Goal: Transaction & Acquisition: Book appointment/travel/reservation

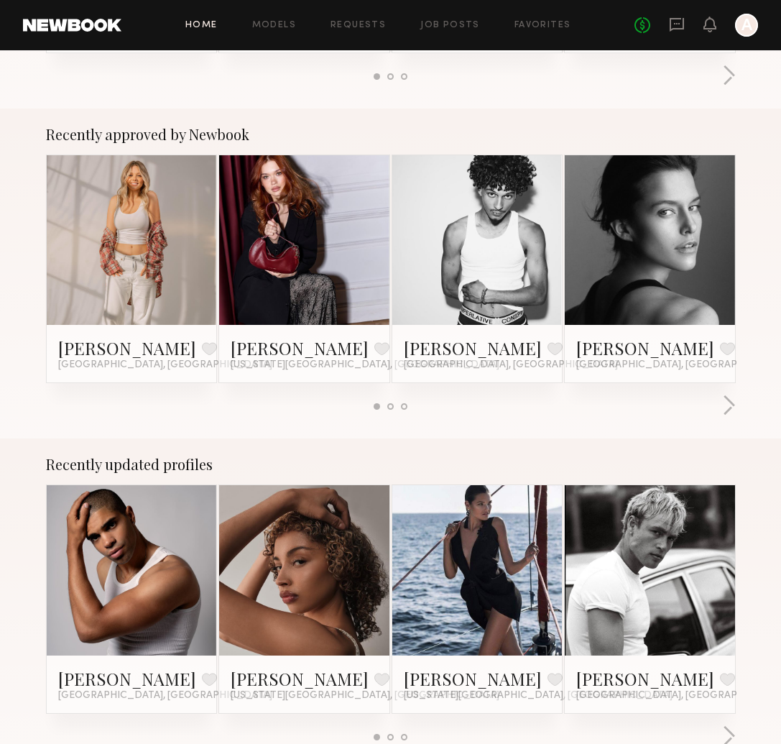
scroll to position [520, 0]
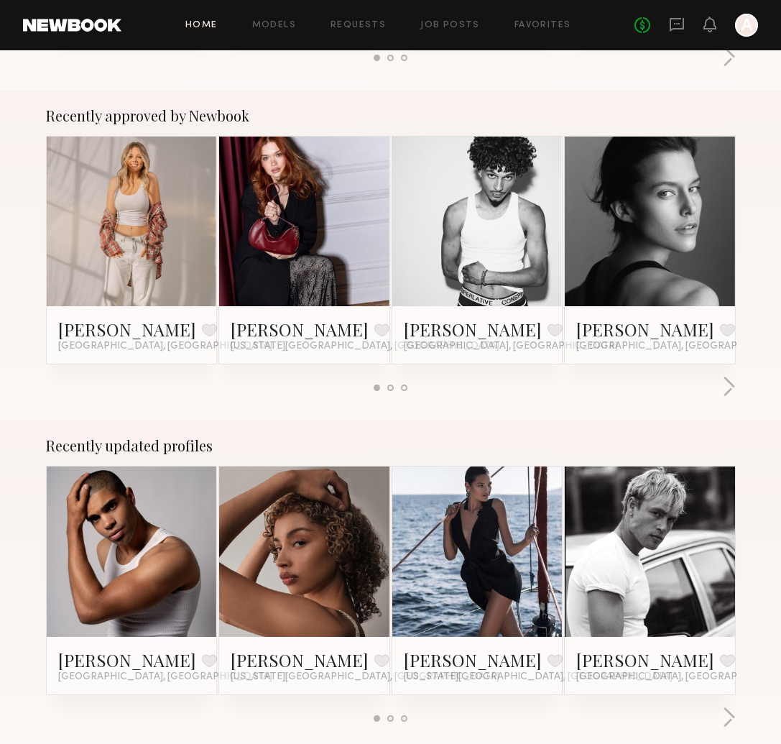
click at [718, 397] on div at bounding box center [391, 388] width 690 height 24
click at [733, 388] on button "button" at bounding box center [730, 388] width 14 height 24
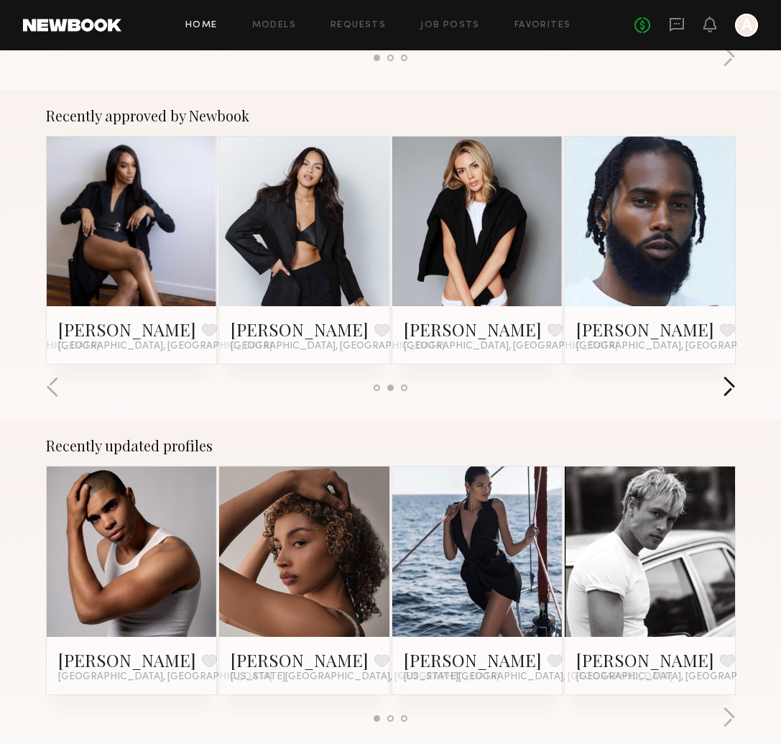
click at [733, 388] on button "button" at bounding box center [730, 388] width 14 height 24
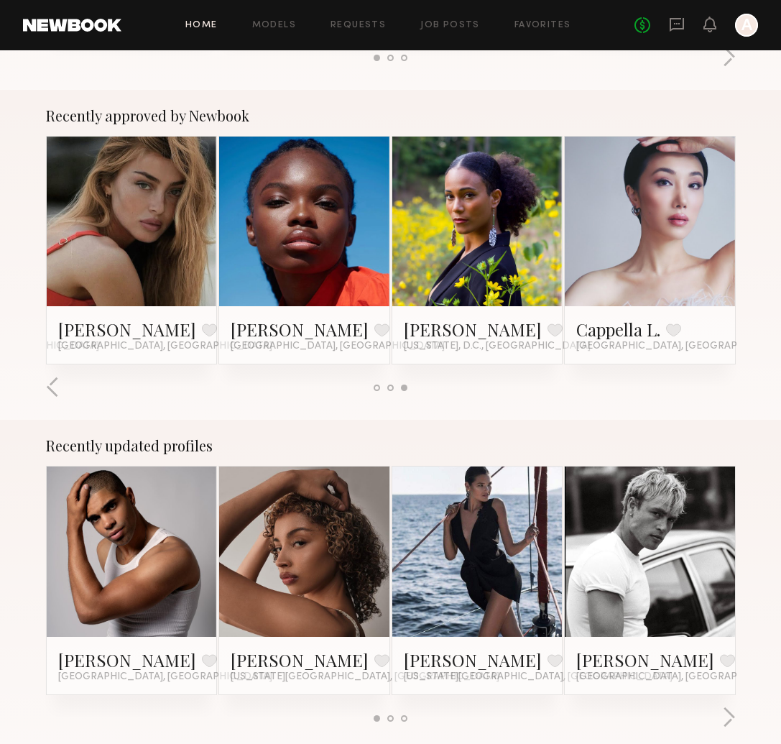
click at [547, 19] on div "Home Models Requests Job Posts Favorites Sign Out No fees up to $5,000 A" at bounding box center [439, 25] width 637 height 23
click at [550, 29] on div "Home Models Requests Job Posts Favorites Sign Out No fees up to $5,000 A" at bounding box center [439, 25] width 637 height 23
click at [548, 24] on link "Favorites" at bounding box center [543, 25] width 57 height 9
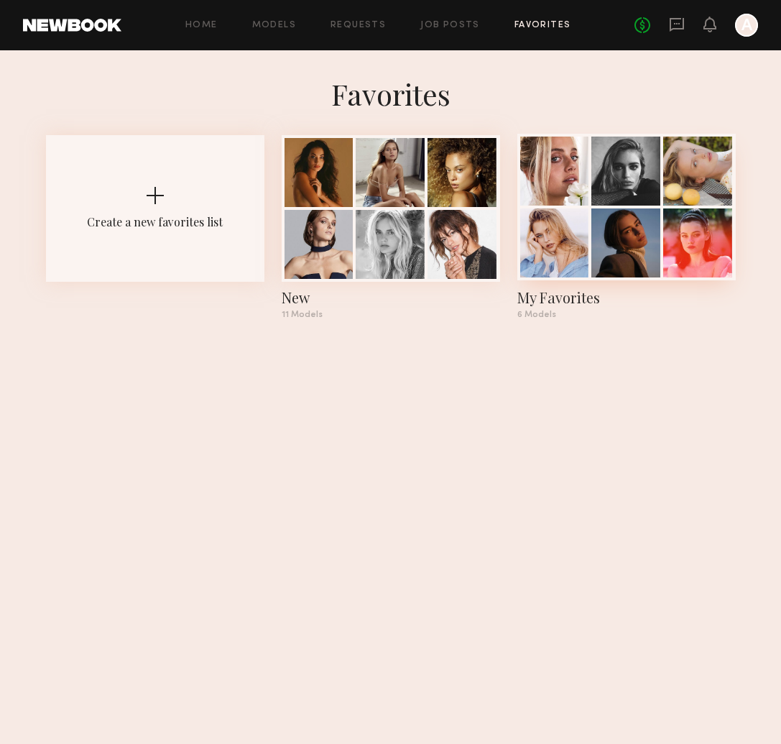
click at [721, 158] on div at bounding box center [698, 171] width 69 height 69
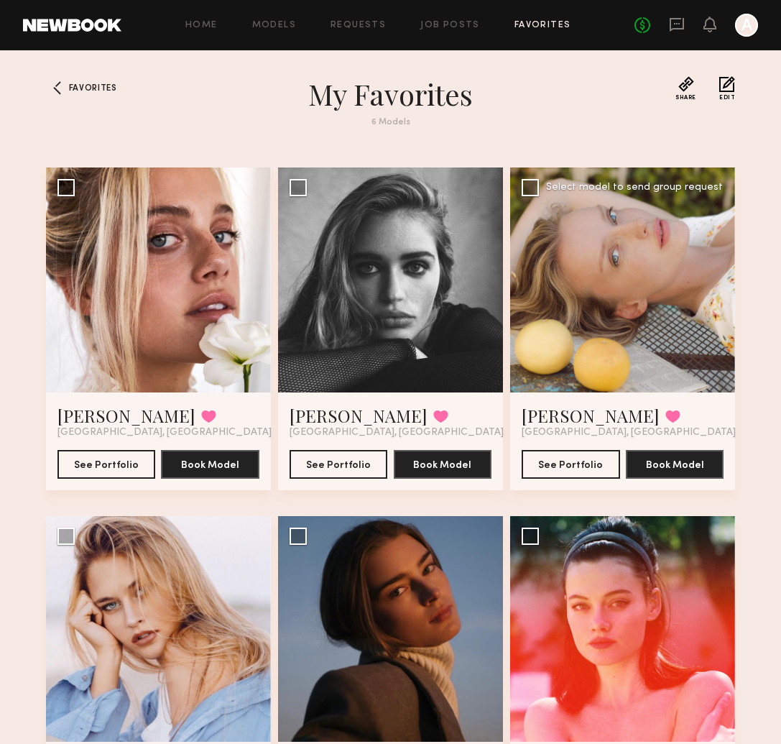
click at [638, 221] on div at bounding box center [622, 280] width 225 height 225
click at [684, 462] on button "Book Model" at bounding box center [675, 463] width 98 height 29
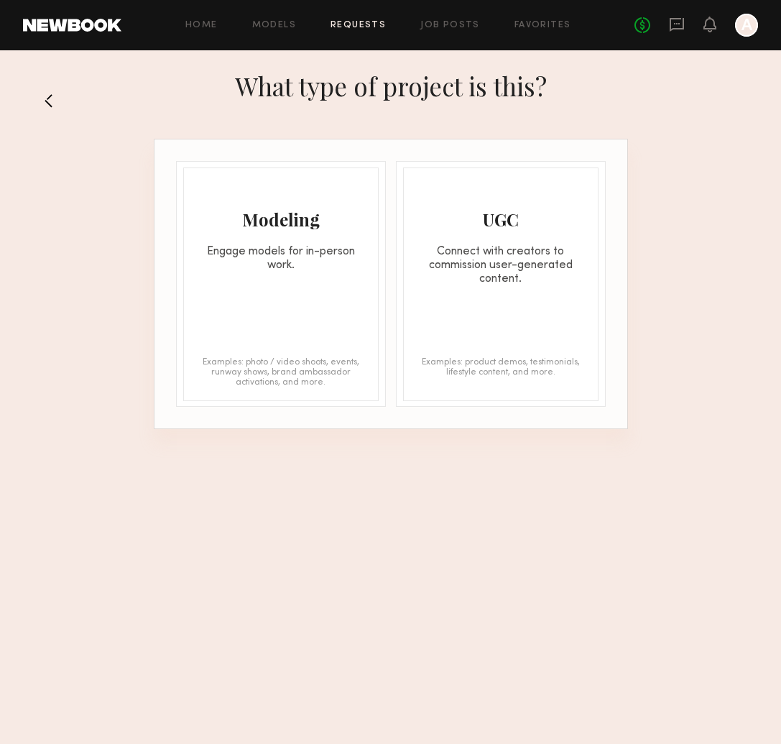
click at [59, 93] on button at bounding box center [54, 100] width 23 height 23
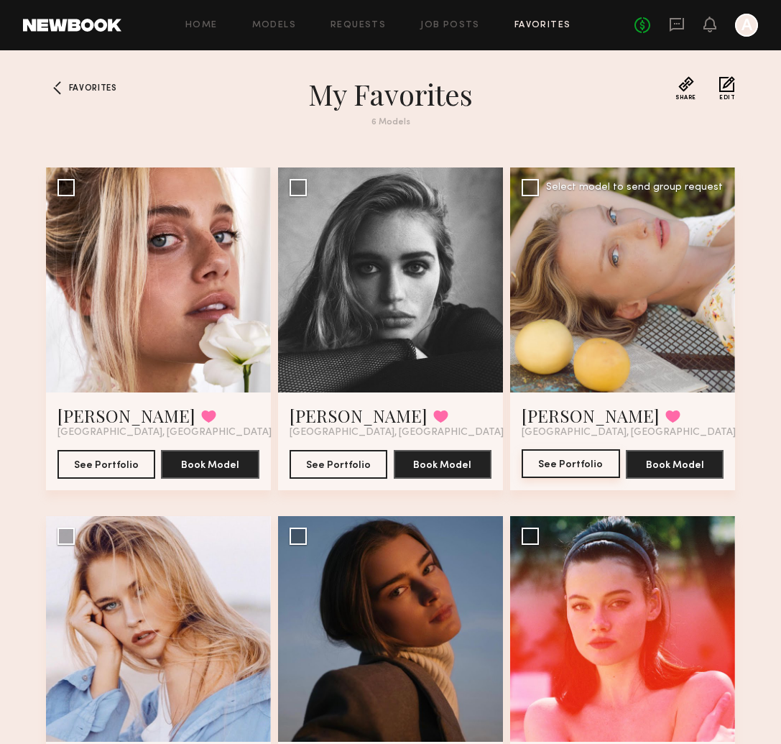
click at [569, 476] on button "See Portfolio" at bounding box center [571, 463] width 98 height 29
click at [537, 22] on link "Favorites" at bounding box center [543, 25] width 57 height 9
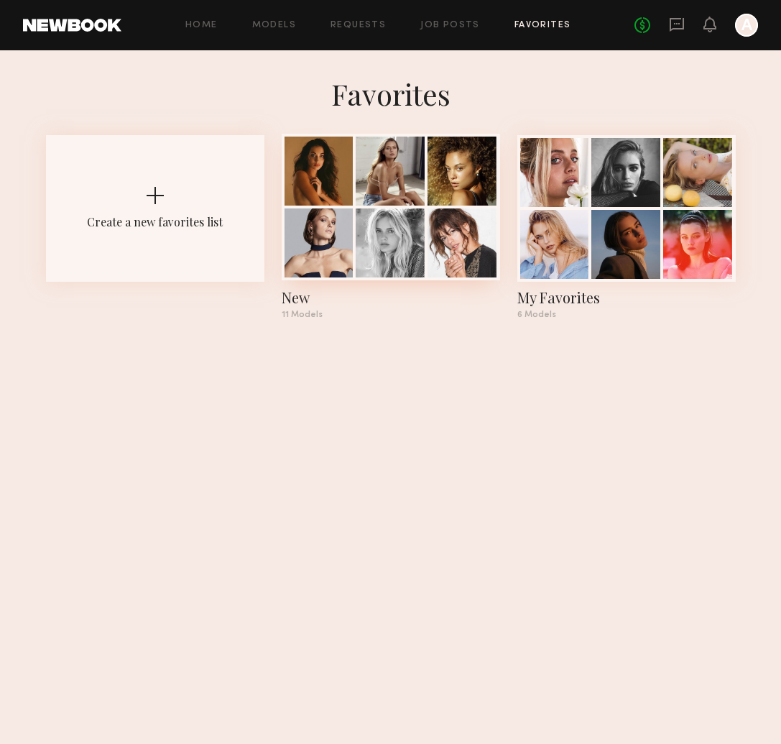
click at [326, 191] on div at bounding box center [319, 171] width 69 height 69
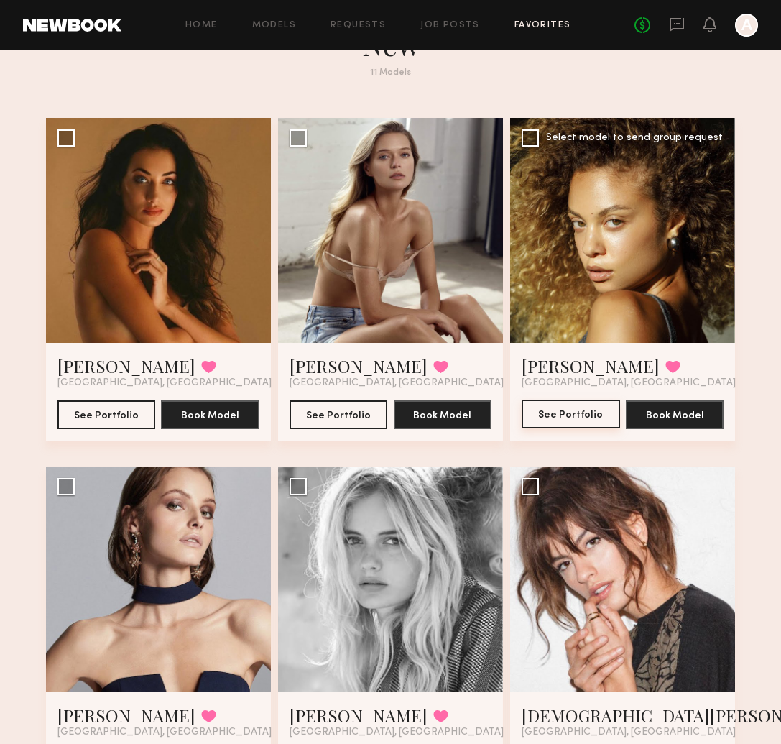
scroll to position [70, 0]
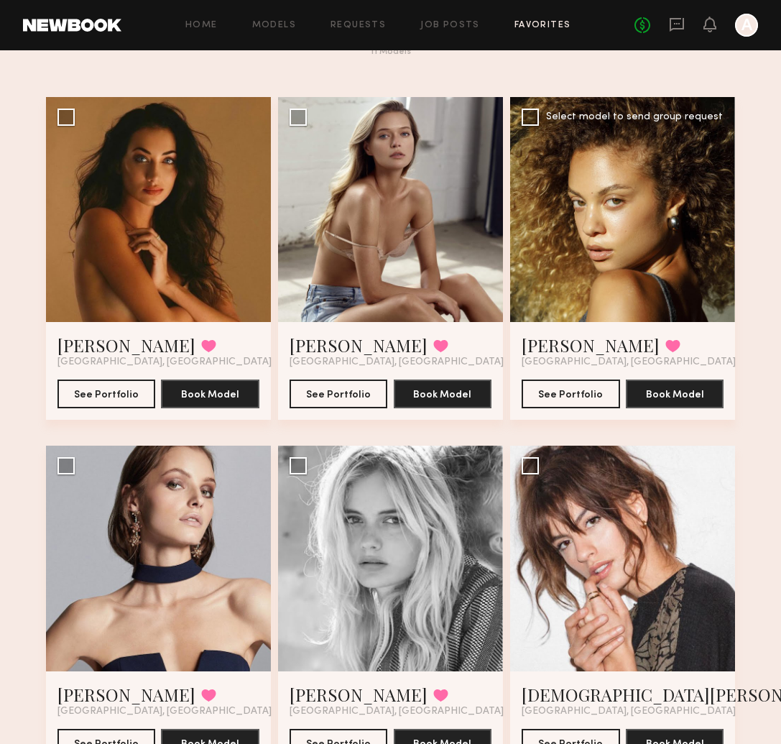
click at [656, 246] on div at bounding box center [622, 209] width 225 height 225
click at [574, 396] on button "See Portfolio" at bounding box center [571, 393] width 98 height 29
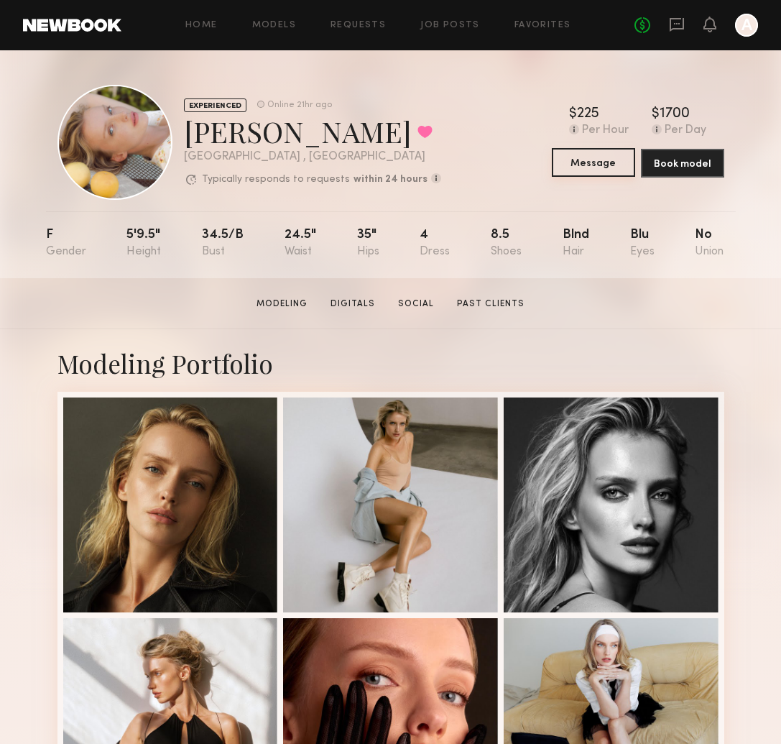
click at [593, 165] on button "Message" at bounding box center [593, 162] width 83 height 29
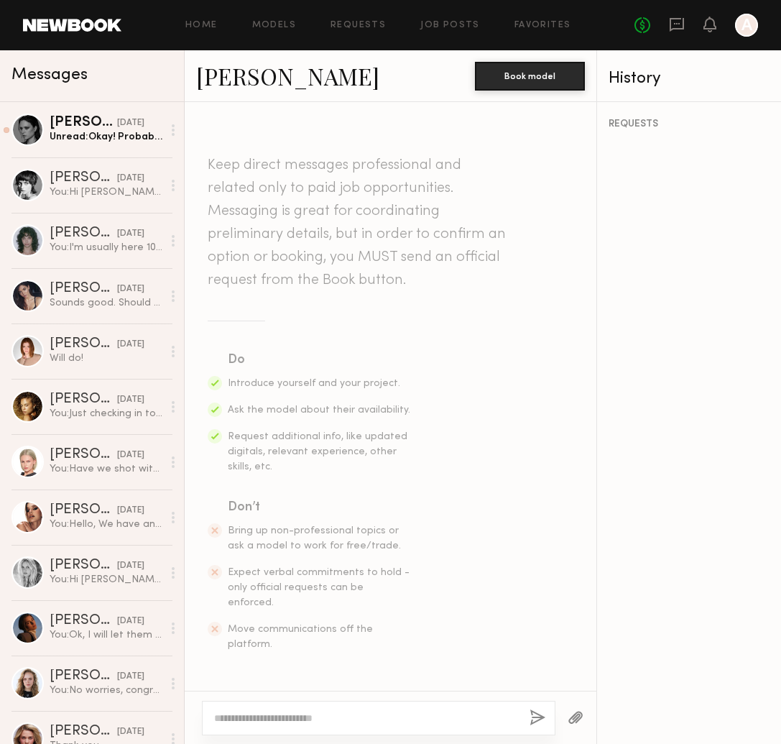
click at [301, 707] on div at bounding box center [379, 718] width 354 height 35
click at [299, 717] on textarea at bounding box center [366, 718] width 304 height 14
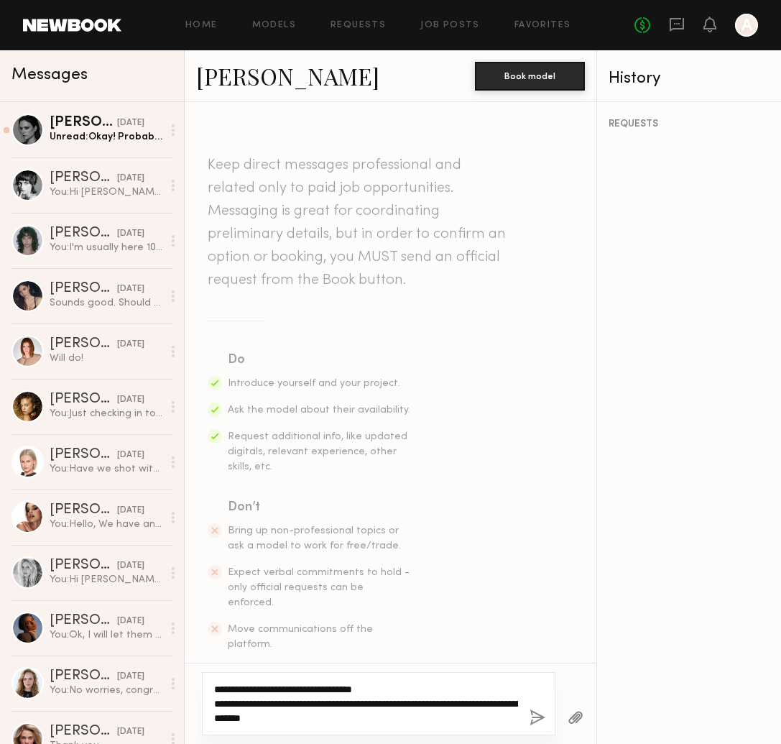
type textarea "**********"
click at [536, 717] on button "button" at bounding box center [538, 719] width 16 height 18
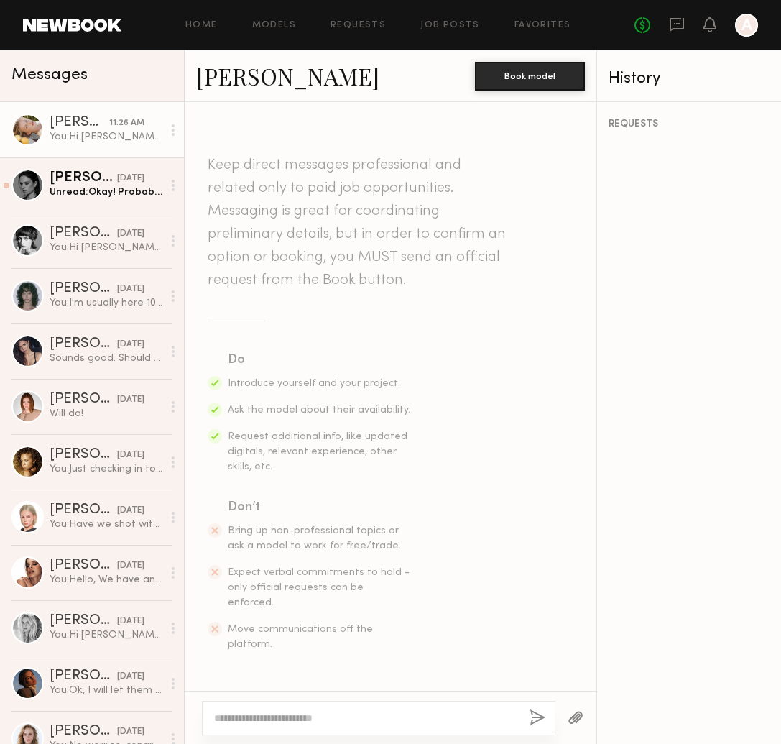
scroll to position [192, 0]
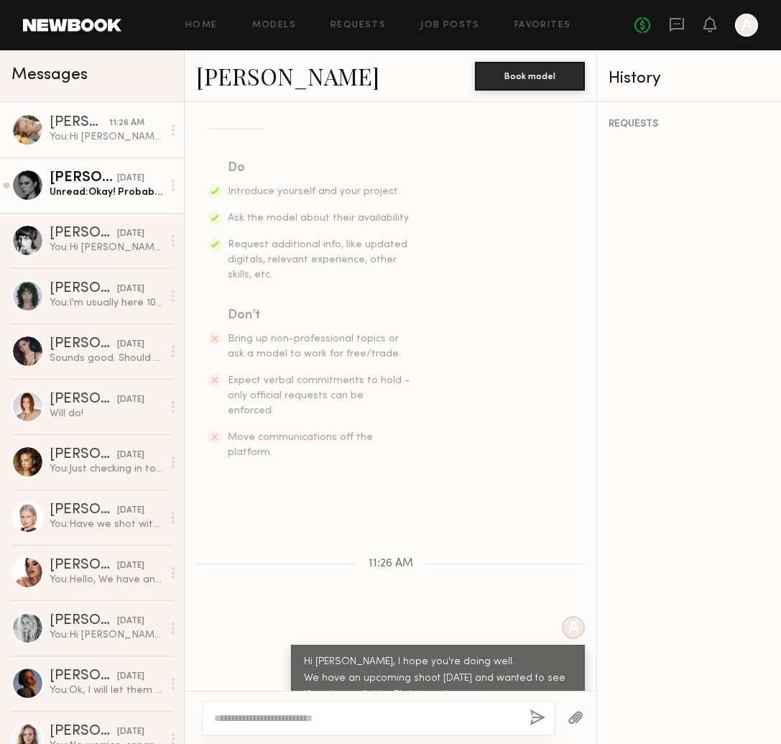
click at [93, 173] on div "Tori W." at bounding box center [84, 178] width 68 height 14
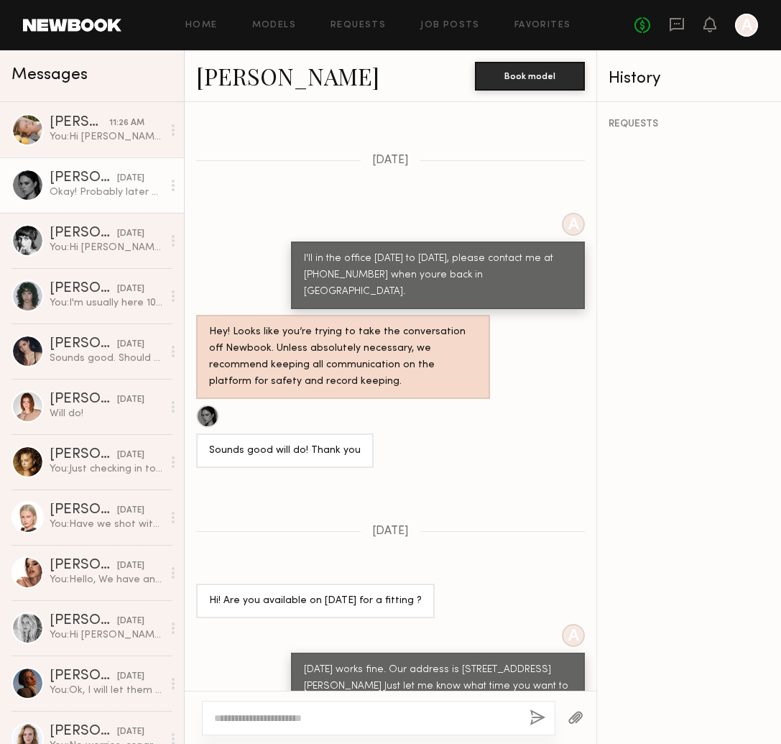
click at [24, 184] on div at bounding box center [28, 185] width 32 height 32
click at [76, 175] on div "Tori W." at bounding box center [84, 178] width 68 height 14
click at [222, 78] on link "Tori W." at bounding box center [287, 75] width 183 height 31
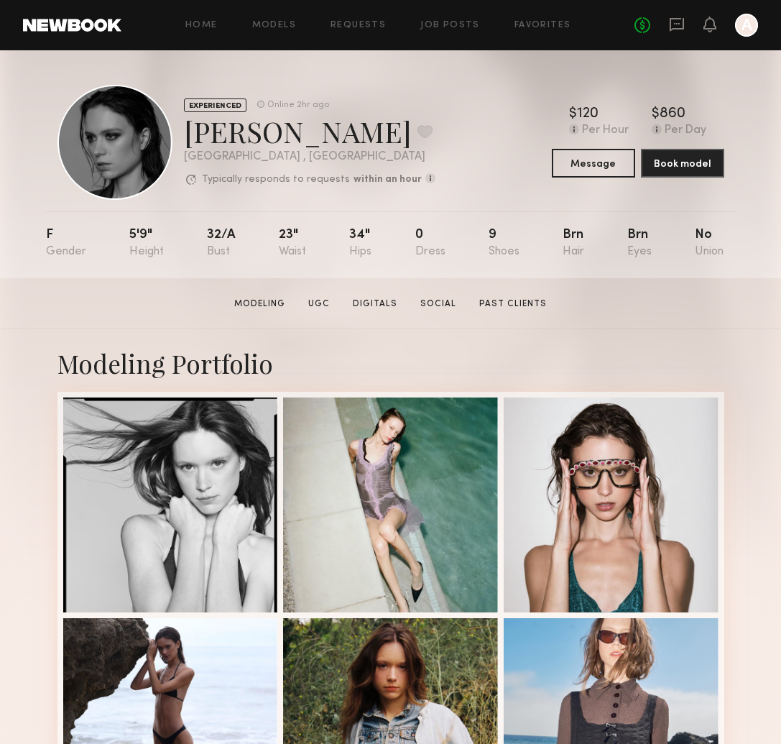
click at [78, 29] on link at bounding box center [72, 25] width 98 height 13
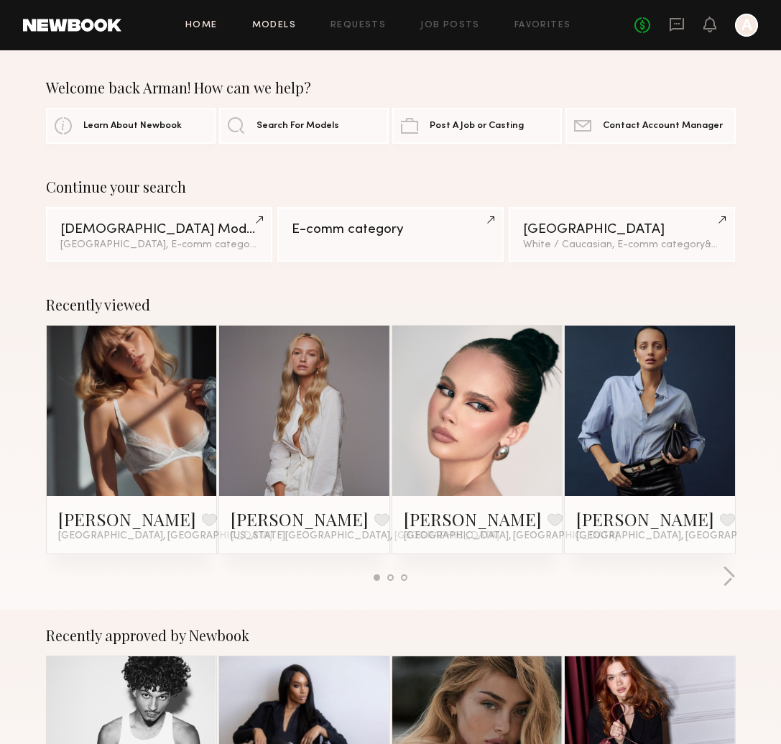
click at [283, 29] on link "Models" at bounding box center [274, 25] width 44 height 9
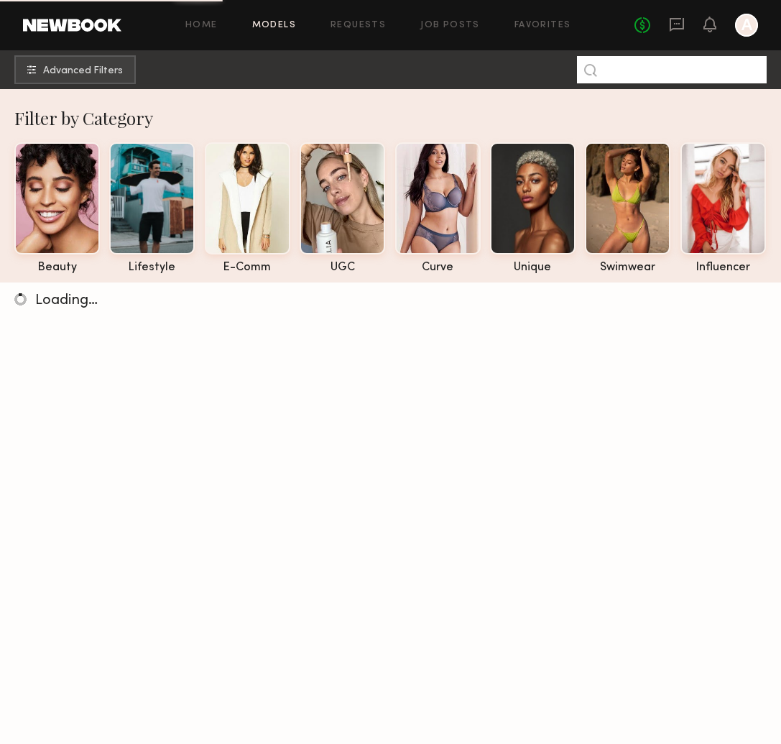
click at [697, 67] on input at bounding box center [672, 69] width 190 height 27
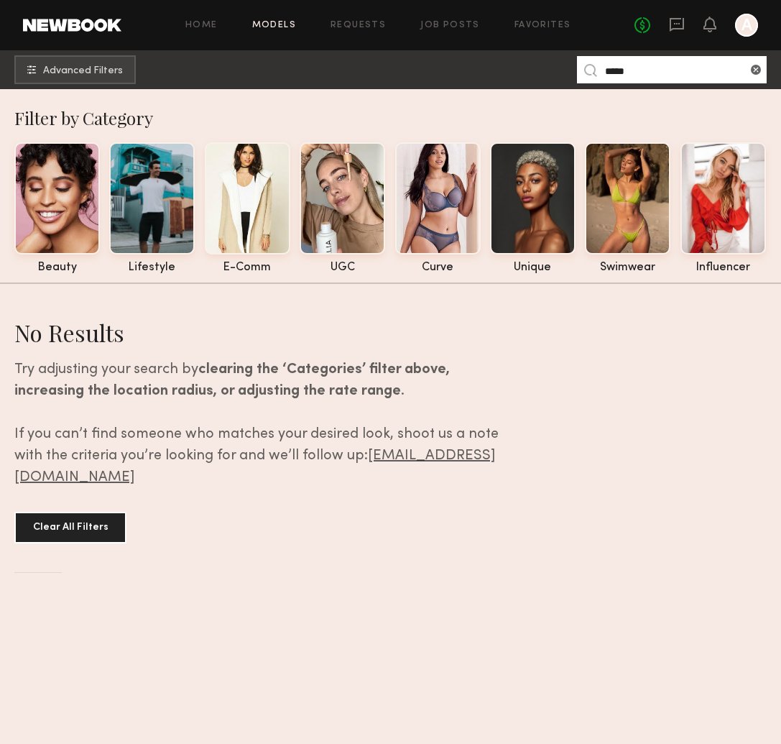
type input "*****"
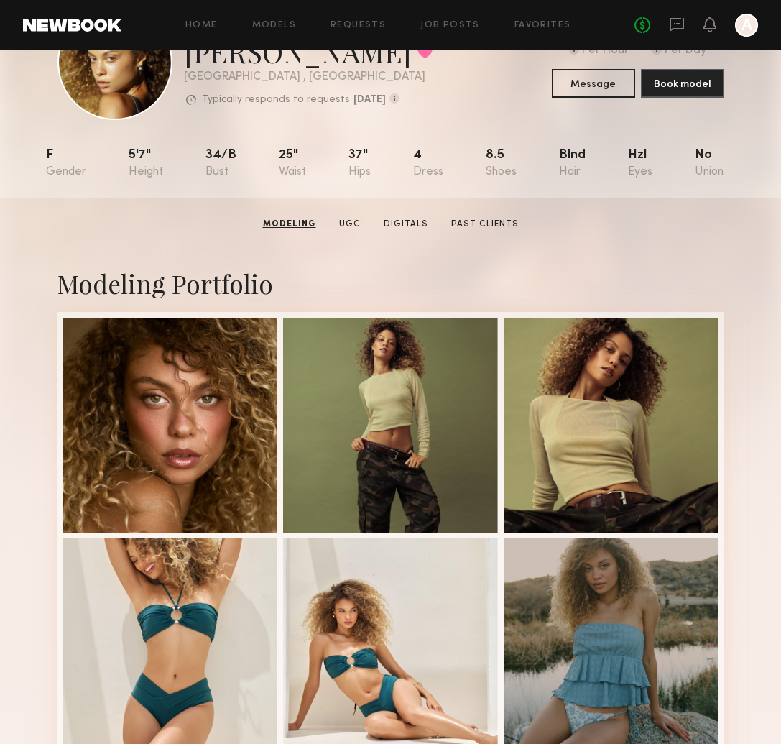
scroll to position [18, 0]
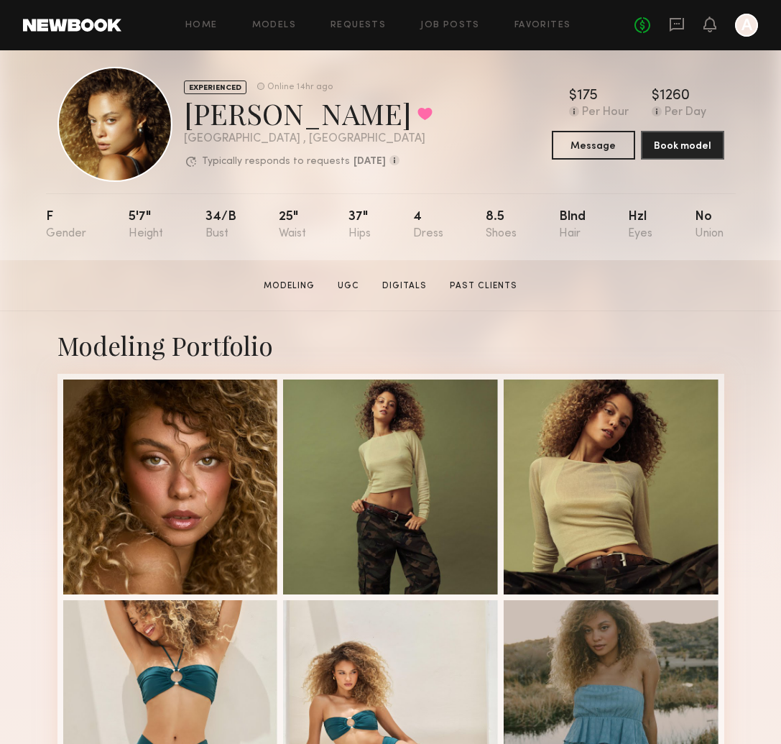
click at [211, 17] on div "Home Models Requests Job Posts Favorites Sign Out No fees up to $5,000 A" at bounding box center [439, 25] width 637 height 23
click at [202, 22] on link "Home" at bounding box center [201, 25] width 32 height 9
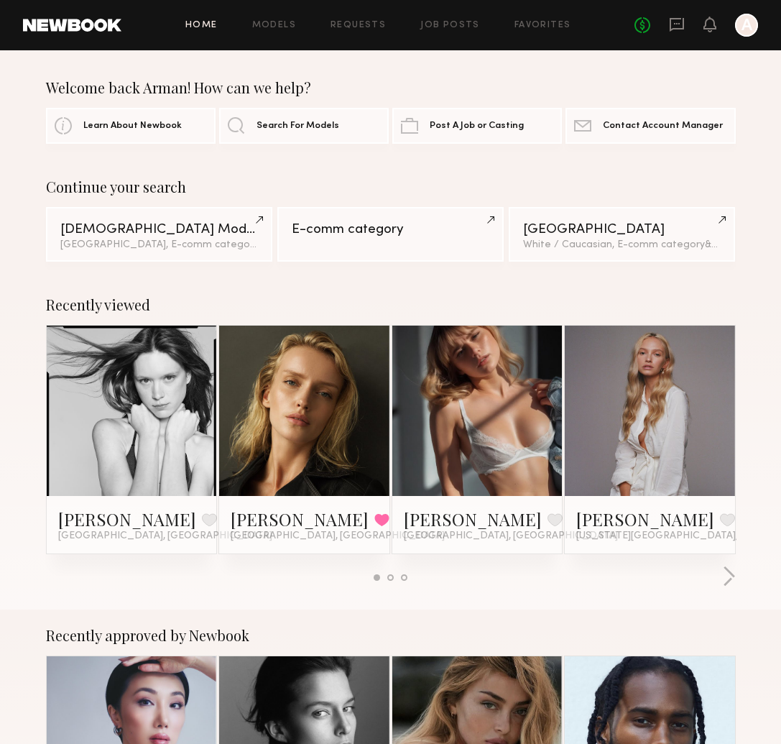
click at [664, 6] on header "Home Models Requests Job Posts Favorites Sign Out No fees up to $5,000 A" at bounding box center [390, 25] width 781 height 50
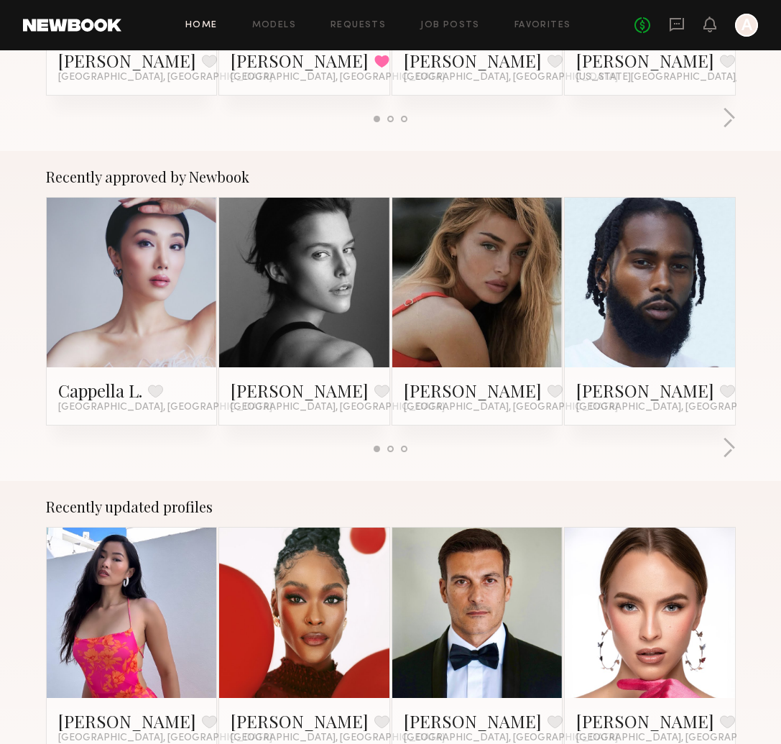
scroll to position [517, 0]
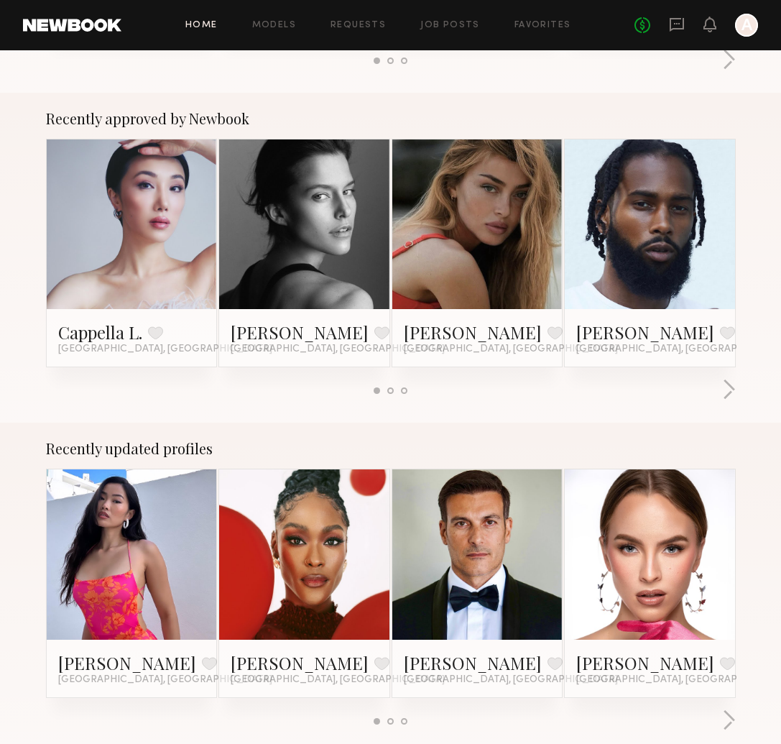
click at [394, 386] on div at bounding box center [391, 391] width 690 height 24
click at [393, 392] on div at bounding box center [391, 391] width 6 height 6
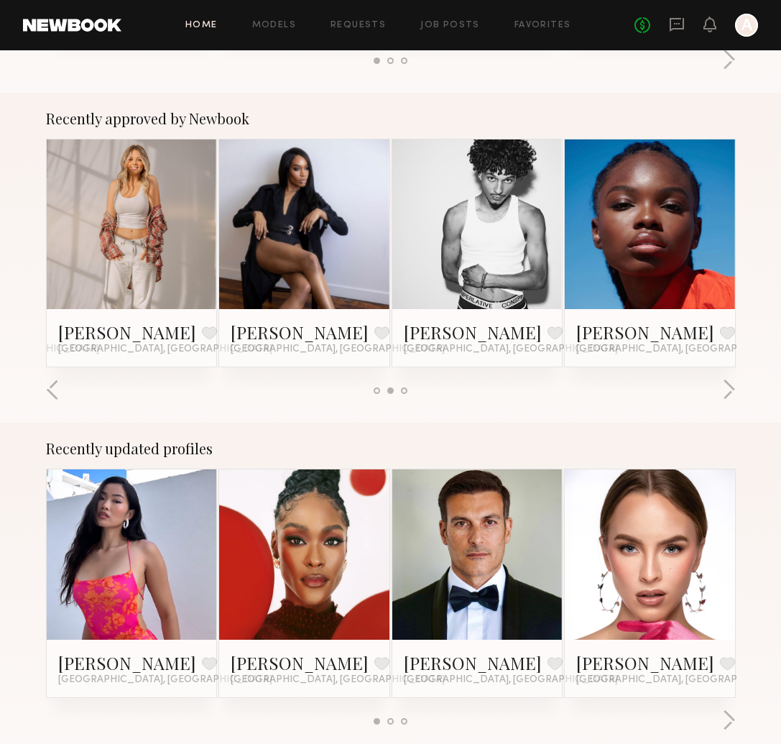
click at [400, 391] on div at bounding box center [391, 391] width 34 height 6
click at [403, 390] on div at bounding box center [404, 391] width 6 height 6
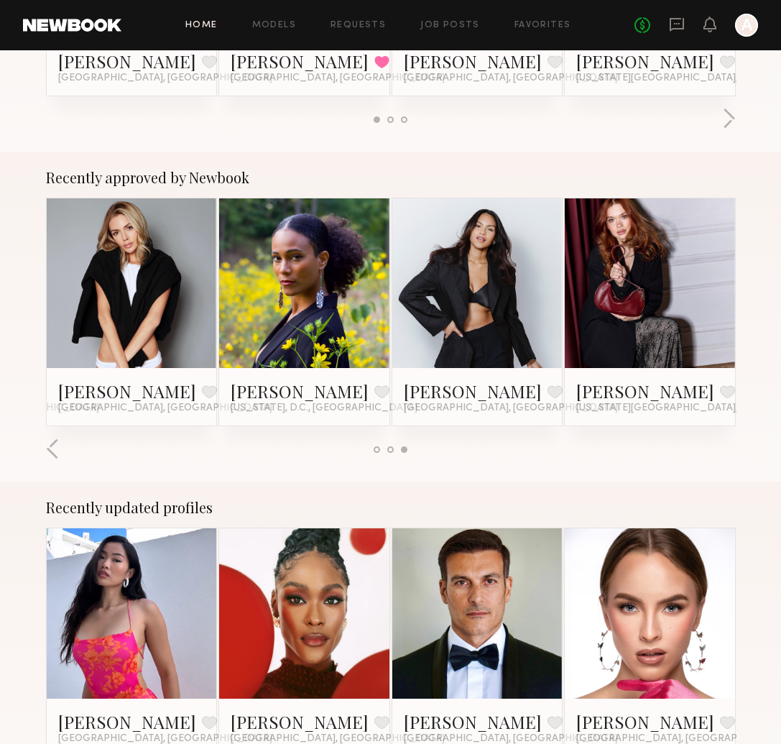
scroll to position [409, 0]
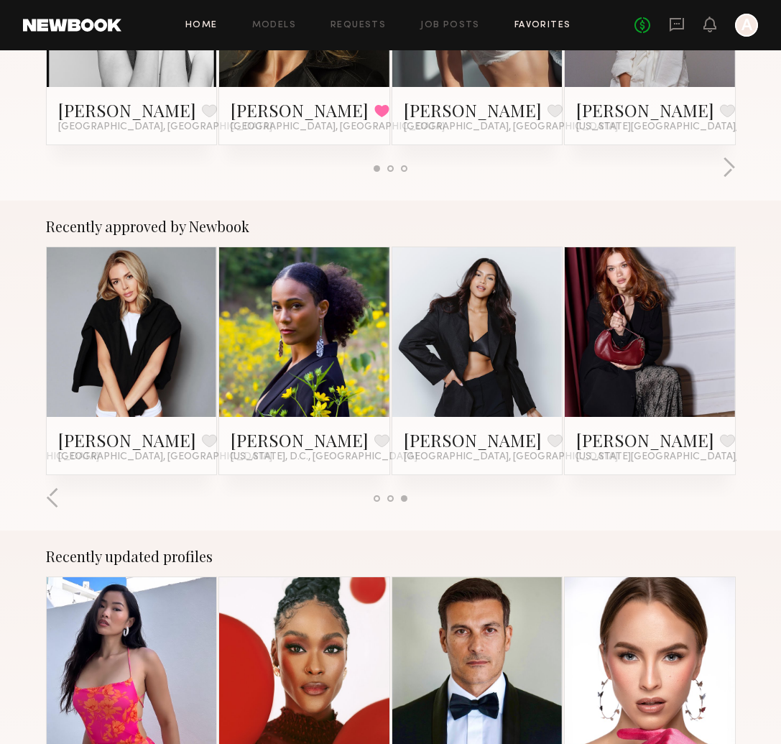
click at [525, 22] on link "Favorites" at bounding box center [543, 25] width 57 height 9
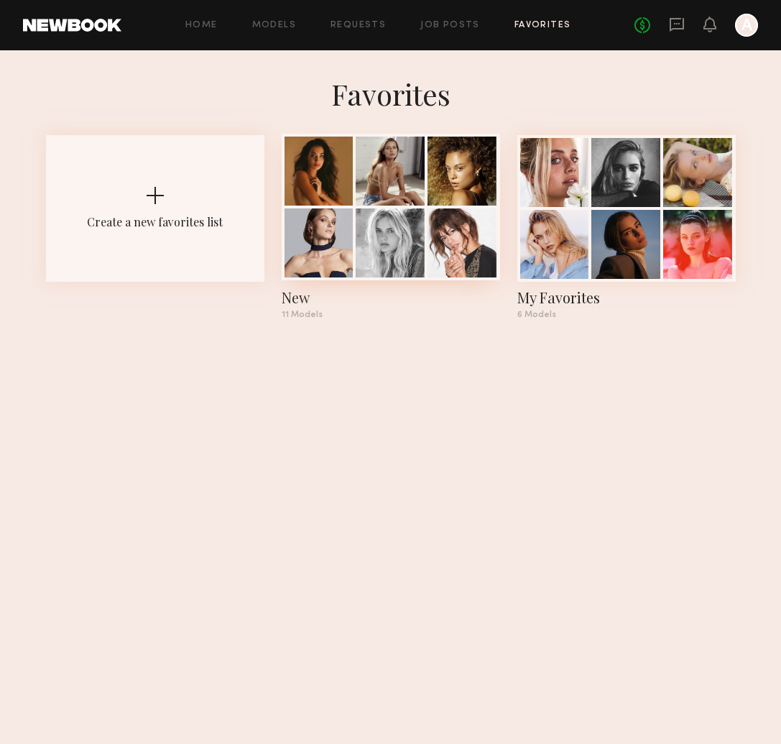
click at [354, 209] on div at bounding box center [391, 207] width 219 height 147
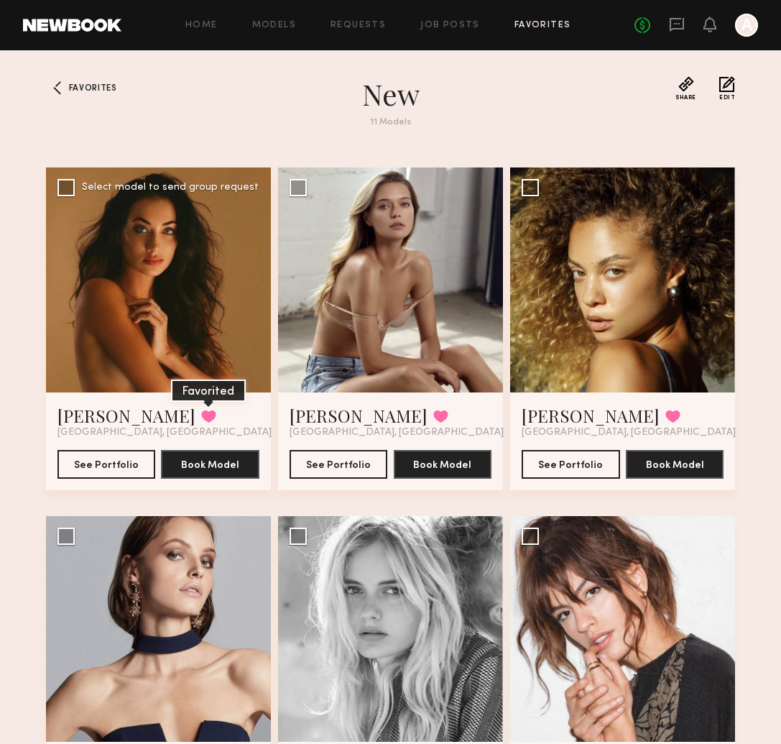
click at [201, 416] on button at bounding box center [208, 416] width 15 height 13
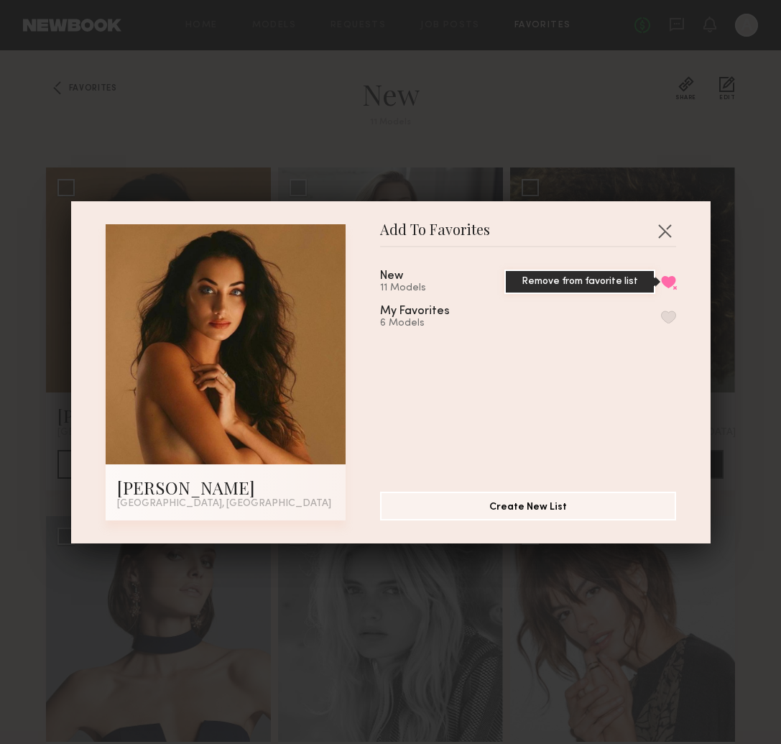
click at [668, 283] on button "Remove from favorite list" at bounding box center [668, 281] width 15 height 13
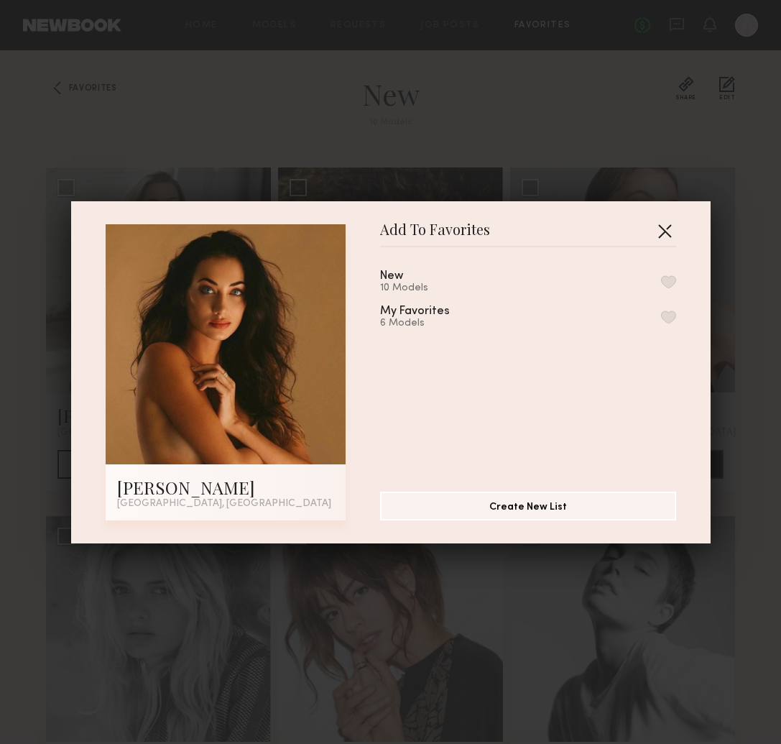
click at [661, 231] on button "button" at bounding box center [665, 230] width 23 height 23
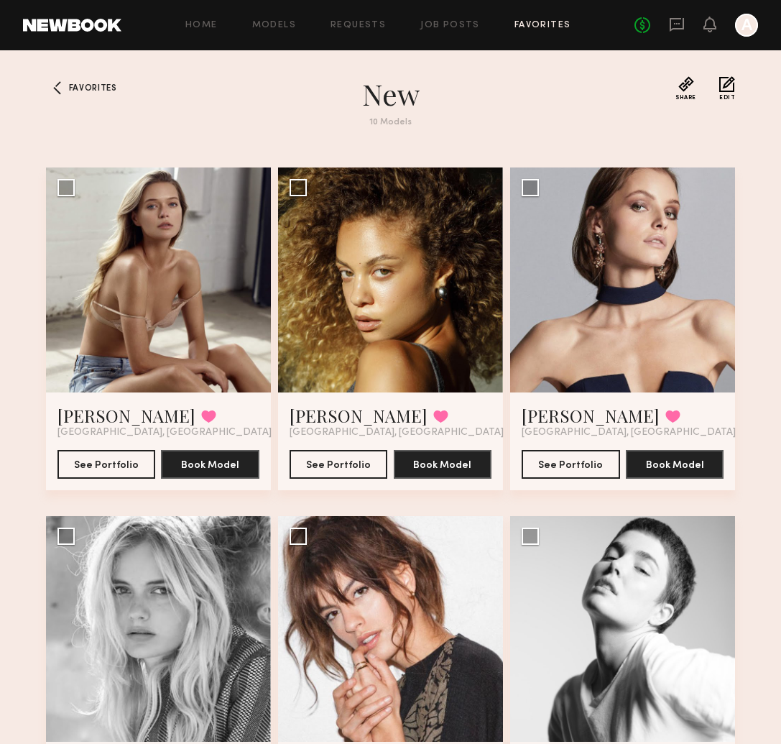
click at [459, 42] on header "Home Models Requests Job Posts Favorites Sign Out No fees up to $5,000 A" at bounding box center [390, 25] width 781 height 50
click at [451, 29] on link "Job Posts" at bounding box center [451, 25] width 60 height 9
click at [552, 16] on div "Home Models Requests Job Posts Favorites Sign Out No fees up to $5,000 A" at bounding box center [439, 25] width 637 height 23
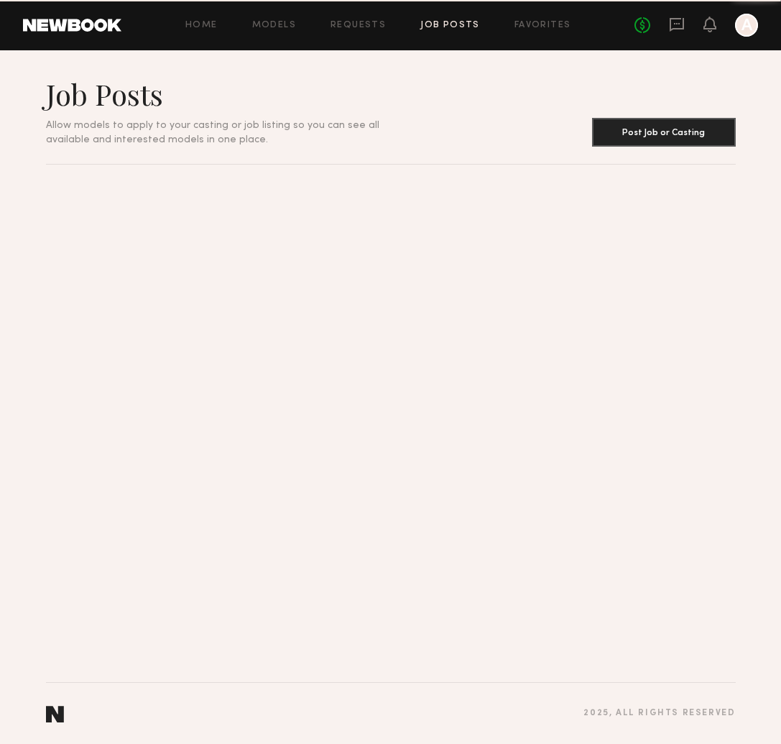
click at [549, 22] on link "Favorites" at bounding box center [543, 25] width 57 height 9
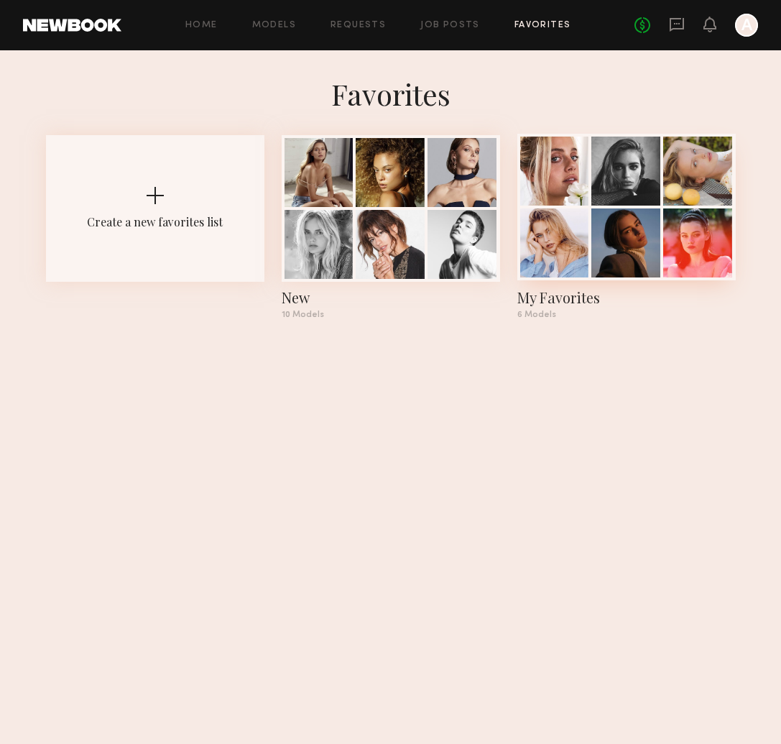
click at [606, 219] on div at bounding box center [626, 242] width 69 height 69
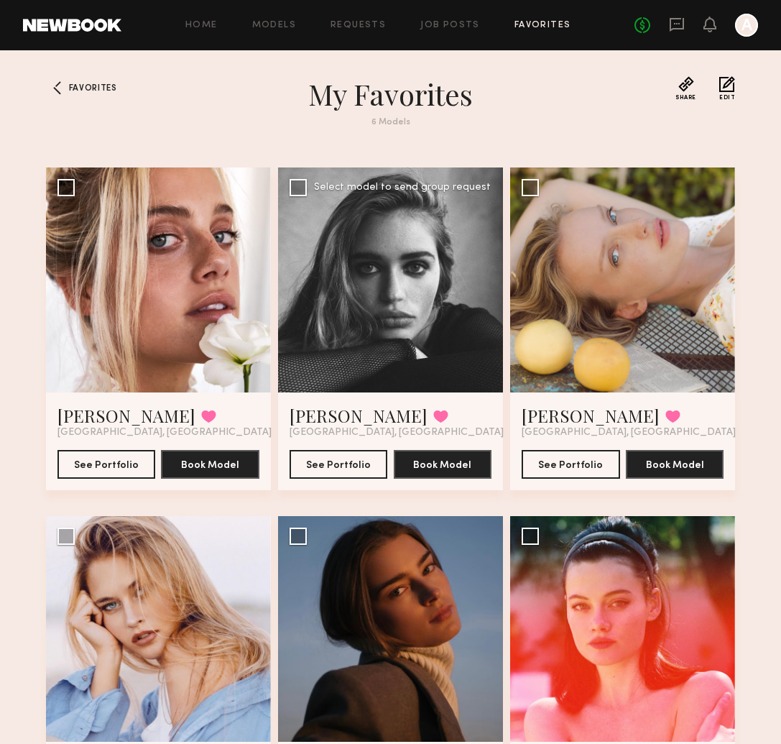
click at [435, 293] on div at bounding box center [390, 280] width 225 height 225
click at [371, 313] on div at bounding box center [390, 280] width 225 height 225
click at [330, 419] on link "Madison S." at bounding box center [359, 415] width 138 height 23
click at [453, 25] on link "Job Posts" at bounding box center [451, 25] width 60 height 9
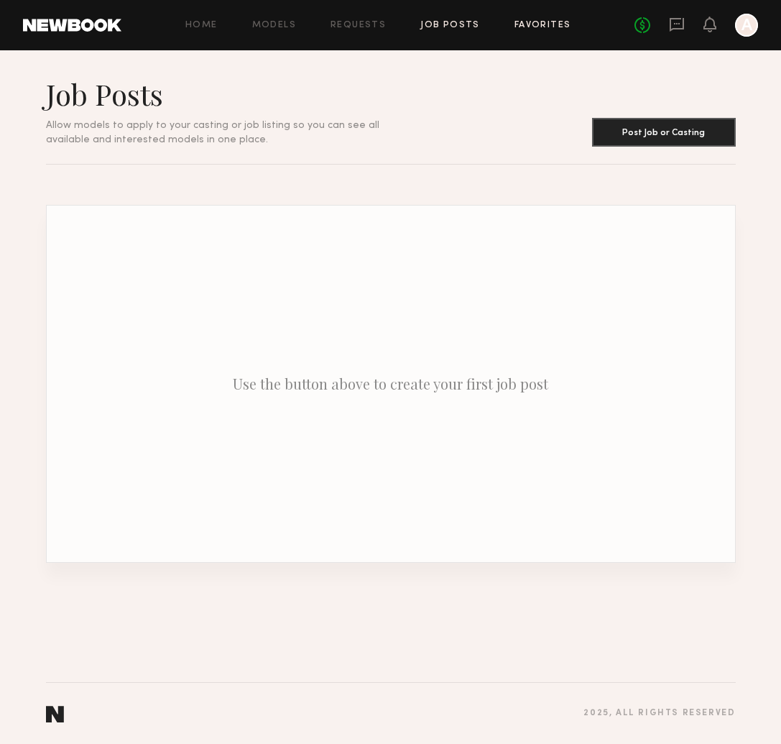
click at [540, 22] on link "Favorites" at bounding box center [543, 25] width 57 height 9
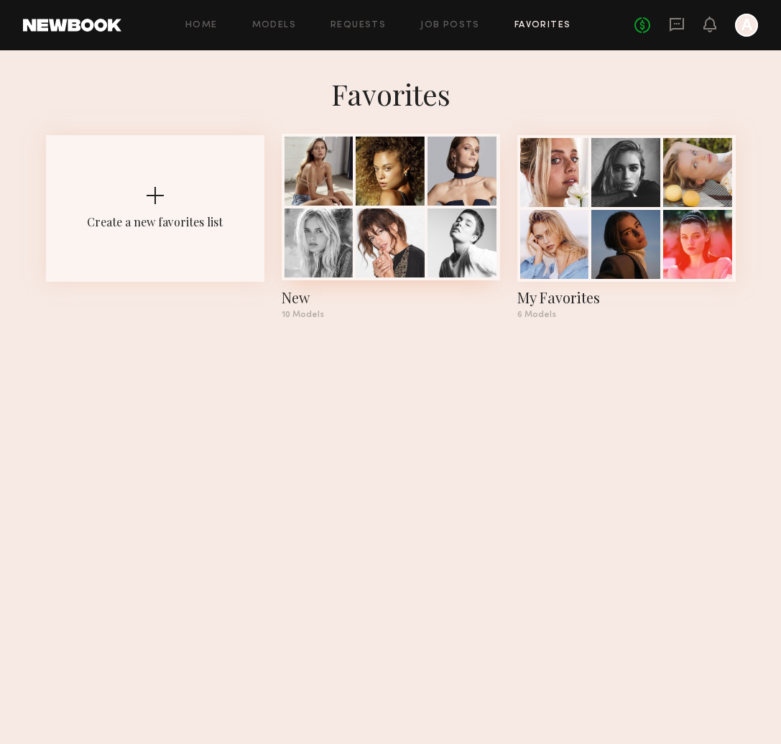
click at [446, 259] on div at bounding box center [462, 242] width 69 height 69
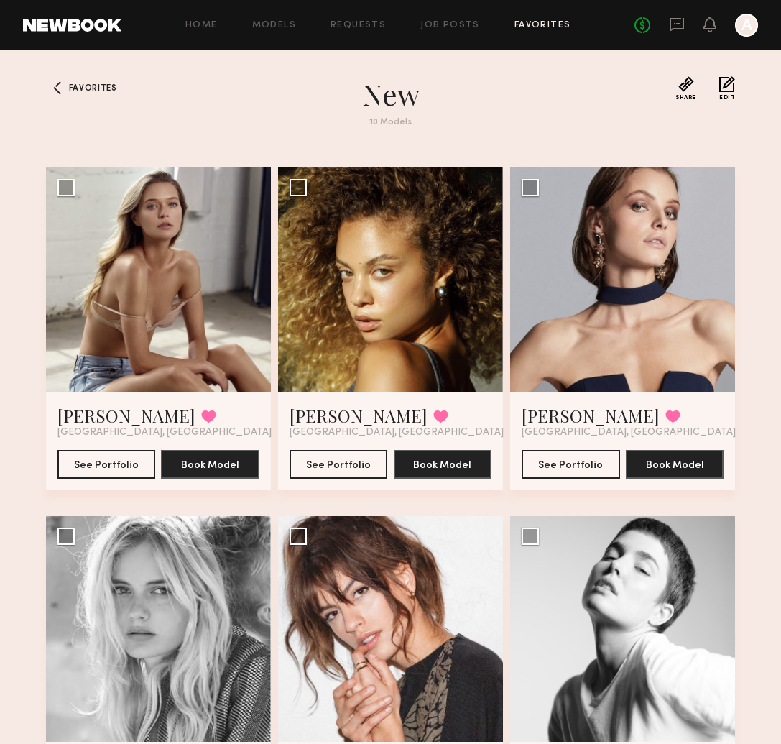
click at [533, 19] on div "Home Models Requests Job Posts Favorites Sign Out No fees up to $5,000 A" at bounding box center [439, 25] width 637 height 23
click at [193, 21] on link "Home" at bounding box center [201, 25] width 32 height 9
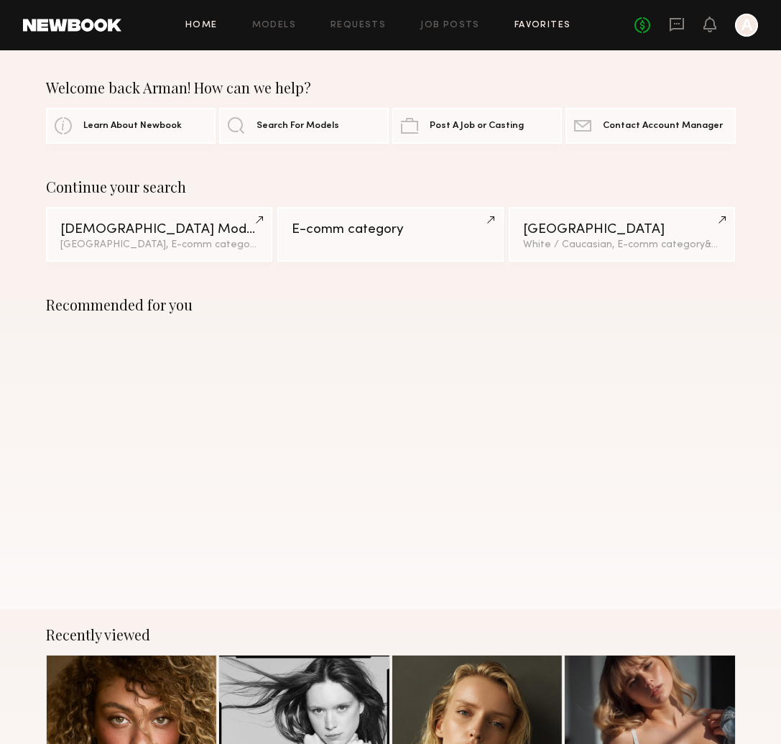
click at [561, 29] on link "Favorites" at bounding box center [543, 25] width 57 height 9
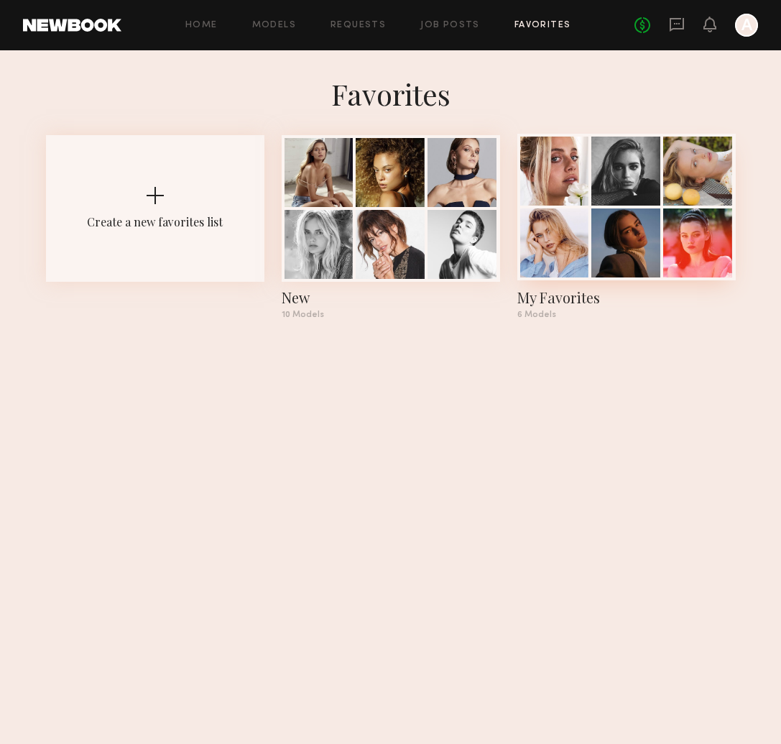
click at [639, 223] on div at bounding box center [626, 242] width 69 height 69
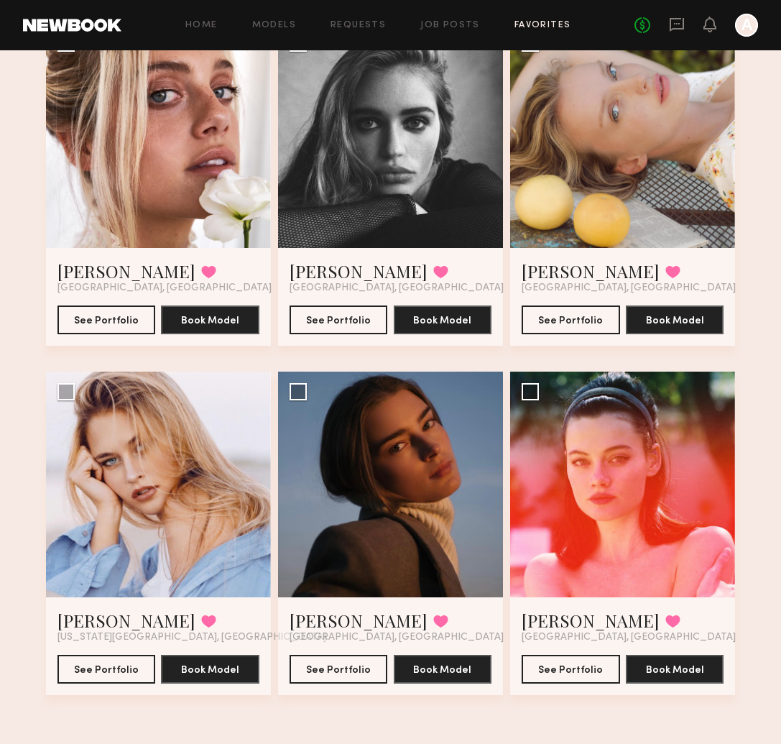
scroll to position [145, 0]
click at [616, 474] on div at bounding box center [622, 484] width 225 height 225
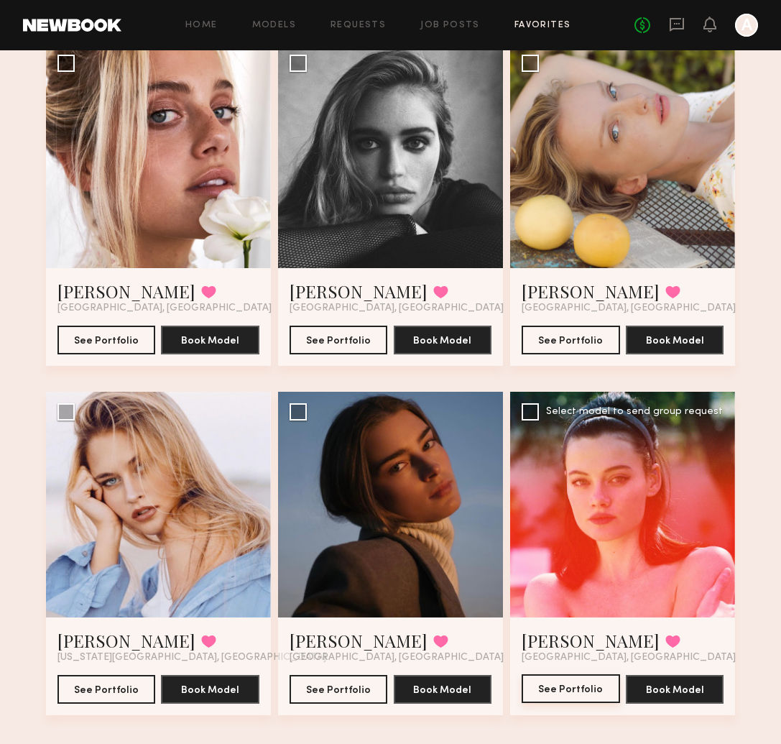
scroll to position [129, 1]
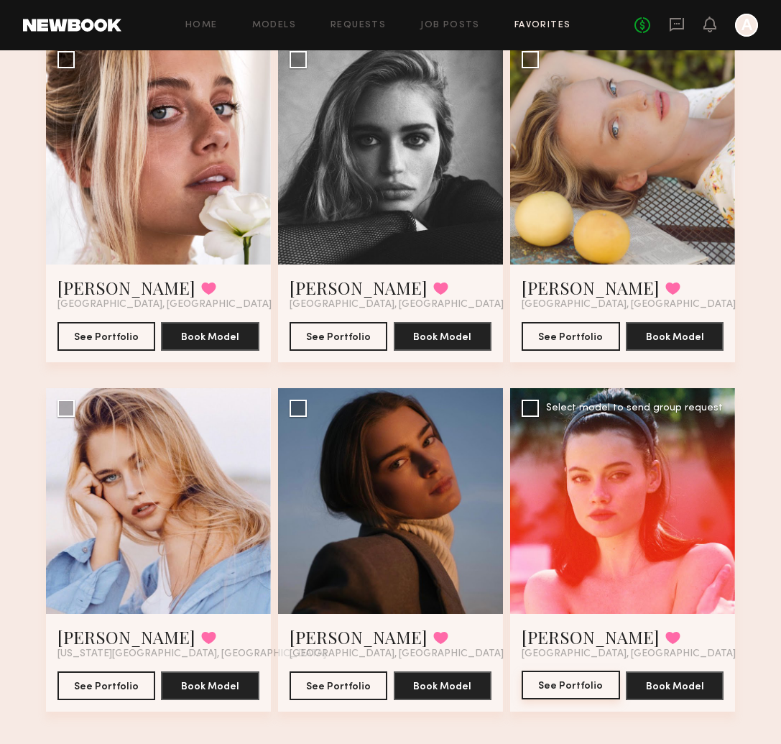
click at [582, 695] on button "See Portfolio" at bounding box center [571, 685] width 98 height 29
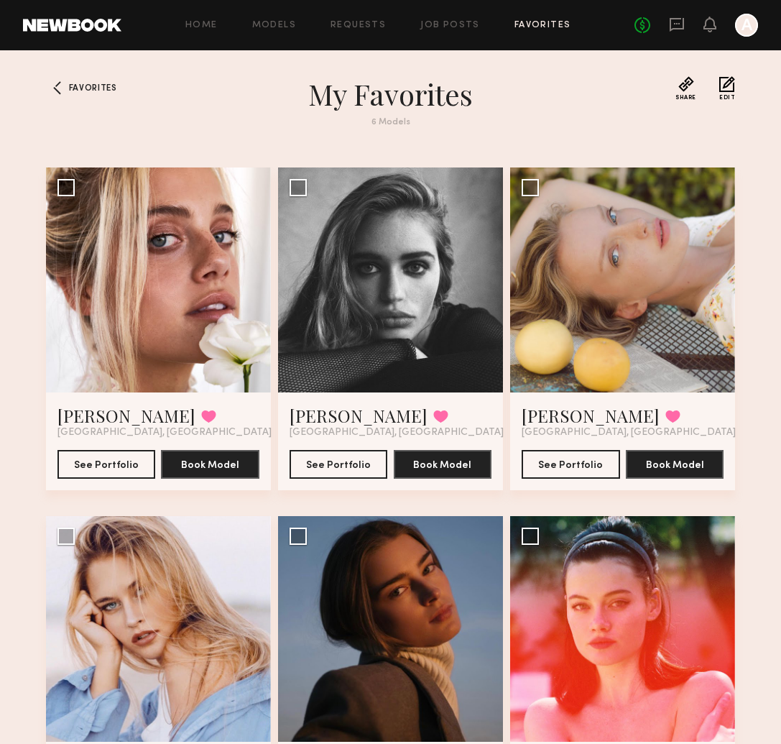
scroll to position [0, 0]
click at [55, 89] on div at bounding box center [57, 87] width 23 height 23
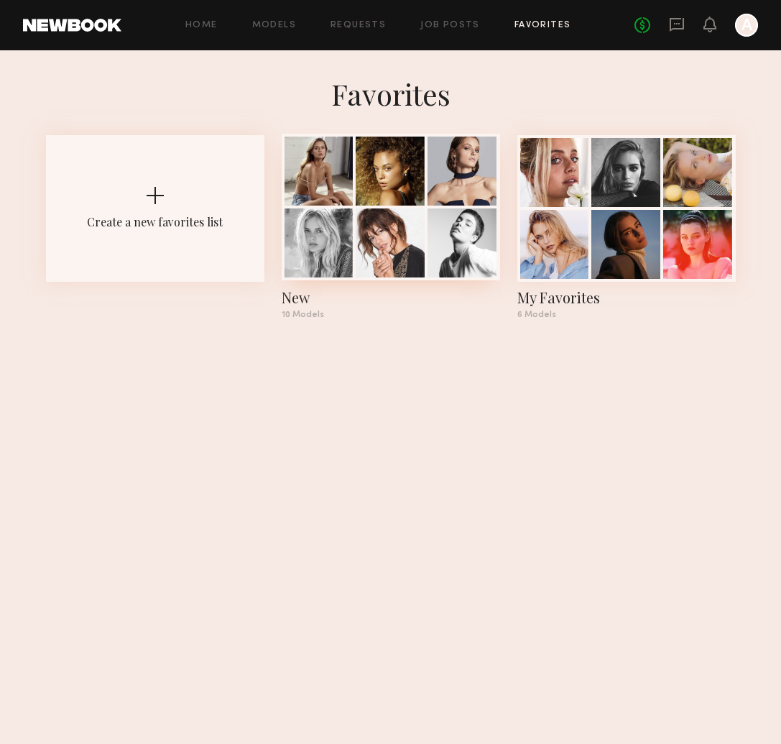
click at [311, 186] on div at bounding box center [319, 171] width 69 height 69
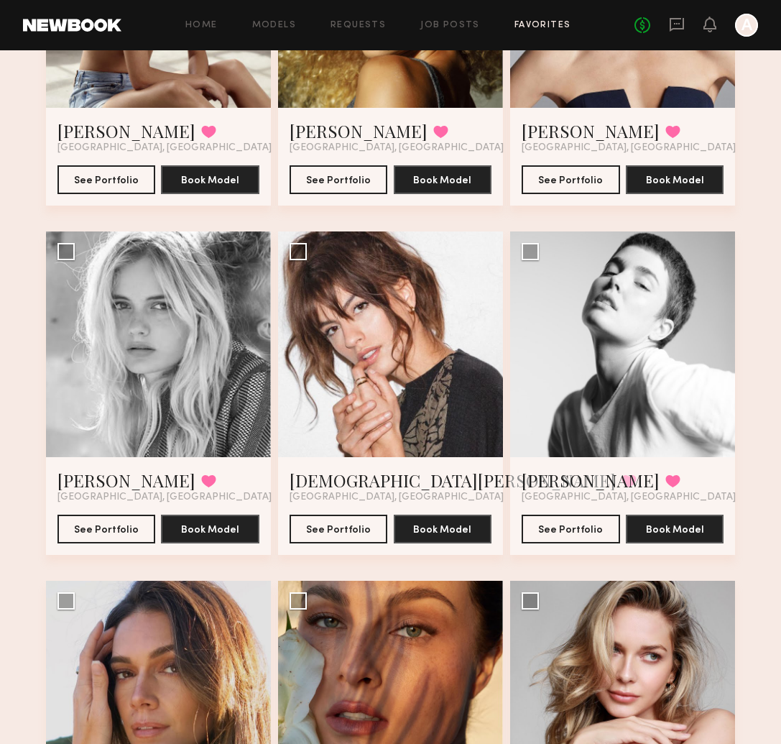
scroll to position [285, 1]
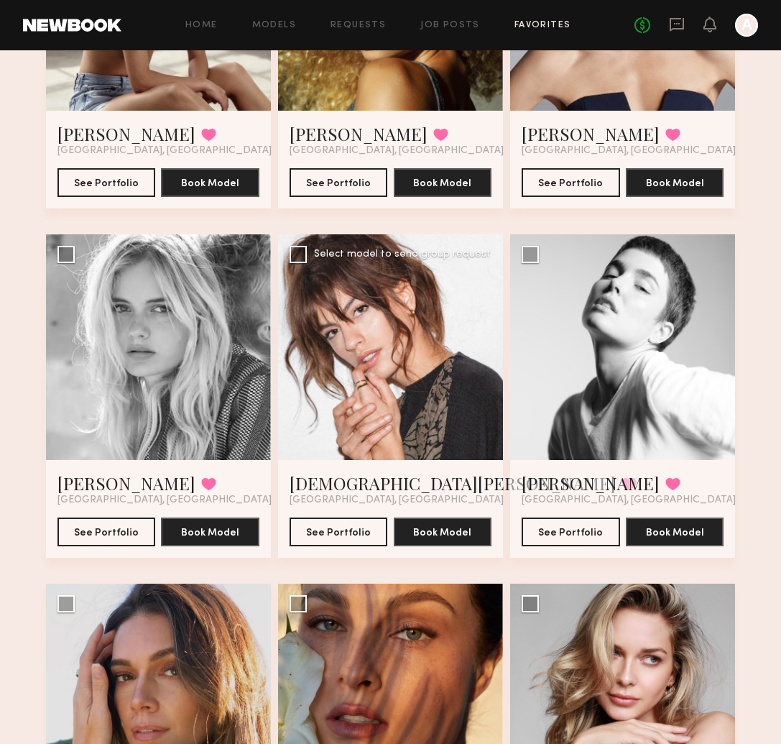
drag, startPoint x: 406, startPoint y: 348, endPoint x: 424, endPoint y: 374, distance: 31.5
click at [406, 348] on div at bounding box center [390, 346] width 225 height 225
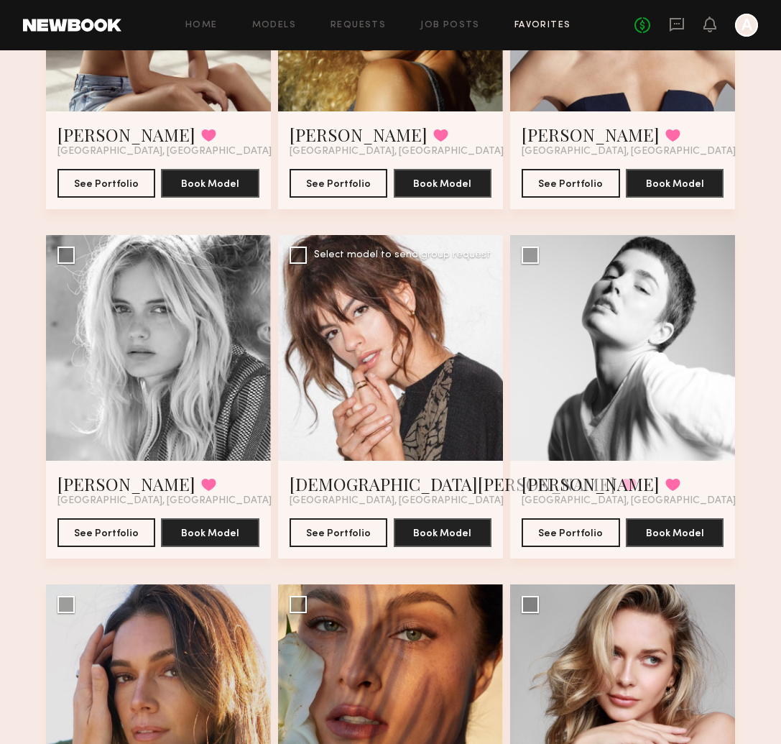
scroll to position [280, 0]
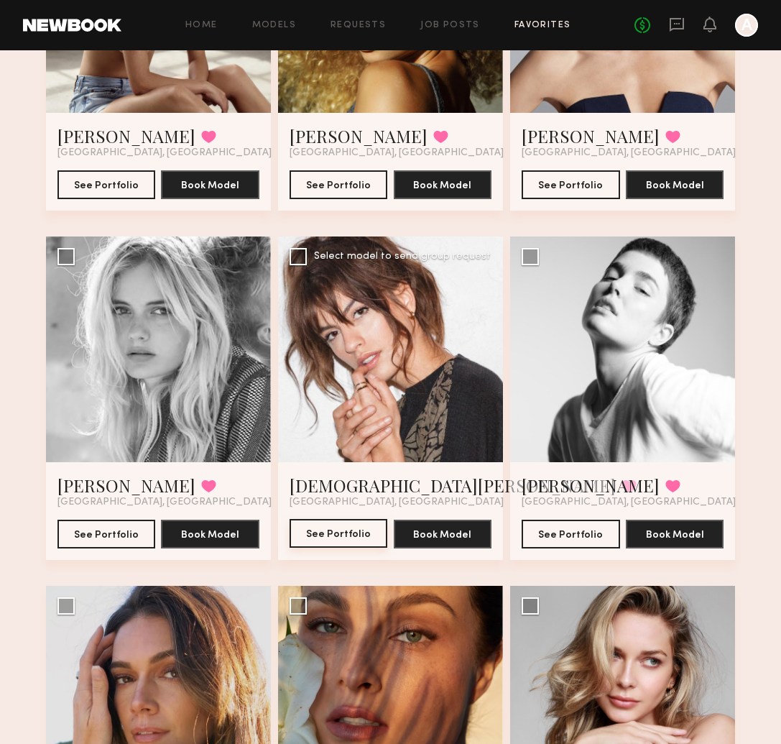
click at [364, 528] on button "See Portfolio" at bounding box center [339, 533] width 98 height 29
click at [78, 411] on div at bounding box center [158, 349] width 225 height 225
click at [111, 533] on button "See Portfolio" at bounding box center [107, 533] width 98 height 29
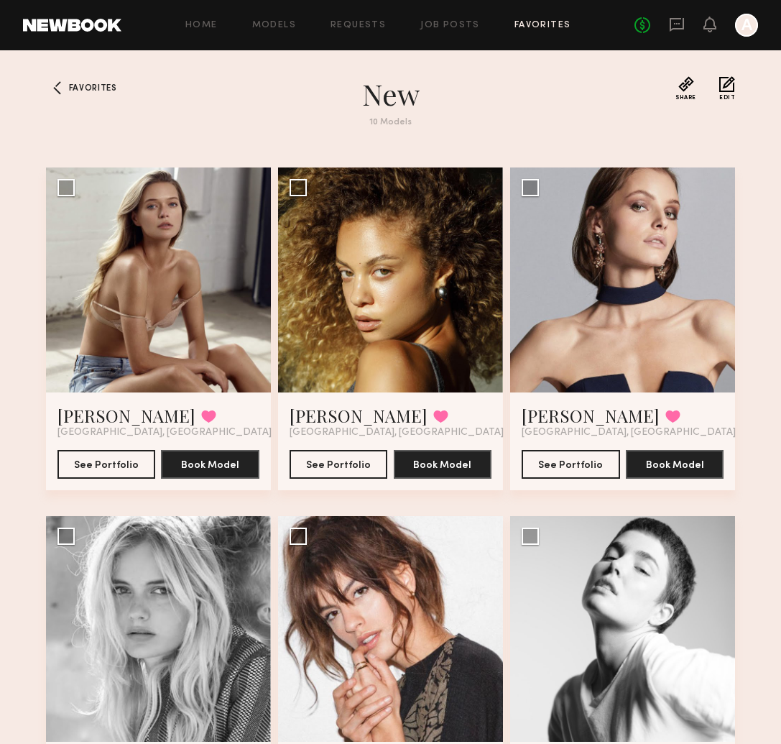
scroll to position [0, 0]
click at [677, 245] on div at bounding box center [622, 280] width 225 height 225
click at [578, 467] on button "See Portfolio" at bounding box center [571, 463] width 98 height 29
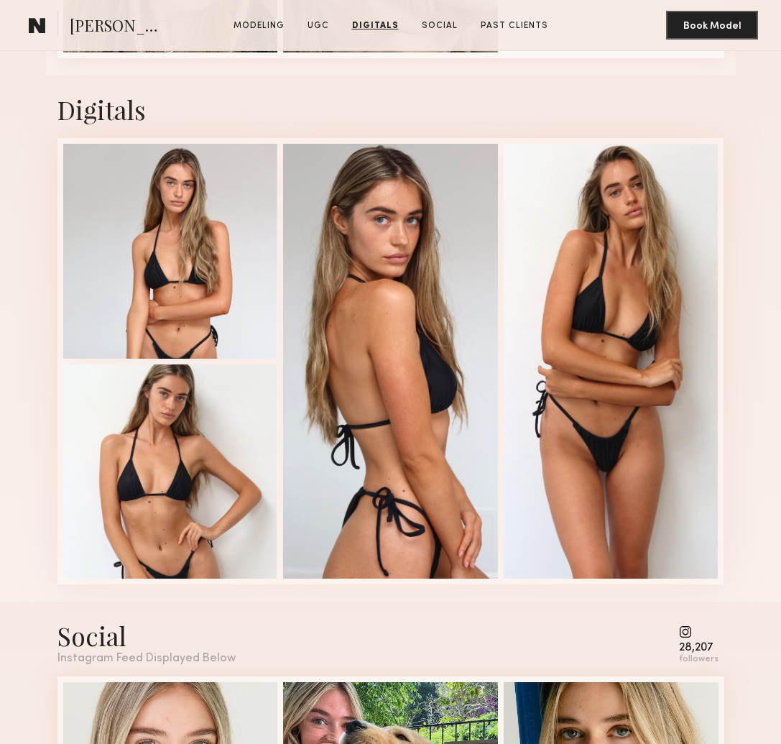
scroll to position [1873, 0]
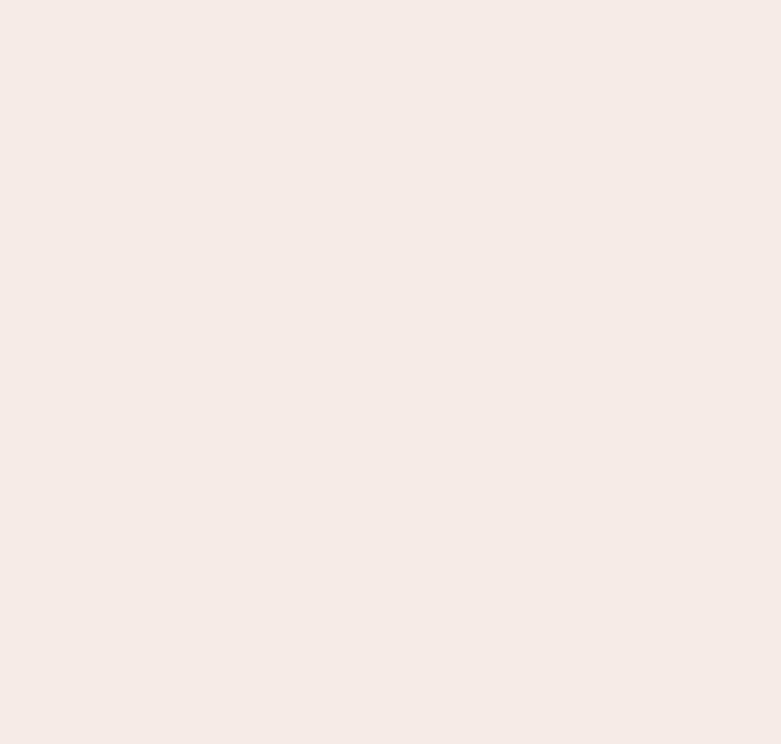
scroll to position [0, 1]
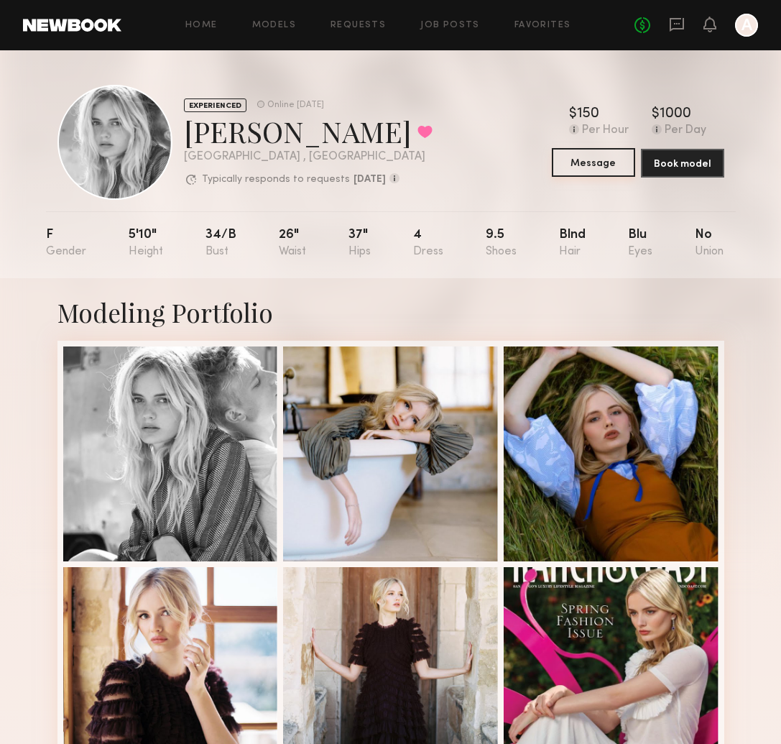
click at [592, 159] on button "Message" at bounding box center [593, 162] width 83 height 29
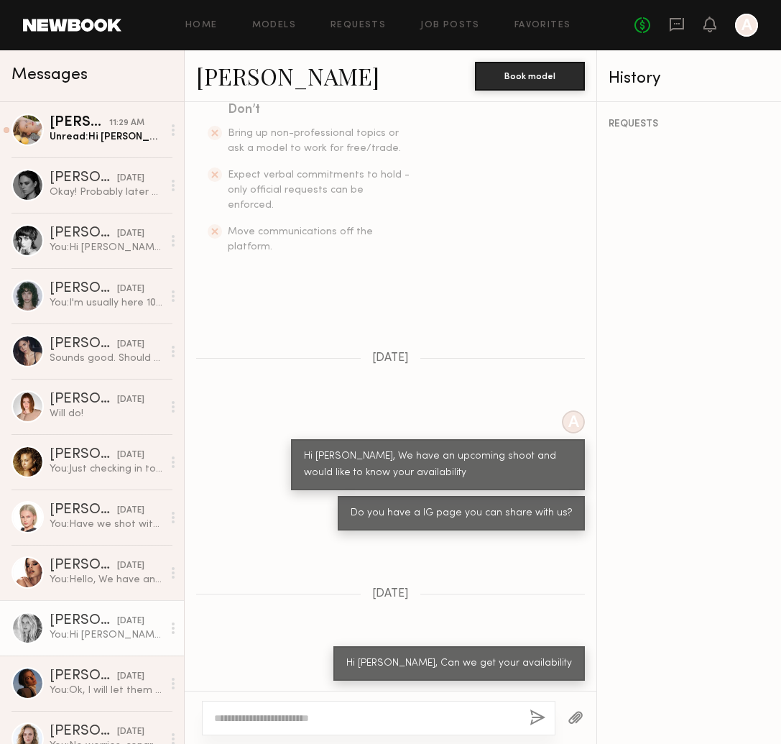
scroll to position [408, 0]
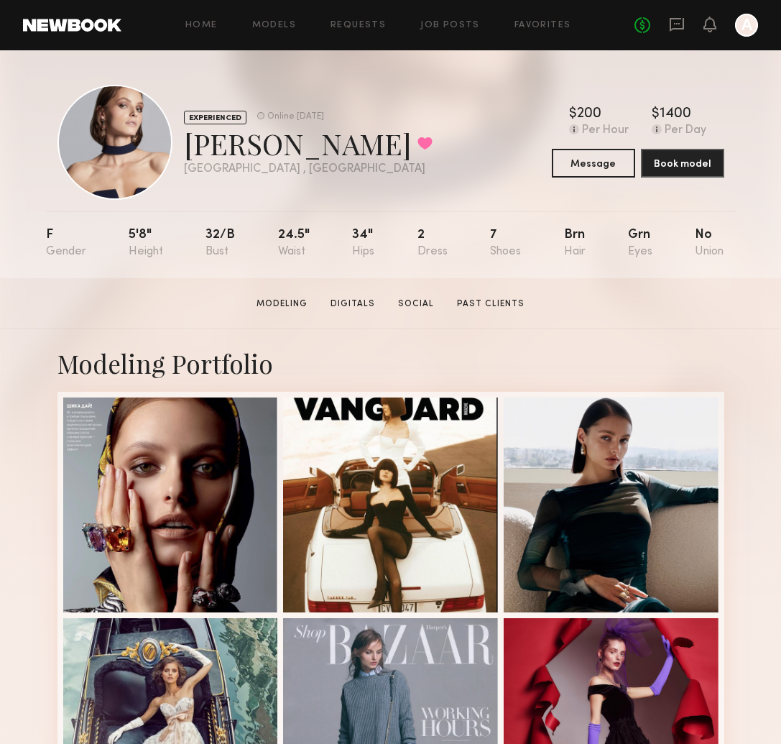
click at [84, 23] on link at bounding box center [72, 25] width 98 height 13
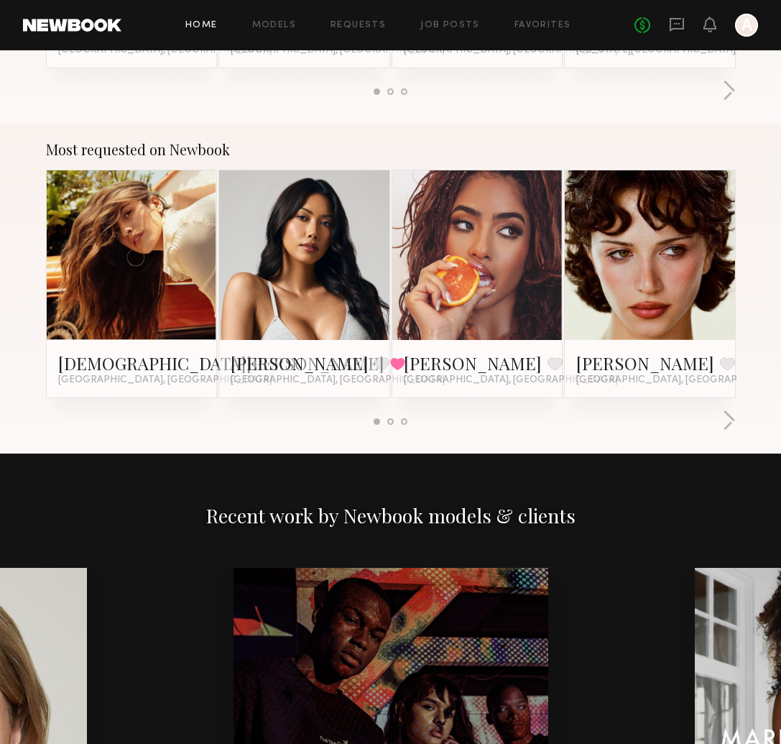
scroll to position [1189, 0]
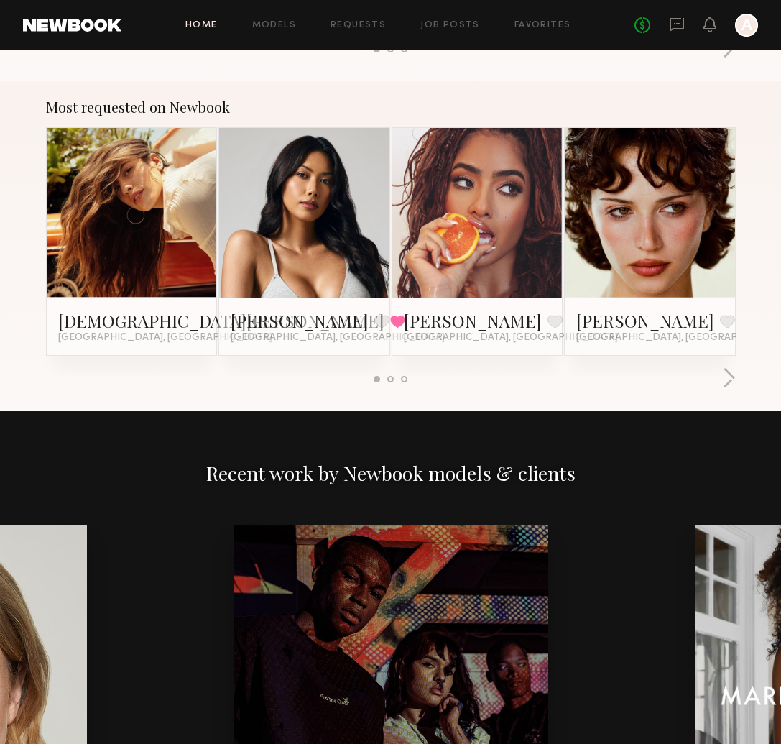
click at [390, 379] on div at bounding box center [391, 379] width 6 height 6
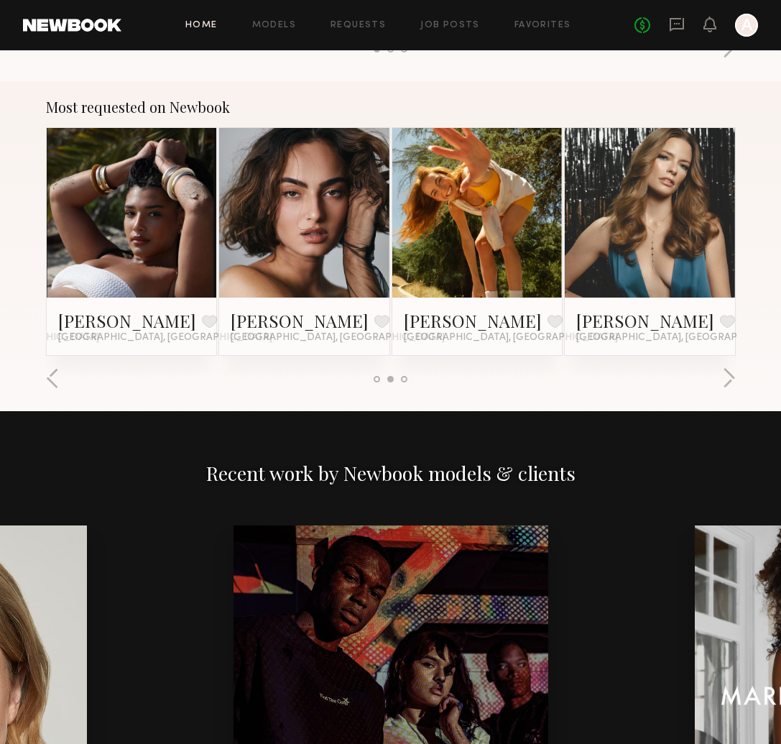
click at [404, 376] on div at bounding box center [404, 379] width 6 height 6
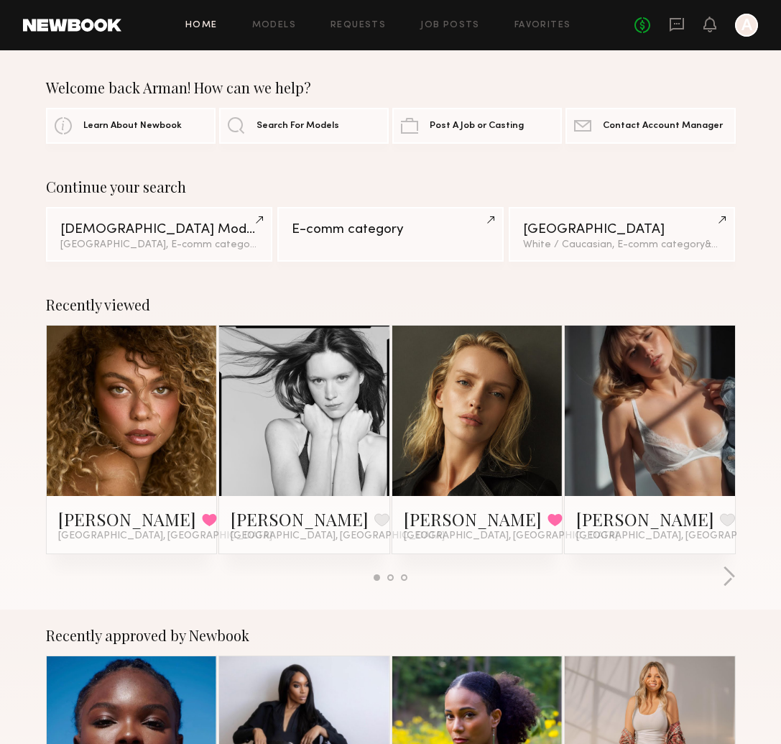
scroll to position [0, 0]
drag, startPoint x: 275, startPoint y: 18, endPoint x: 393, endPoint y: 68, distance: 127.9
click at [275, 18] on div "Home Models Requests Job Posts Favorites Sign Out No fees up to $5,000 A" at bounding box center [439, 25] width 637 height 23
click at [283, 21] on link "Models" at bounding box center [274, 25] width 44 height 9
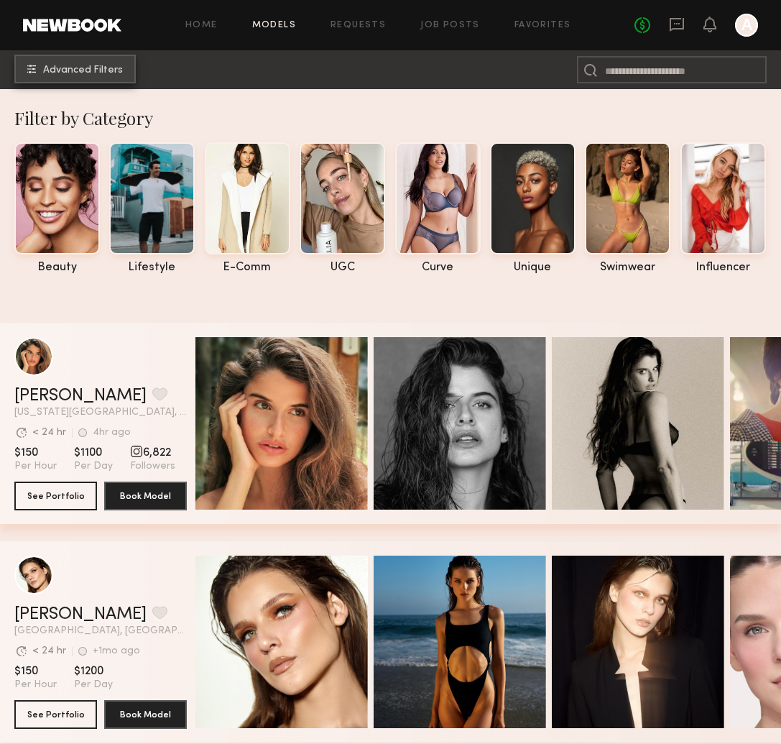
click at [65, 71] on span "Advanced Filters" at bounding box center [83, 70] width 80 height 10
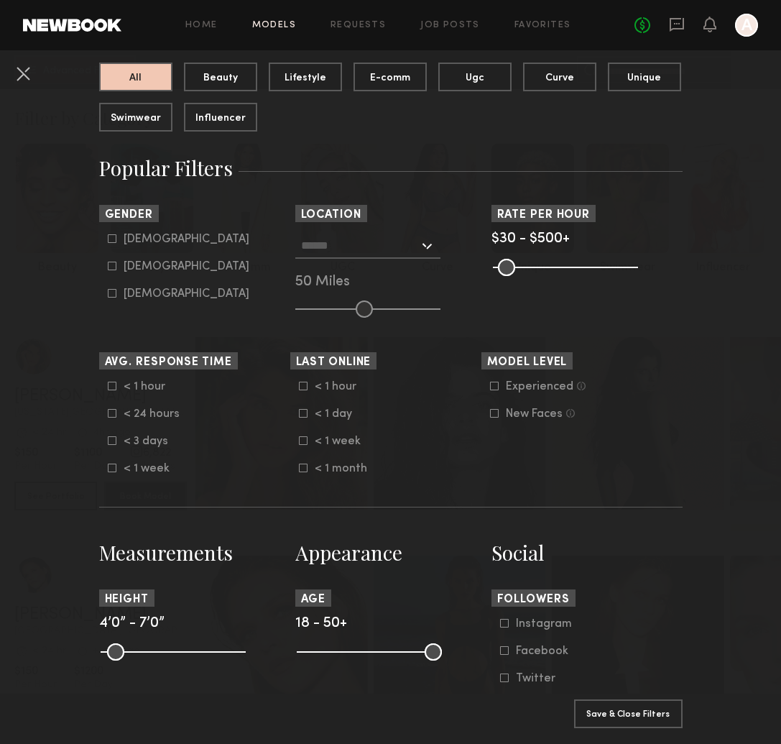
scroll to position [162, 0]
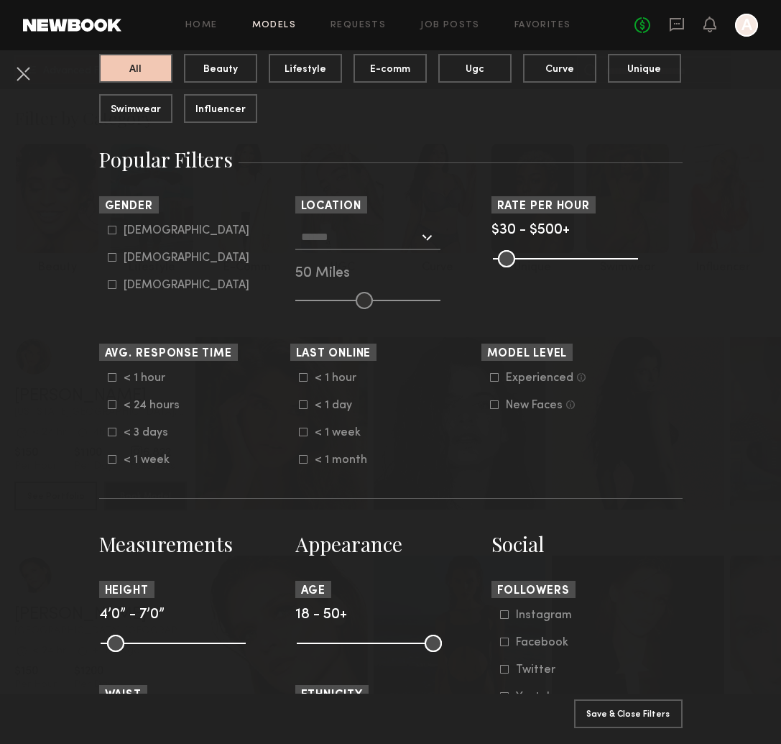
click at [143, 257] on div "Female" at bounding box center [187, 258] width 126 height 9
type input "**"
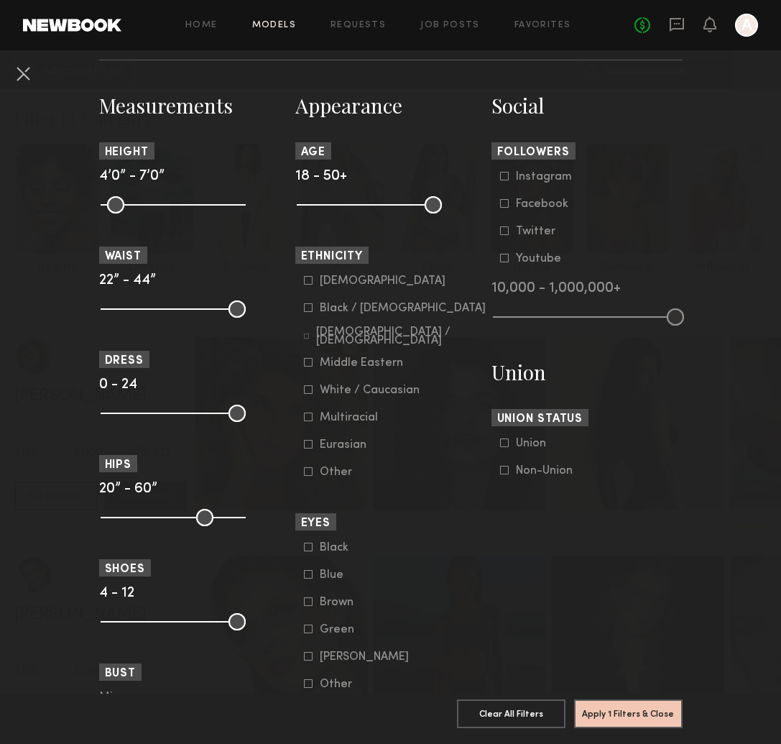
scroll to position [594, 0]
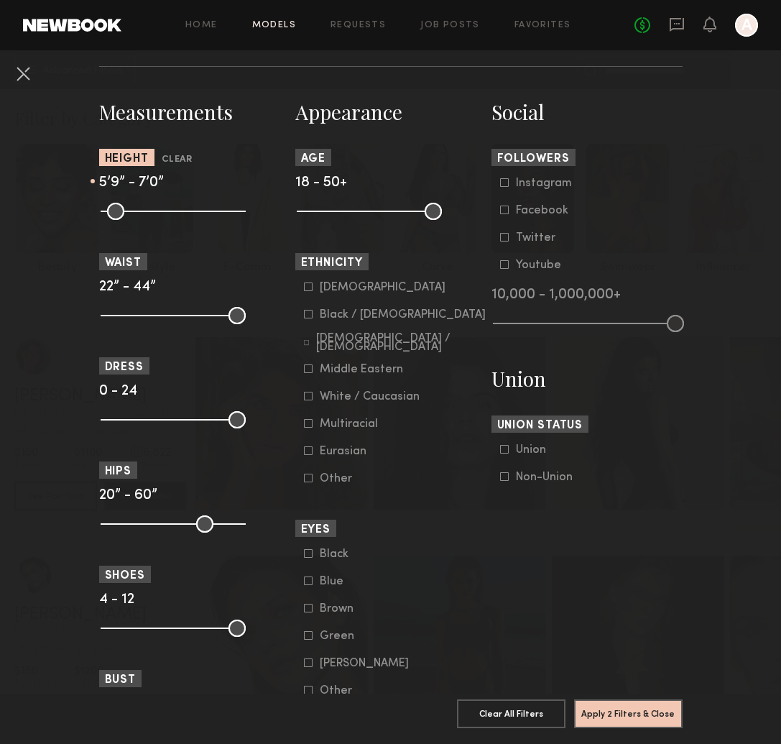
drag, startPoint x: 111, startPoint y: 210, endPoint x: 183, endPoint y: 216, distance: 71.5
type input "**"
click at [183, 216] on input "range" at bounding box center [173, 211] width 145 height 17
drag, startPoint x: 242, startPoint y: 215, endPoint x: 209, endPoint y: 215, distance: 33.1
type input "**"
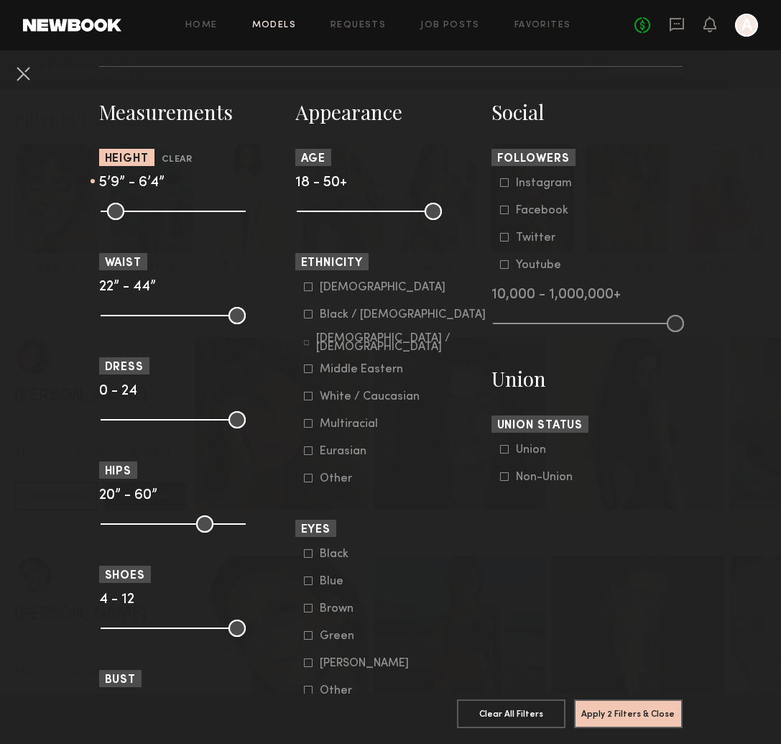
click at [209, 215] on input "range" at bounding box center [173, 211] width 145 height 17
drag, startPoint x: 234, startPoint y: 417, endPoint x: 158, endPoint y: 432, distance: 77.7
type input "*"
click at [130, 418] on input "range" at bounding box center [173, 419] width 145 height 17
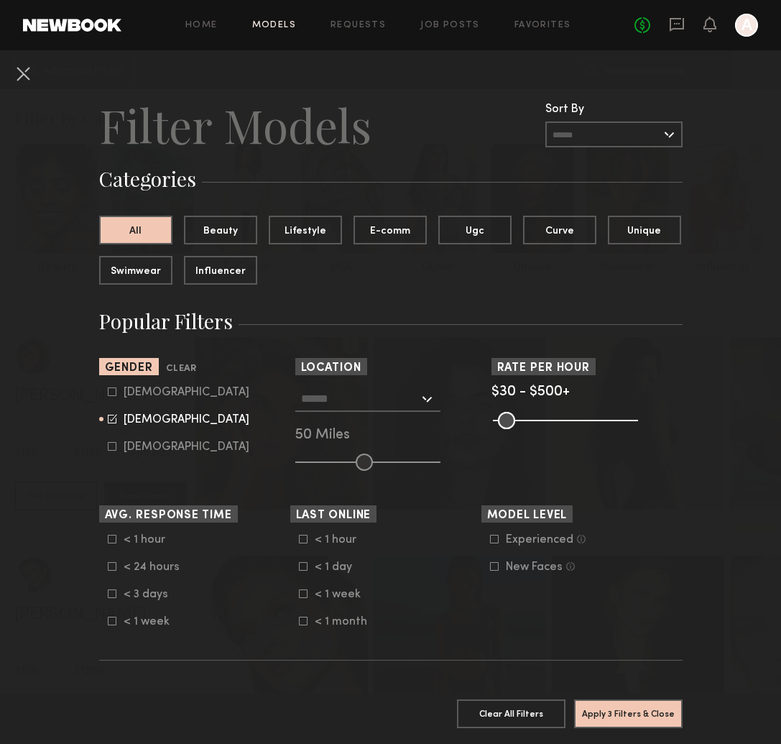
scroll to position [0, 0]
click at [406, 405] on input "text" at bounding box center [360, 398] width 118 height 24
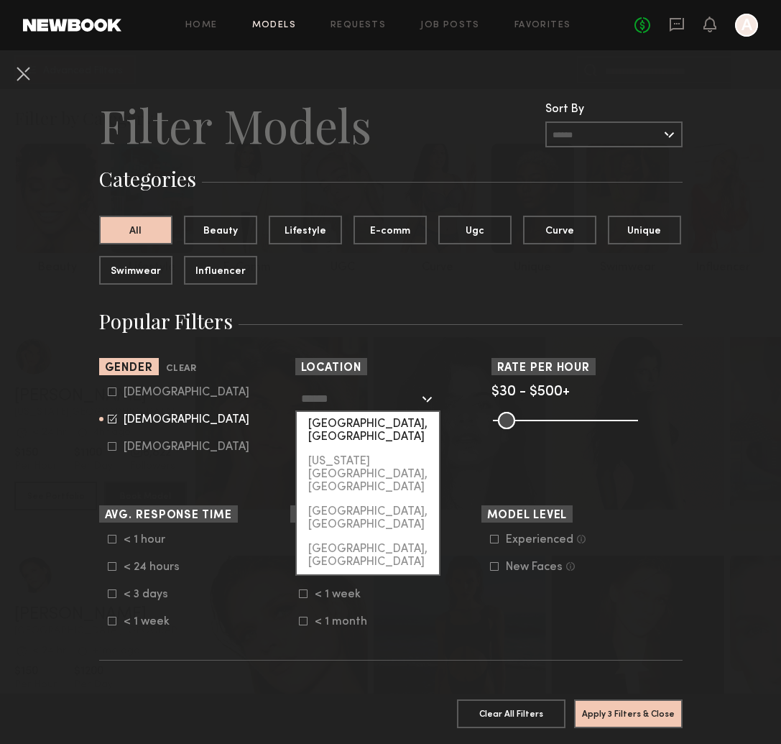
click at [387, 422] on div "[GEOGRAPHIC_DATA], [GEOGRAPHIC_DATA]" at bounding box center [368, 430] width 142 height 37
type input "**********"
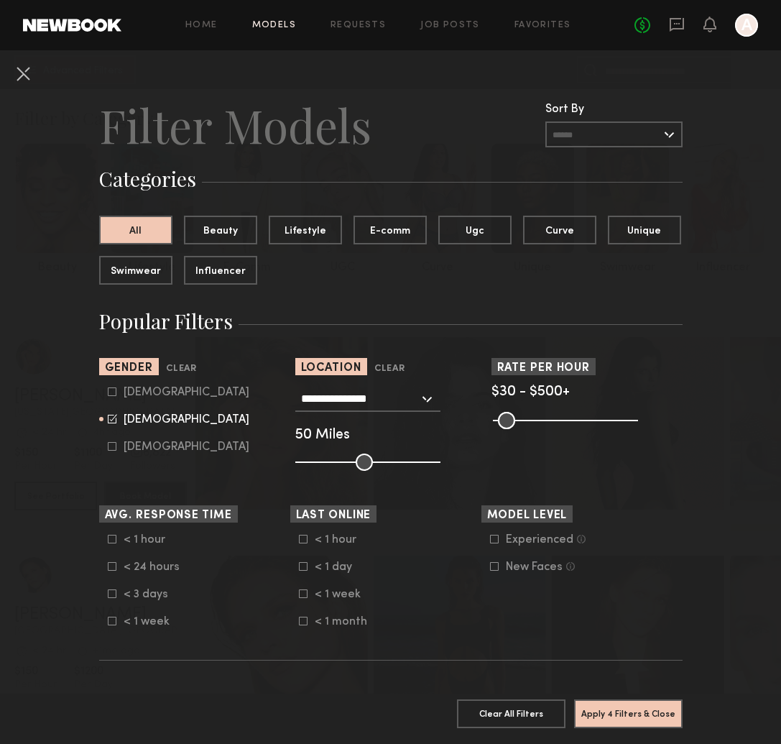
click at [646, 709] on button "Apply 4 Filters & Close" at bounding box center [628, 714] width 109 height 29
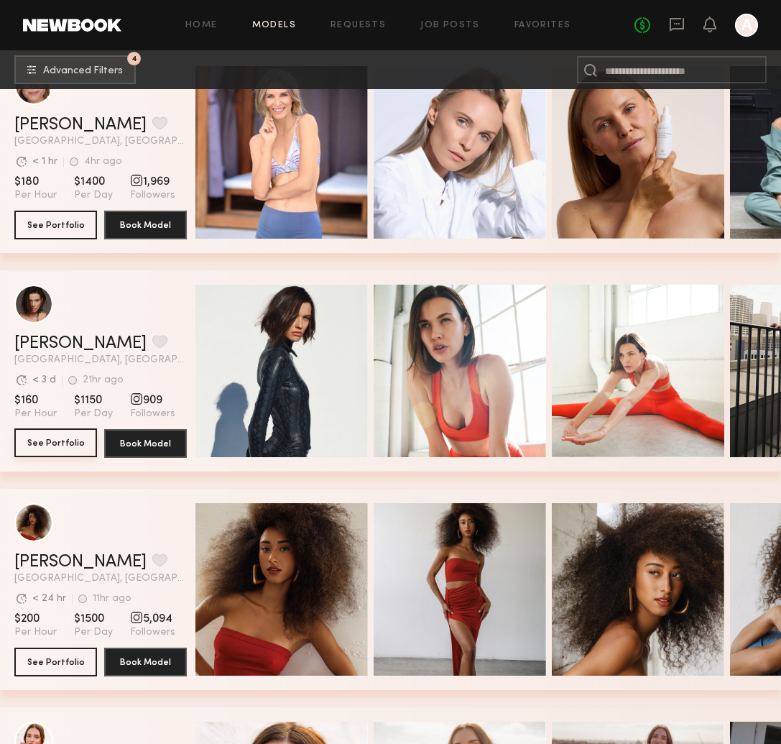
click at [49, 444] on button "See Portfolio" at bounding box center [55, 442] width 83 height 29
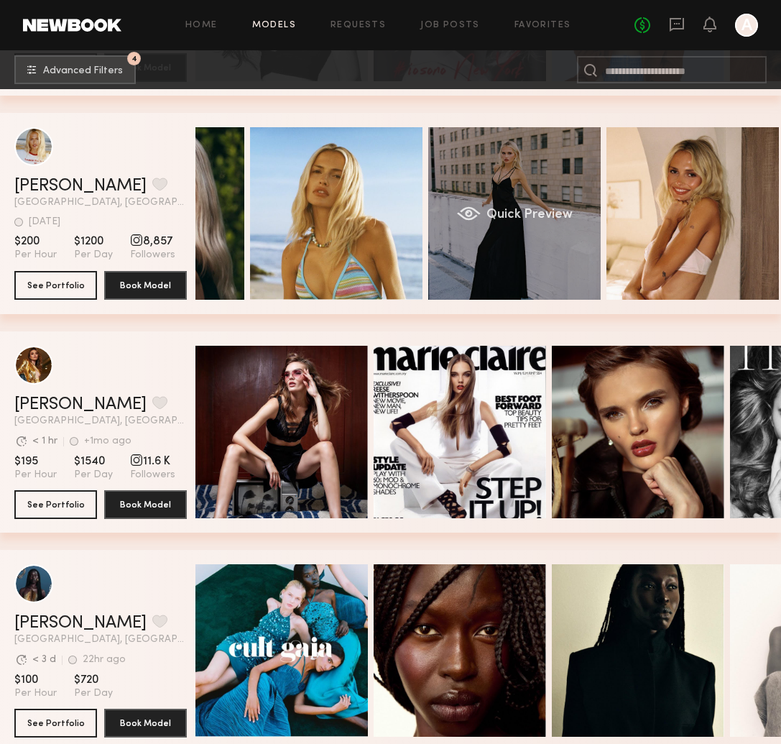
scroll to position [0, 123]
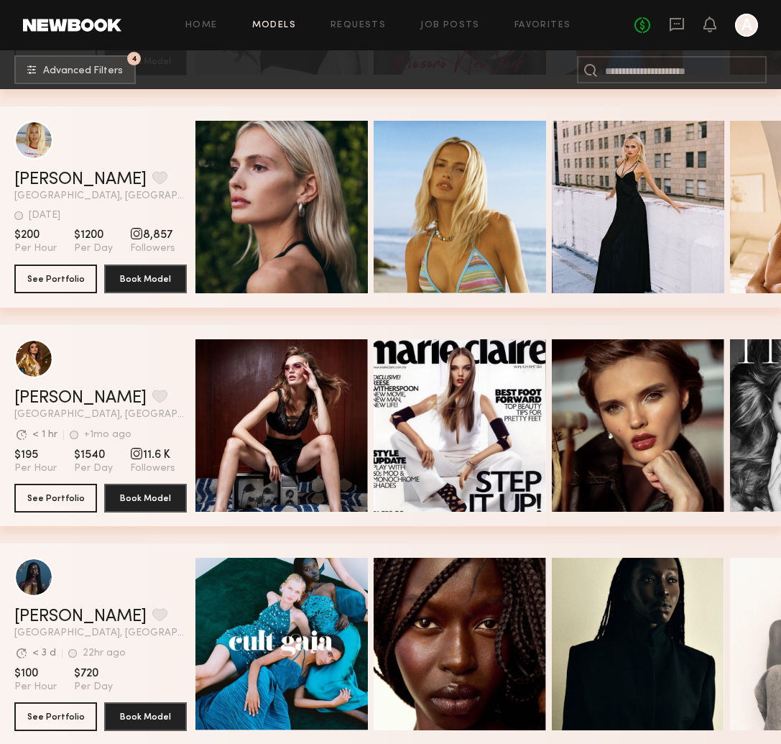
scroll to position [45690, 0]
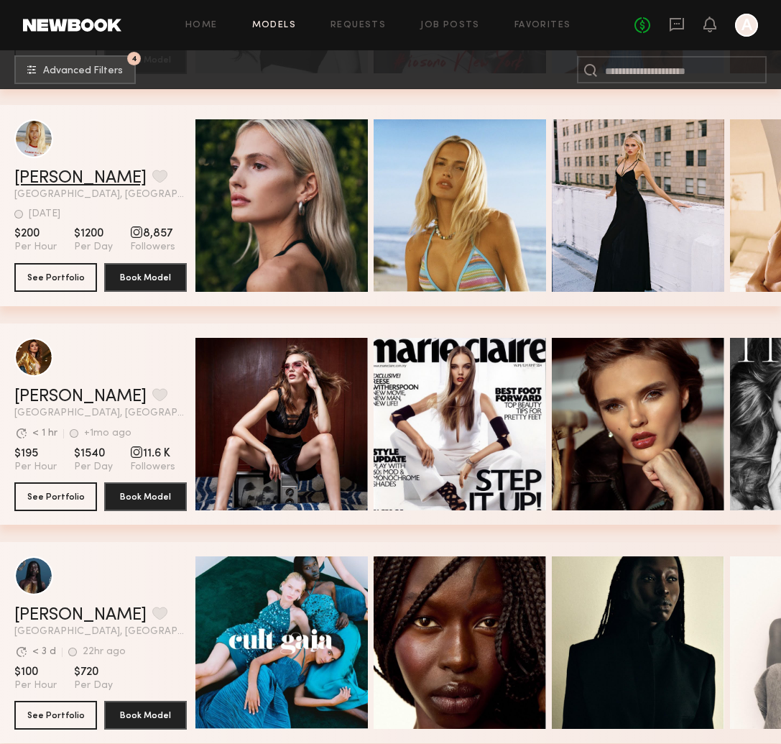
click at [35, 179] on link "Emily T." at bounding box center [80, 178] width 132 height 17
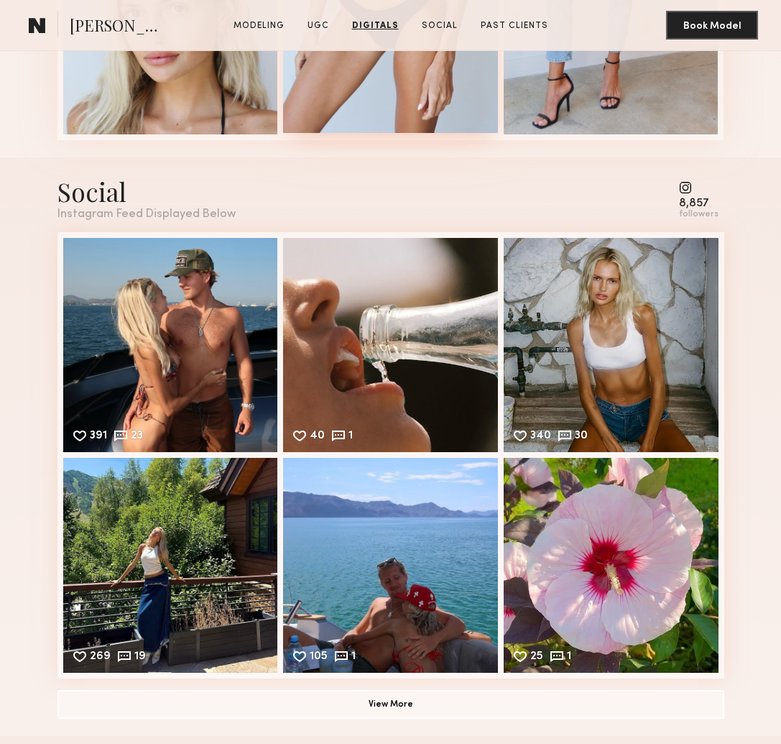
scroll to position [2080, 0]
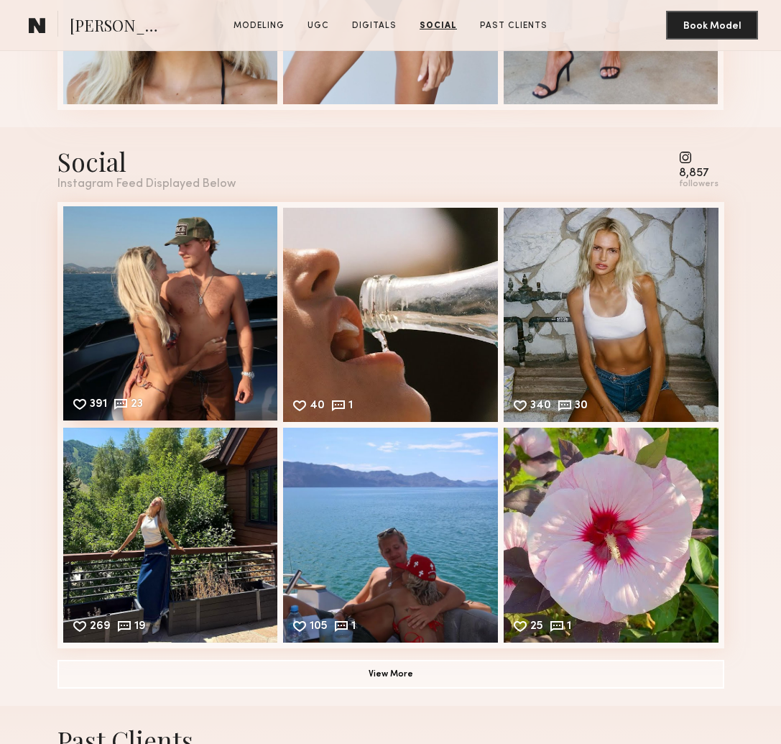
click at [168, 313] on div "391 23 Likes & comments displayed to show model’s engagement" at bounding box center [170, 313] width 215 height 215
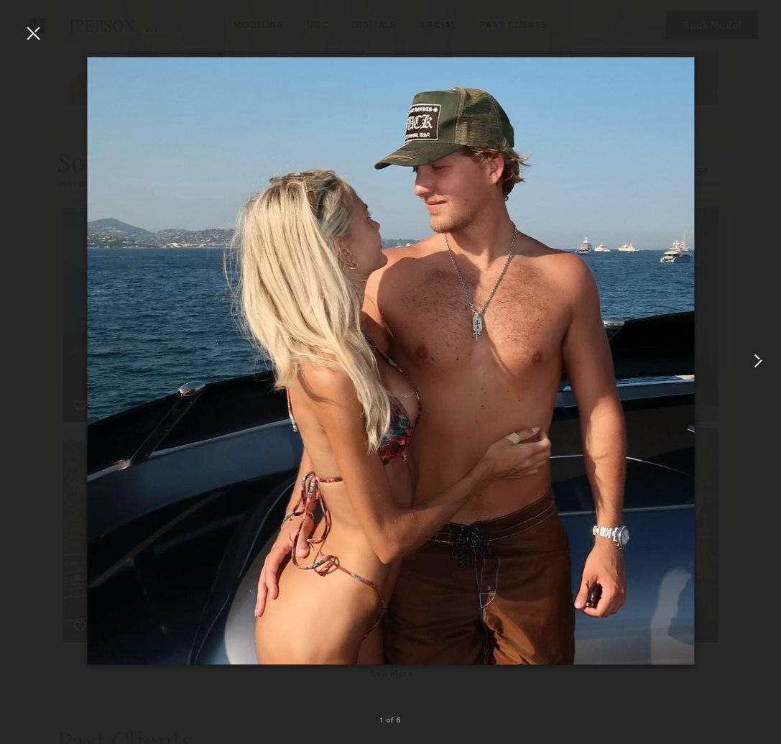
click at [753, 357] on common-icon at bounding box center [758, 360] width 23 height 23
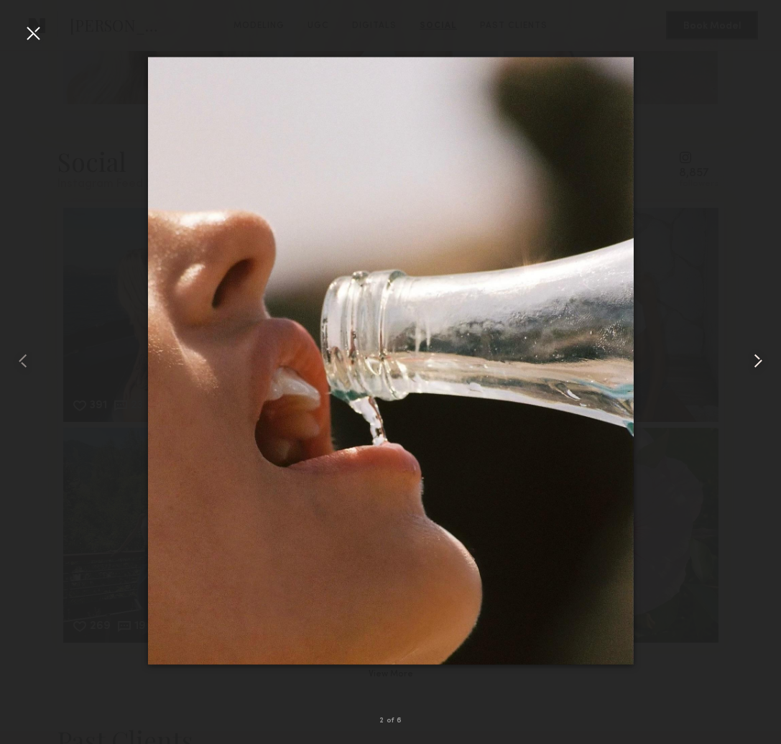
click at [753, 357] on common-icon at bounding box center [758, 360] width 23 height 23
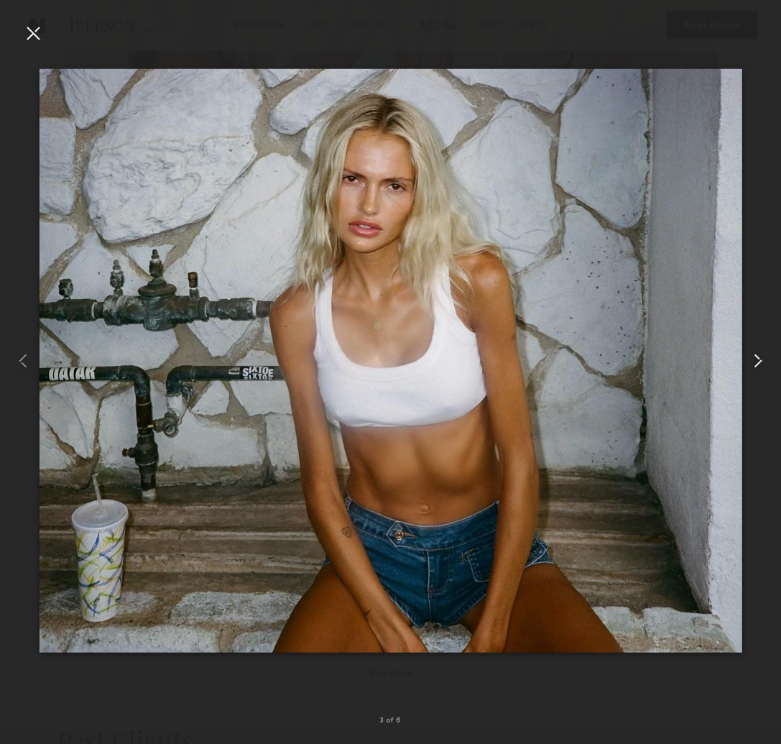
click at [753, 357] on common-icon at bounding box center [758, 360] width 23 height 23
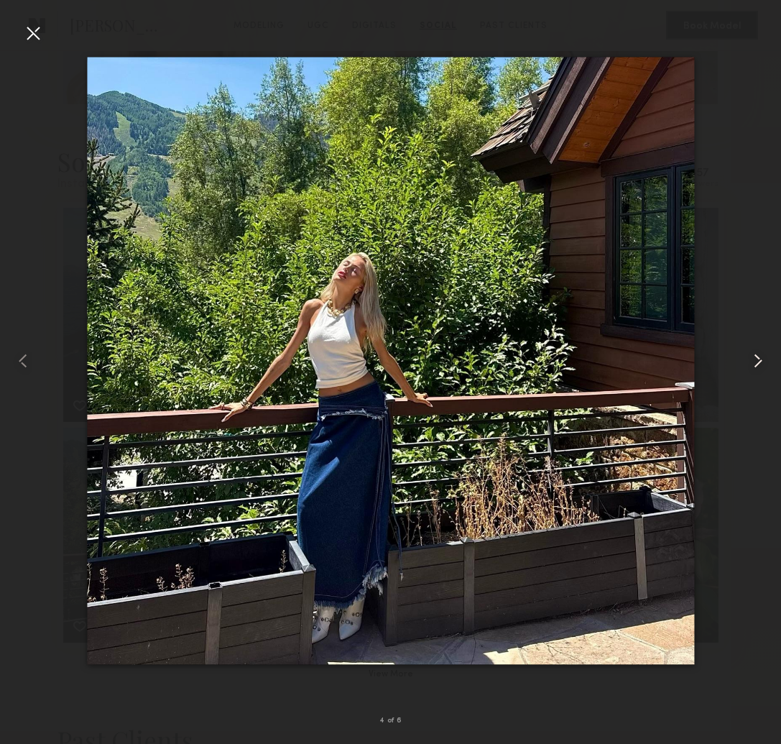
click at [753, 357] on common-icon at bounding box center [758, 360] width 23 height 23
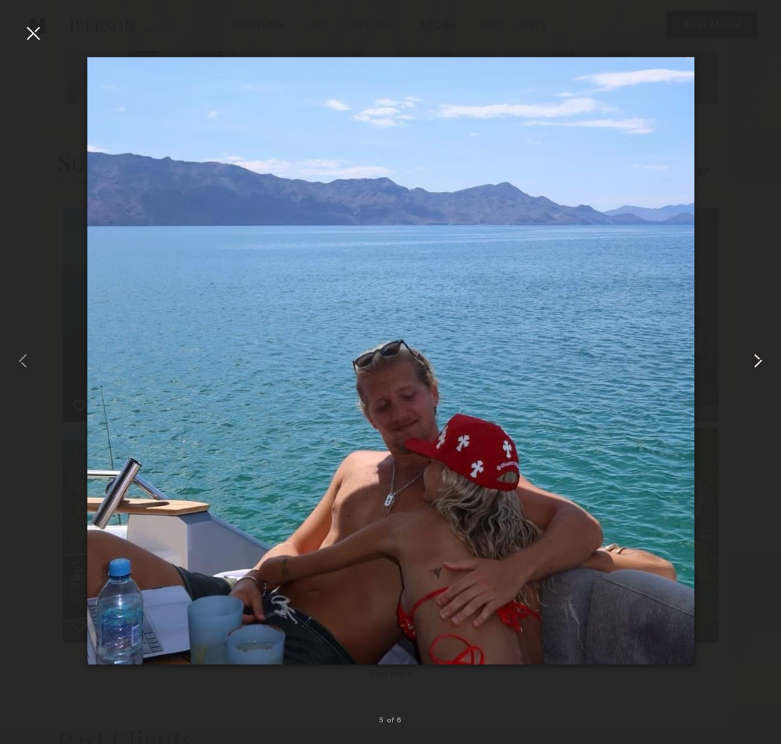
click at [753, 357] on common-icon at bounding box center [758, 360] width 23 height 23
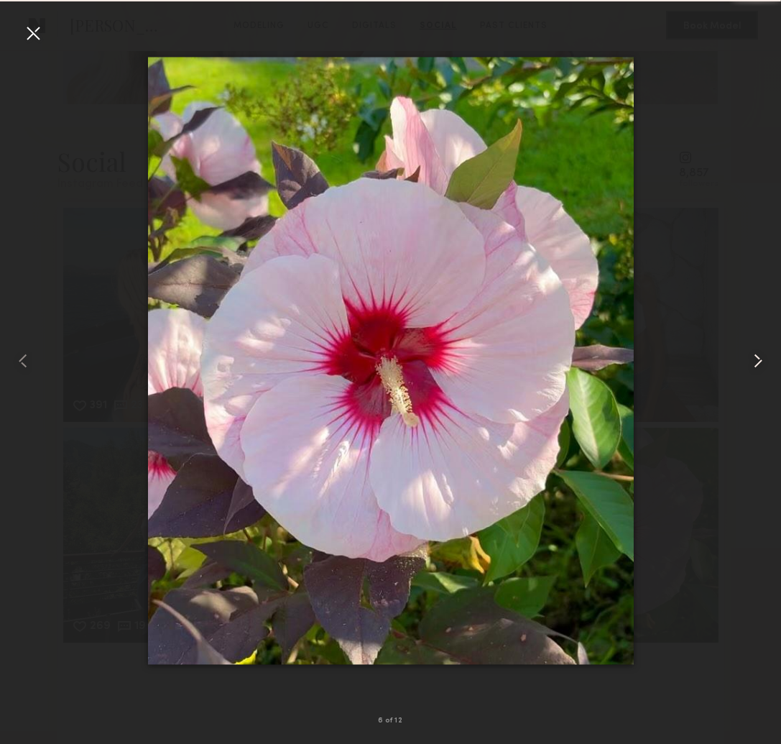
click at [753, 357] on common-icon at bounding box center [758, 360] width 23 height 23
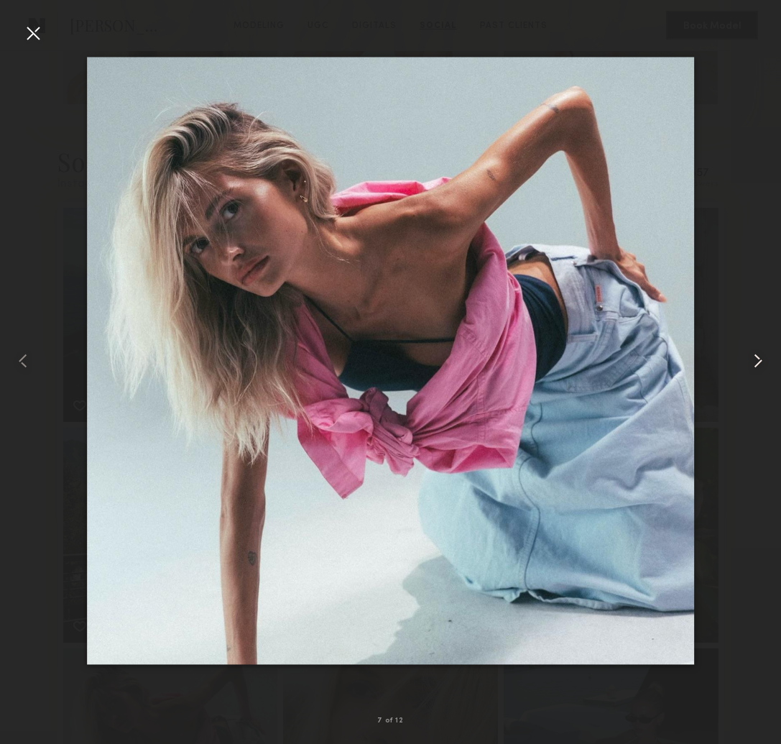
click at [753, 357] on common-icon at bounding box center [758, 360] width 23 height 23
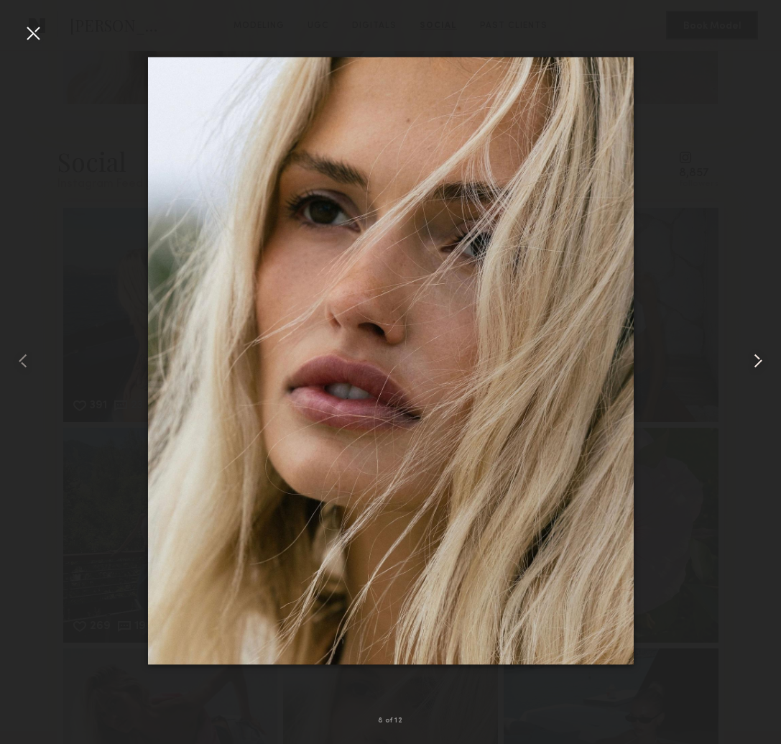
click at [753, 357] on common-icon at bounding box center [758, 360] width 23 height 23
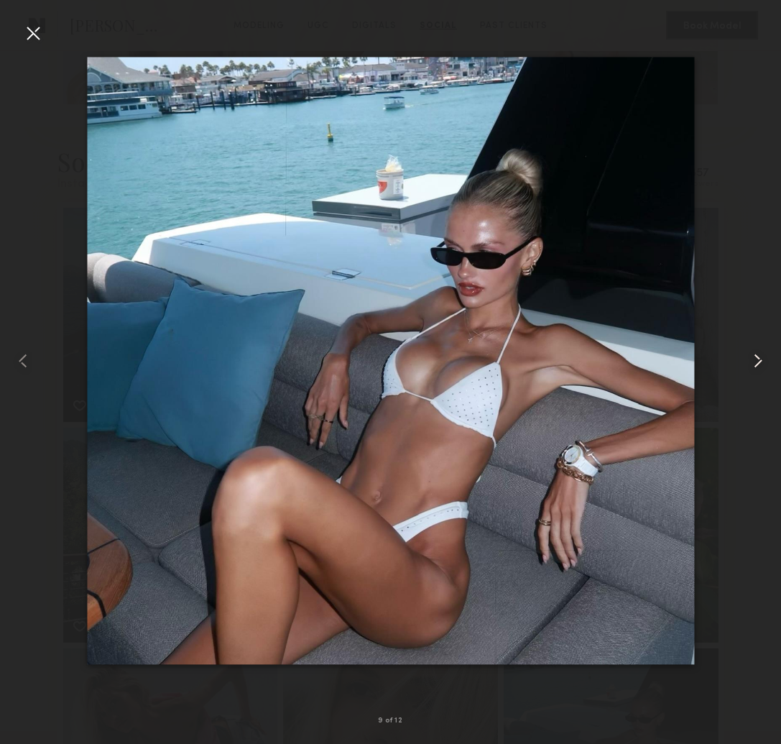
click at [753, 357] on common-icon at bounding box center [758, 360] width 23 height 23
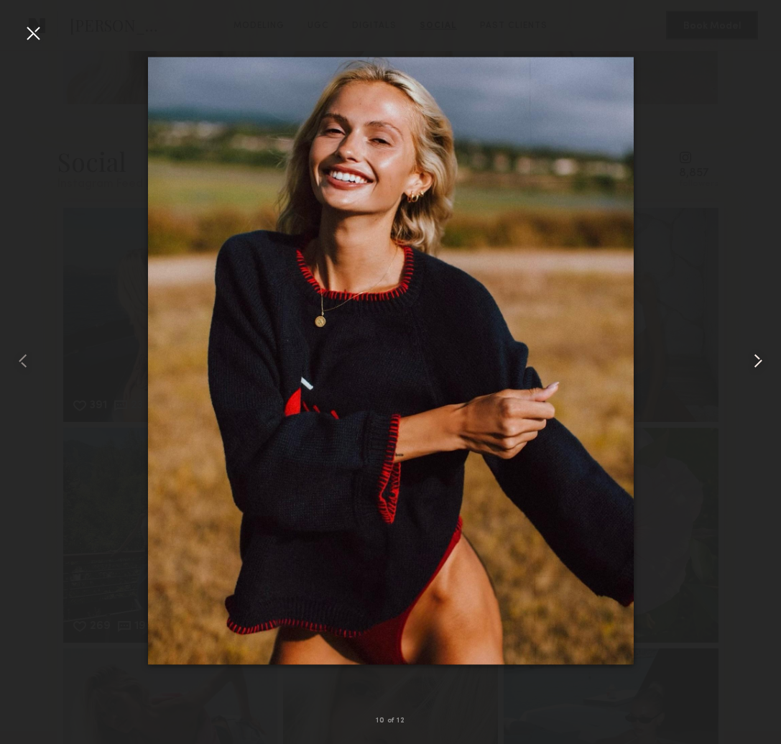
click at [753, 357] on common-icon at bounding box center [758, 360] width 23 height 23
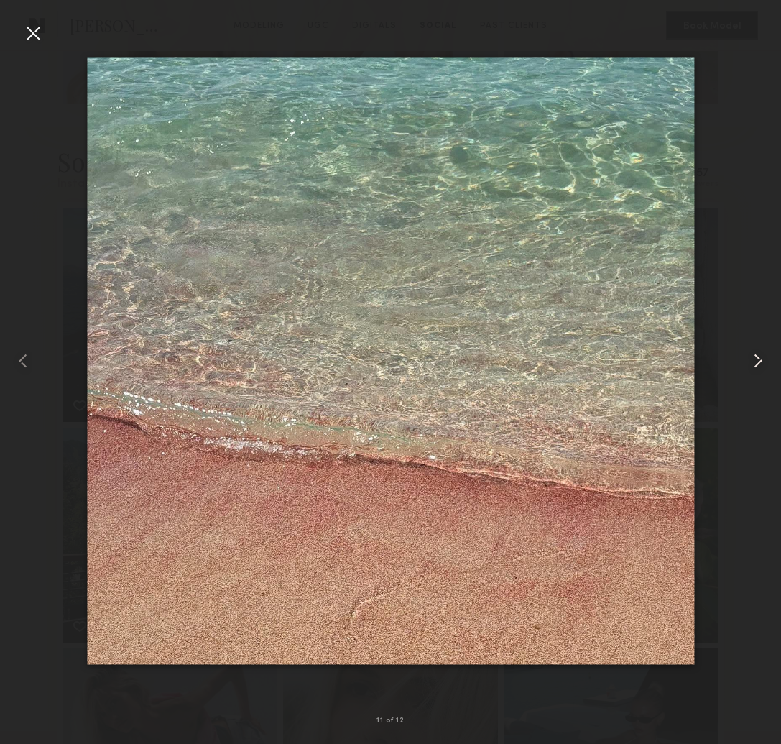
click at [753, 357] on common-icon at bounding box center [758, 360] width 23 height 23
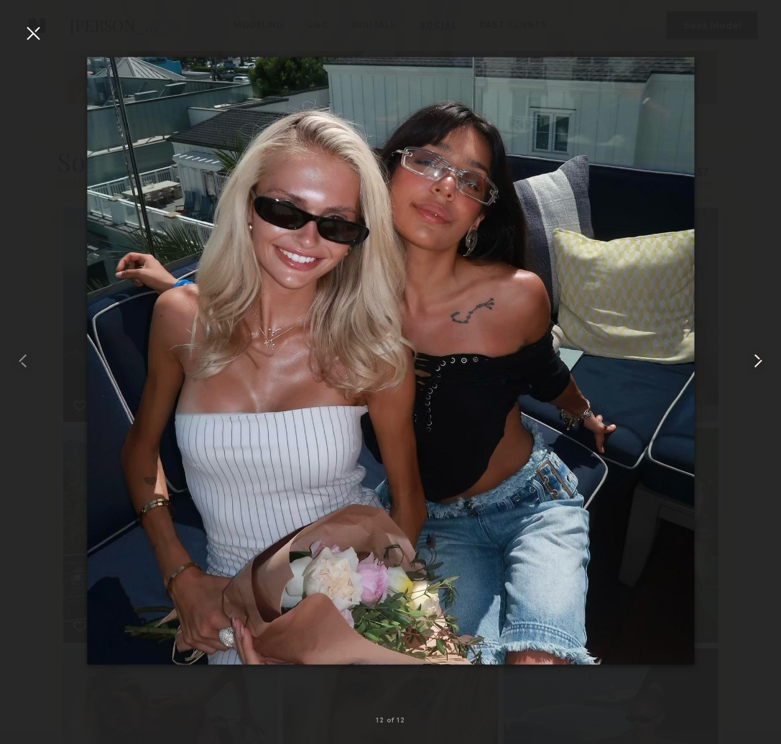
click at [753, 357] on common-icon at bounding box center [758, 360] width 23 height 23
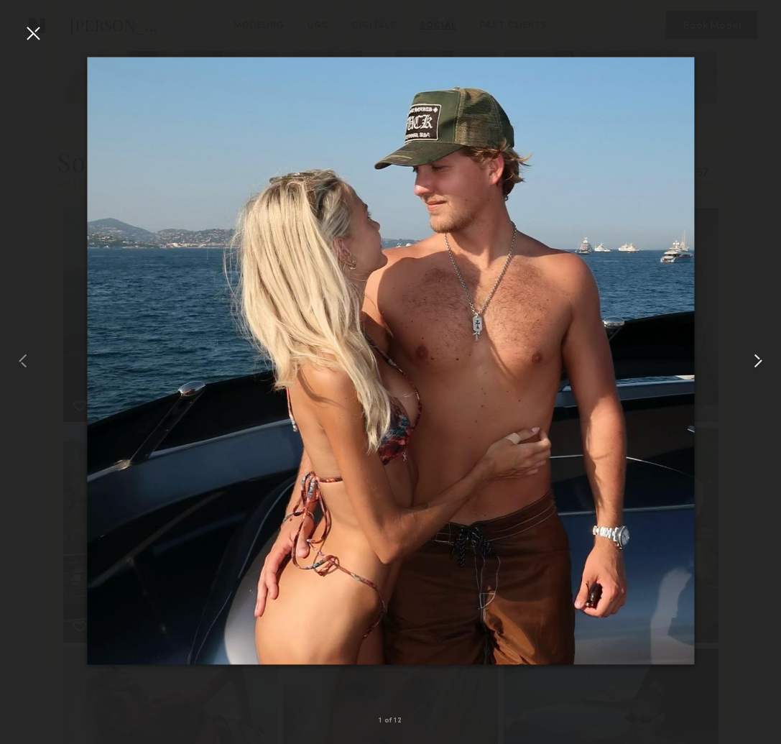
click at [753, 357] on common-icon at bounding box center [758, 360] width 23 height 23
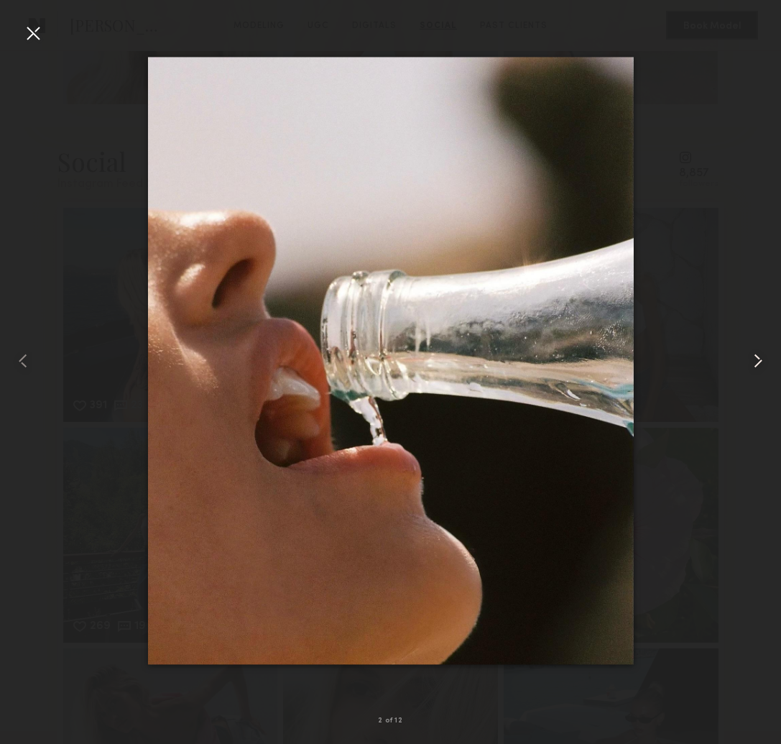
click at [753, 358] on common-icon at bounding box center [758, 360] width 23 height 23
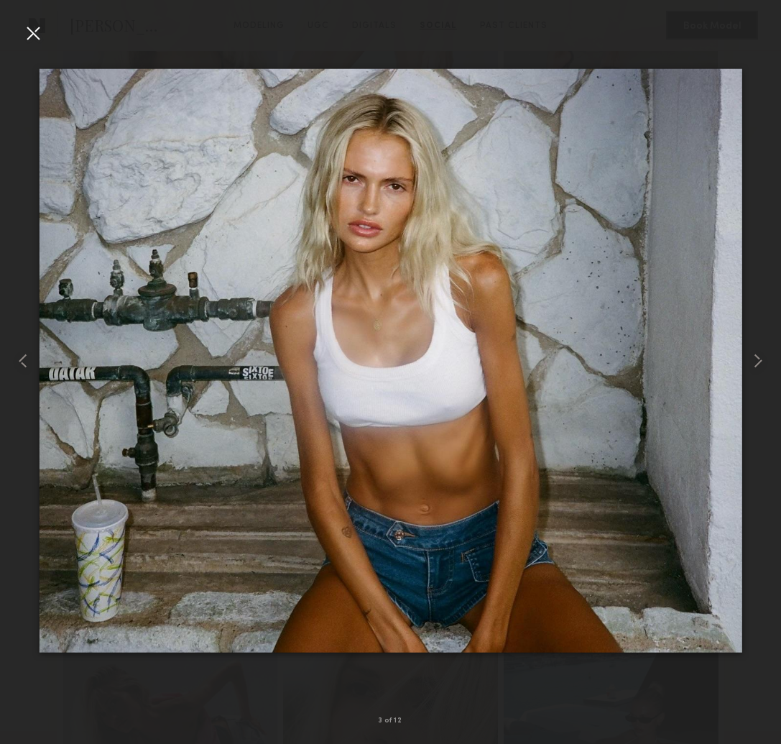
click at [35, 35] on div at bounding box center [33, 33] width 23 height 23
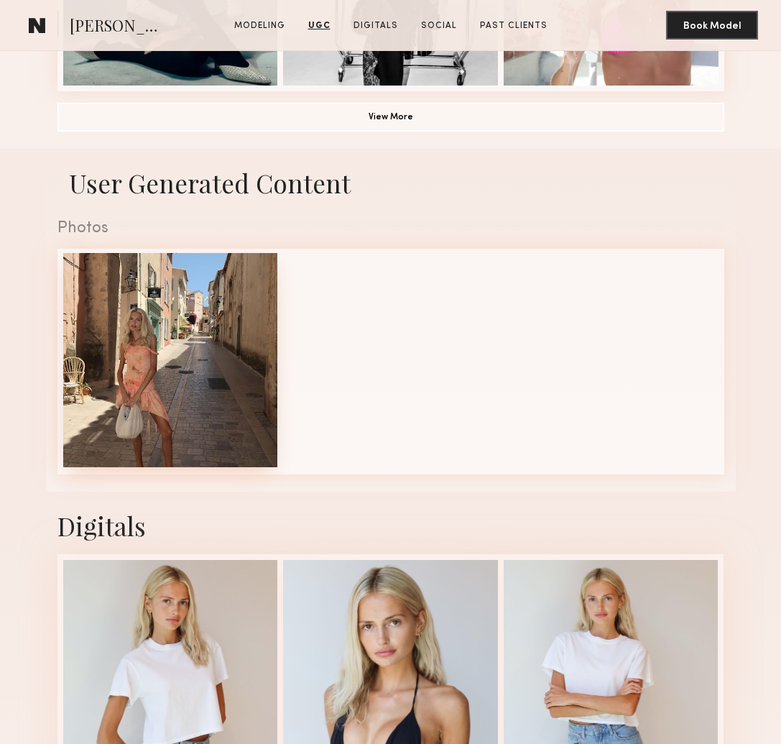
scroll to position [1192, 0]
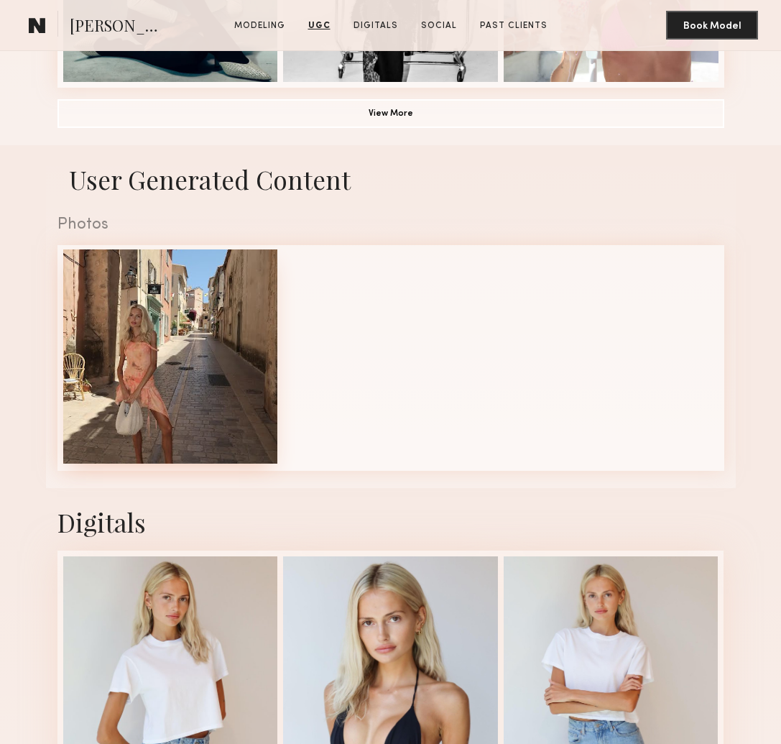
click at [228, 361] on div at bounding box center [170, 356] width 215 height 215
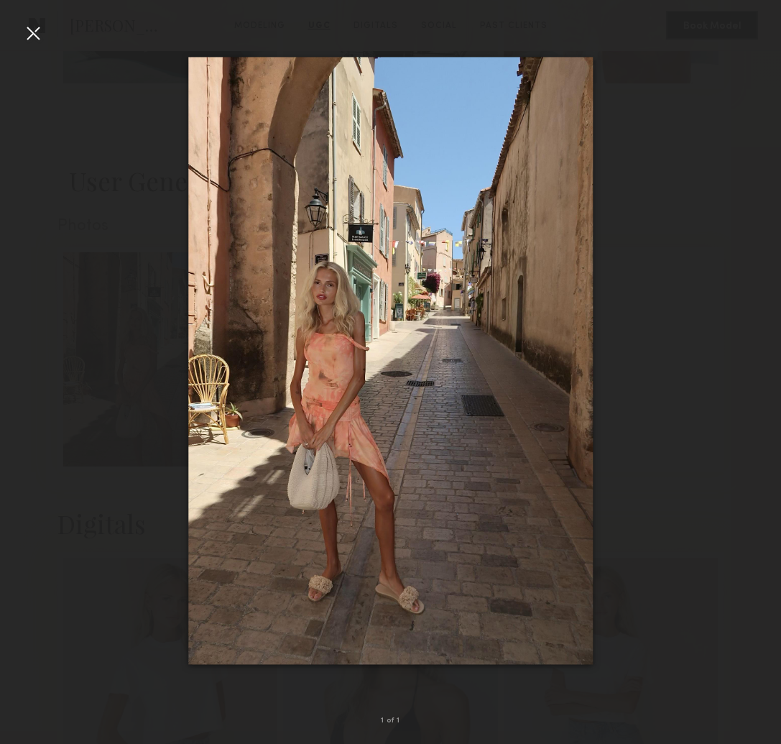
click at [37, 35] on div at bounding box center [33, 33] width 23 height 23
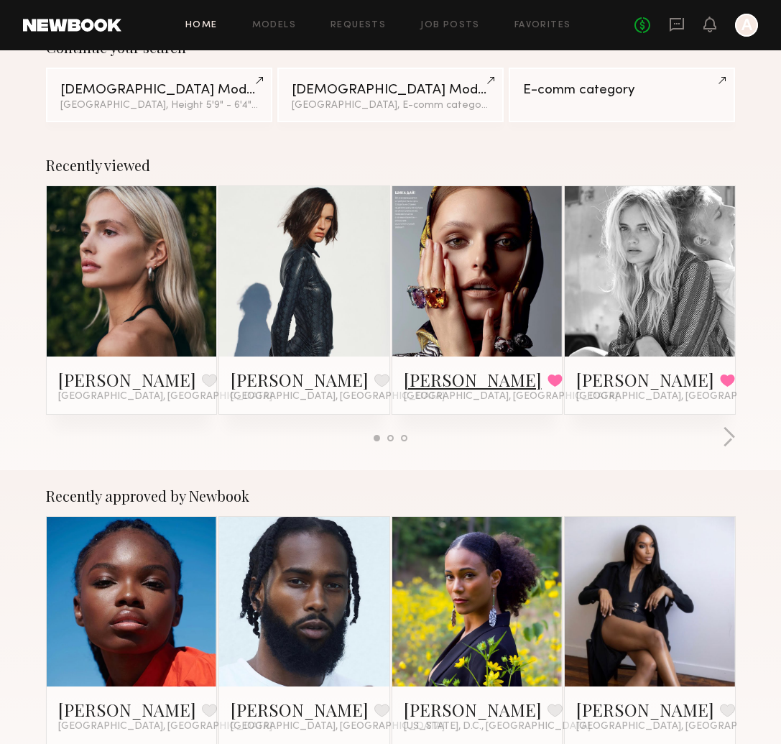
scroll to position [141, 0]
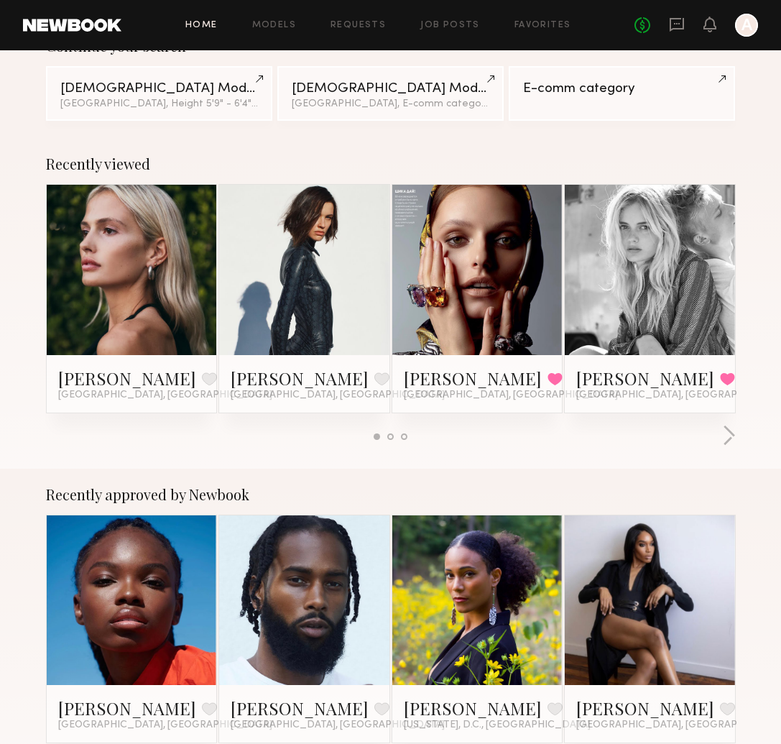
click at [311, 313] on link at bounding box center [304, 270] width 78 height 170
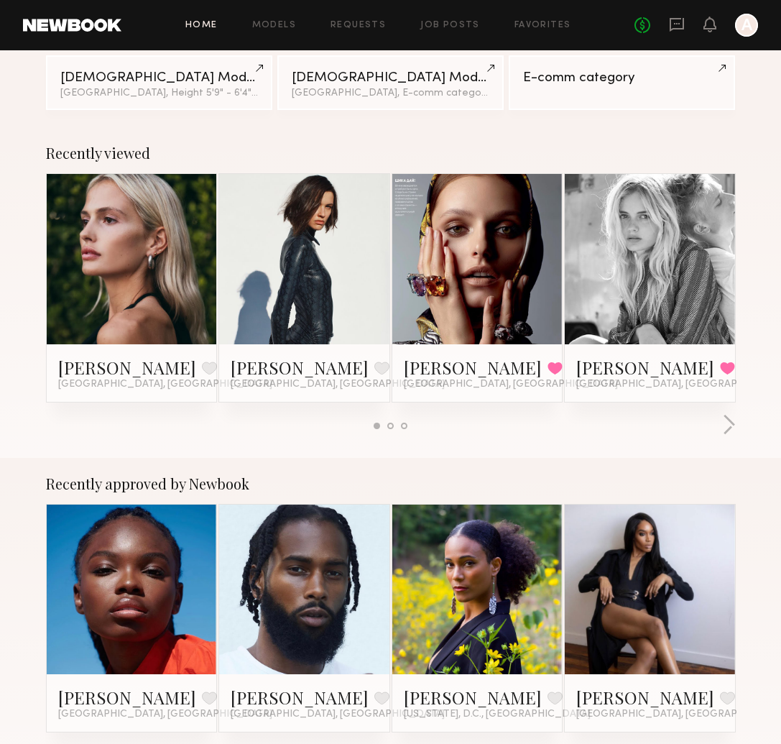
scroll to position [153, 0]
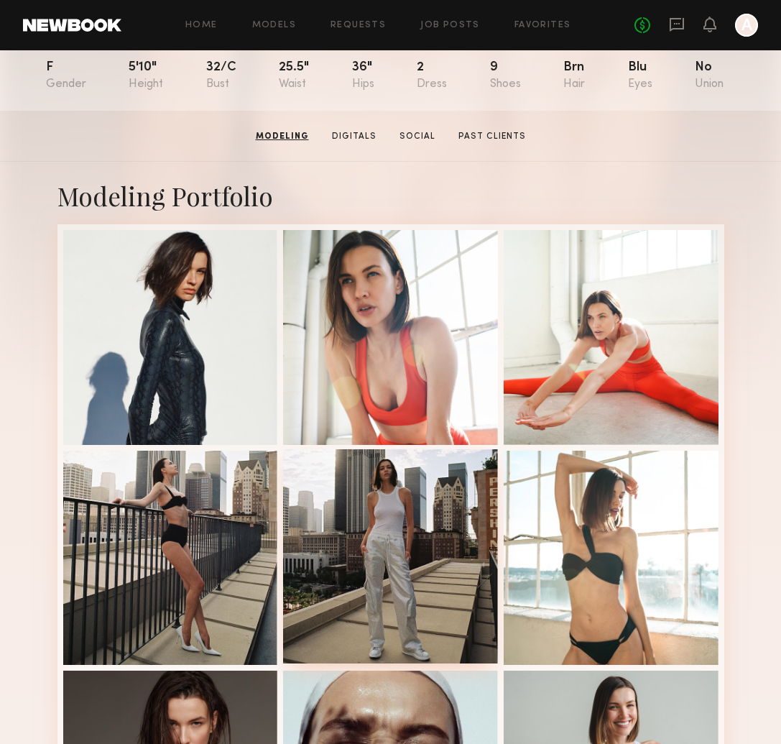
scroll to position [134, 0]
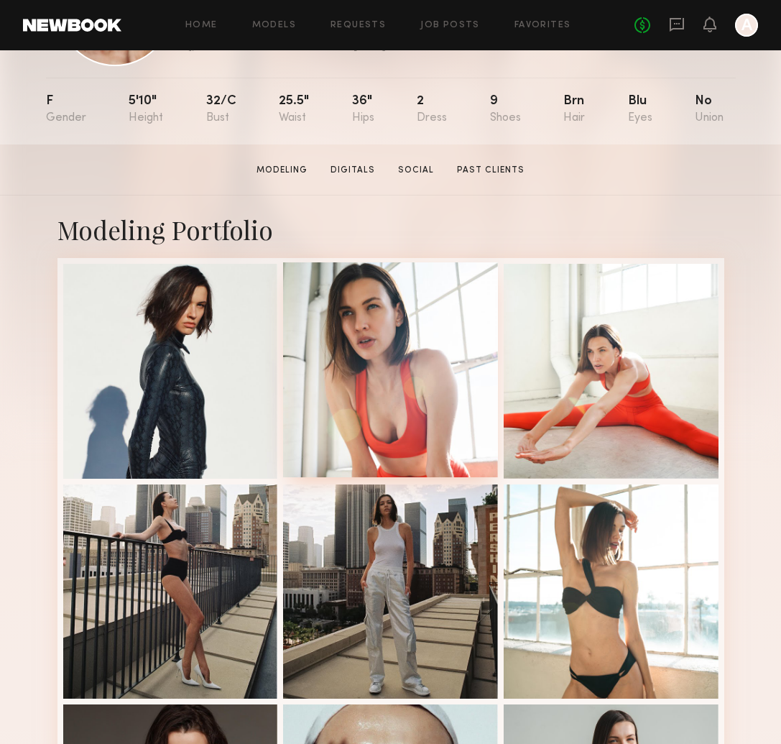
click at [429, 321] on div at bounding box center [390, 369] width 215 height 215
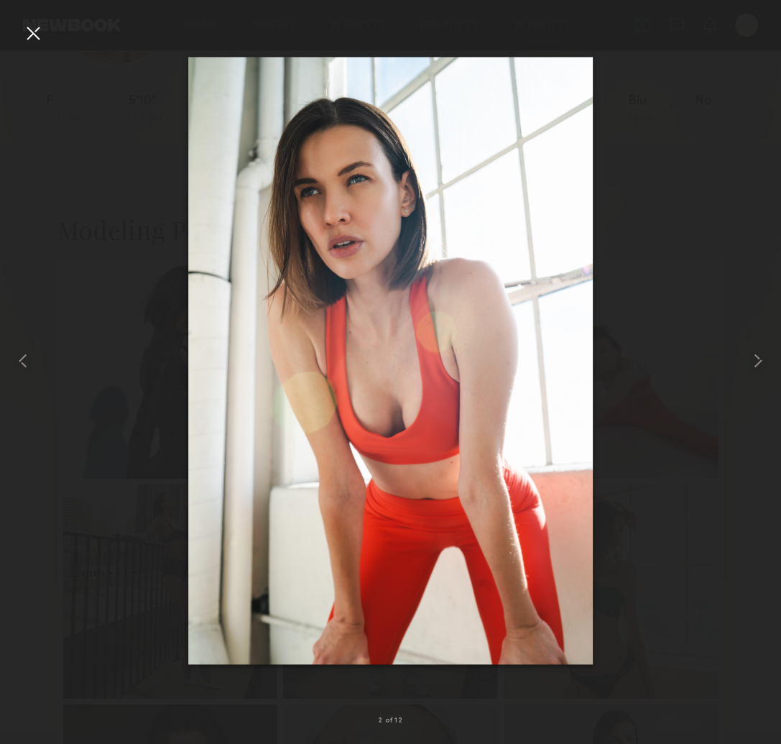
click at [741, 334] on div at bounding box center [390, 360] width 781 height 675
click at [764, 368] on common-icon at bounding box center [758, 360] width 23 height 23
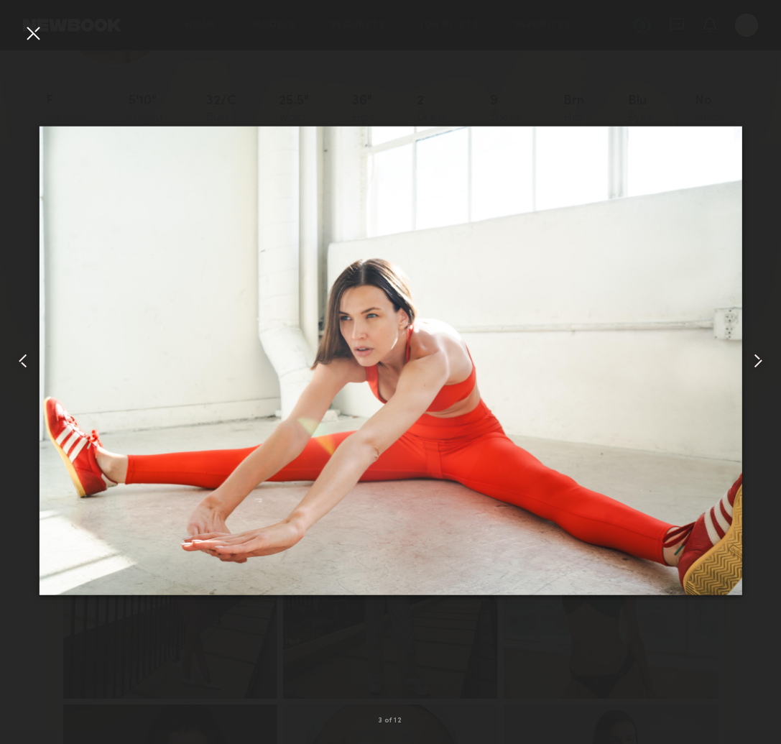
click at [760, 361] on common-icon at bounding box center [758, 360] width 23 height 23
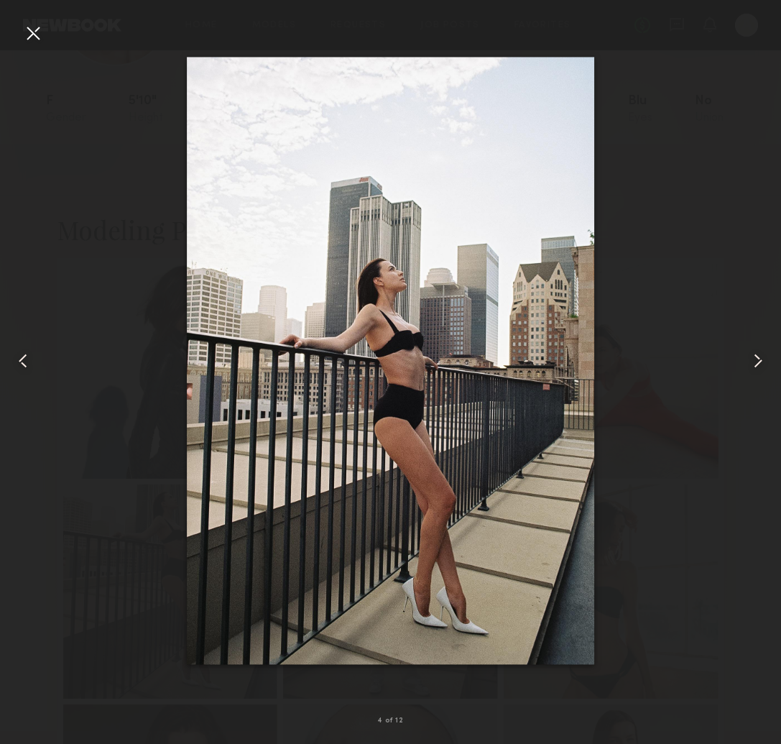
click at [760, 361] on common-icon at bounding box center [758, 360] width 23 height 23
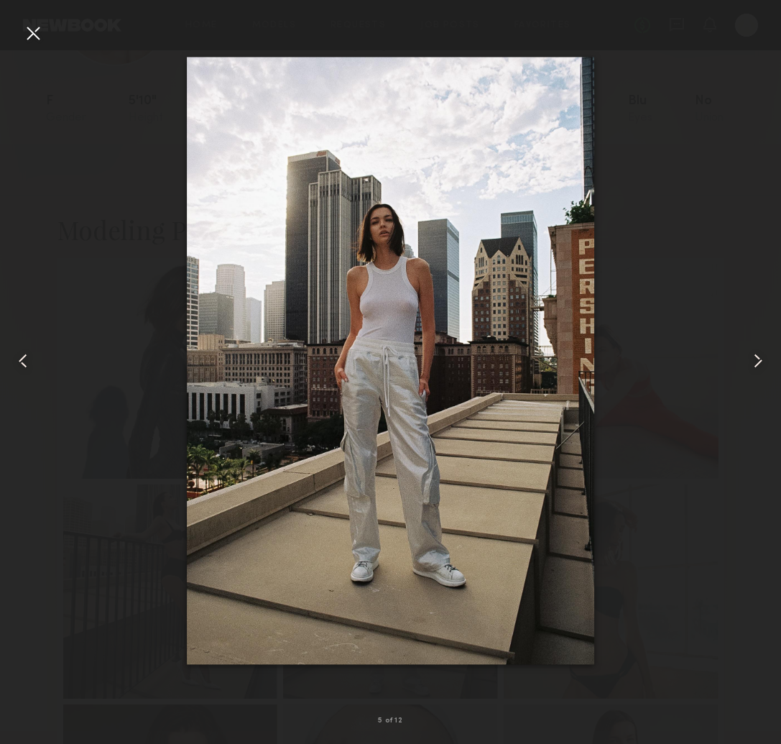
click at [760, 361] on common-icon at bounding box center [758, 360] width 23 height 23
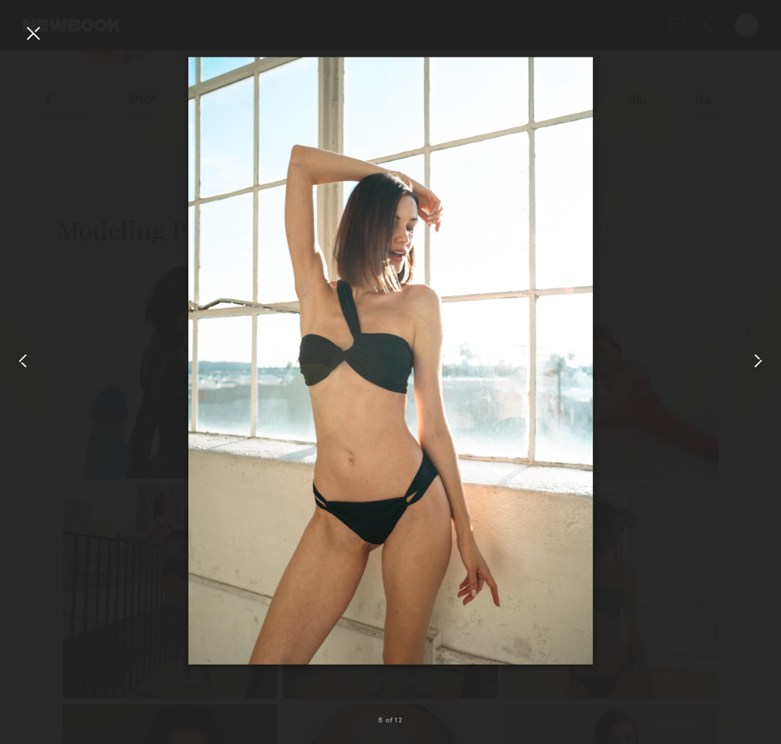
click at [760, 361] on common-icon at bounding box center [758, 360] width 23 height 23
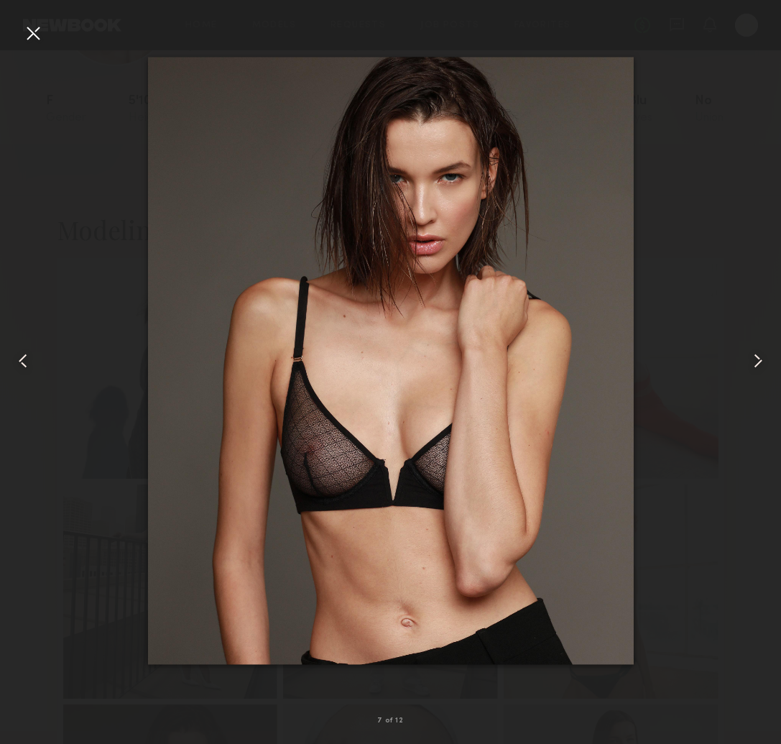
click at [760, 361] on common-icon at bounding box center [758, 360] width 23 height 23
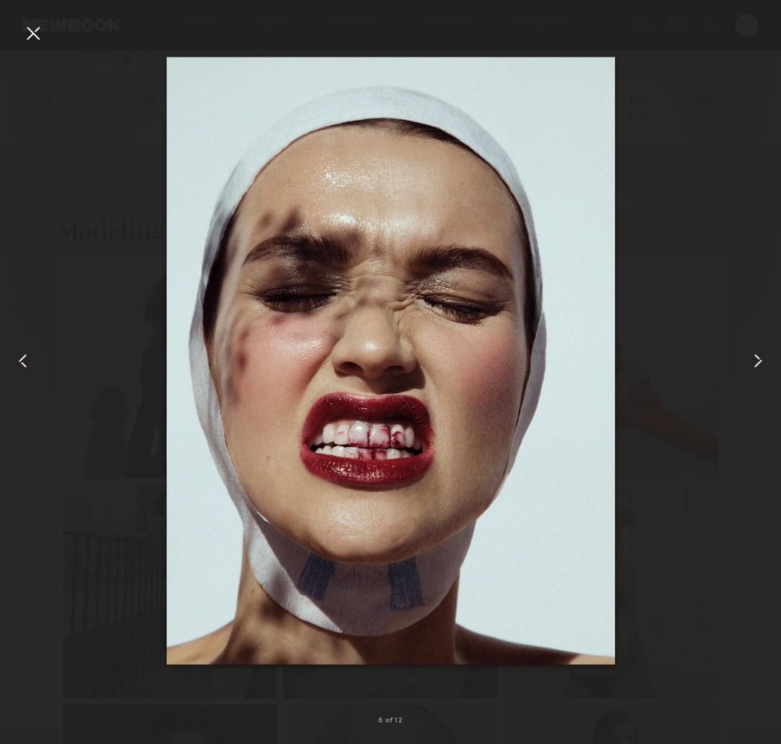
click at [760, 361] on common-icon at bounding box center [758, 360] width 23 height 23
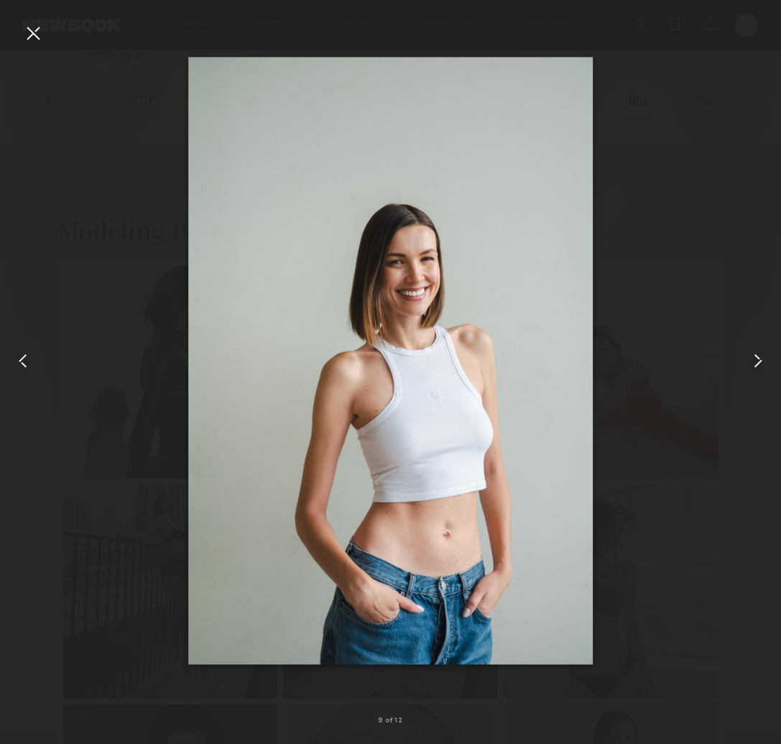
click at [760, 361] on common-icon at bounding box center [758, 360] width 23 height 23
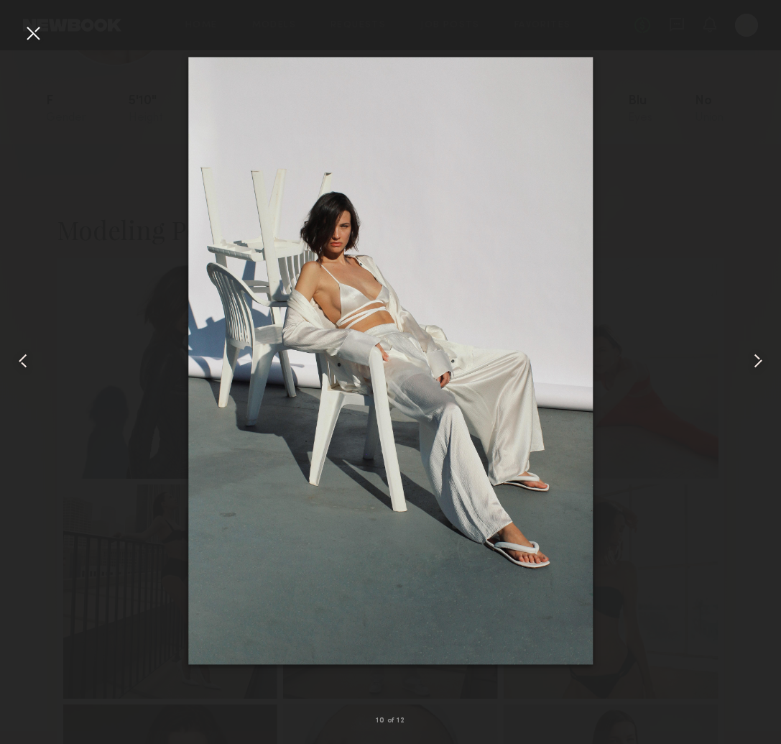
click at [760, 361] on common-icon at bounding box center [758, 360] width 23 height 23
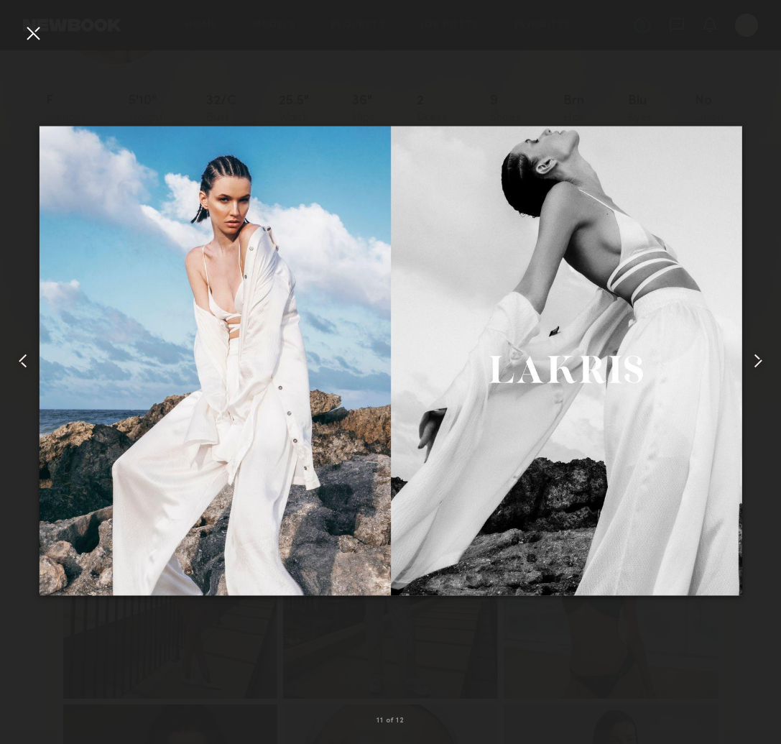
click at [29, 28] on div at bounding box center [33, 33] width 23 height 23
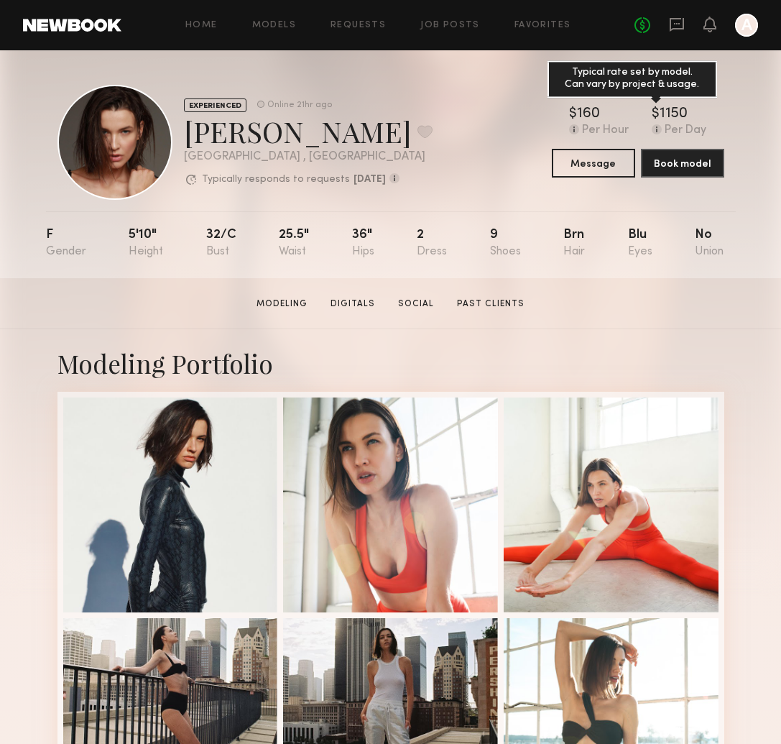
scroll to position [0, 0]
click at [611, 158] on button "Message" at bounding box center [593, 162] width 83 height 29
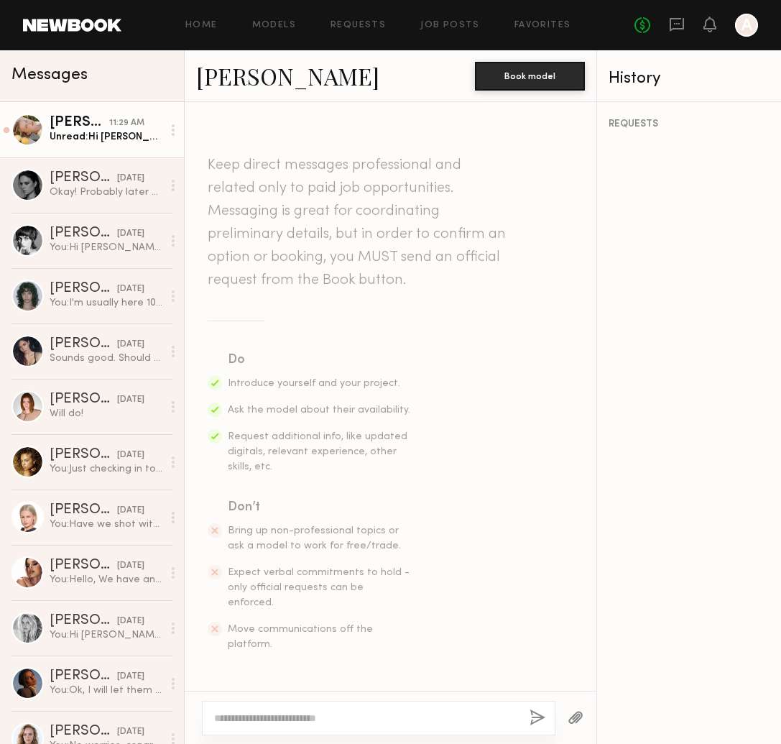
click at [58, 152] on link "Tatiana G. 11:29 AM Unread: Hi Arman, thank you so much for reaching out! Unfor…" at bounding box center [92, 129] width 184 height 55
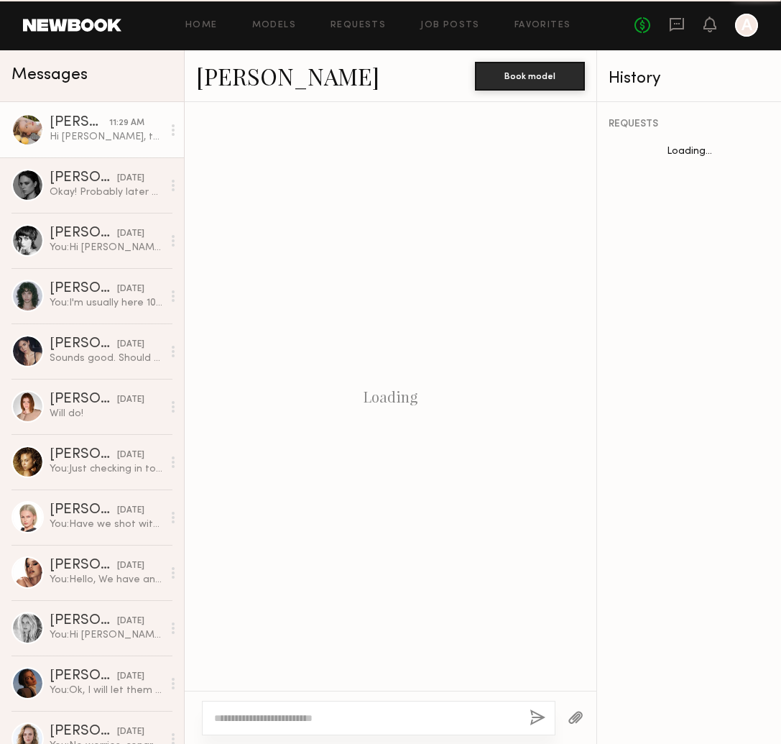
scroll to position [247, 0]
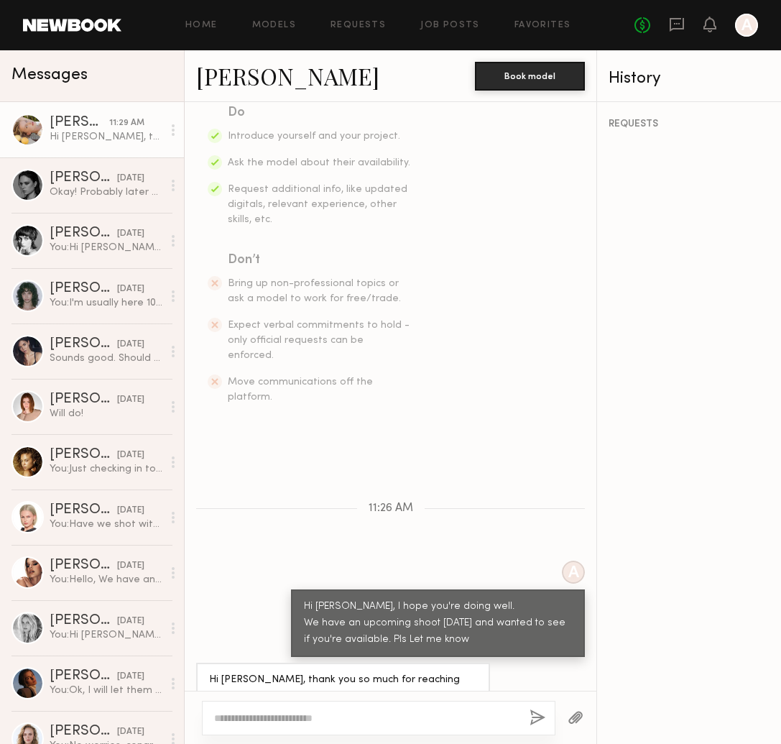
drag, startPoint x: 406, startPoint y: 715, endPoint x: 467, endPoint y: 678, distance: 71.0
click at [406, 715] on textarea at bounding box center [366, 718] width 304 height 14
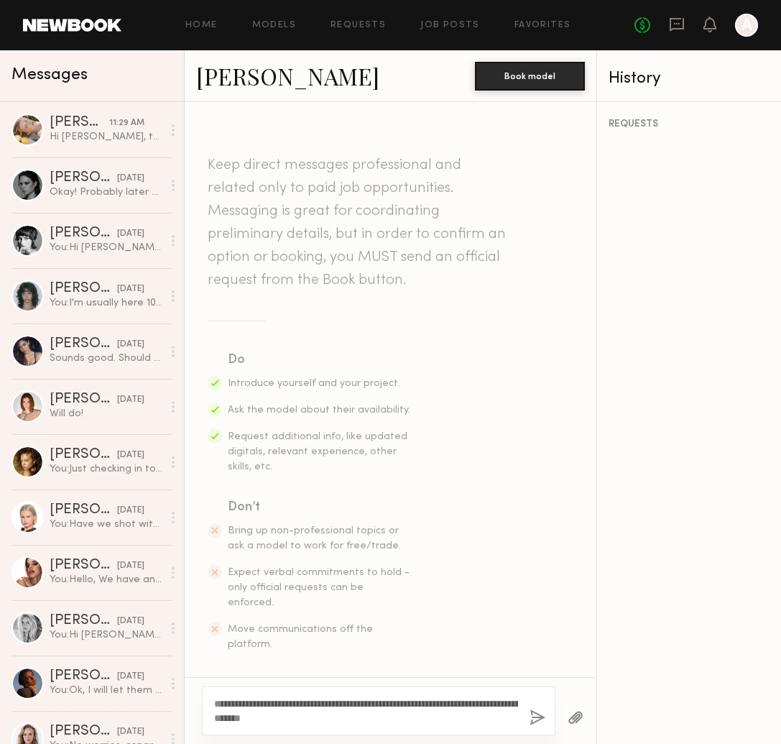
type textarea "**********"
click at [531, 720] on button "button" at bounding box center [538, 719] width 16 height 18
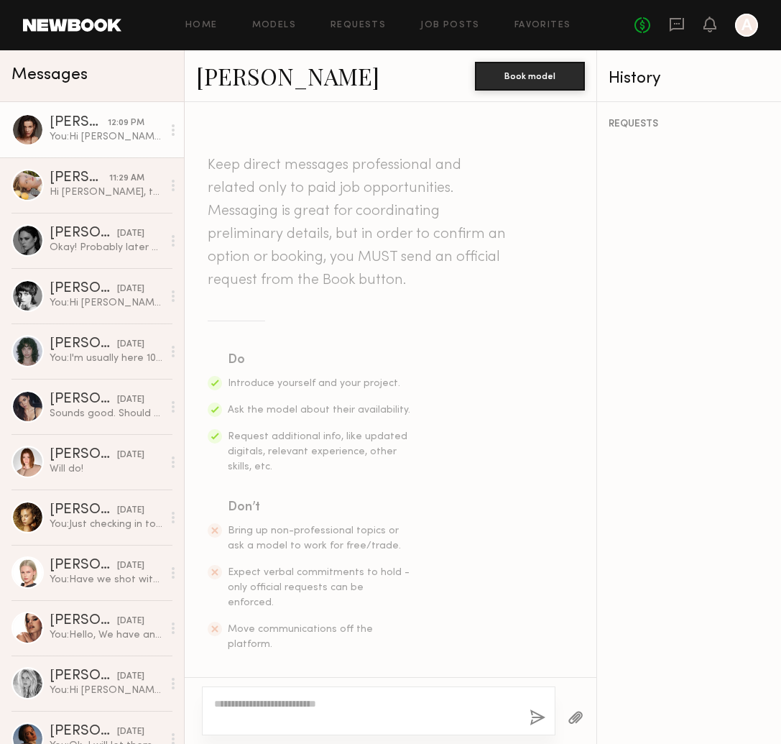
scroll to position [176, 0]
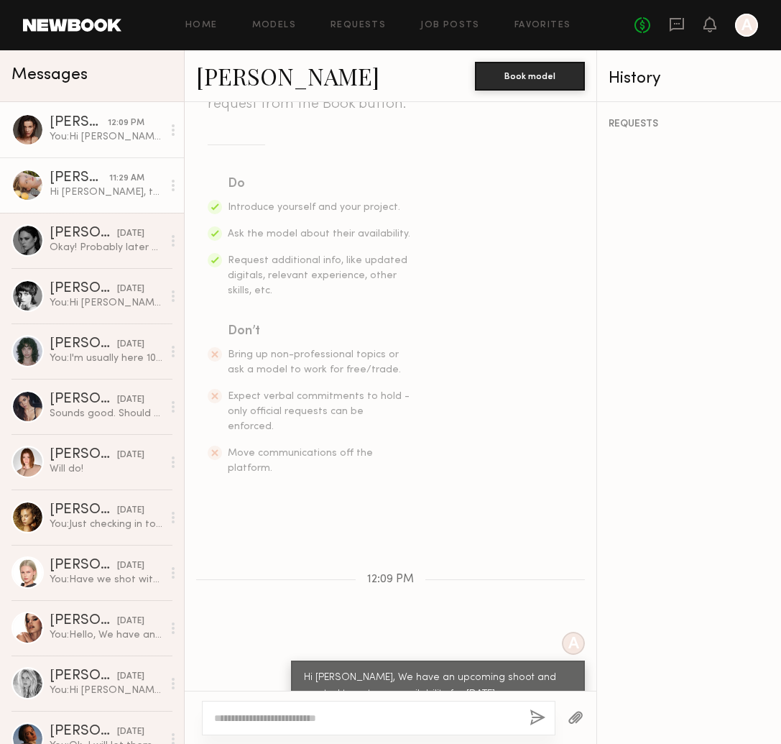
click at [83, 197] on div "Hi [PERSON_NAME], thank you so much for reaching out! Unfortunately I’m already…" at bounding box center [106, 192] width 113 height 14
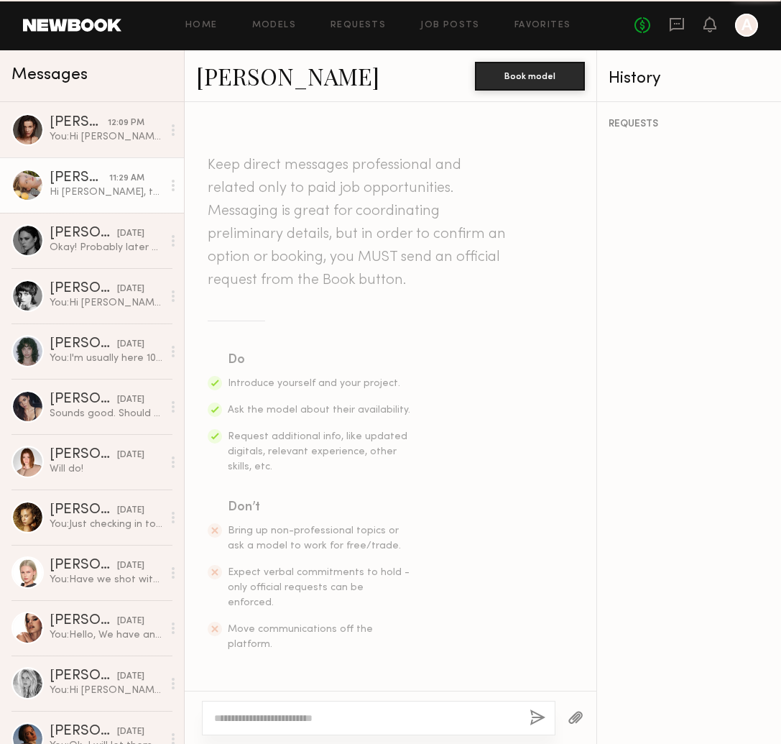
scroll to position [247, 0]
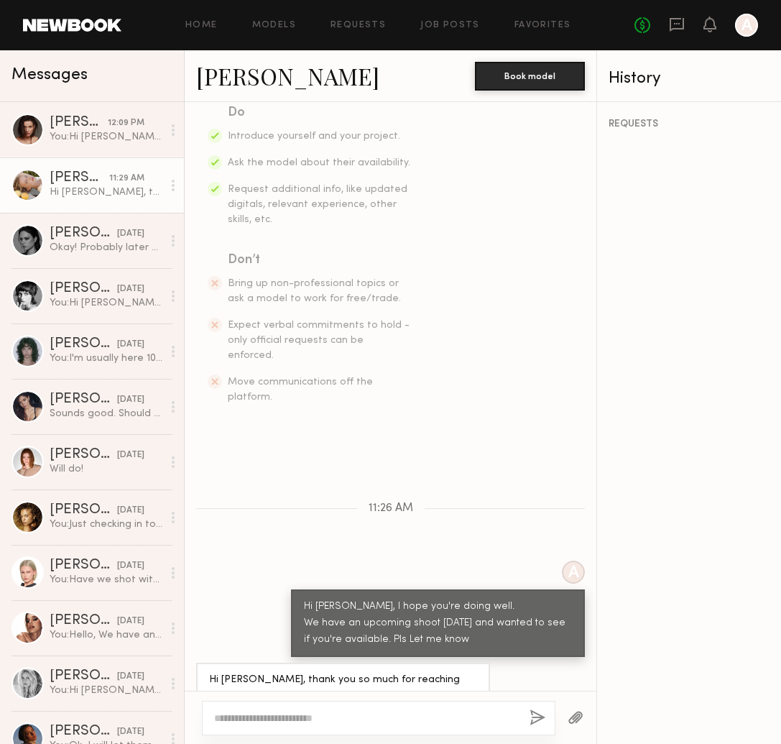
click at [646, 361] on div "REQUESTS" at bounding box center [689, 423] width 184 height 642
drag, startPoint x: 441, startPoint y: 347, endPoint x: 464, endPoint y: 349, distance: 22.4
click at [441, 347] on section "Do Introduce yourself and your project. Ask the model about their availability.…" at bounding box center [391, 254] width 366 height 302
click at [421, 713] on textarea at bounding box center [366, 718] width 304 height 14
drag, startPoint x: 309, startPoint y: 717, endPoint x: 396, endPoint y: 720, distance: 87.0
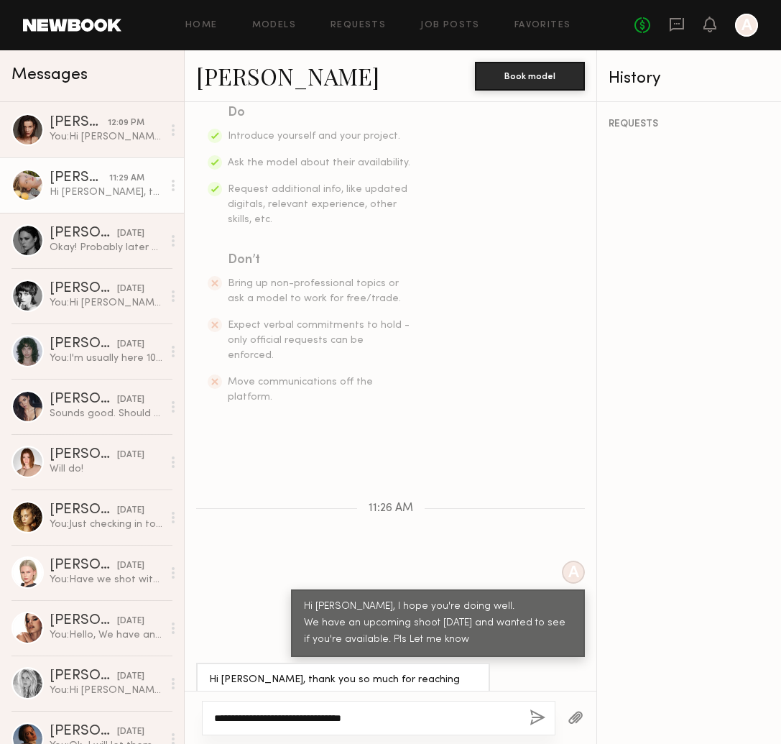
click at [396, 720] on textarea "**********" at bounding box center [366, 718] width 304 height 14
type textarea "**********"
click at [530, 720] on button "button" at bounding box center [538, 719] width 16 height 18
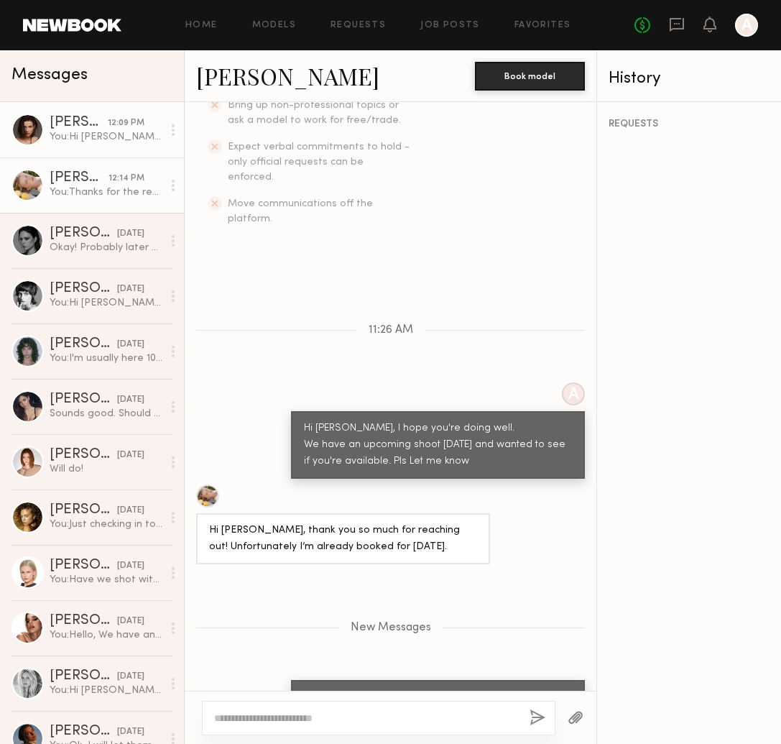
click at [75, 125] on div "[PERSON_NAME]" at bounding box center [79, 123] width 58 height 14
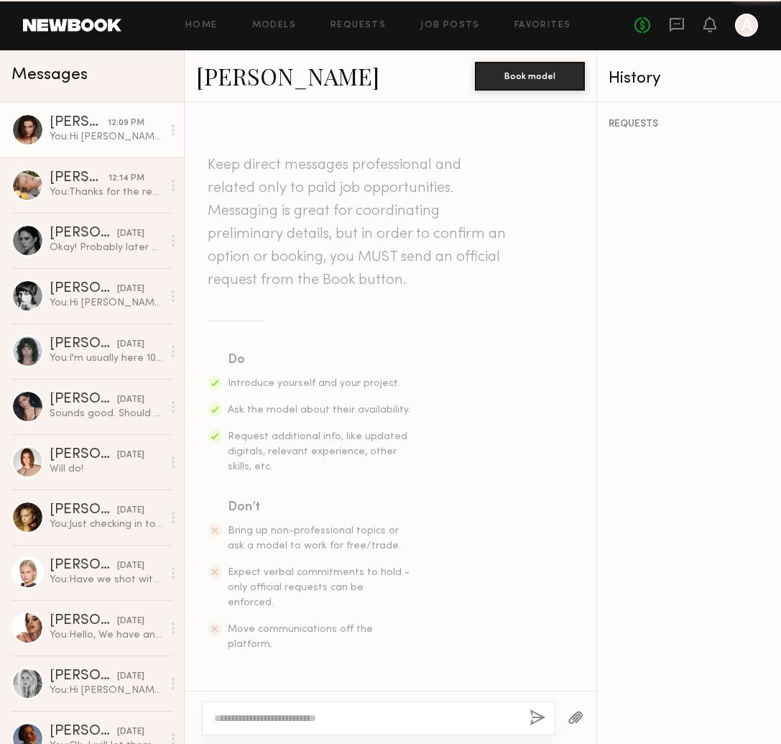
scroll to position [300, 0]
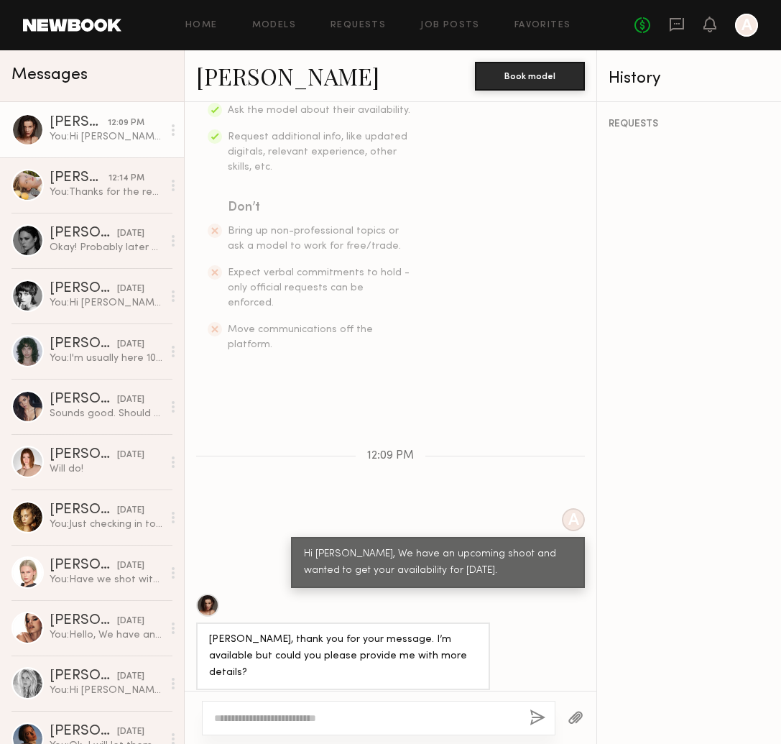
click at [311, 721] on textarea at bounding box center [366, 718] width 304 height 14
type textarea "*"
type textarea "**********"
click at [531, 717] on button "button" at bounding box center [538, 719] width 16 height 18
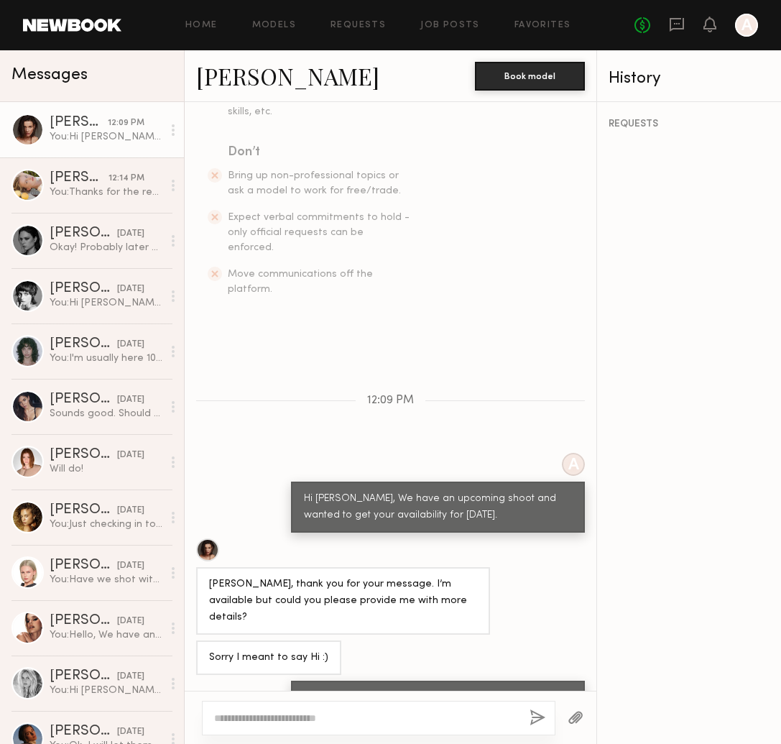
click at [480, 730] on div at bounding box center [379, 718] width 354 height 35
click at [479, 722] on textarea at bounding box center [366, 718] width 304 height 14
type textarea "**********"
click at [531, 717] on button "button" at bounding box center [538, 719] width 16 height 18
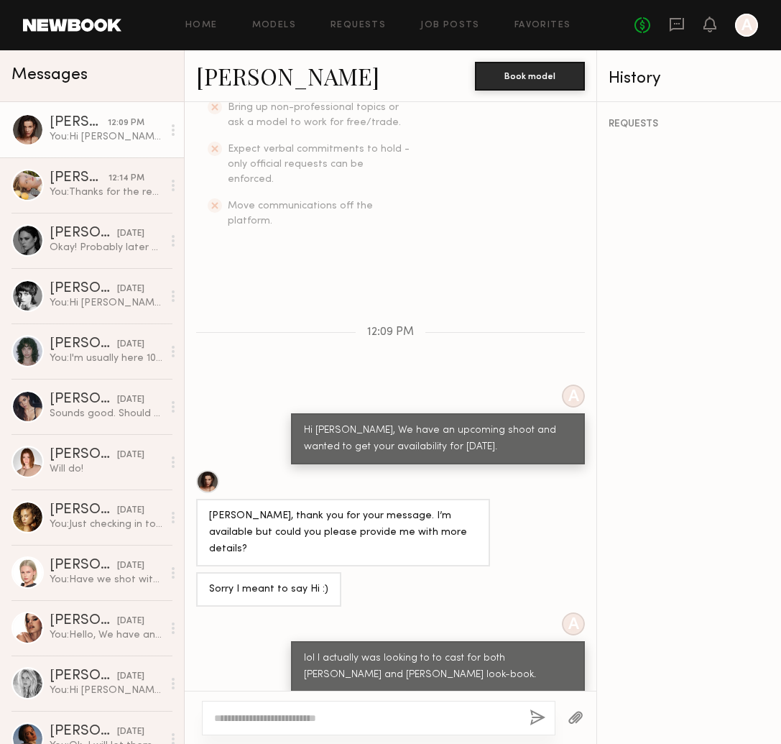
click at [397, 716] on textarea at bounding box center [366, 718] width 304 height 14
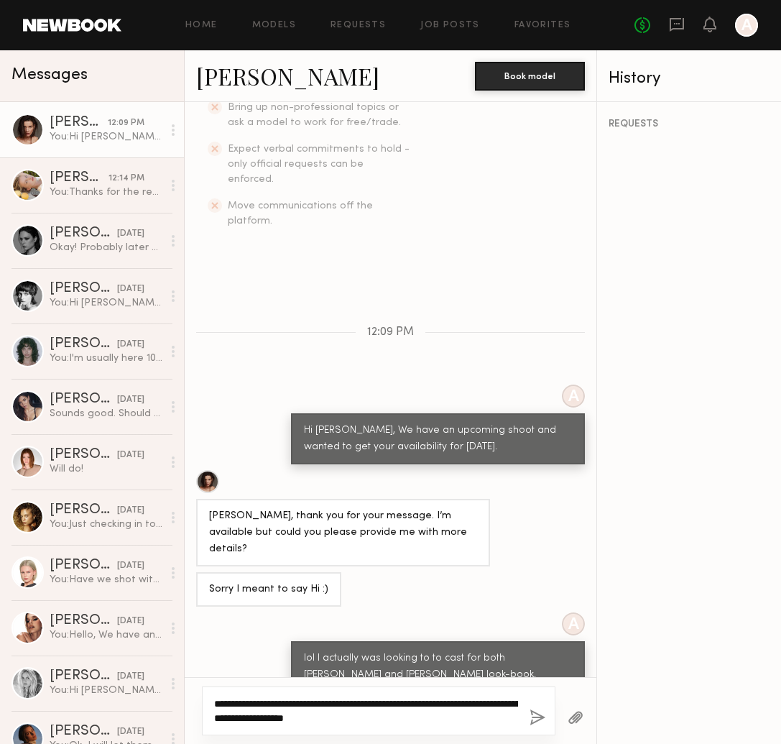
type textarea "**********"
click at [536, 720] on button "button" at bounding box center [538, 719] width 16 height 18
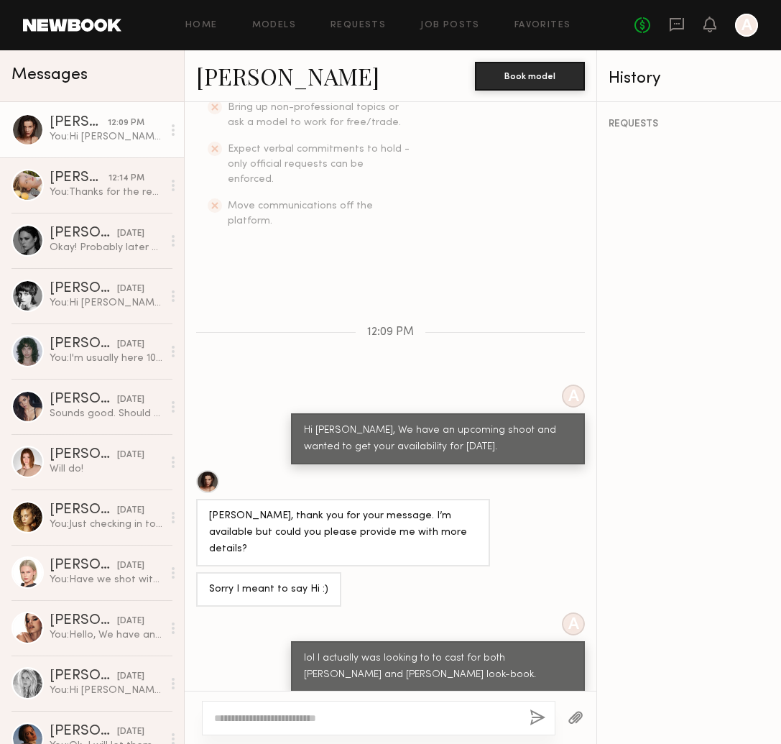
scroll to position [479, 0]
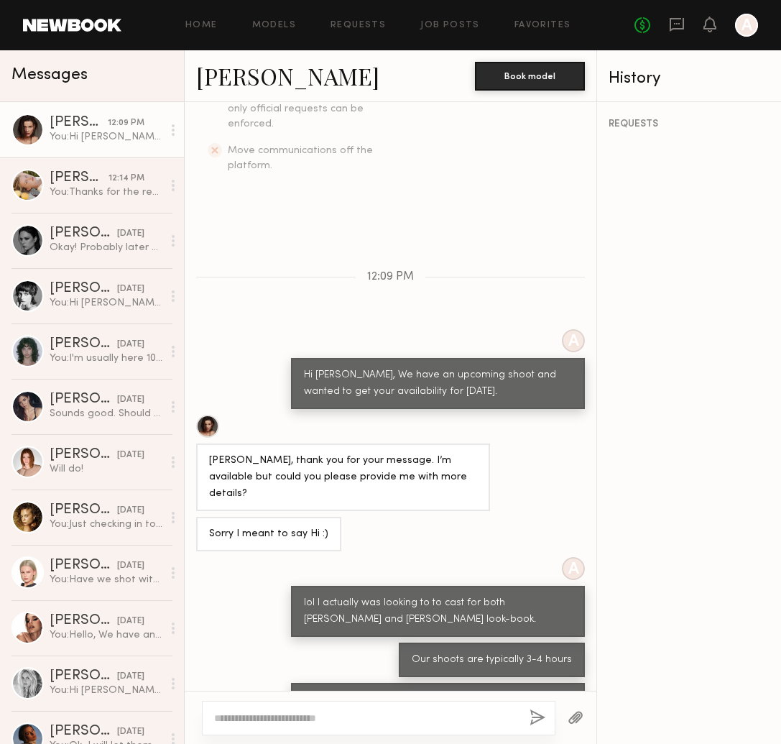
click at [31, 127] on div at bounding box center [28, 130] width 32 height 32
click at [283, 80] on link "[PERSON_NAME]" at bounding box center [287, 75] width 183 height 31
click at [639, 229] on div "REQUESTS" at bounding box center [689, 423] width 184 height 642
drag, startPoint x: 306, startPoint y: 75, endPoint x: 198, endPoint y: 77, distance: 107.1
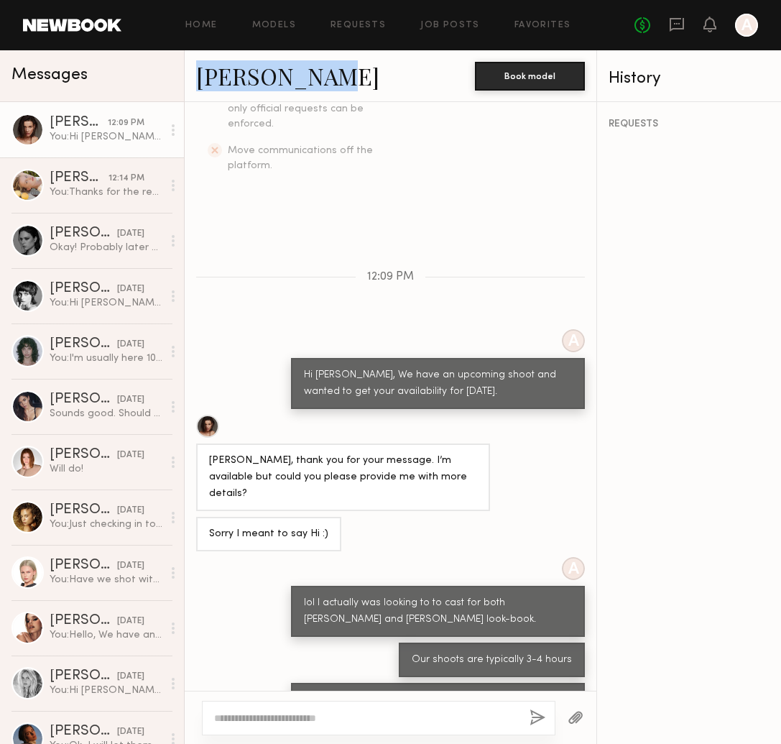
click at [198, 77] on div "[PERSON_NAME]" at bounding box center [335, 75] width 279 height 31
copy link "[PERSON_NAME]"
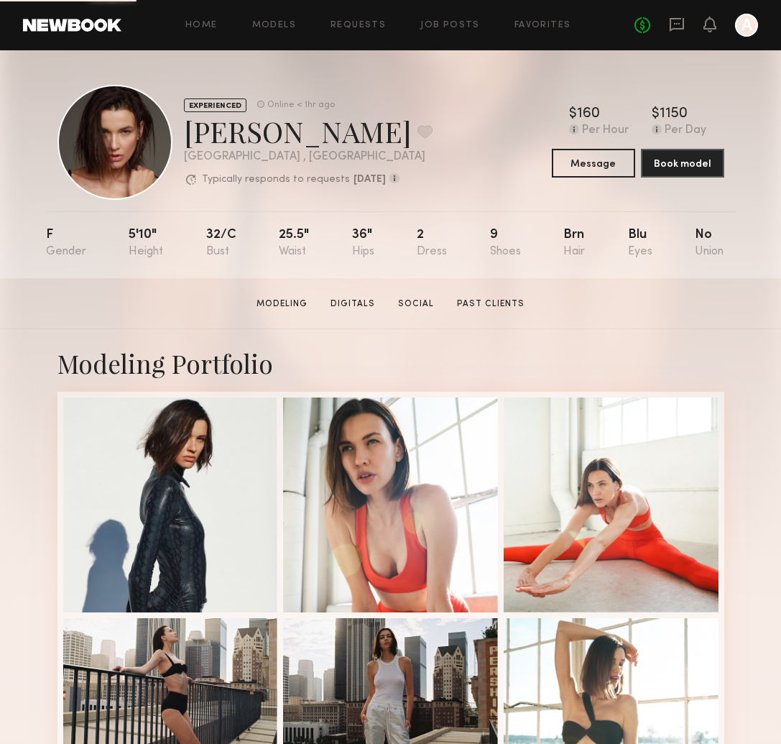
click at [114, 143] on div at bounding box center [115, 142] width 115 height 115
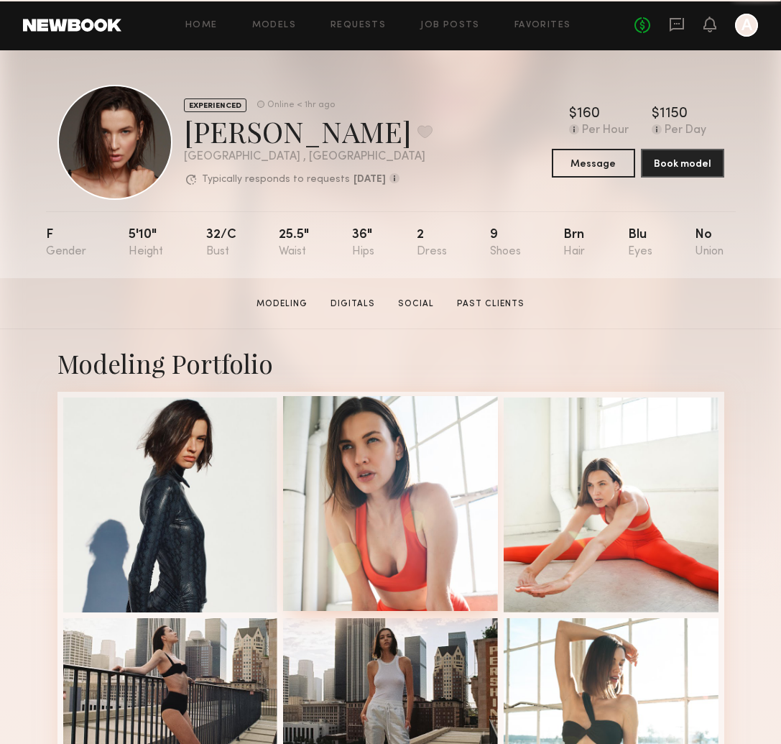
click at [413, 484] on div at bounding box center [390, 503] width 215 height 215
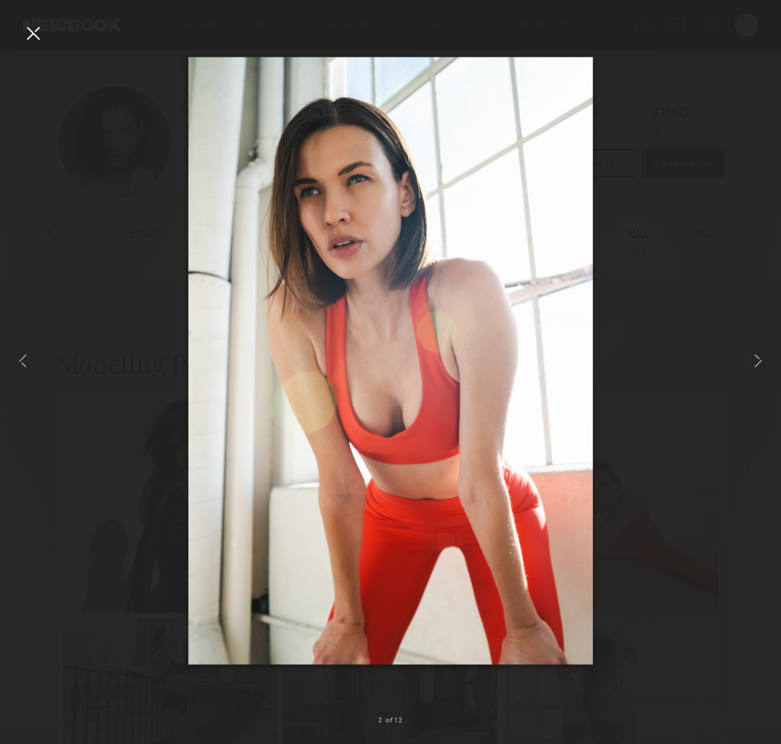
click at [746, 361] on div at bounding box center [390, 360] width 781 height 675
click at [758, 362] on common-icon at bounding box center [758, 360] width 23 height 23
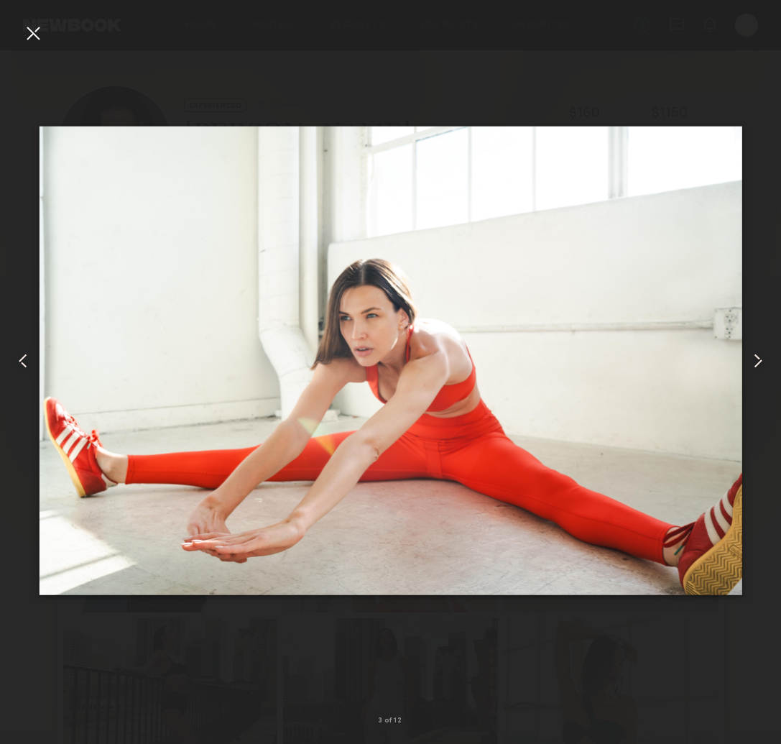
click at [758, 362] on common-icon at bounding box center [758, 360] width 23 height 23
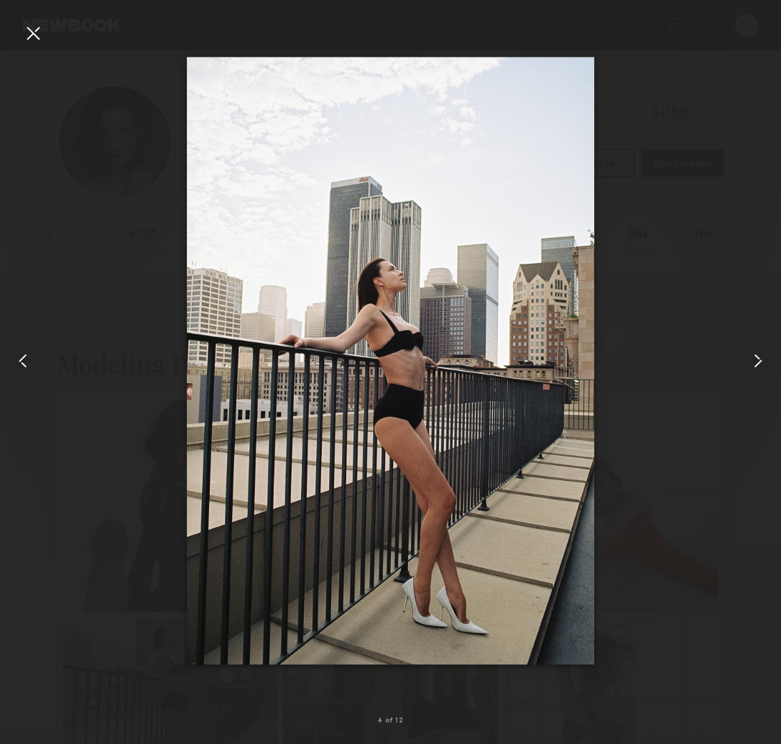
click at [758, 362] on common-icon at bounding box center [758, 360] width 23 height 23
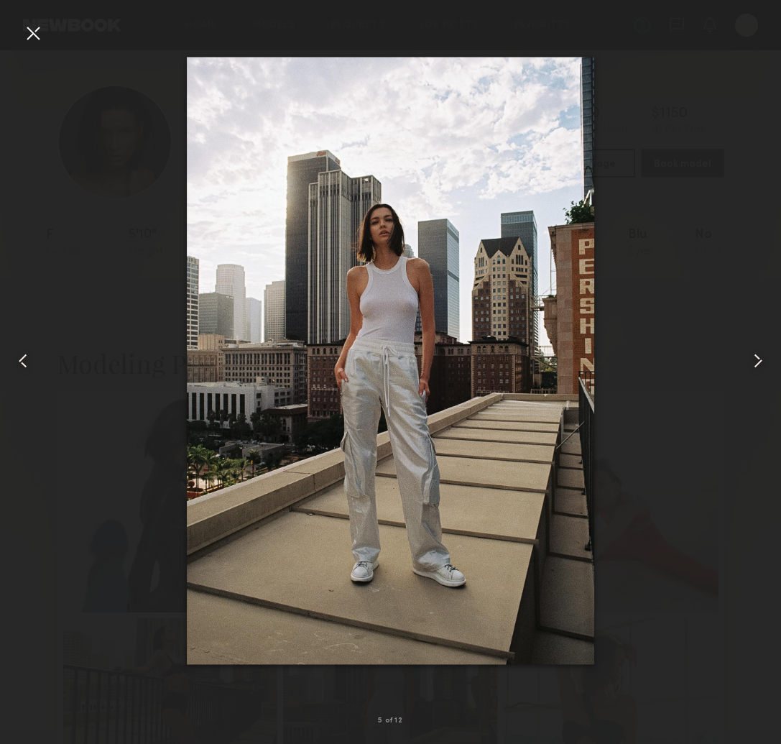
click at [758, 362] on common-icon at bounding box center [758, 360] width 23 height 23
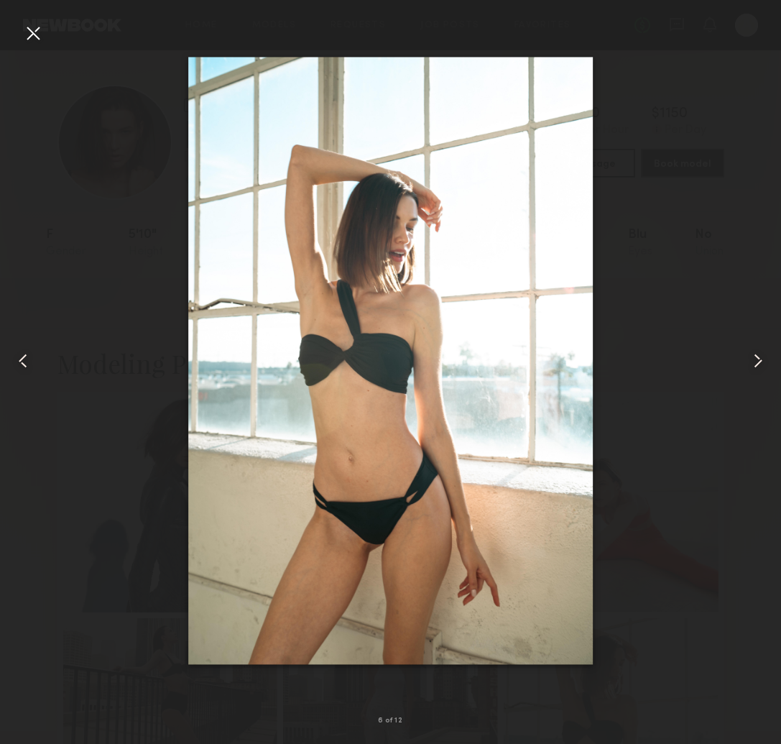
click at [758, 362] on common-icon at bounding box center [758, 360] width 23 height 23
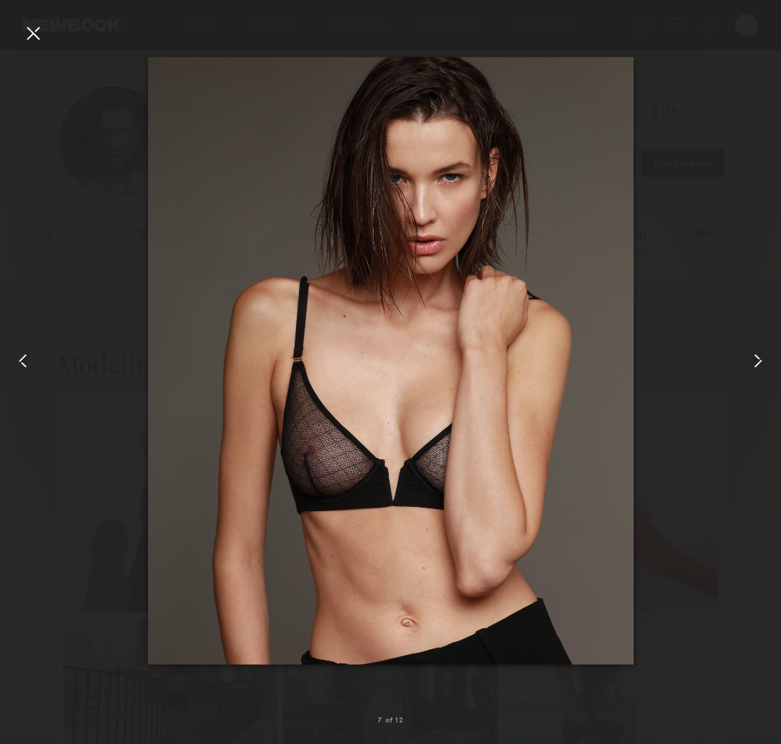
click at [758, 362] on common-icon at bounding box center [758, 360] width 23 height 23
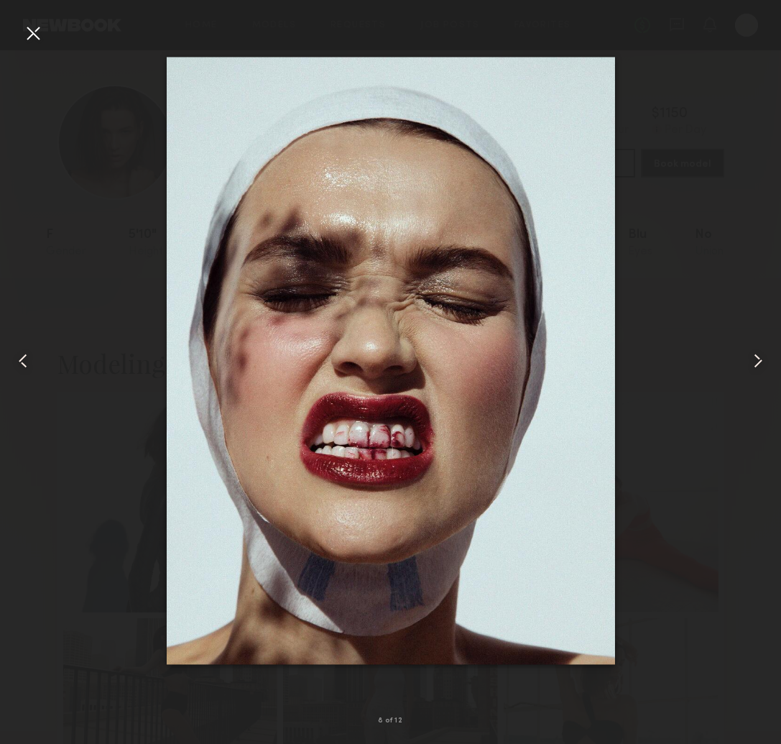
click at [758, 362] on common-icon at bounding box center [758, 360] width 23 height 23
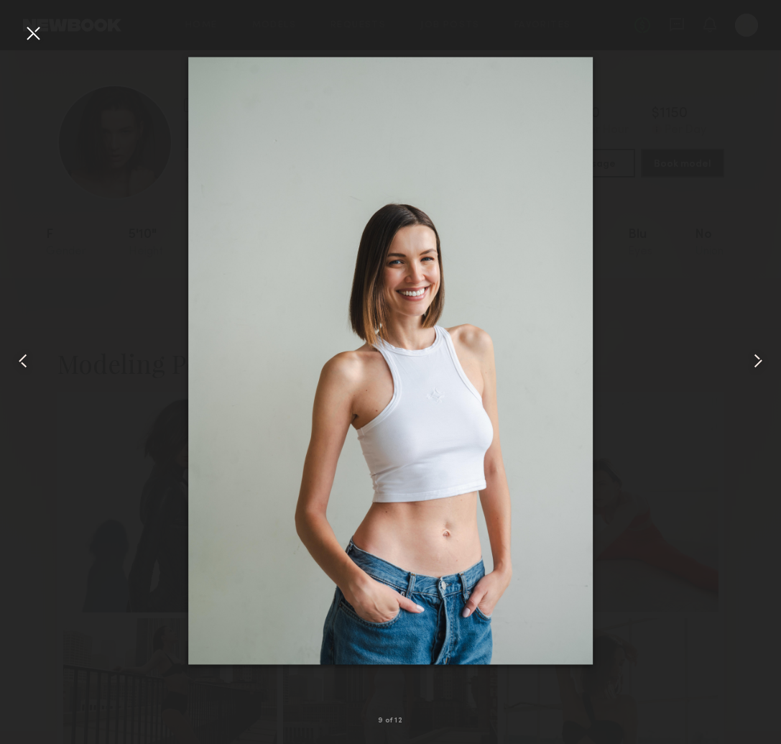
click at [758, 362] on common-icon at bounding box center [758, 360] width 23 height 23
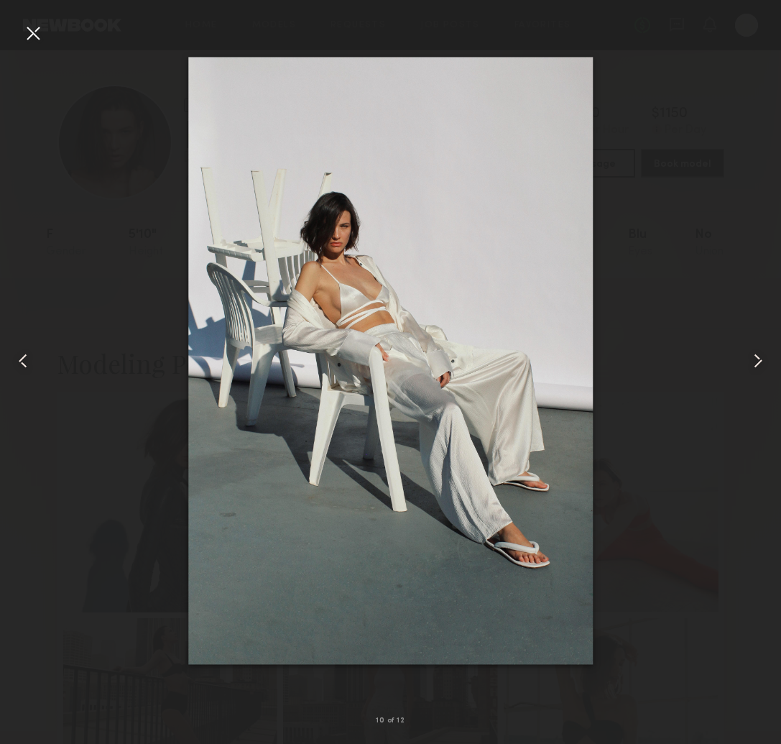
click at [758, 362] on common-icon at bounding box center [758, 360] width 23 height 23
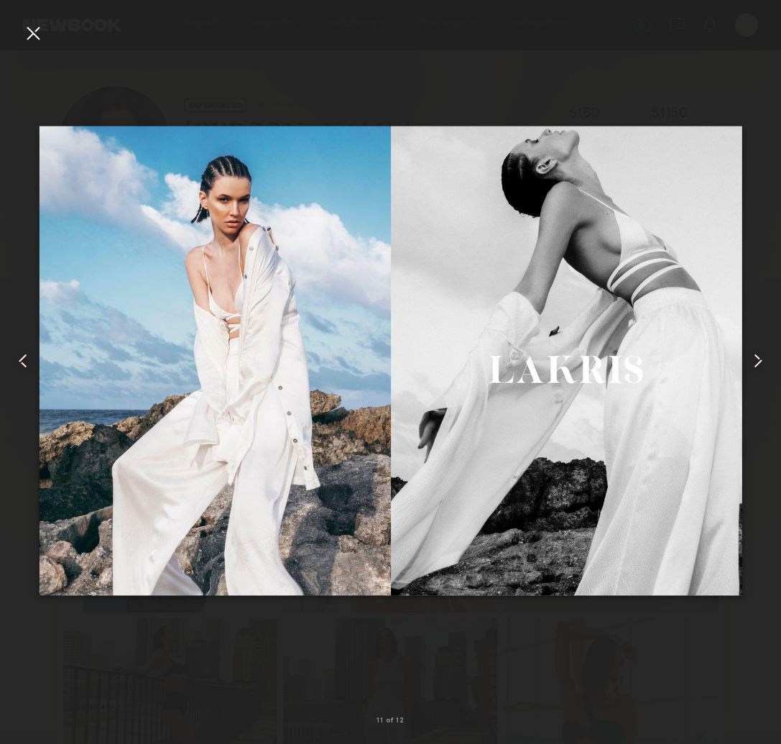
click at [758, 362] on common-icon at bounding box center [758, 360] width 23 height 23
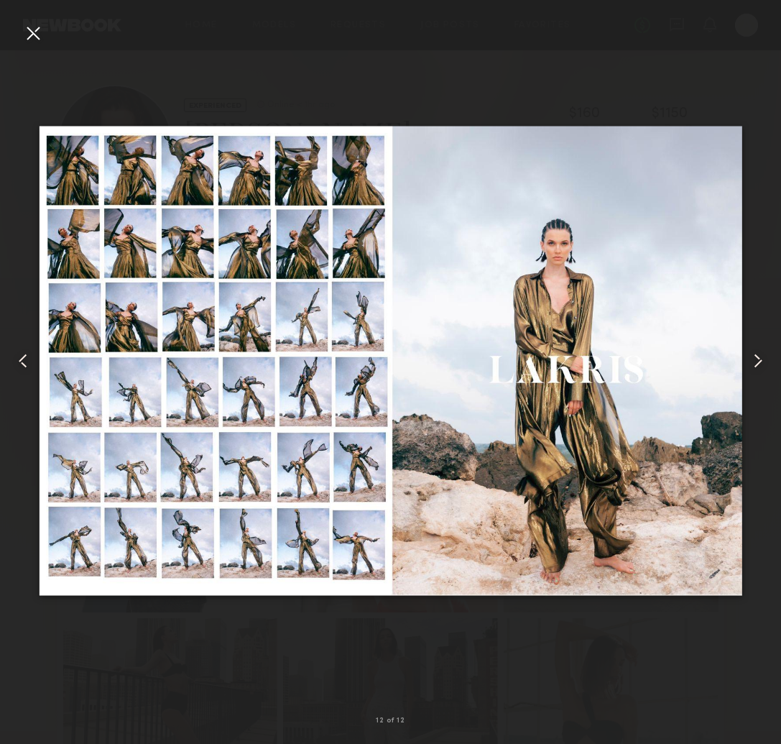
click at [758, 362] on common-icon at bounding box center [758, 360] width 23 height 23
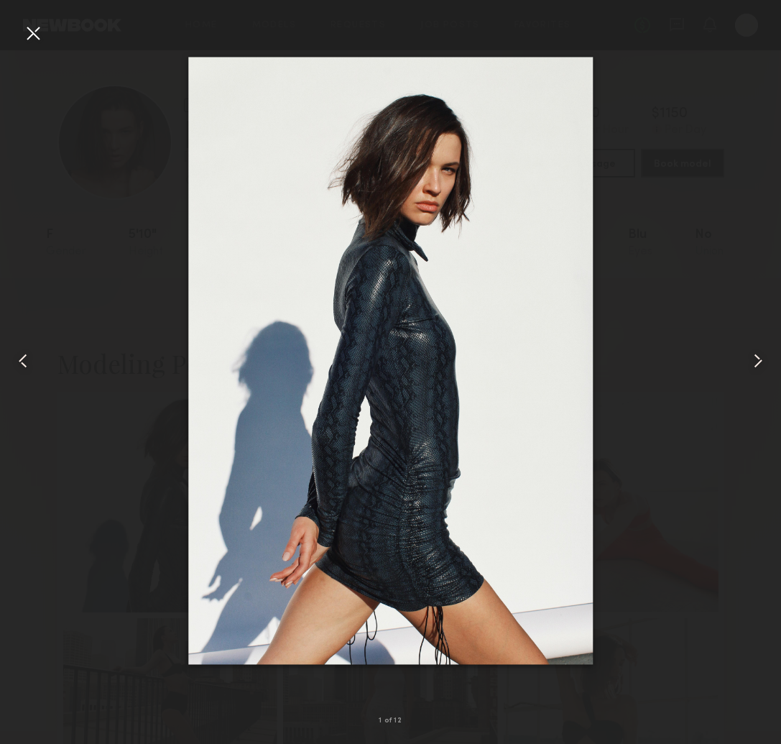
click at [758, 362] on common-icon at bounding box center [758, 360] width 23 height 23
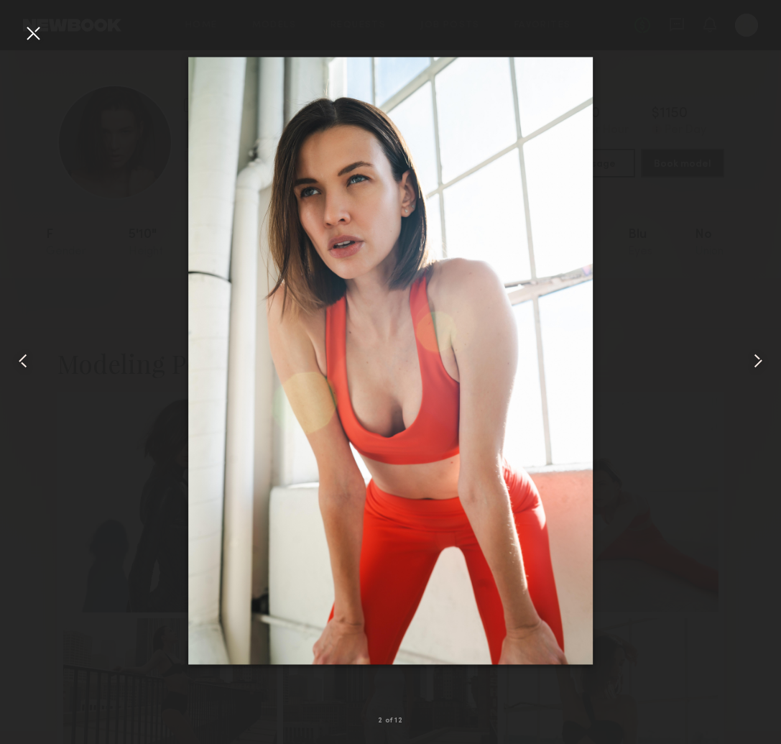
click at [758, 362] on common-icon at bounding box center [758, 360] width 23 height 23
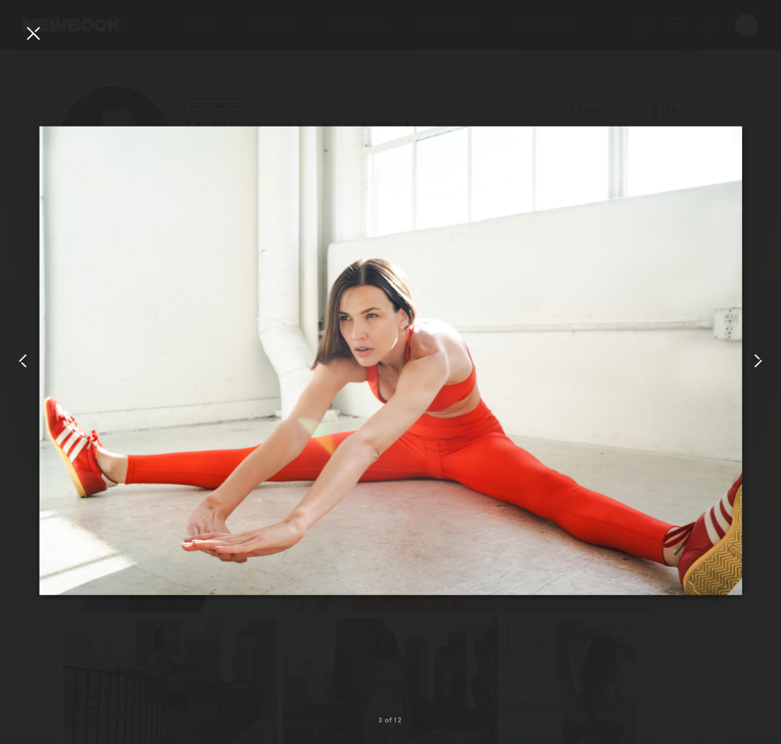
click at [758, 362] on common-icon at bounding box center [758, 360] width 23 height 23
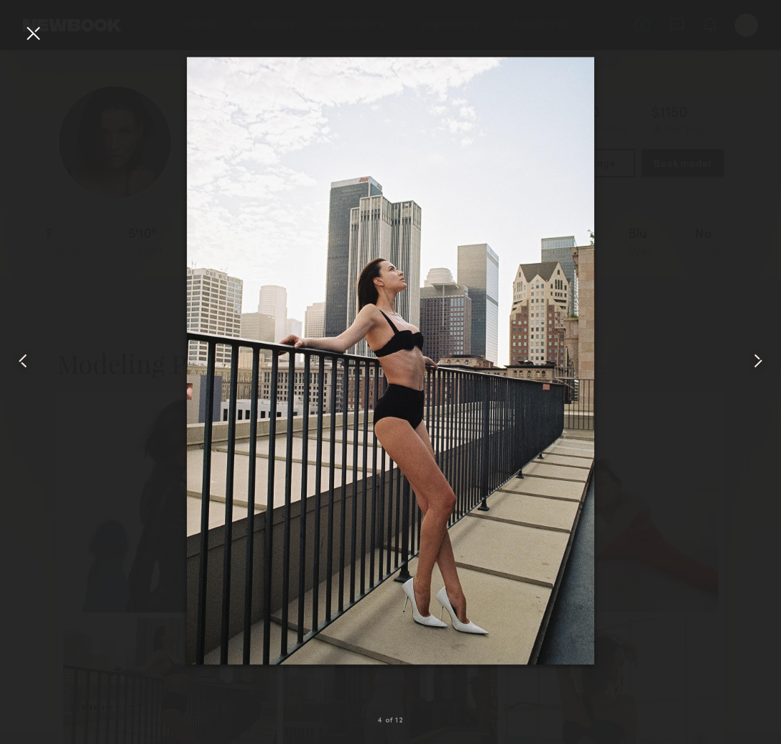
click at [758, 362] on common-icon at bounding box center [758, 360] width 23 height 23
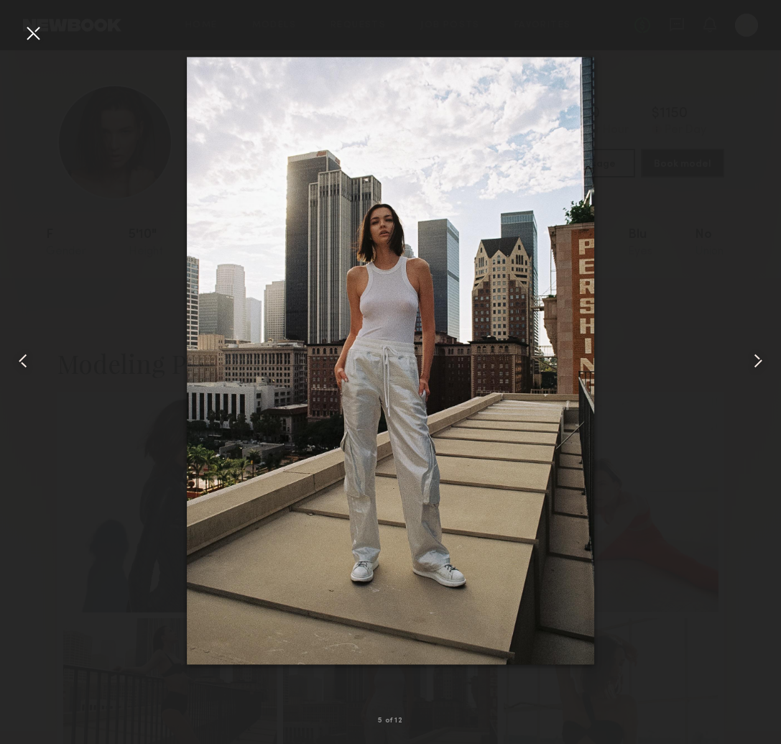
click at [758, 362] on common-icon at bounding box center [758, 360] width 23 height 23
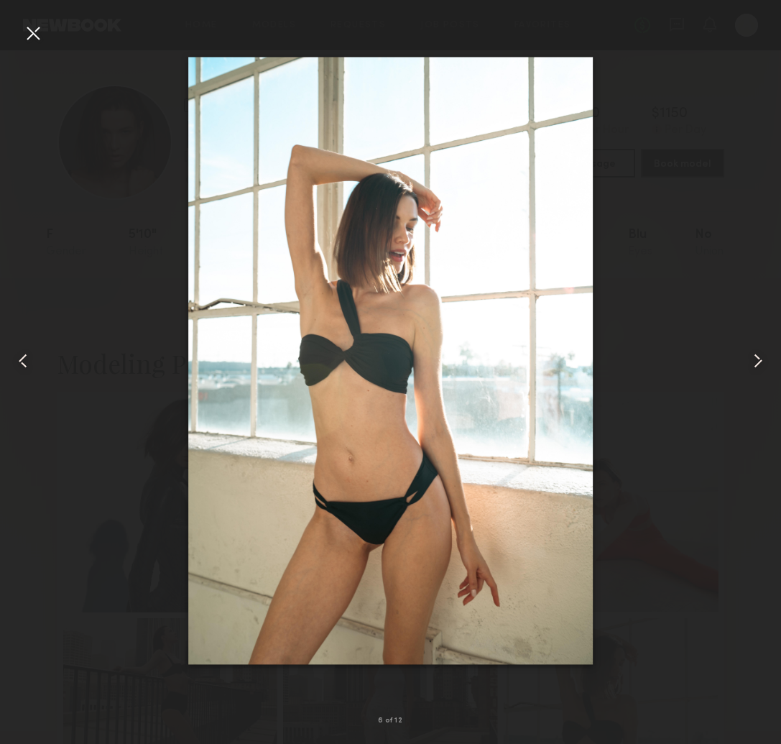
click at [33, 32] on div at bounding box center [33, 33] width 23 height 23
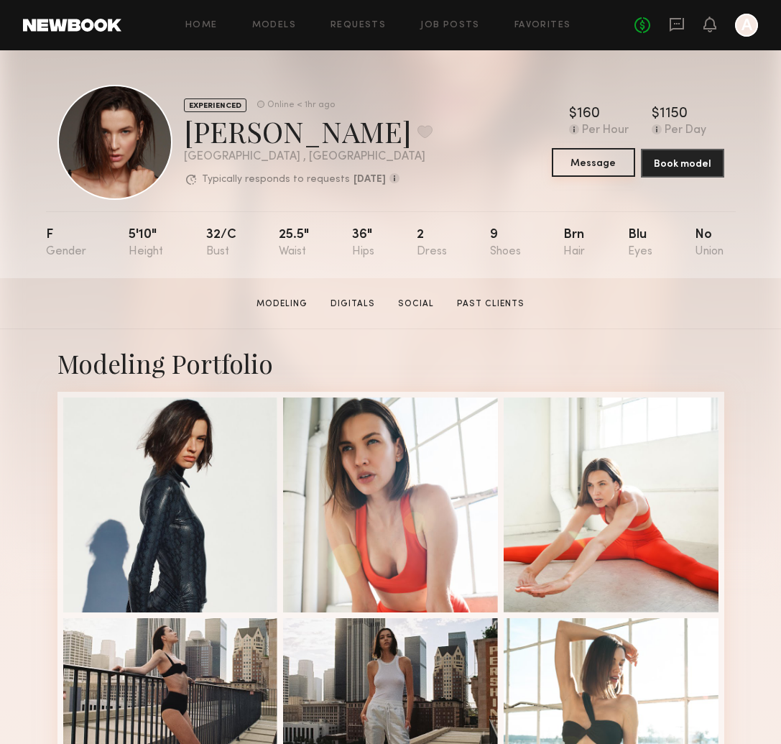
click at [593, 162] on button "Message" at bounding box center [593, 162] width 83 height 29
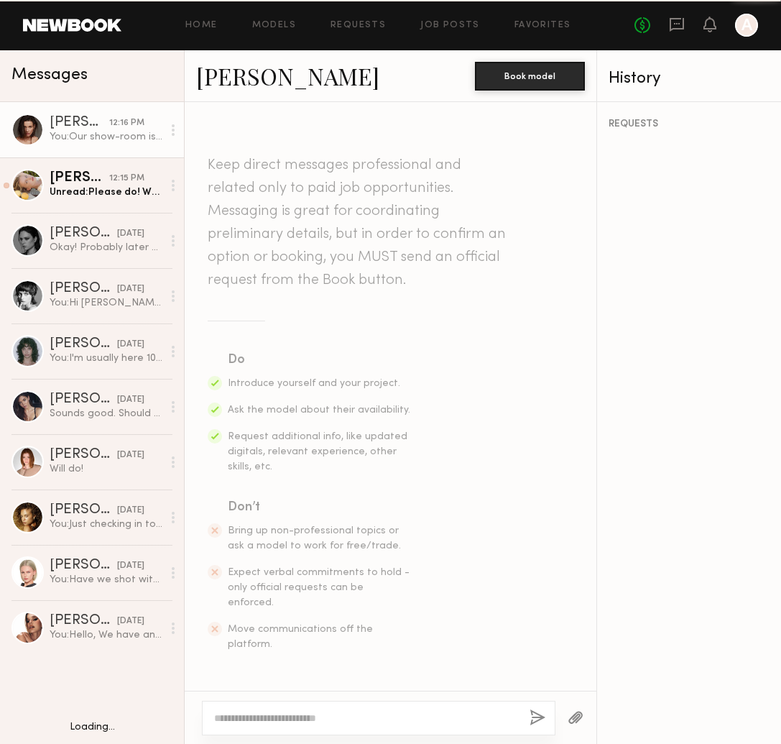
scroll to position [479, 0]
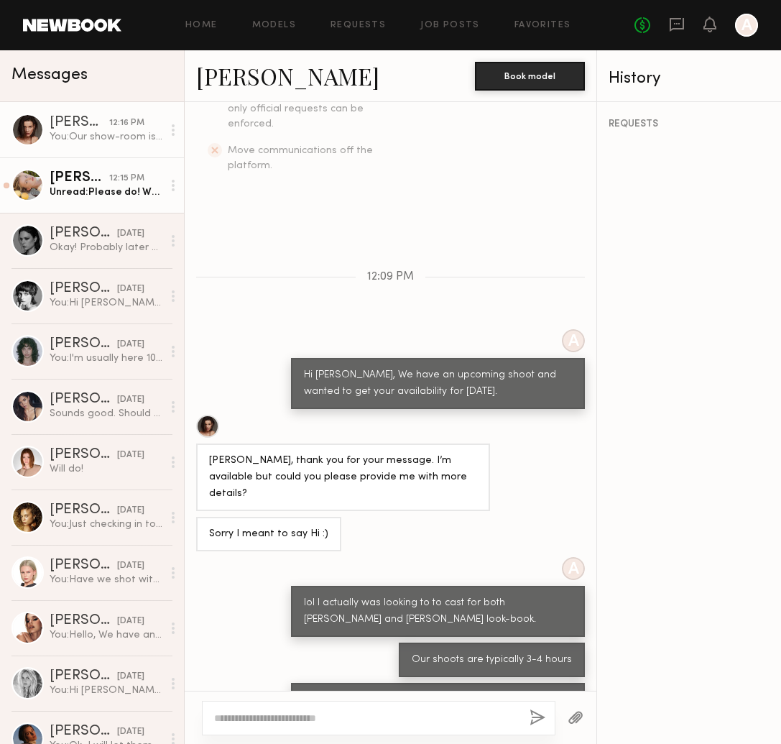
click at [121, 175] on div "12:15 PM" at bounding box center [126, 179] width 35 height 14
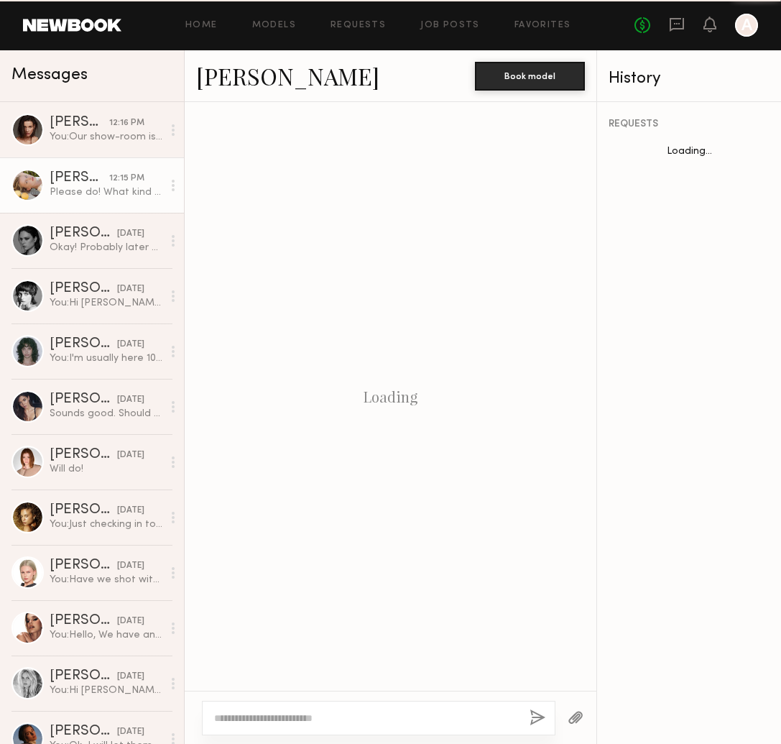
scroll to position [384, 0]
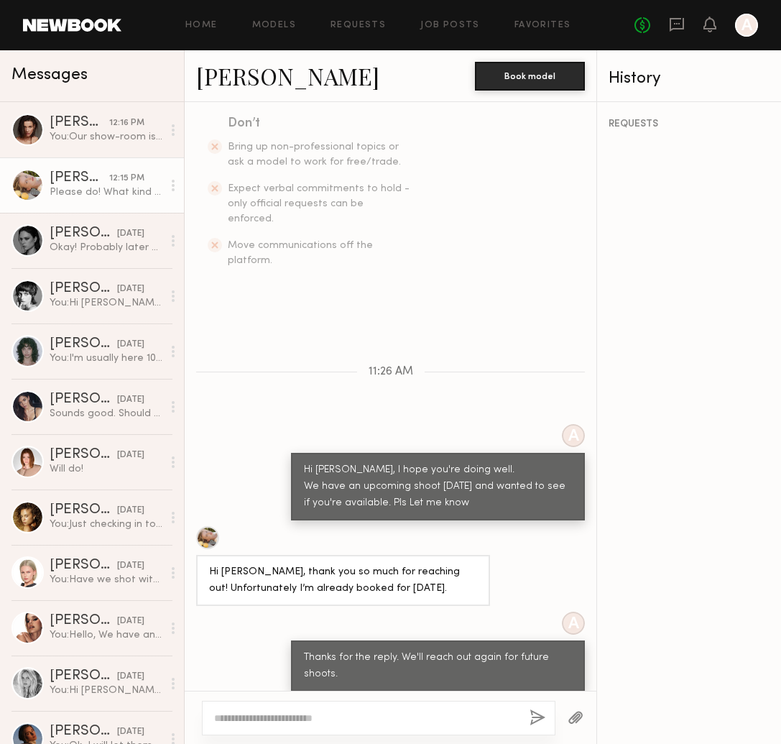
click at [349, 705] on div at bounding box center [379, 718] width 354 height 35
click at [382, 690] on div "Keep direct messages professional and related only to paid job opportunities. M…" at bounding box center [391, 396] width 412 height 589
click at [406, 704] on div at bounding box center [379, 718] width 354 height 35
click at [409, 710] on div at bounding box center [379, 718] width 354 height 35
click at [375, 714] on textarea at bounding box center [366, 718] width 304 height 14
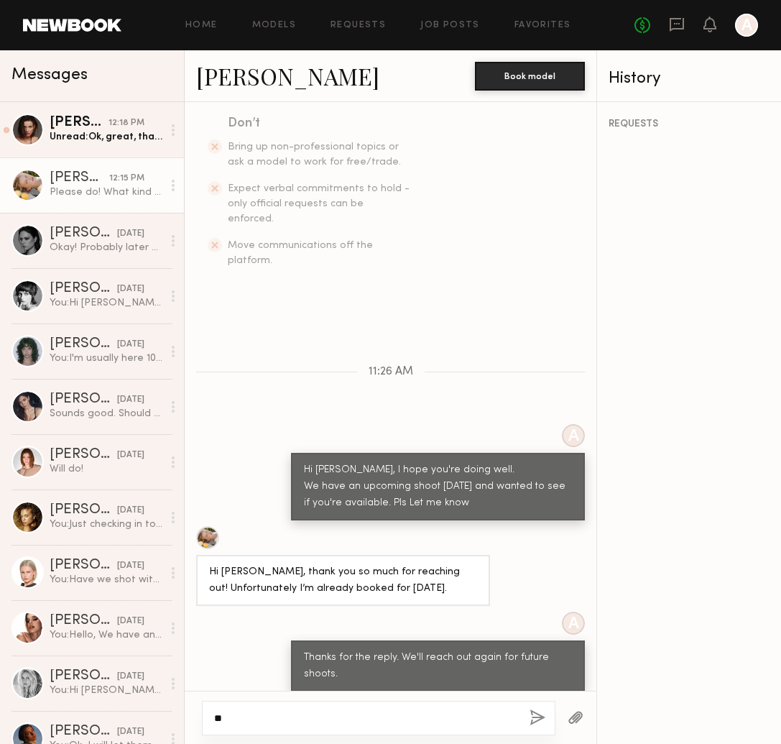
type textarea "*"
type textarea "**********"
click at [538, 725] on button "button" at bounding box center [538, 719] width 16 height 18
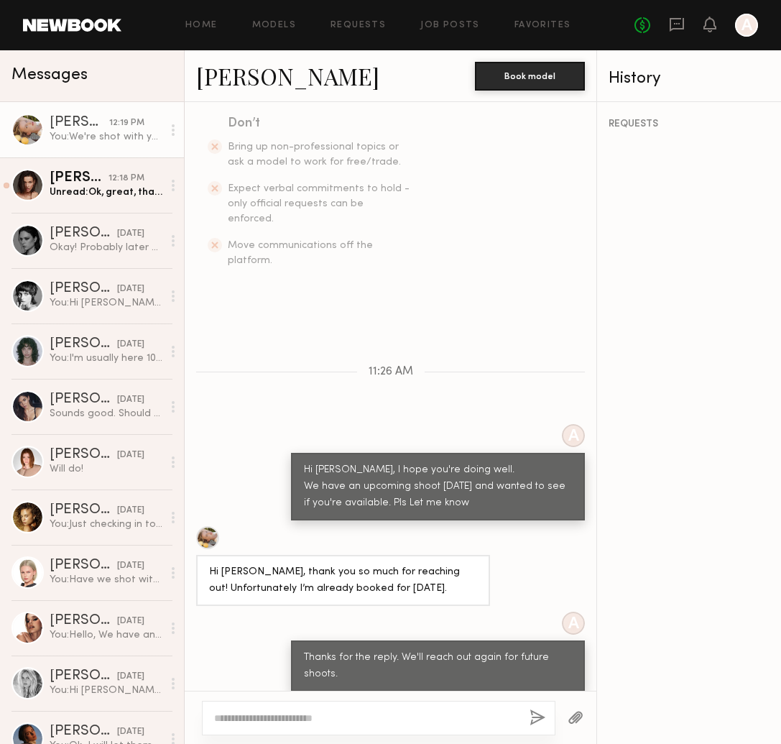
scroll to position [562, 0]
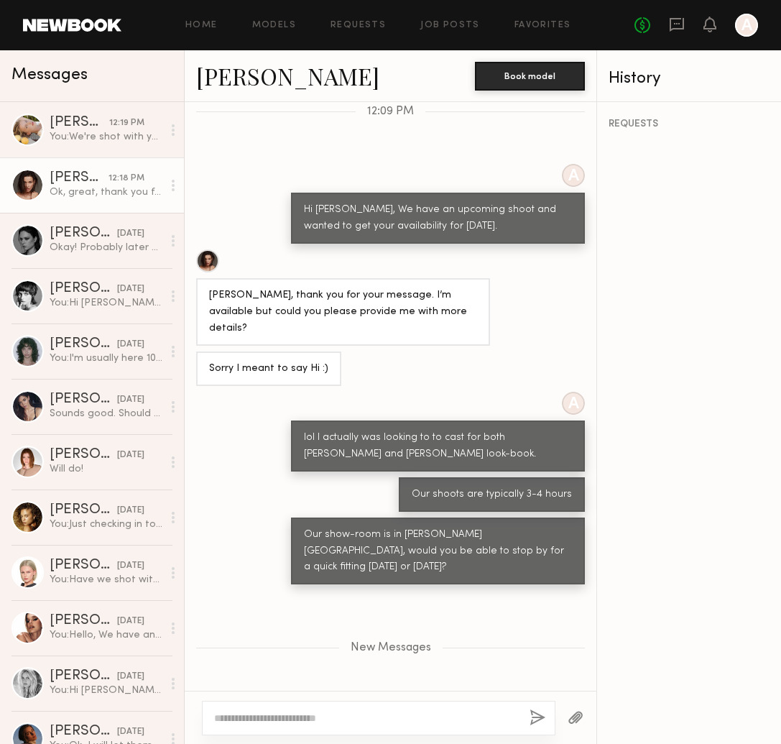
click at [352, 711] on textarea at bounding box center [366, 718] width 304 height 14
type textarea "**********"
click at [531, 717] on button "button" at bounding box center [538, 719] width 16 height 18
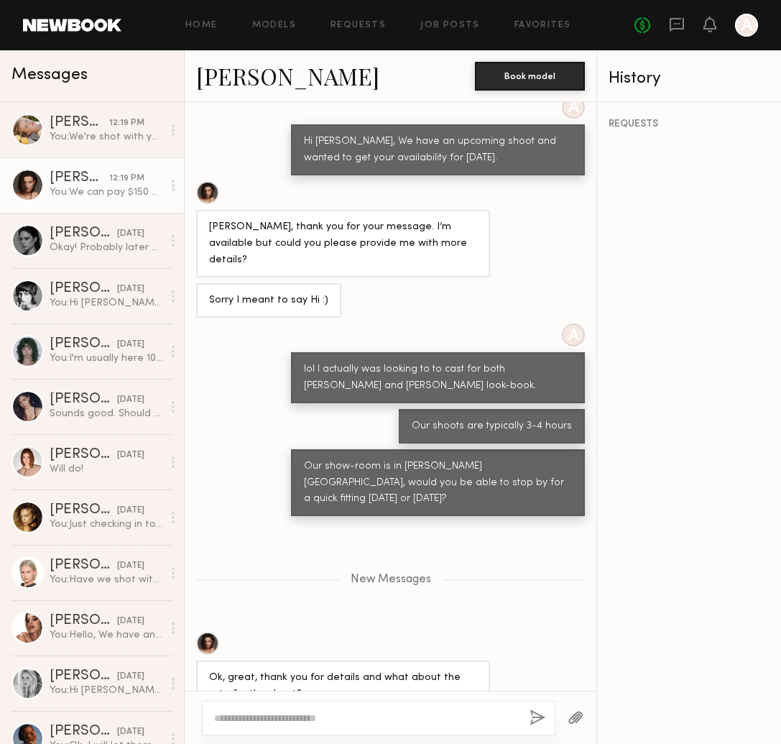
click at [395, 728] on div at bounding box center [379, 718] width 354 height 35
click at [367, 719] on textarea at bounding box center [366, 718] width 304 height 14
type textarea "**********"
click at [532, 720] on button "button" at bounding box center [538, 719] width 16 height 18
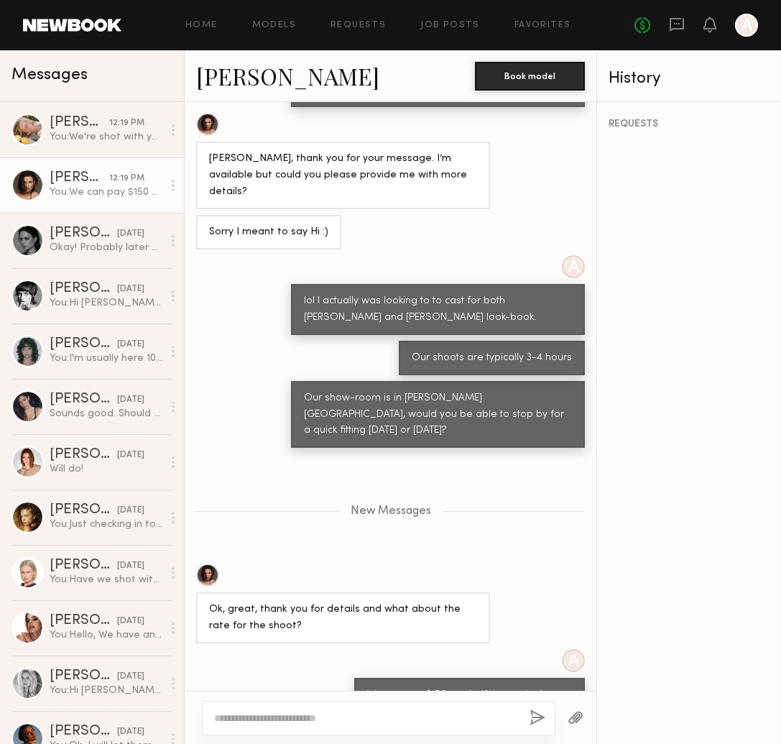
click at [341, 720] on textarea at bounding box center [366, 718] width 304 height 14
click at [30, 293] on div at bounding box center [28, 296] width 32 height 32
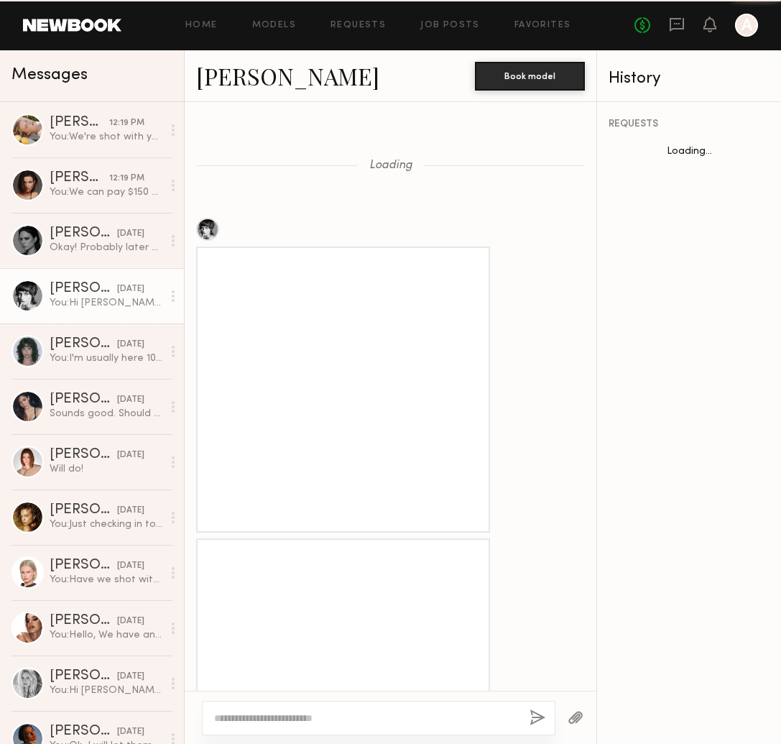
scroll to position [945, 0]
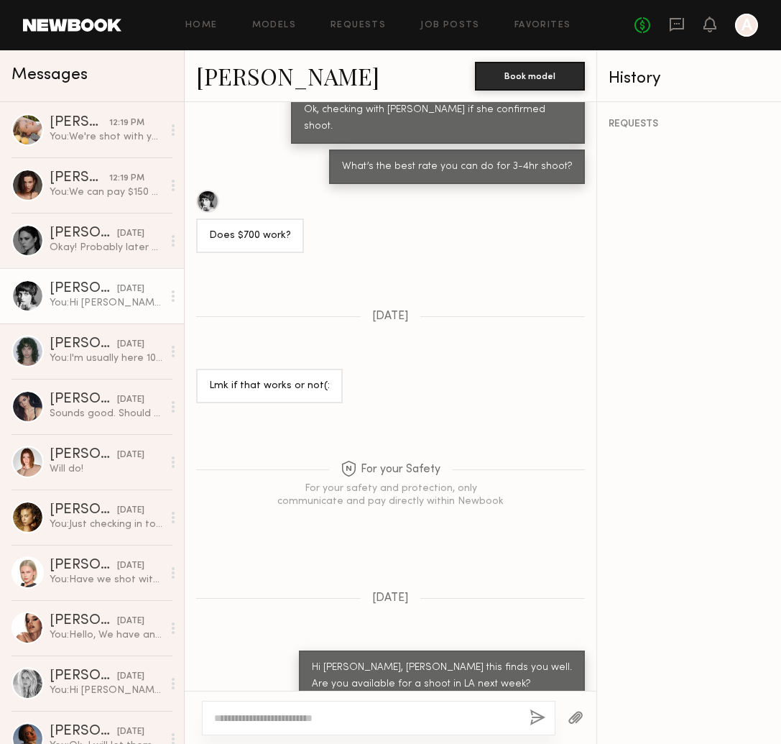
click at [527, 669] on div "Hi Abigail, Hope this finds you well. Are you available for a shoot in LA next …" at bounding box center [442, 676] width 260 height 33
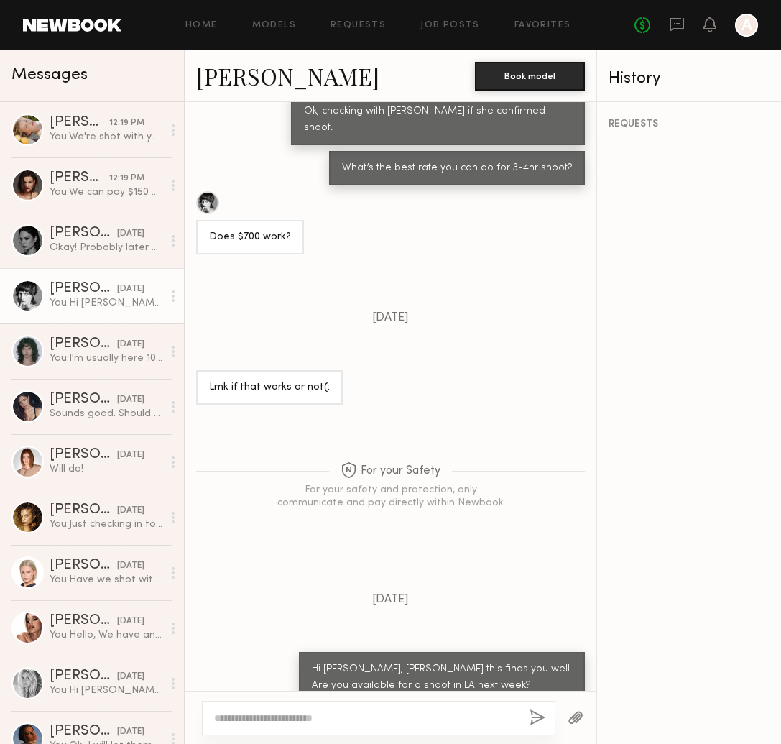
scroll to position [0, 0]
click at [101, 185] on div "You: We can pay $150 per hr if the works for you" at bounding box center [106, 192] width 113 height 14
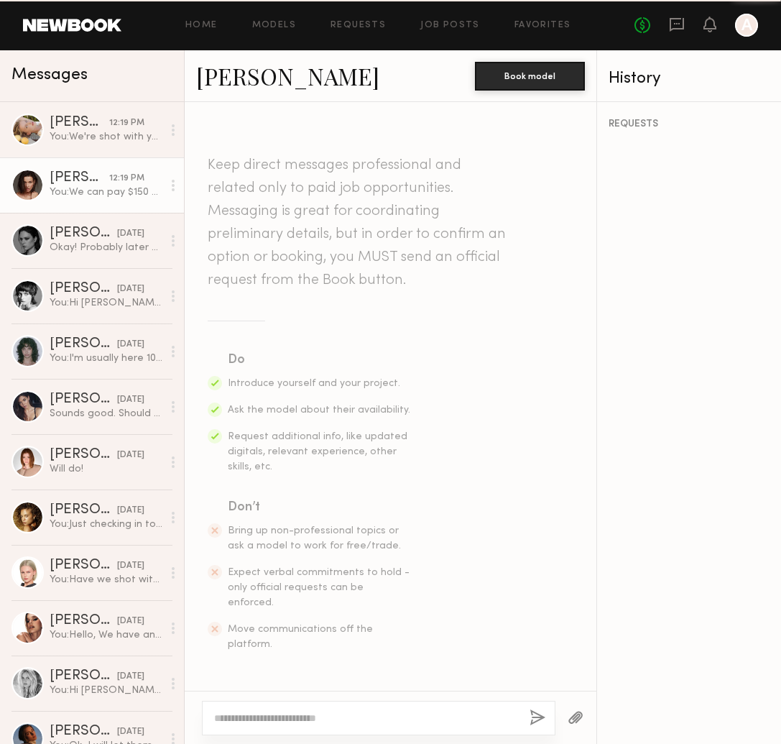
scroll to position [671, 0]
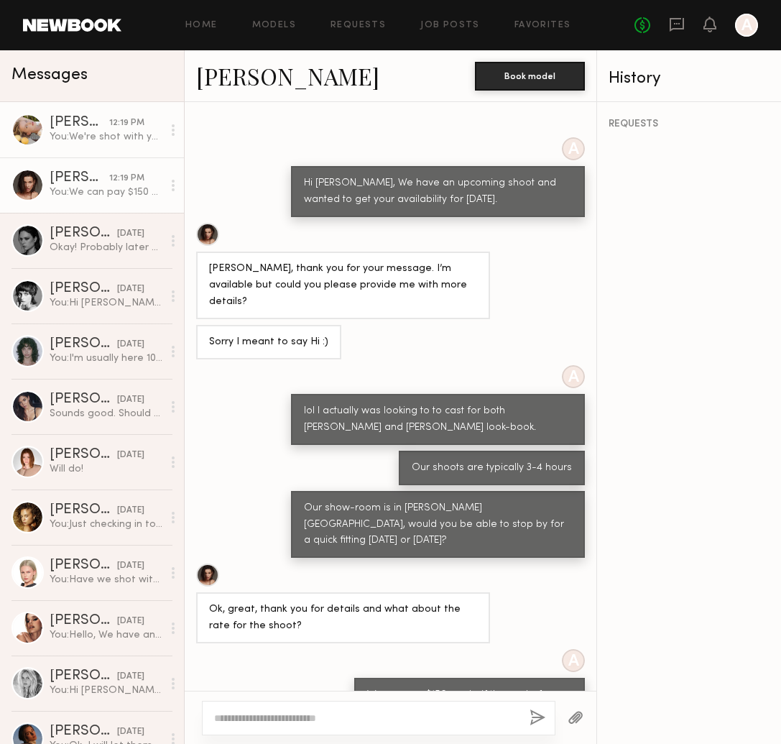
click at [115, 144] on link "Tatiana G. 12:19 PM You: We're shot with you before for Louiza Babouryan" at bounding box center [92, 129] width 184 height 55
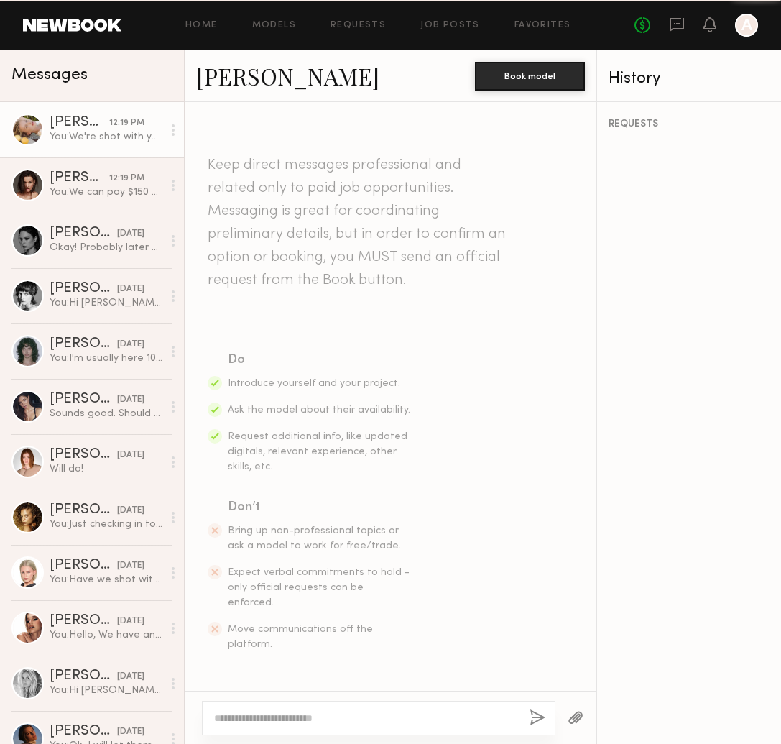
scroll to position [536, 0]
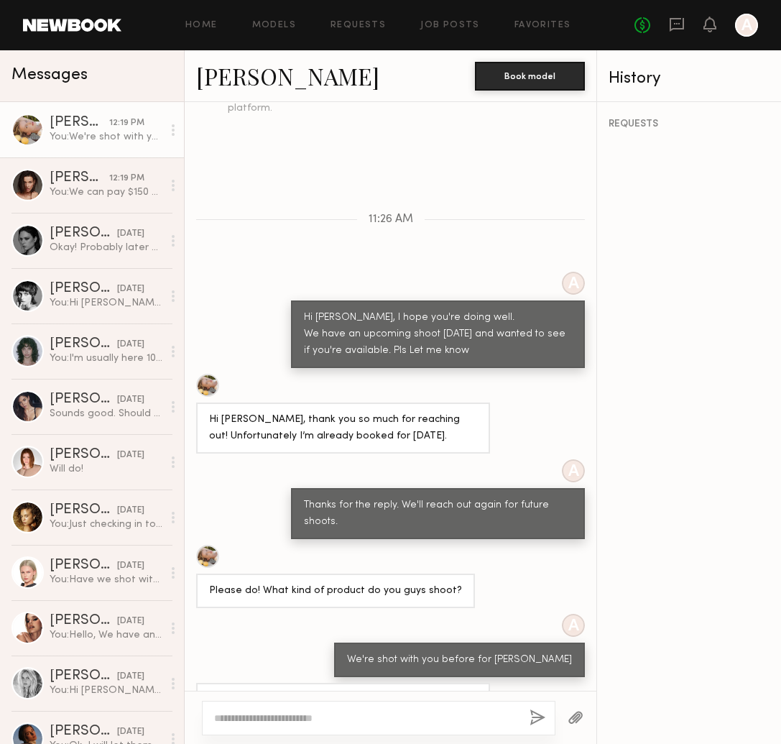
click at [335, 712] on textarea at bounding box center [366, 718] width 304 height 14
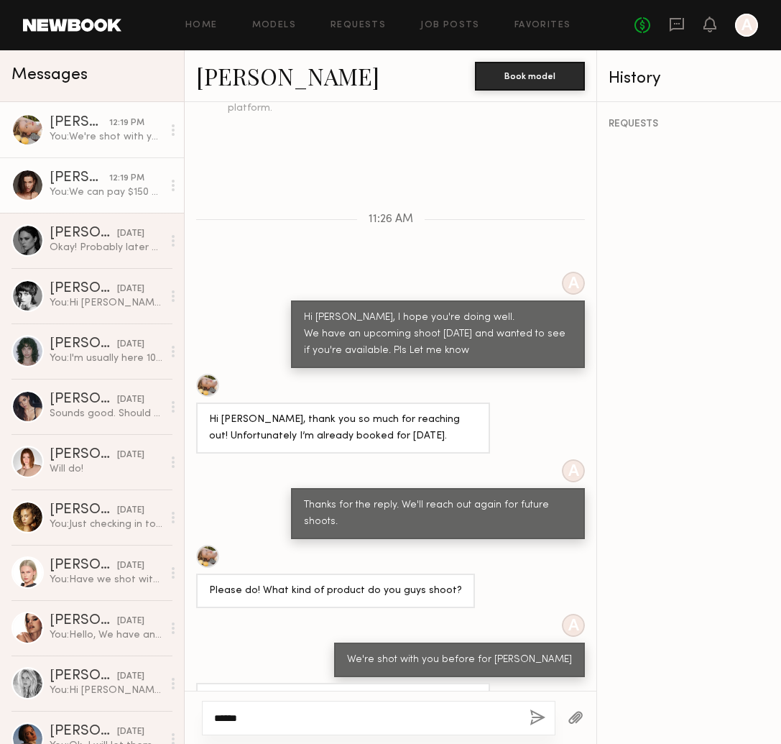
type textarea "*****"
click at [120, 189] on div "You: We can pay $150 per hr if the works for you" at bounding box center [106, 192] width 113 height 14
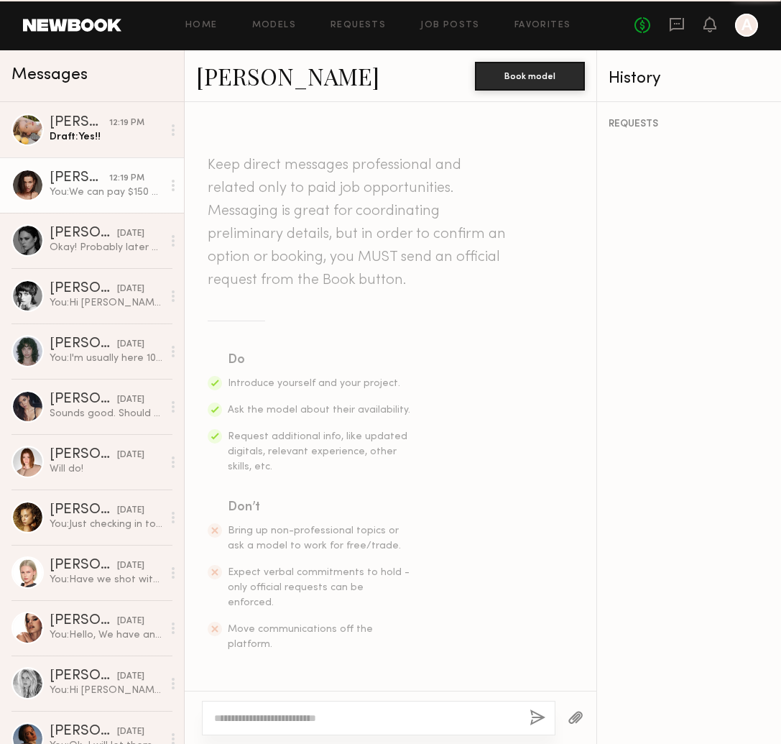
scroll to position [671, 0]
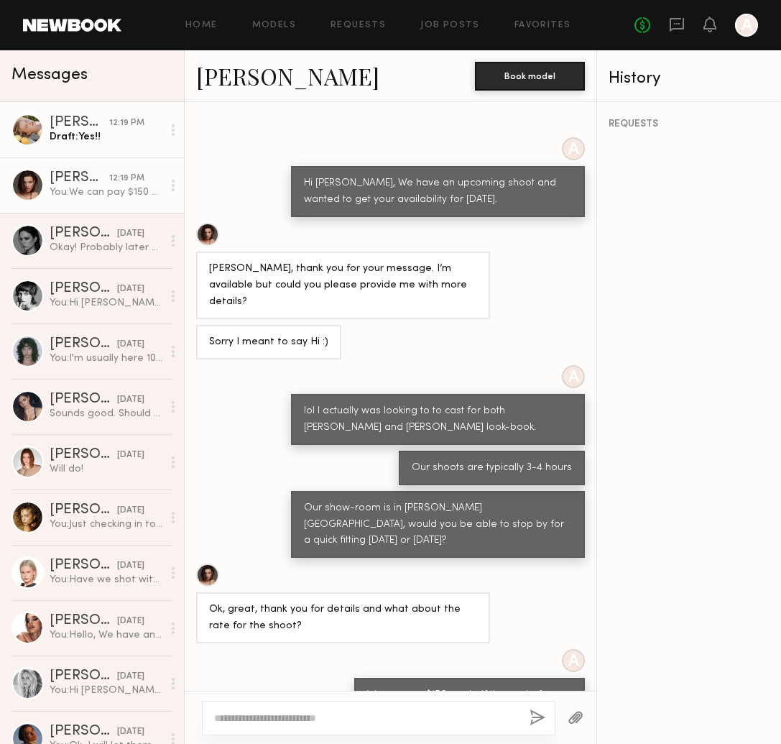
click at [72, 124] on div "Tatiana G." at bounding box center [80, 123] width 60 height 14
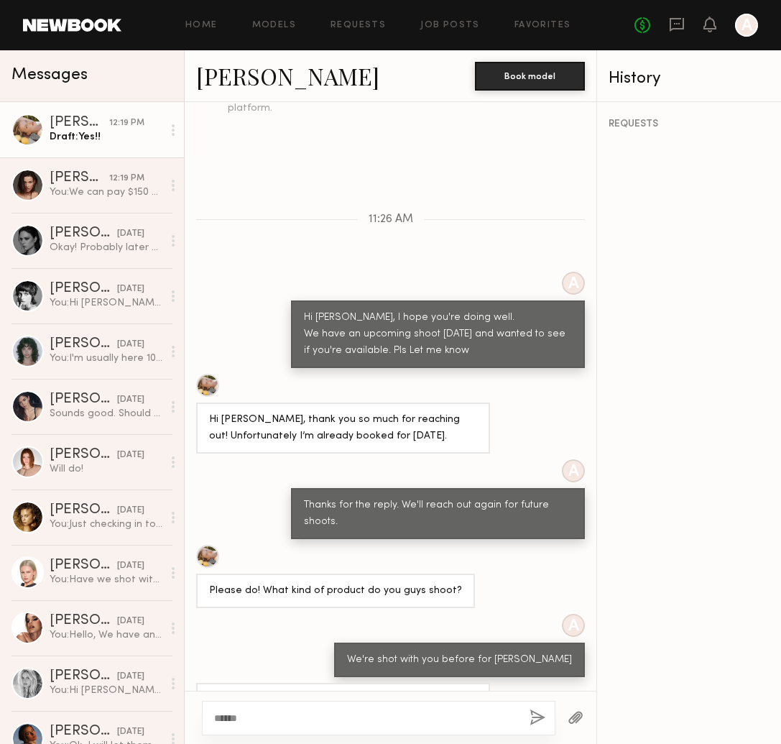
scroll to position [1, 0]
click at [331, 705] on div "*****" at bounding box center [379, 718] width 354 height 35
click at [334, 711] on textarea "*****" at bounding box center [366, 718] width 304 height 14
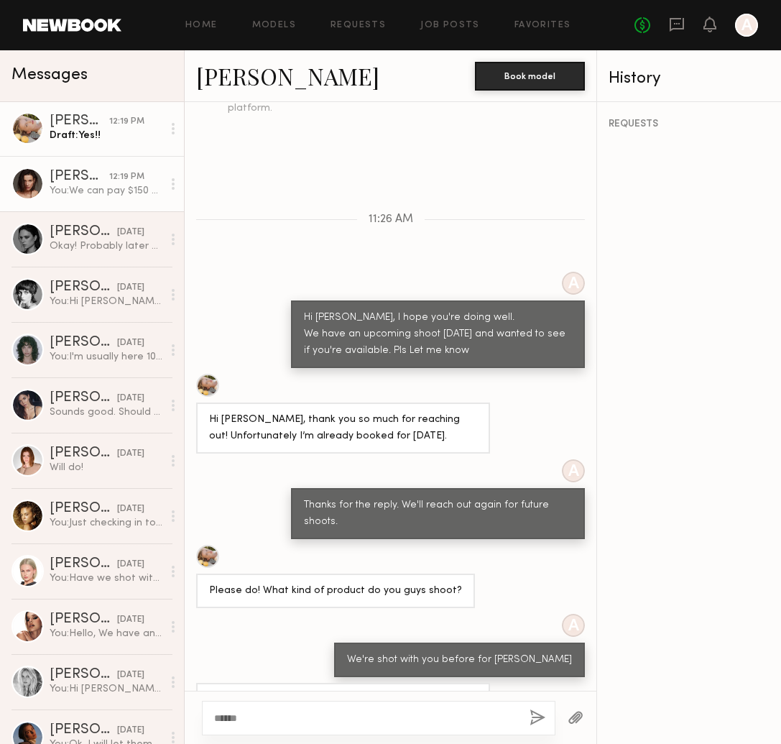
click at [96, 184] on div "You: We can pay $150 per hr if the works for you" at bounding box center [106, 191] width 113 height 14
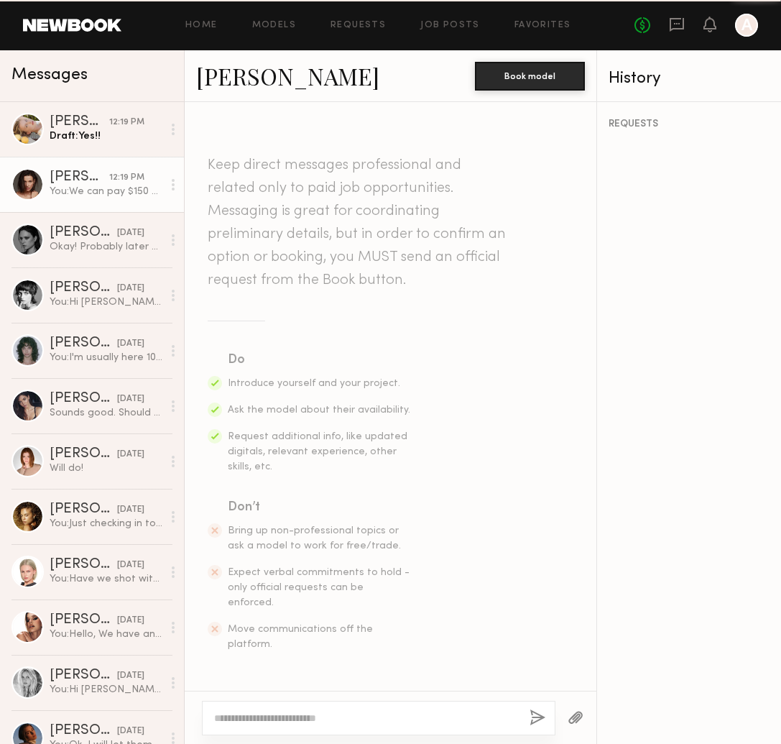
scroll to position [671, 0]
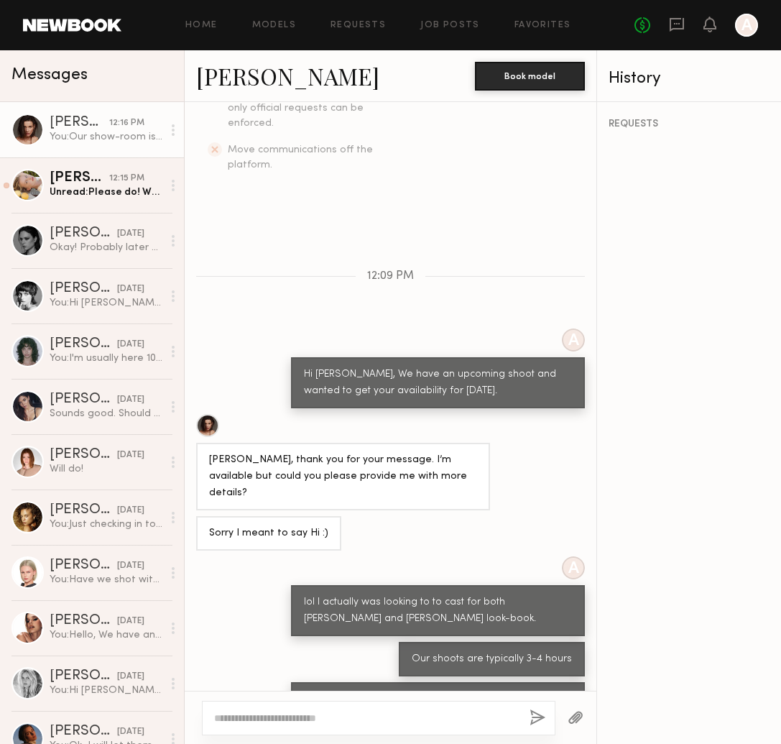
scroll to position [479, 0]
click at [236, 68] on link "[PERSON_NAME]" at bounding box center [287, 75] width 183 height 31
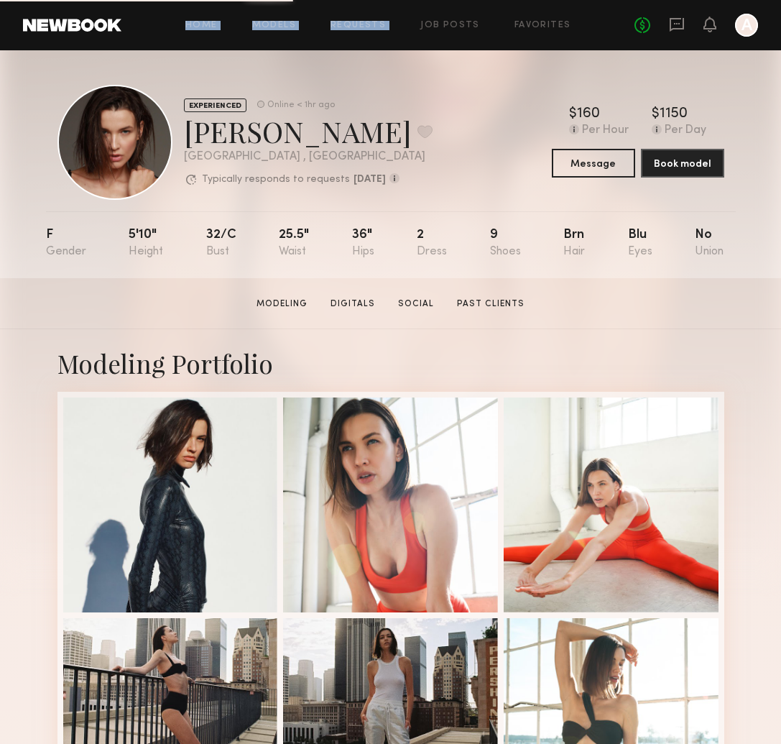
drag, startPoint x: 89, startPoint y: 135, endPoint x: 102, endPoint y: 136, distance: 13.0
click at [90, 135] on div at bounding box center [115, 142] width 115 height 115
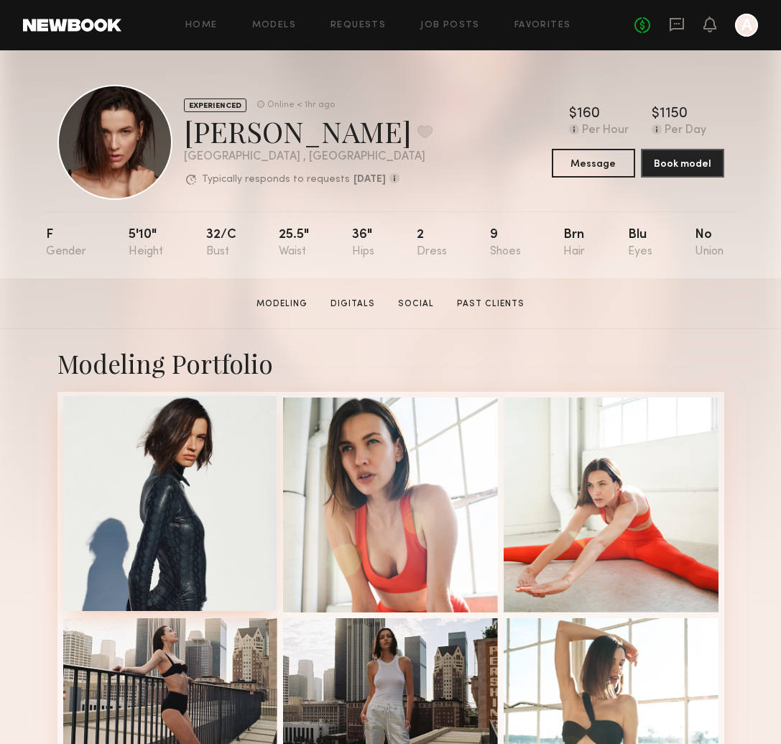
drag, startPoint x: 185, startPoint y: 482, endPoint x: 201, endPoint y: 478, distance: 16.4
click at [185, 482] on div at bounding box center [170, 503] width 215 height 215
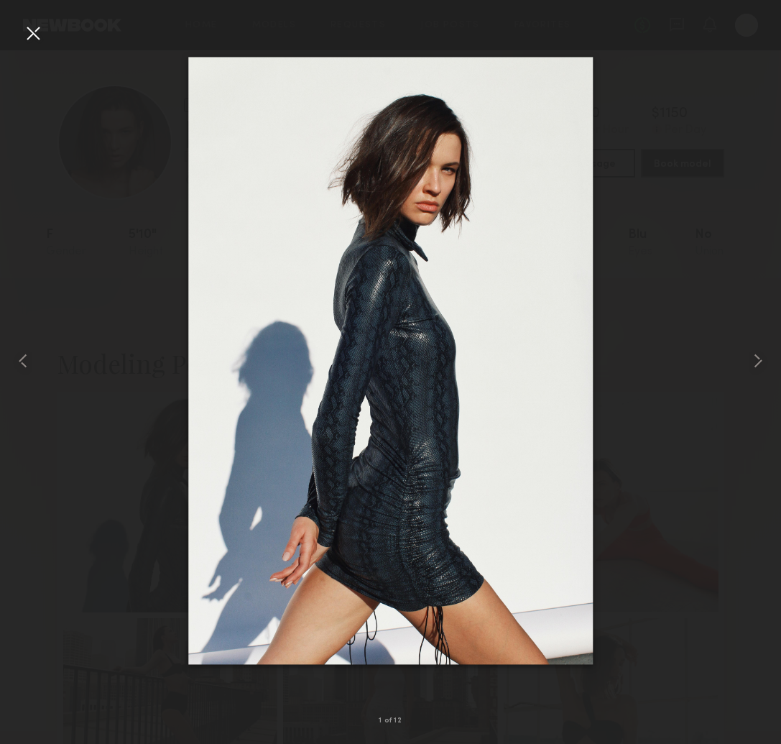
click at [745, 370] on div at bounding box center [390, 360] width 781 height 675
click at [749, 364] on common-icon at bounding box center [758, 360] width 23 height 23
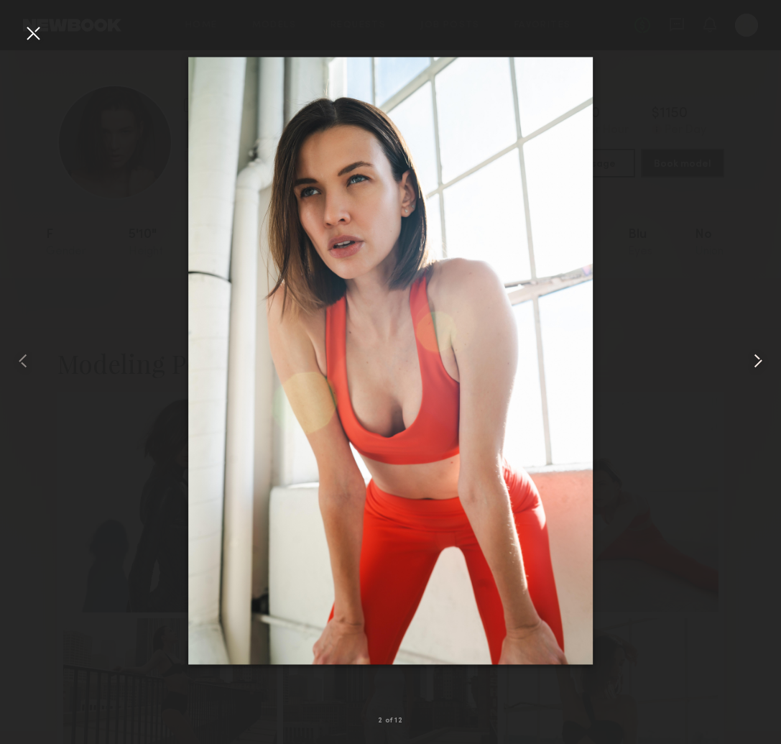
click at [751, 361] on common-icon at bounding box center [758, 360] width 23 height 23
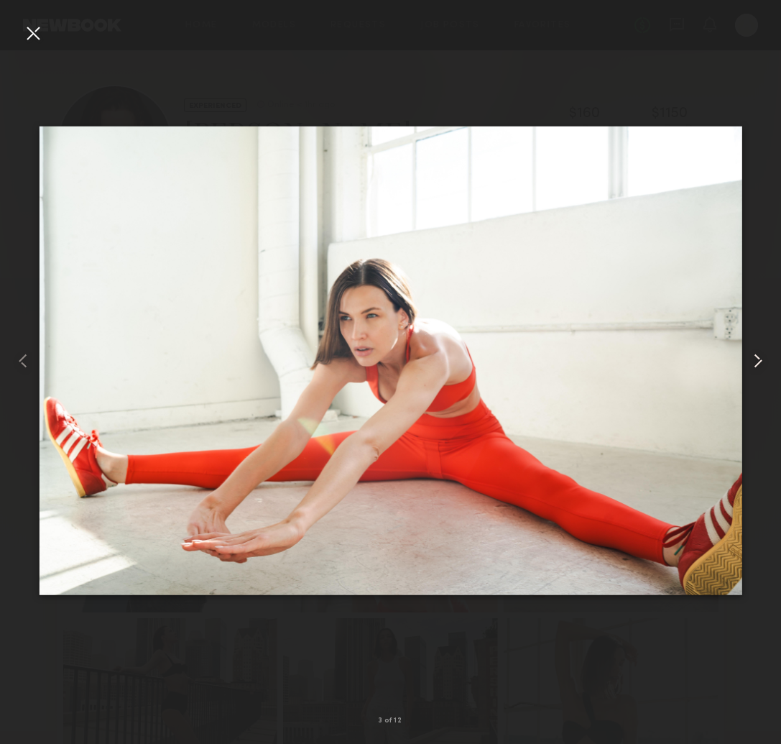
click at [751, 361] on common-icon at bounding box center [758, 360] width 23 height 23
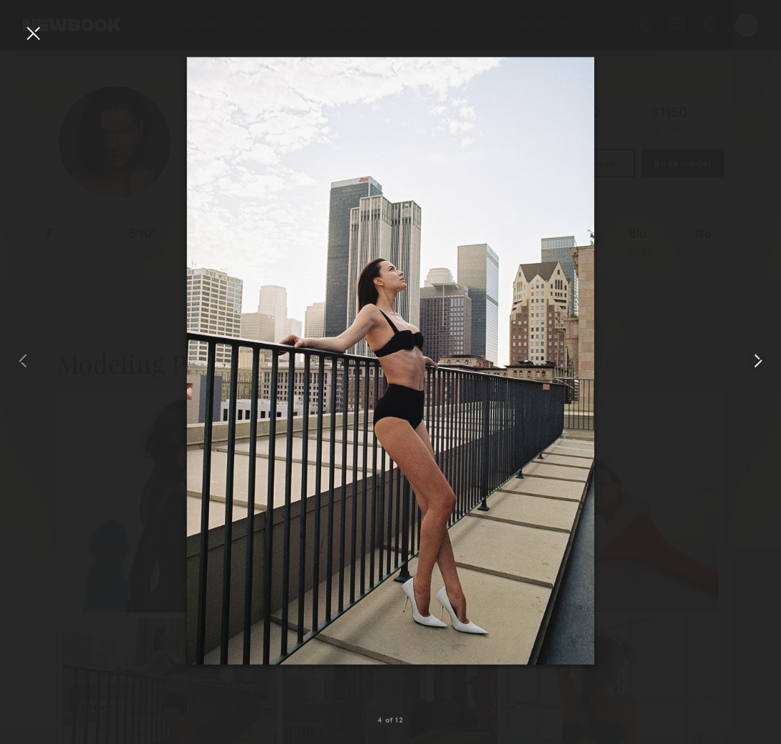
click at [751, 361] on common-icon at bounding box center [758, 360] width 23 height 23
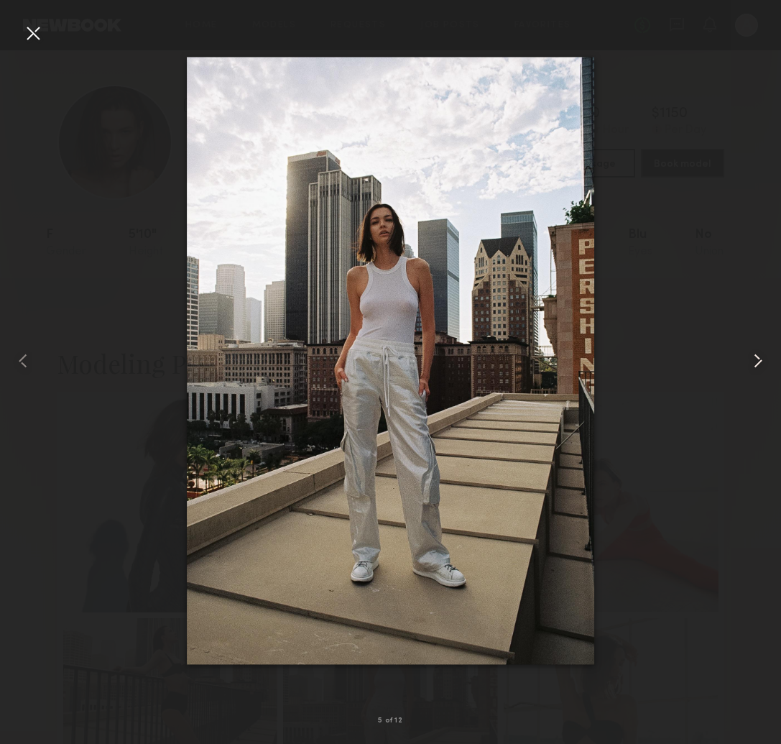
click at [751, 361] on common-icon at bounding box center [758, 360] width 23 height 23
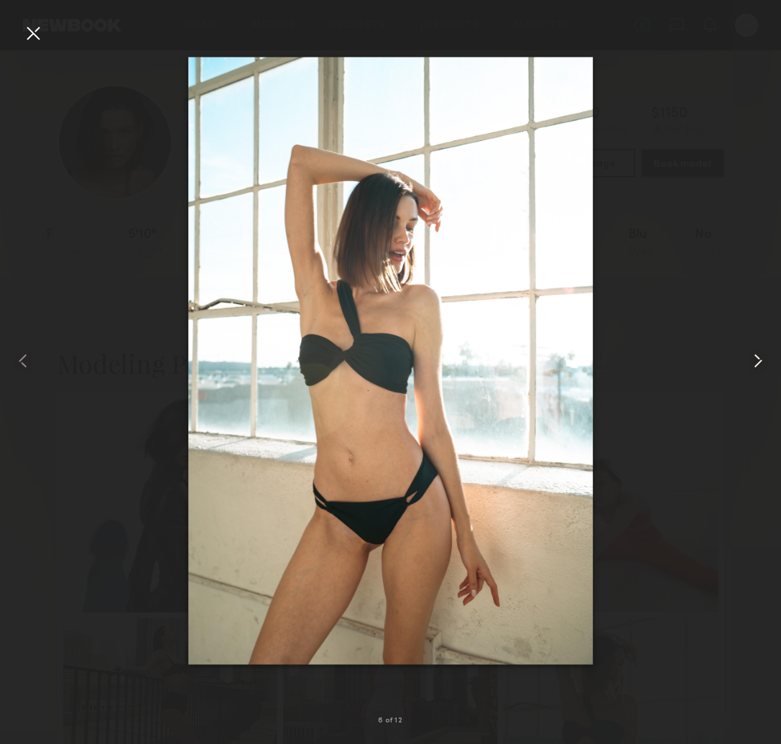
click at [751, 361] on common-icon at bounding box center [758, 360] width 23 height 23
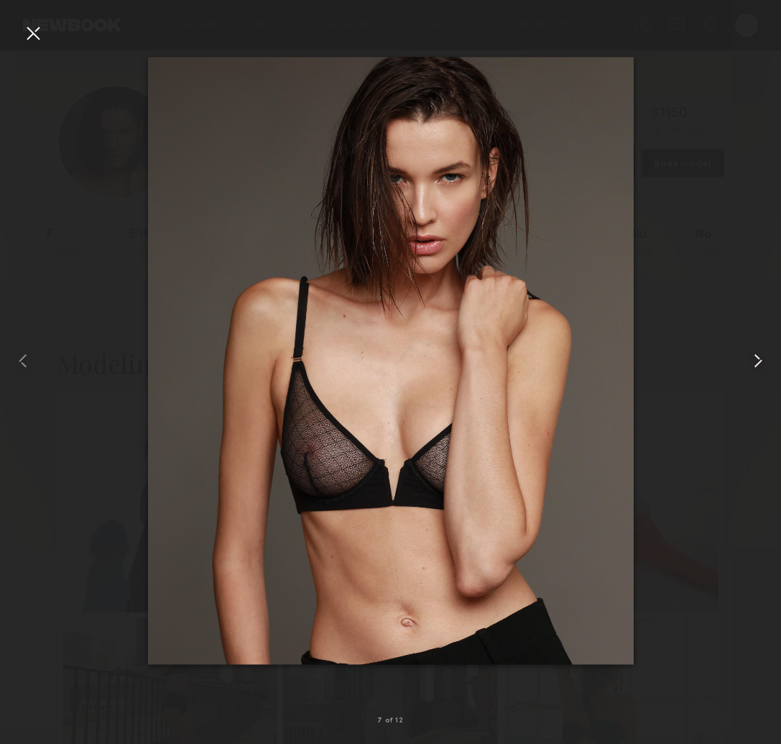
click at [751, 361] on common-icon at bounding box center [758, 360] width 23 height 23
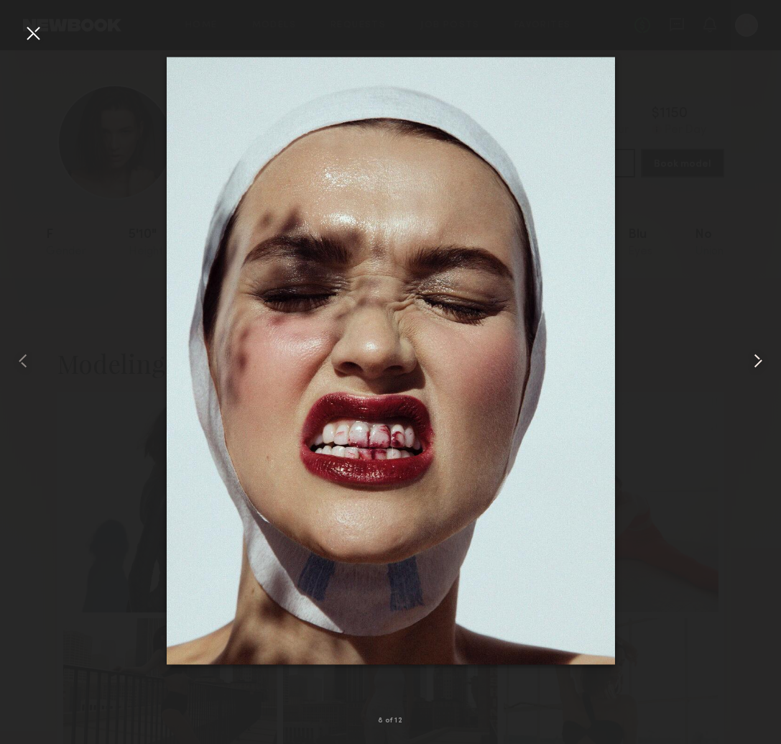
click at [751, 361] on common-icon at bounding box center [758, 360] width 23 height 23
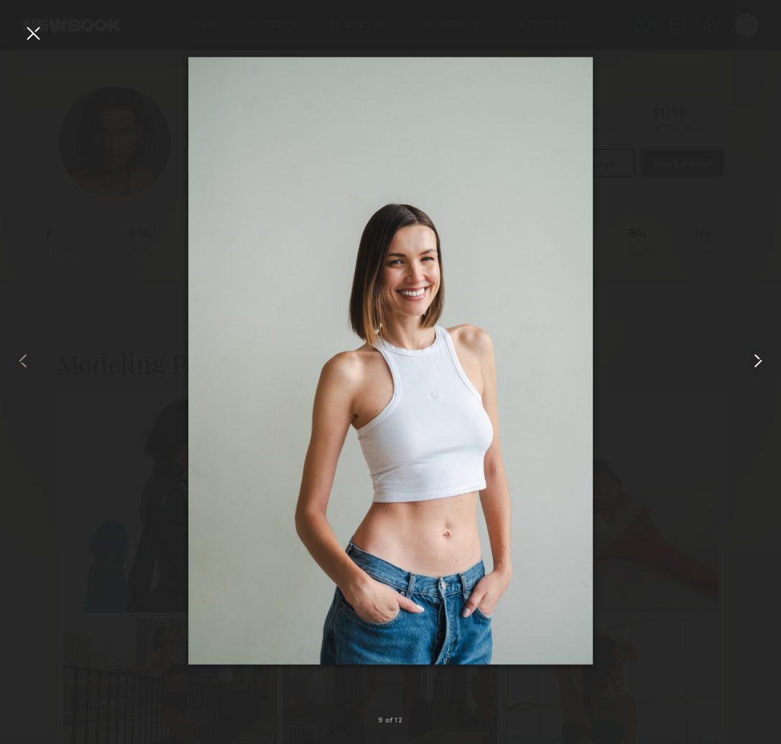
click at [751, 361] on common-icon at bounding box center [758, 360] width 23 height 23
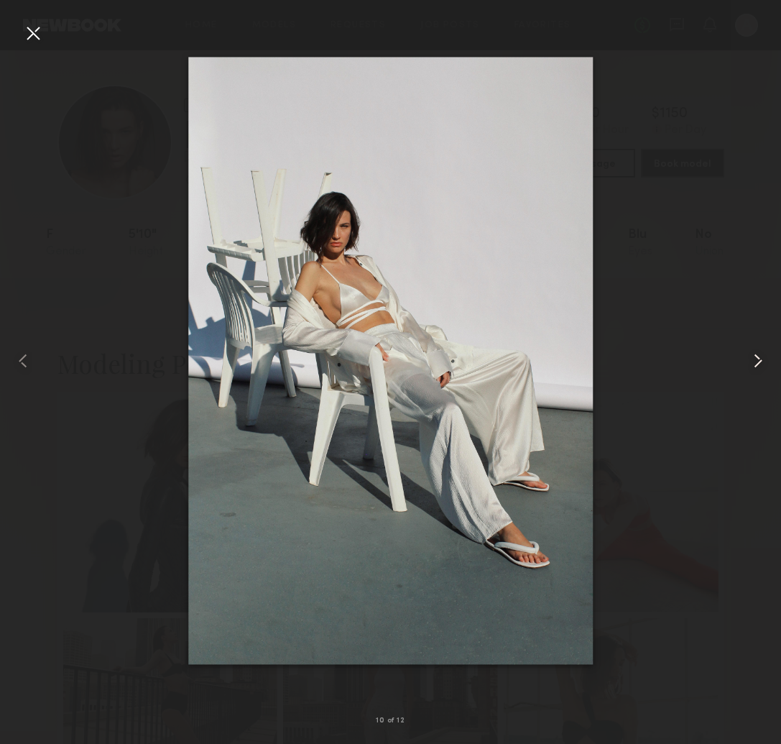
click at [751, 361] on common-icon at bounding box center [758, 360] width 23 height 23
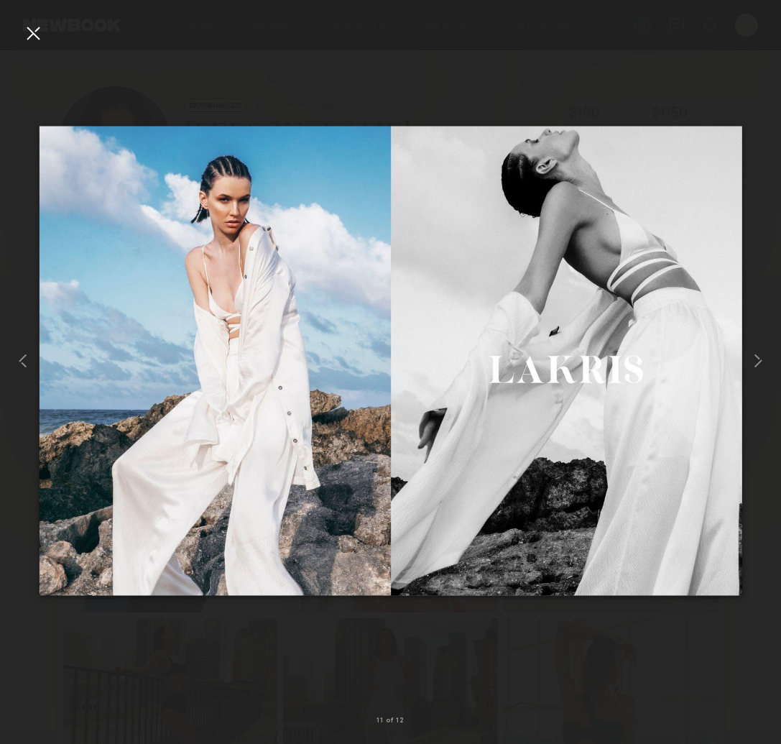
click at [40, 31] on div at bounding box center [33, 33] width 23 height 23
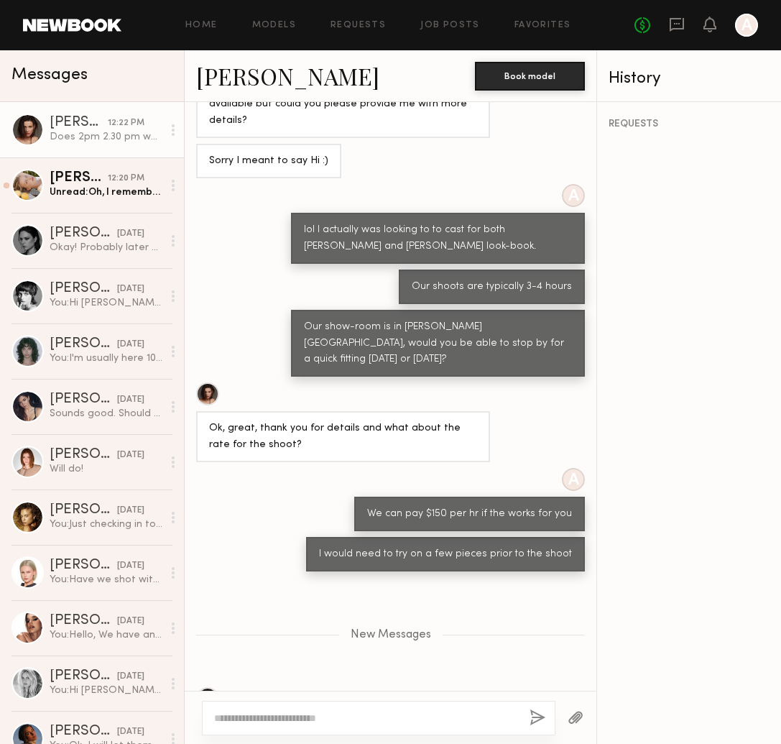
scroll to position [344, 0]
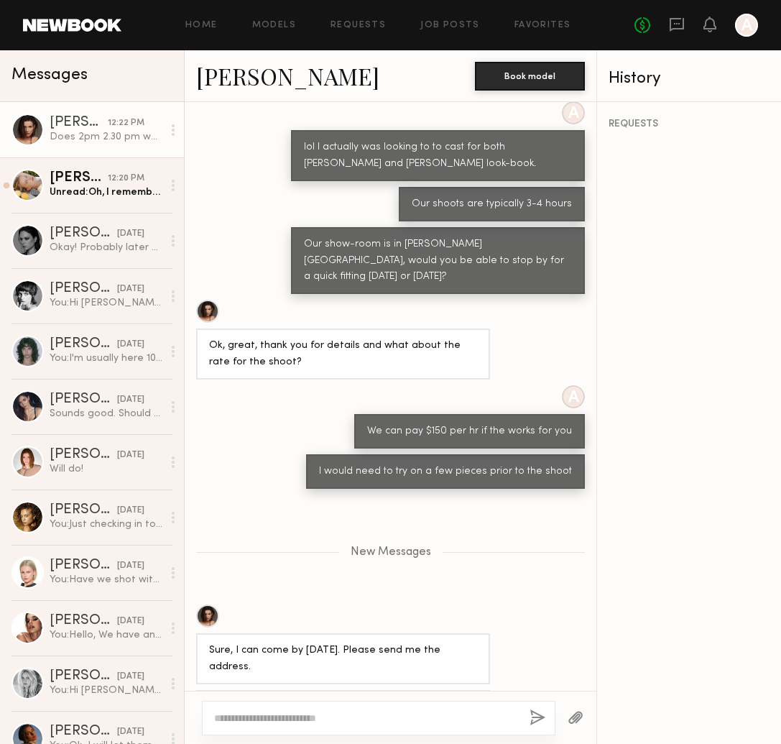
click at [81, 138] on div "Does 2pm 2.30 pm works? Or I can also come by [DATE] after 12" at bounding box center [106, 137] width 113 height 14
click at [343, 717] on textarea at bounding box center [366, 718] width 304 height 14
click at [345, 712] on textarea at bounding box center [366, 718] width 304 height 14
type textarea "**********"
click at [542, 723] on button "button" at bounding box center [538, 719] width 16 height 18
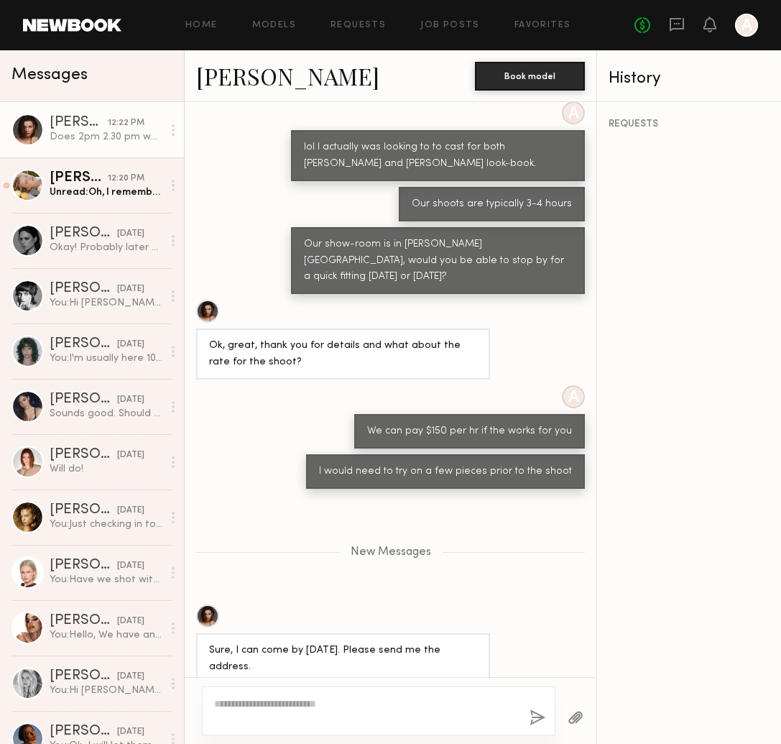
scroll to position [400, 0]
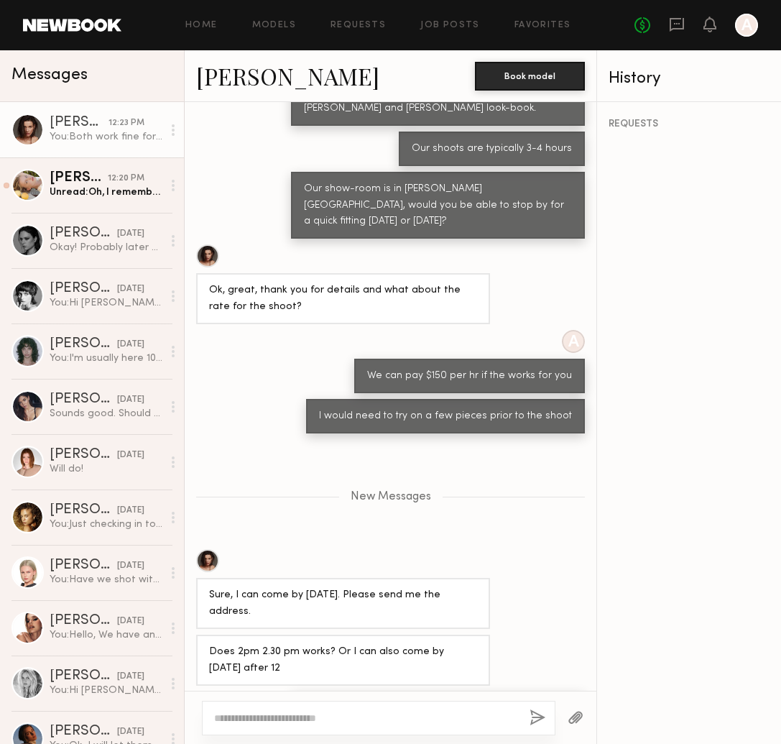
click at [435, 713] on textarea at bounding box center [366, 718] width 304 height 14
type textarea "**********"
click at [536, 720] on button "button" at bounding box center [538, 719] width 16 height 18
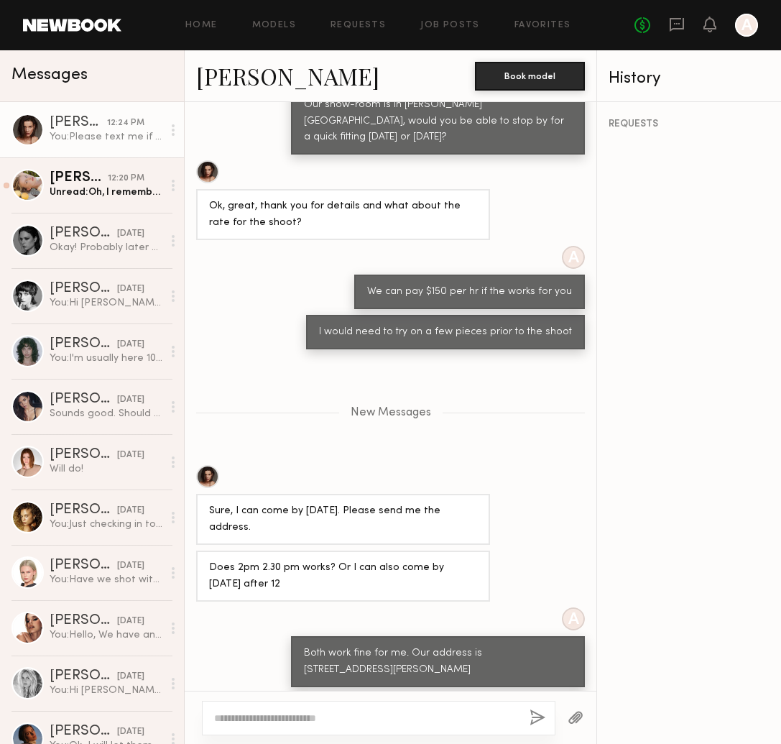
scroll to position [571, 0]
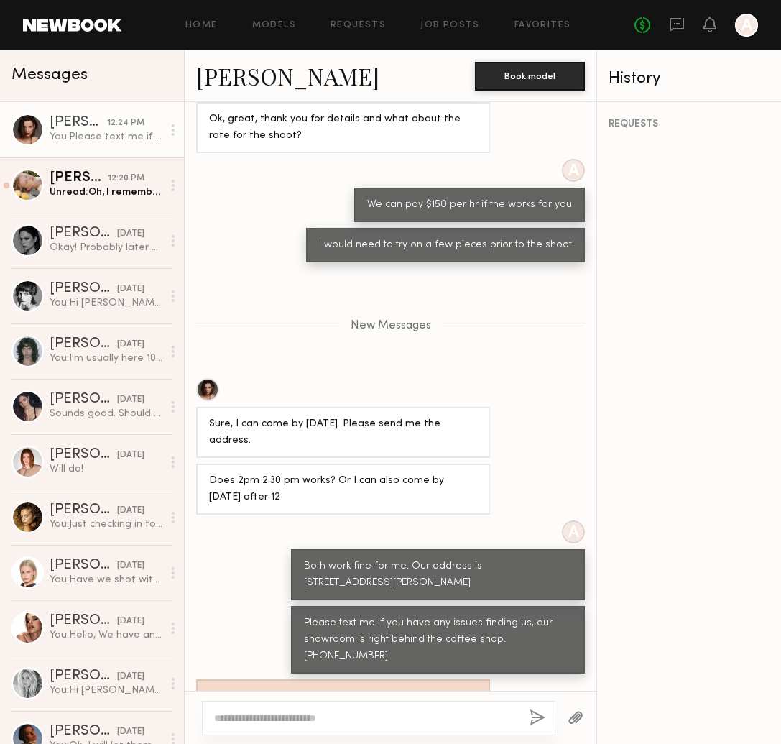
drag, startPoint x: 270, startPoint y: 486, endPoint x: 469, endPoint y: 426, distance: 207.4
click at [272, 521] on div "A Both work fine for me. Our address is [STREET_ADDRESS][PERSON_NAME]" at bounding box center [391, 561] width 412 height 80
click at [301, 378] on div at bounding box center [343, 389] width 294 height 23
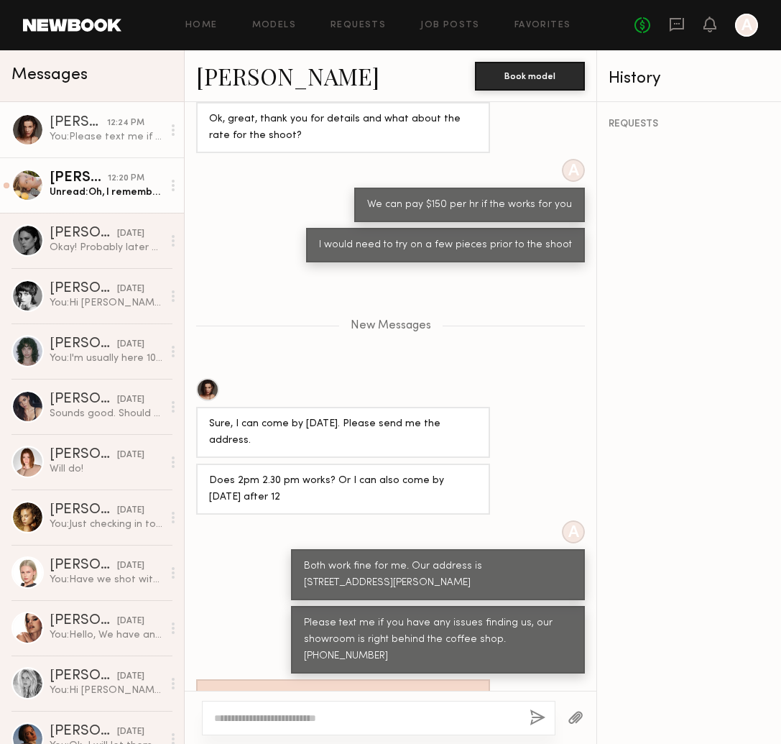
click at [83, 185] on div "[PERSON_NAME]" at bounding box center [79, 178] width 58 height 14
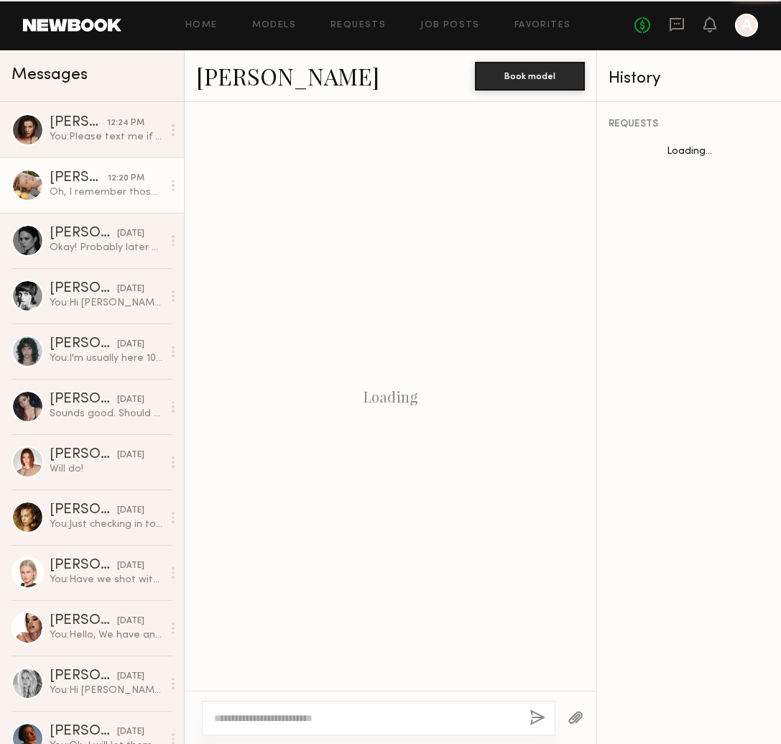
scroll to position [536, 0]
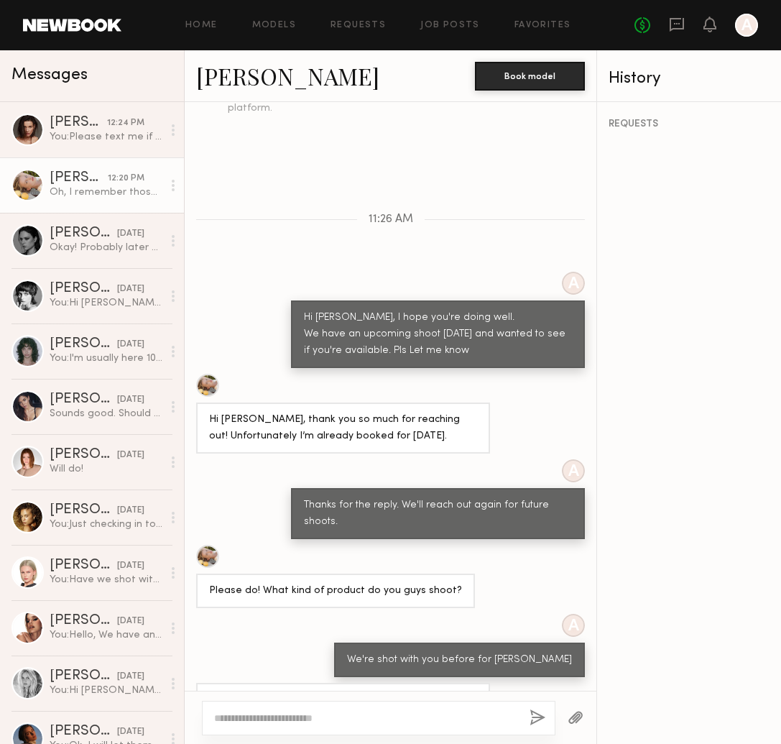
click at [287, 717] on textarea at bounding box center [366, 718] width 304 height 14
drag, startPoint x: 301, startPoint y: 714, endPoint x: 145, endPoint y: 725, distance: 155.7
click at [145, 725] on div "Messages [PERSON_NAME] 12:24 PM You: Please text me if you have any issues find…" at bounding box center [390, 397] width 781 height 694
type textarea "*"
type textarea "**********"
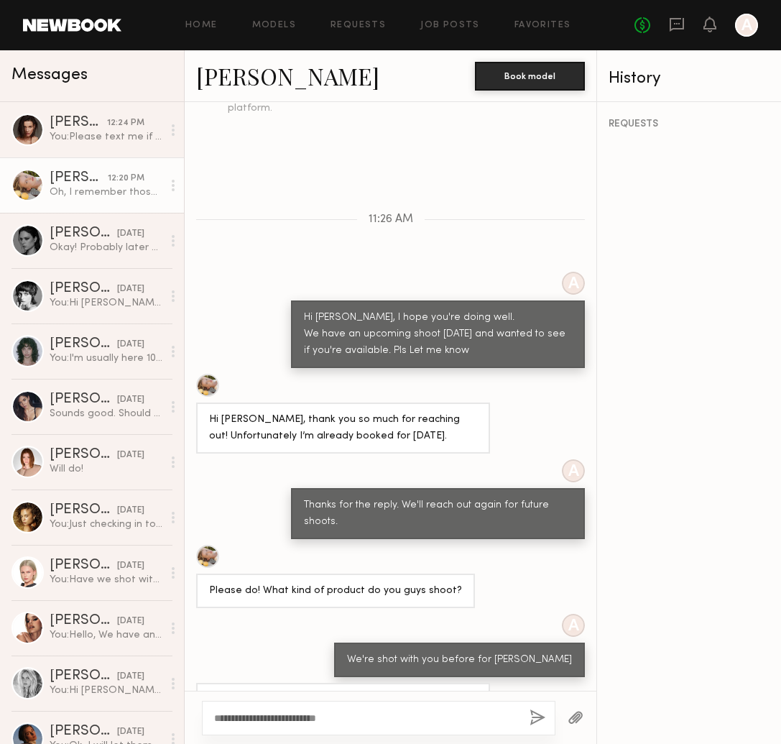
click at [535, 711] on button "button" at bounding box center [538, 719] width 16 height 18
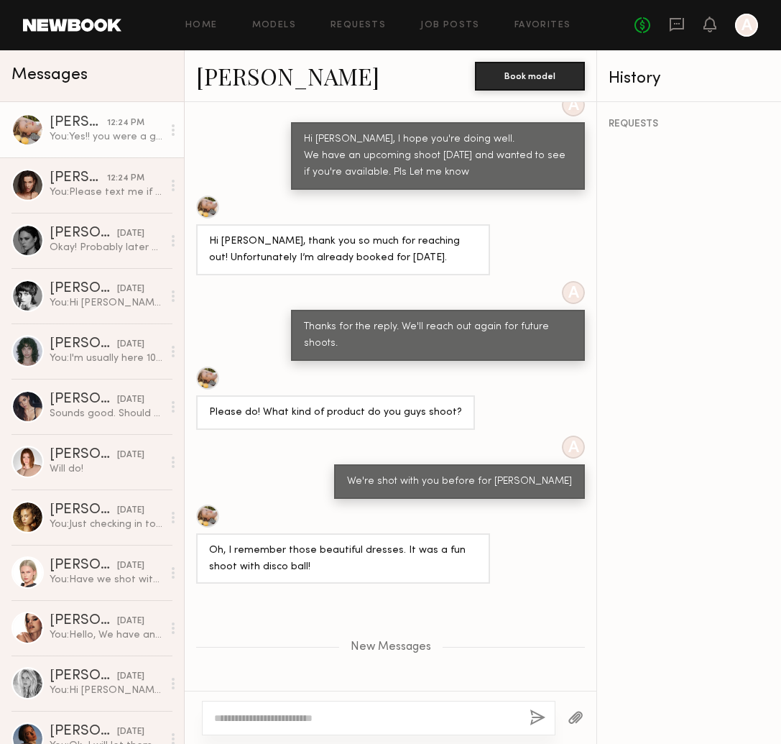
scroll to position [0, 0]
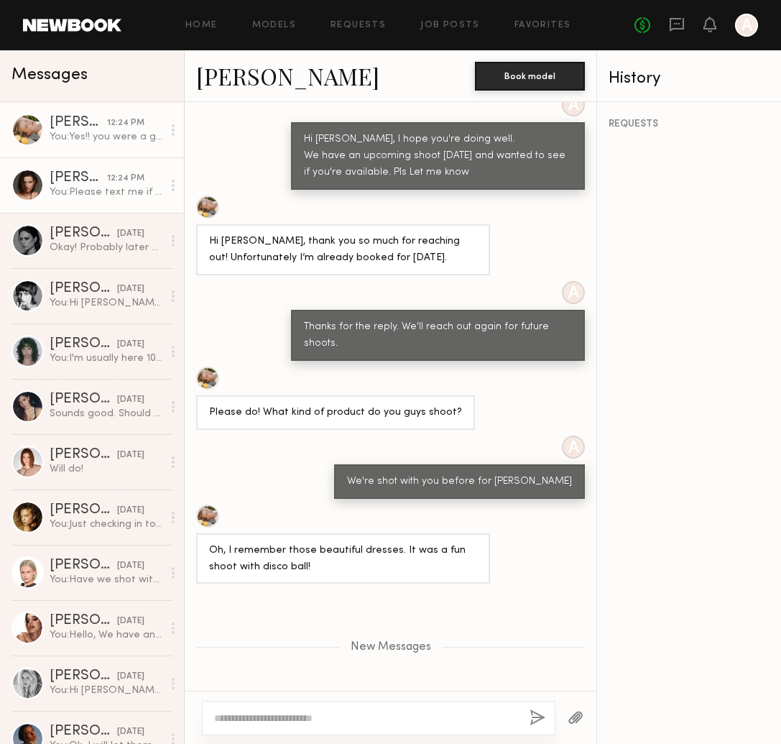
drag, startPoint x: 91, startPoint y: 172, endPoint x: 170, endPoint y: 162, distance: 80.3
click at [91, 172] on div "[PERSON_NAME]" at bounding box center [79, 178] width 58 height 14
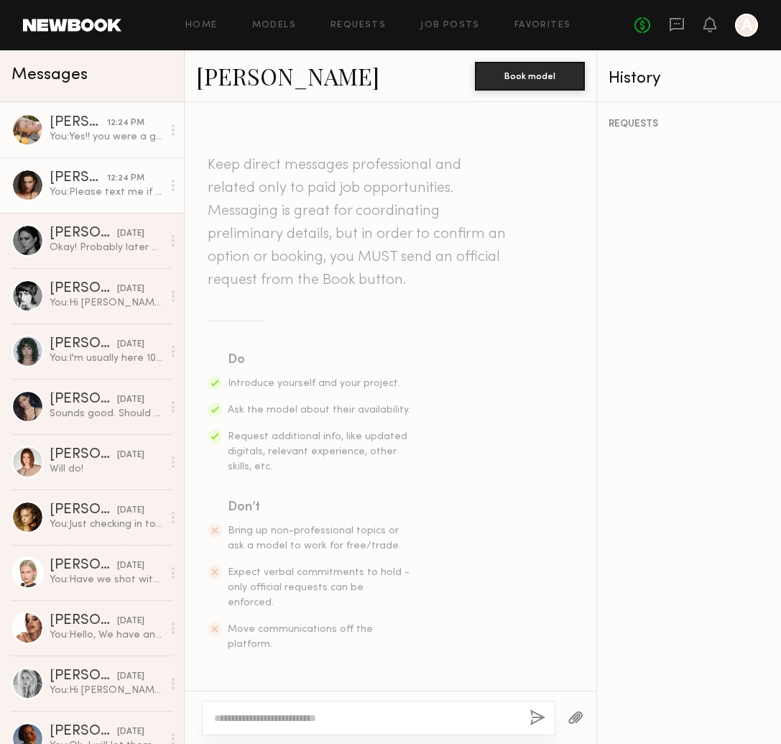
click at [111, 145] on link "[PERSON_NAME] 12:24 PM You: Yes!! you were a great sport" at bounding box center [92, 129] width 184 height 55
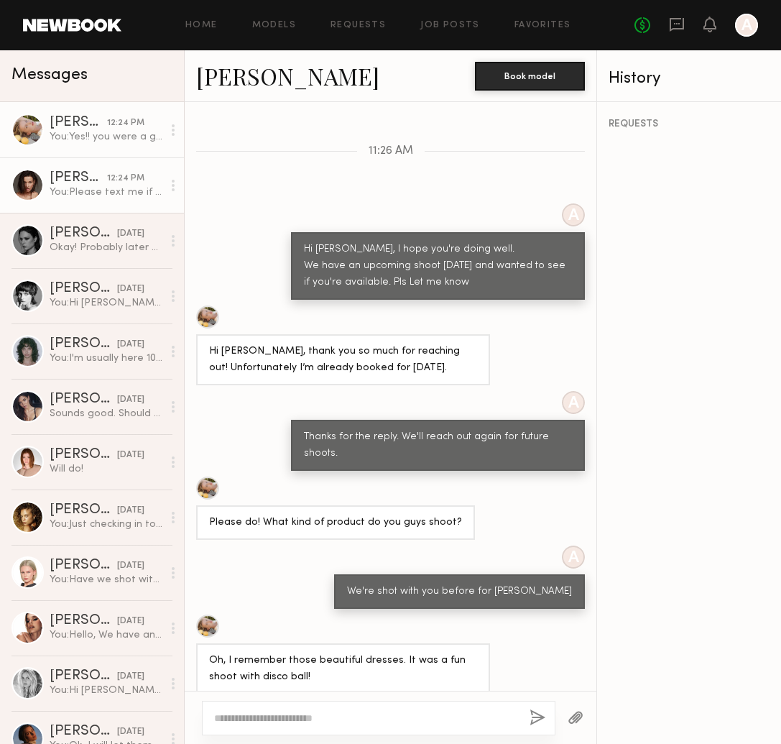
click at [88, 181] on div "[PERSON_NAME]" at bounding box center [79, 178] width 58 height 14
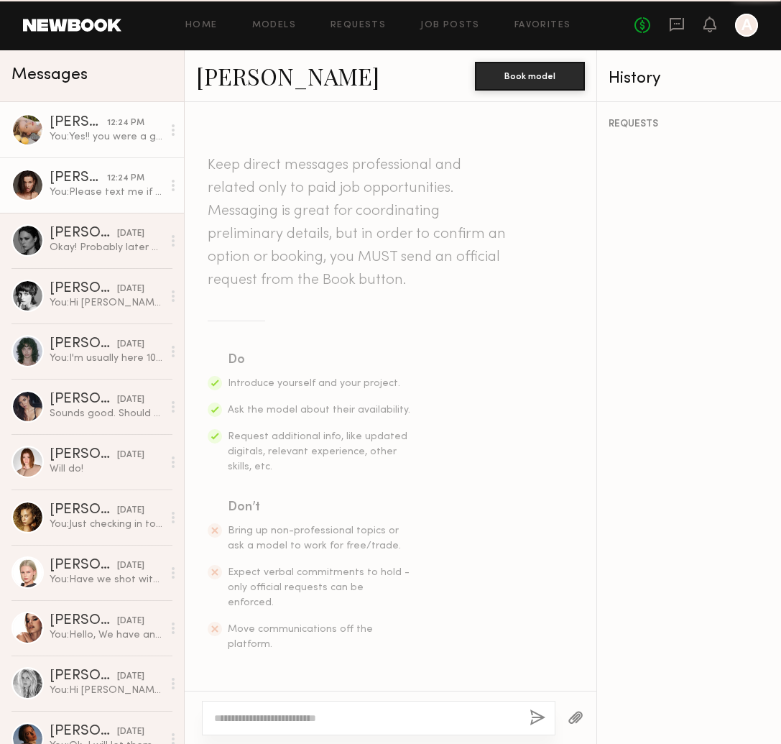
scroll to position [1021, 0]
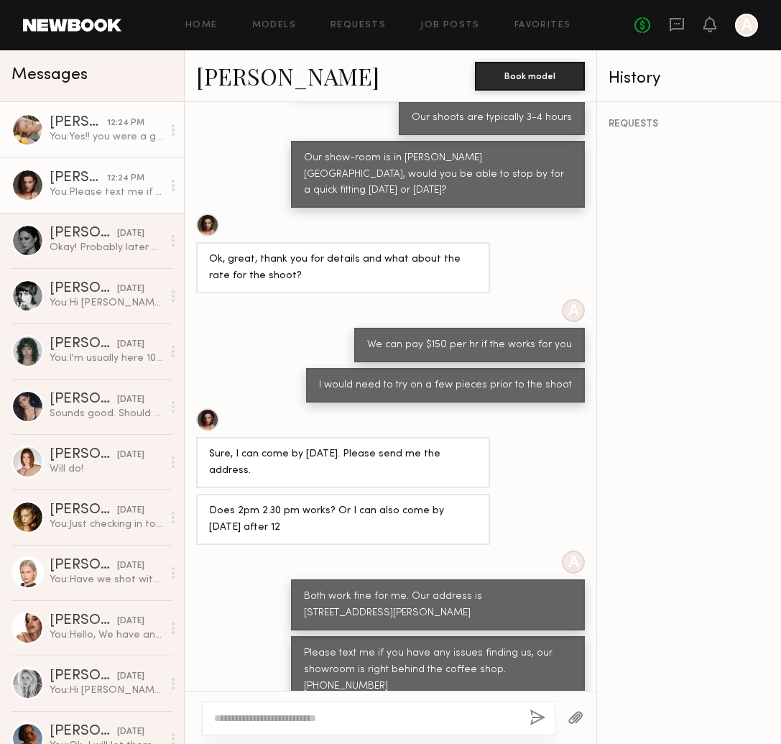
click at [93, 133] on div "You: Yes!! you were a great sport" at bounding box center [106, 137] width 113 height 14
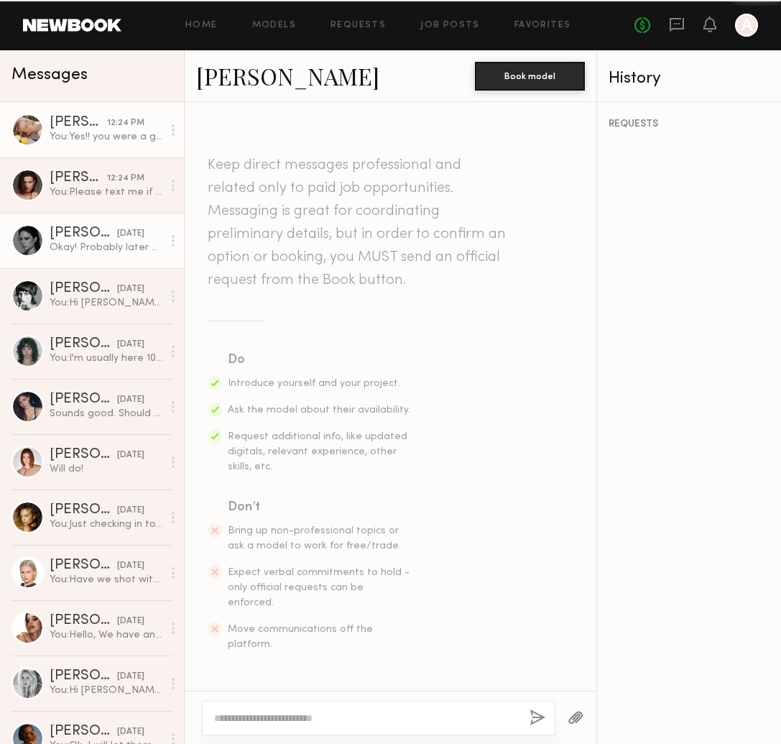
scroll to position [605, 0]
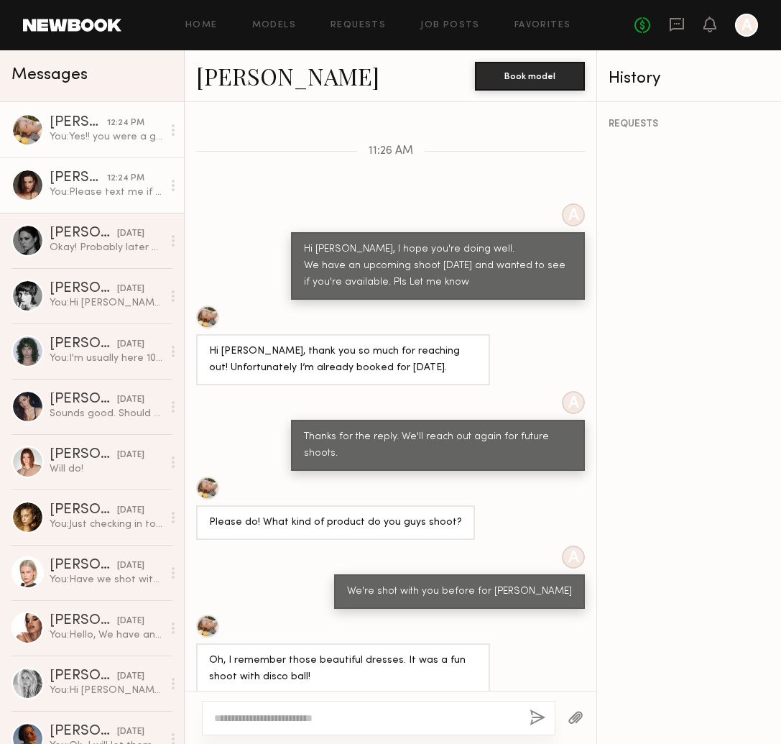
click at [87, 190] on div "You: Please text me if you have any issues finding us, our showroom is right be…" at bounding box center [106, 192] width 113 height 14
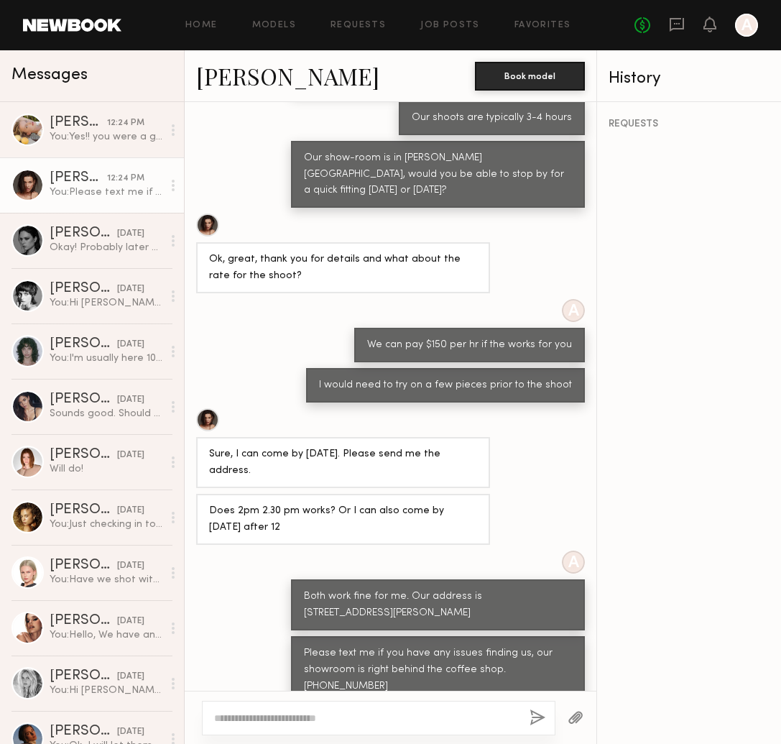
click at [351, 76] on div "[PERSON_NAME]" at bounding box center [335, 75] width 279 height 31
click at [88, 196] on div "You: Please text me if you have any issues finding us, our showroom is right be…" at bounding box center [106, 192] width 113 height 14
click at [318, 712] on textarea at bounding box center [366, 718] width 304 height 14
type textarea "**********"
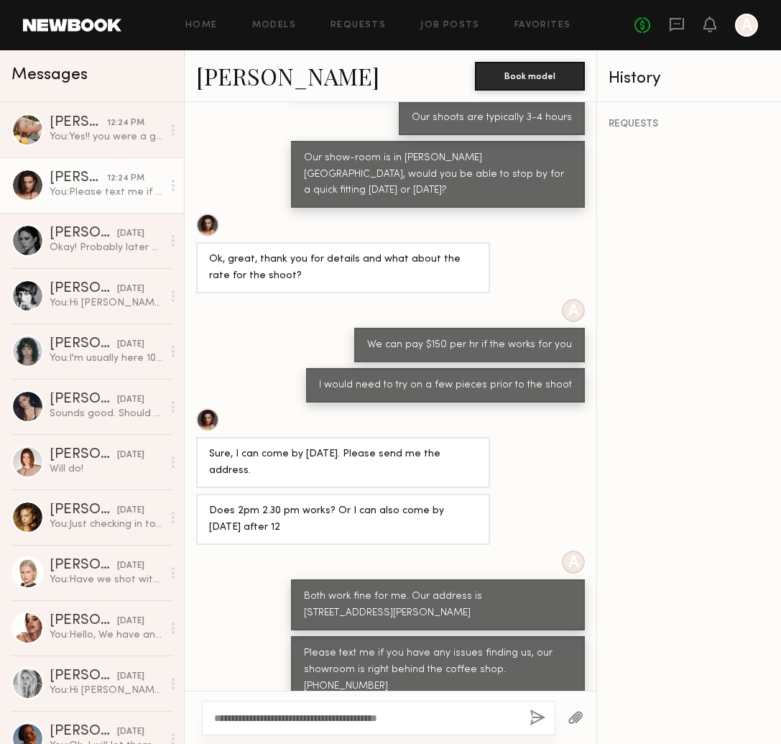
click at [530, 715] on button "button" at bounding box center [538, 719] width 16 height 18
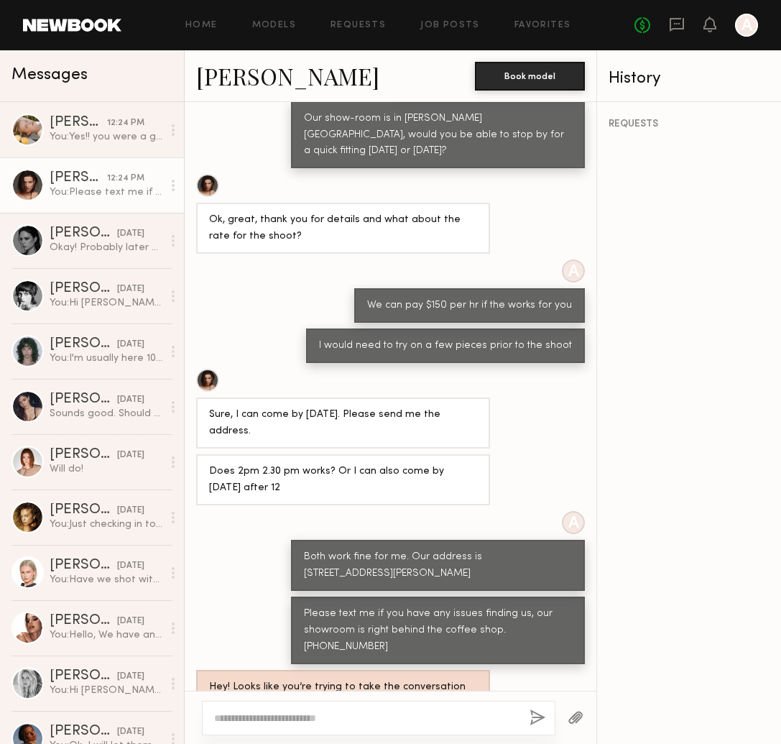
scroll to position [0, 0]
click at [734, 436] on div "REQUESTS" at bounding box center [689, 423] width 184 height 642
click at [275, 260] on div "A We can pay $150 per hr if the works for you" at bounding box center [391, 291] width 412 height 63
click at [82, 146] on link "Tatiana G. 12:24 PM You: Yes!! you were a great sport" at bounding box center [92, 129] width 184 height 55
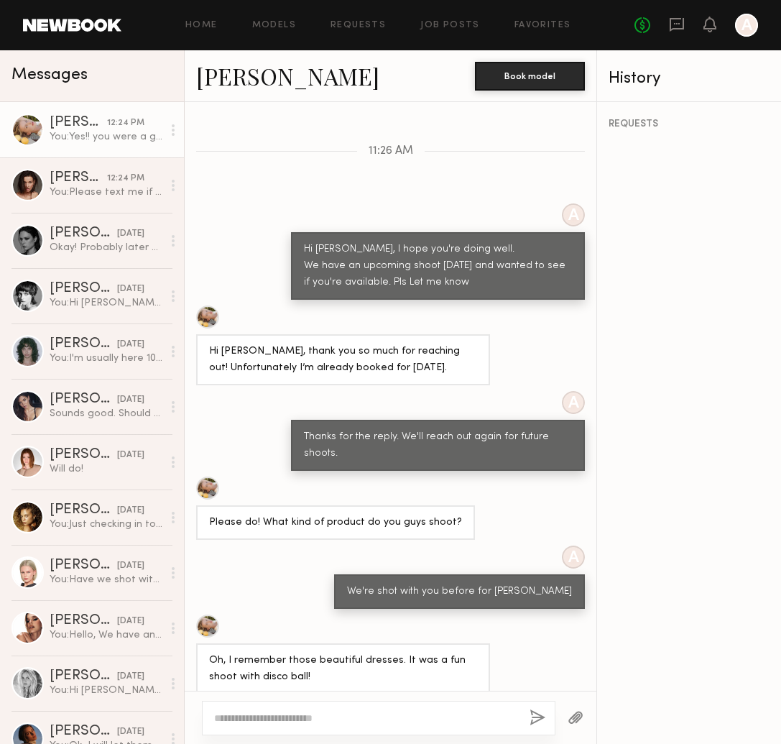
scroll to position [604, 0]
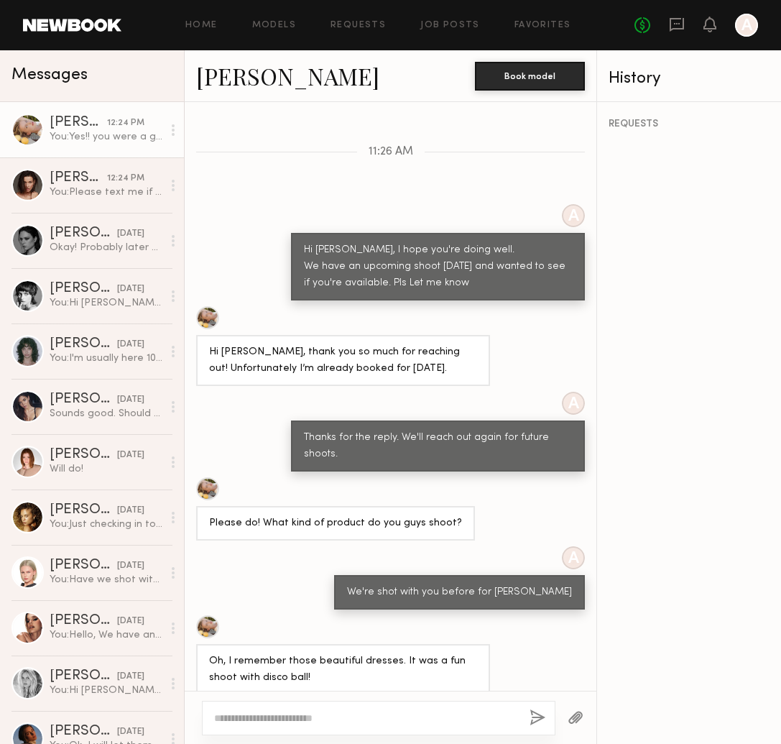
click at [133, 138] on div "You: Yes!! you were a great sport" at bounding box center [106, 137] width 113 height 14
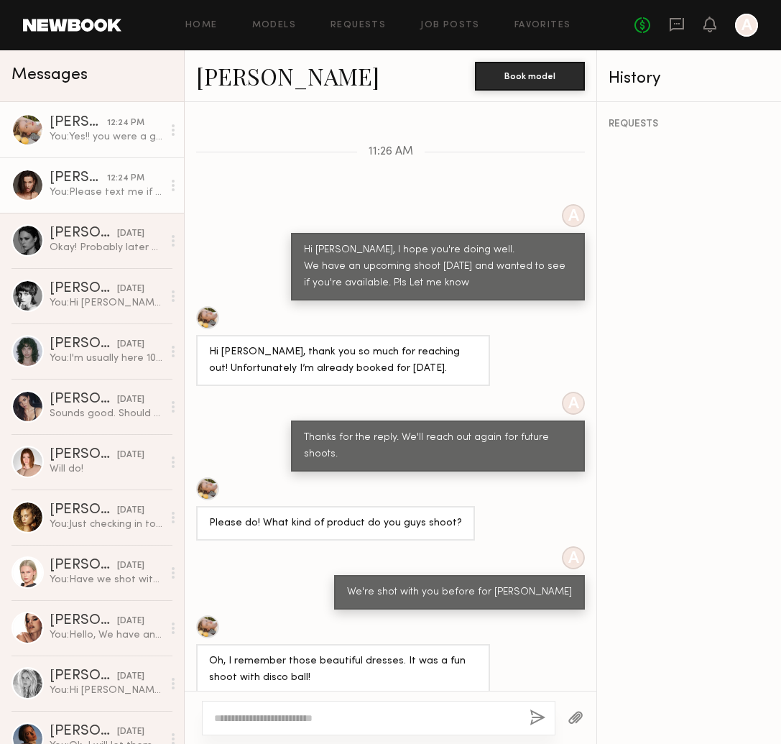
scroll to position [1, 0]
click at [109, 168] on link "Kristina S. 12:24 PM You: Please text me if you have any issues finding us, our…" at bounding box center [92, 184] width 184 height 55
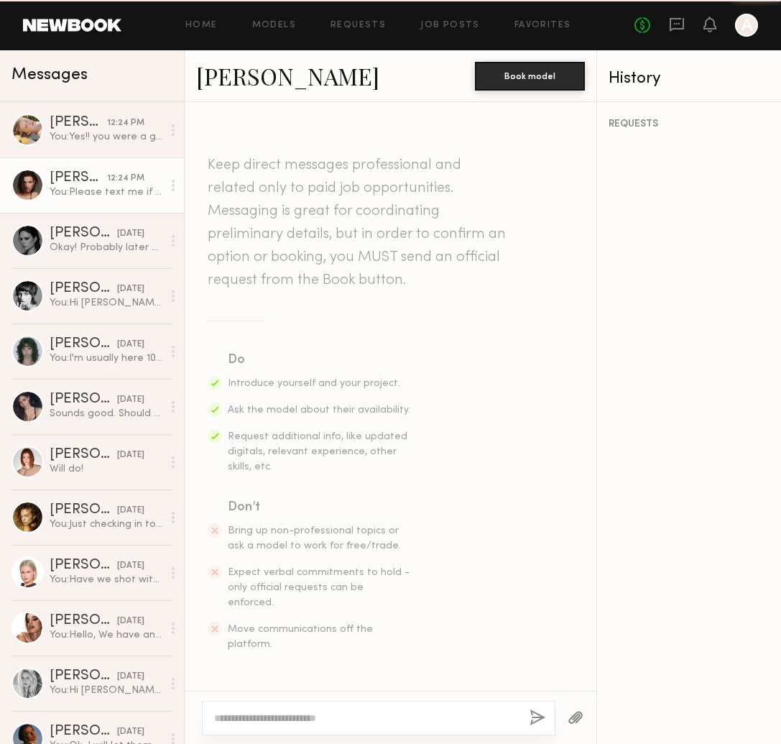
scroll to position [1060, 0]
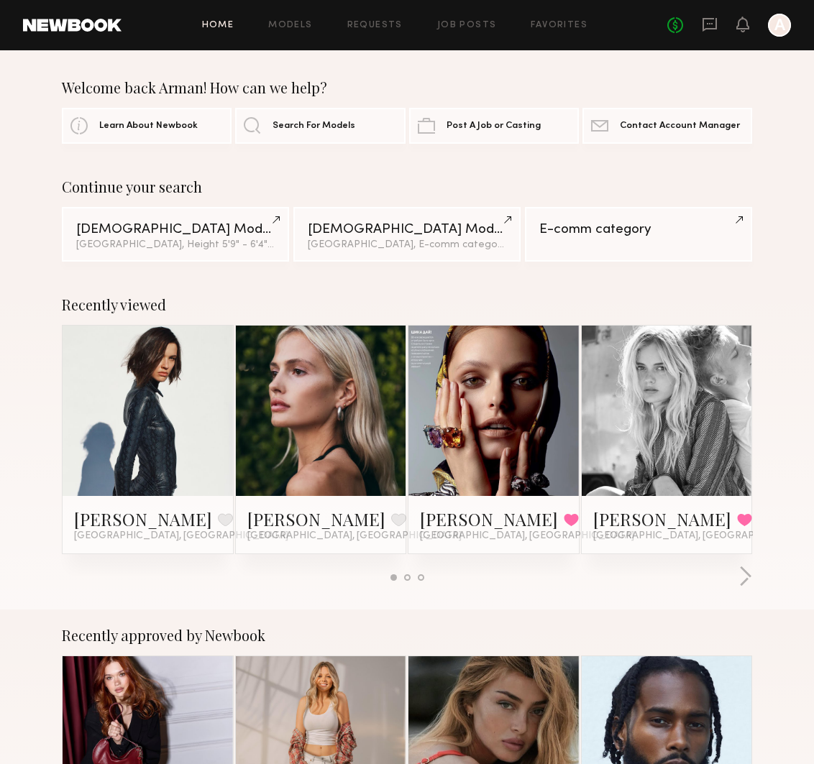
click at [697, 28] on div "No fees up to $5,000 A" at bounding box center [729, 25] width 124 height 23
click at [707, 24] on icon at bounding box center [710, 23] width 6 height 1
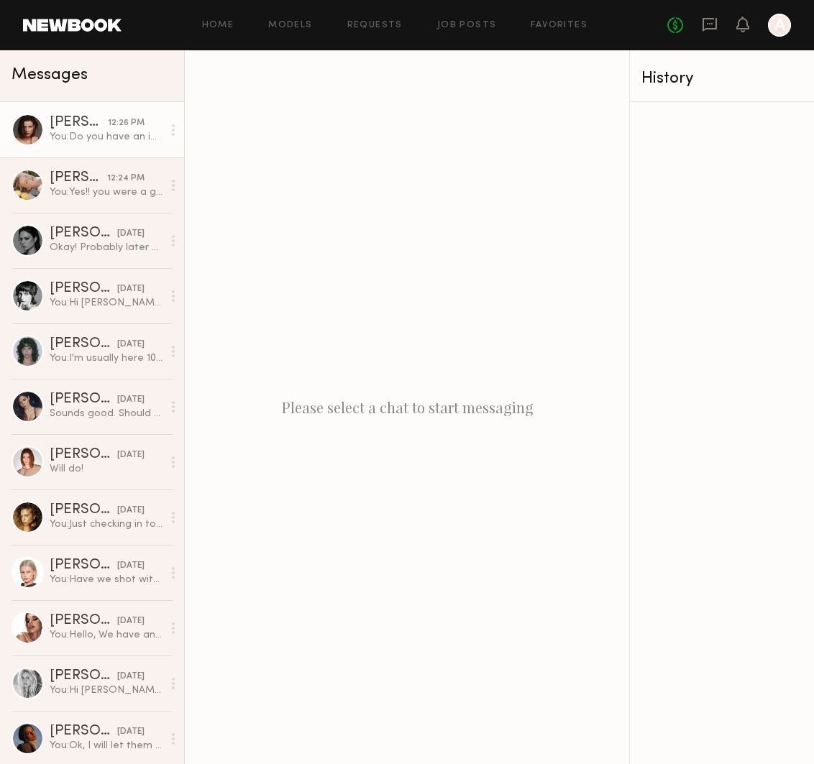
click at [78, 116] on div "[PERSON_NAME]" at bounding box center [79, 123] width 58 height 14
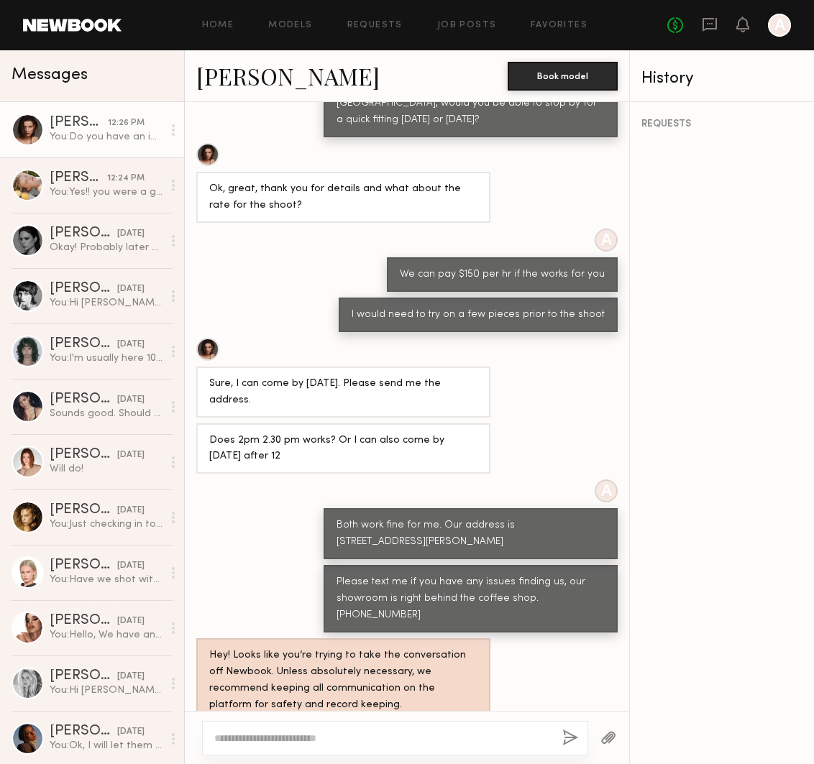
drag, startPoint x: 22, startPoint y: 153, endPoint x: 74, endPoint y: 114, distance: 65.1
click at [22, 152] on link "[PERSON_NAME] 12:26 PM You: Do you have an ig page you can share with us?" at bounding box center [92, 129] width 184 height 55
click at [730, 353] on div "REQUESTS" at bounding box center [722, 433] width 184 height 662
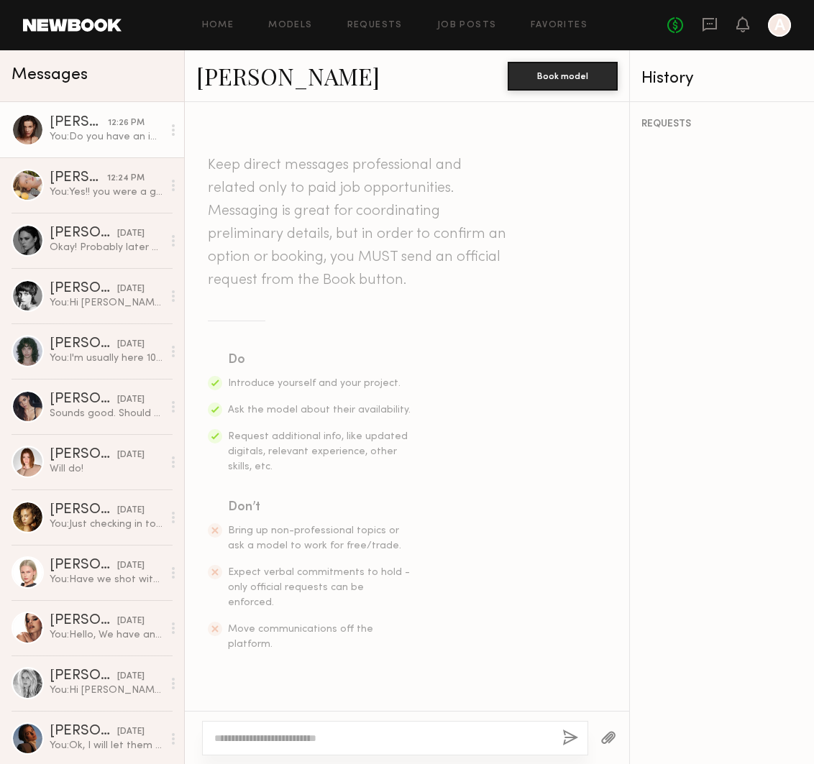
click at [278, 311] on section "Keep direct messages professional and related only to paid job opportunities. M…" at bounding box center [407, 403] width 398 height 498
drag, startPoint x: 91, startPoint y: 180, endPoint x: 100, endPoint y: 188, distance: 12.2
click at [91, 180] on div "[PERSON_NAME]" at bounding box center [79, 178] width 58 height 14
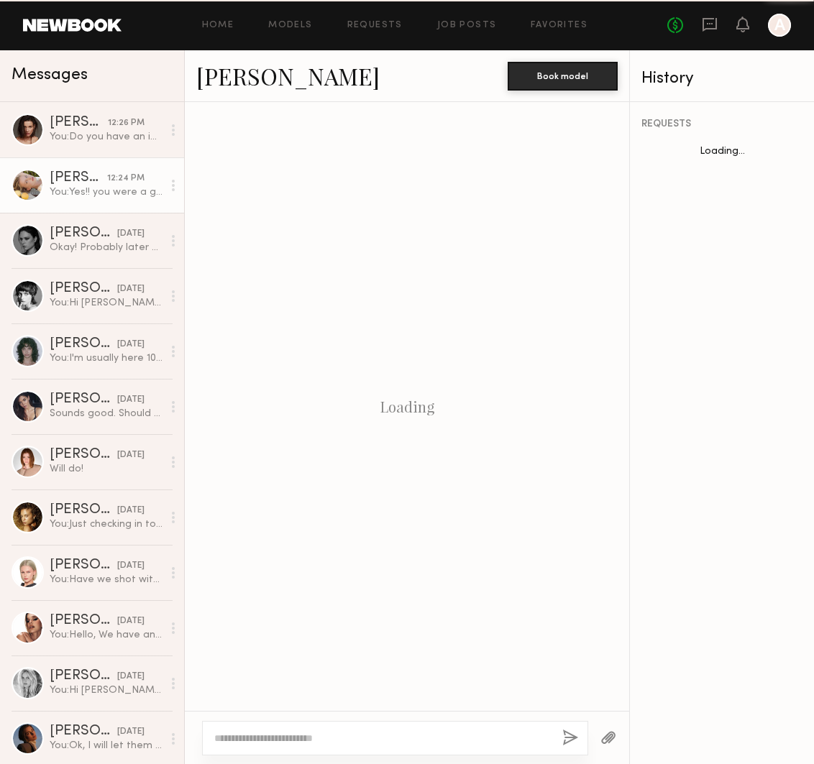
scroll to position [584, 0]
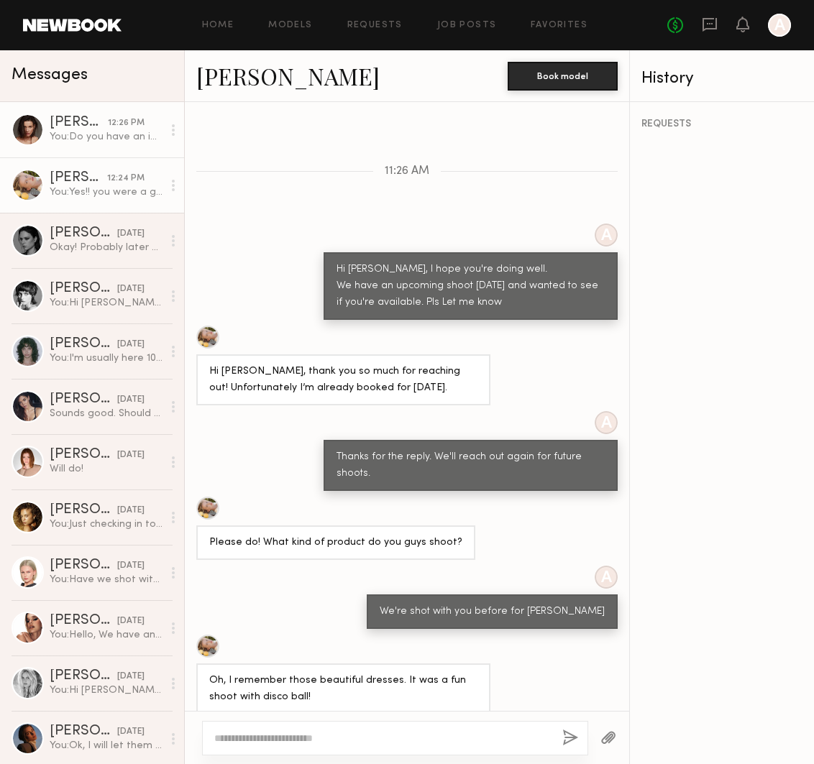
click at [115, 114] on link "[PERSON_NAME] 12:26 PM You: Do you have an ig page you can share with us?" at bounding box center [92, 129] width 184 height 55
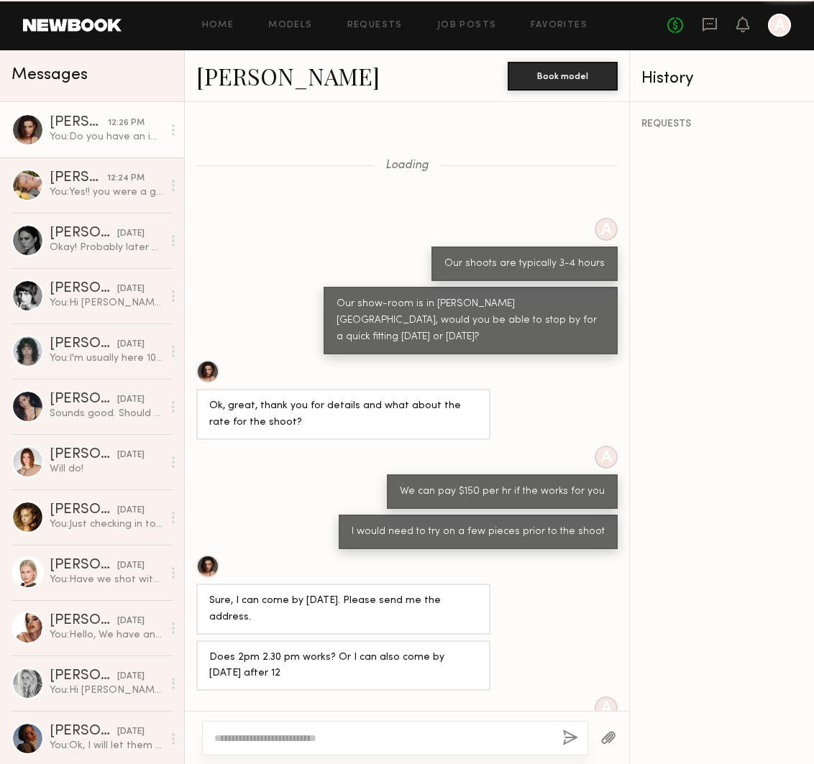
scroll to position [217, 0]
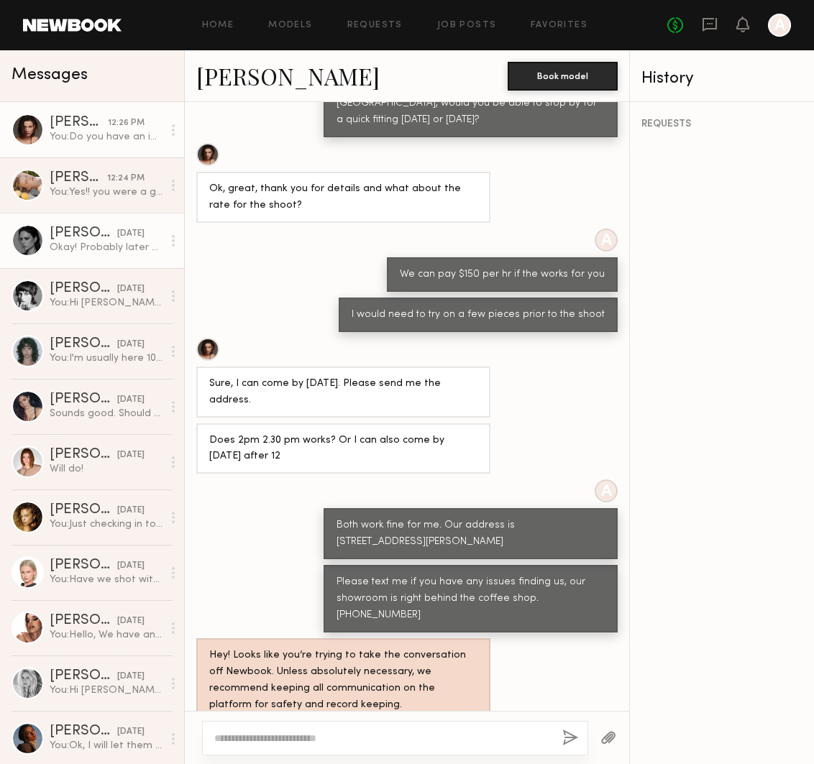
click at [109, 257] on link "[PERSON_NAME] [DATE] Okay! Probably later afternoon is best? Can you do 3pm? [D…" at bounding box center [92, 240] width 184 height 55
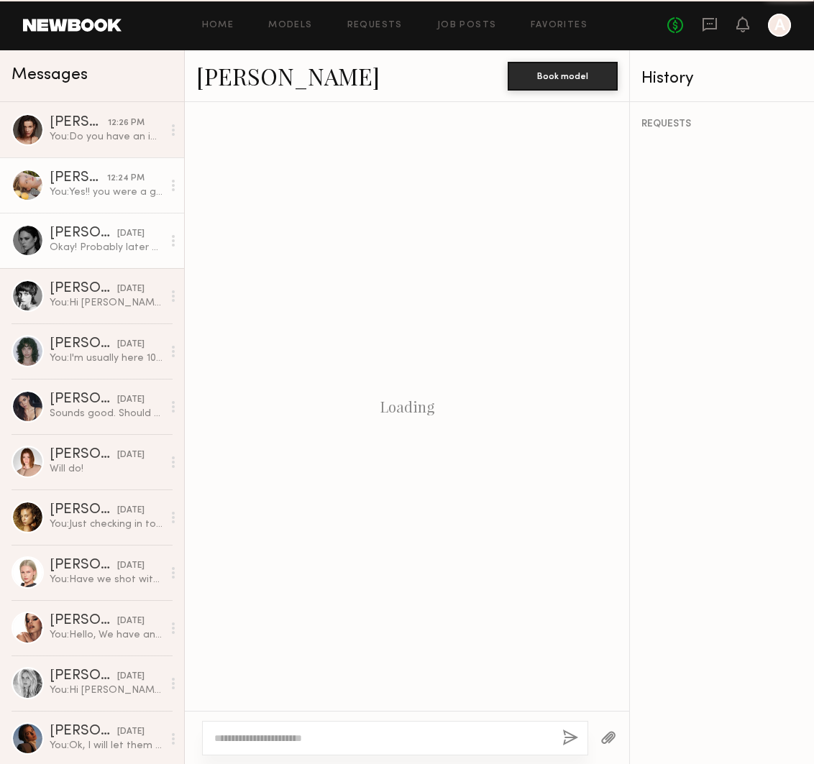
scroll to position [1173, 0]
click at [101, 193] on div "You: Yes!! you were a great sport" at bounding box center [106, 192] width 113 height 14
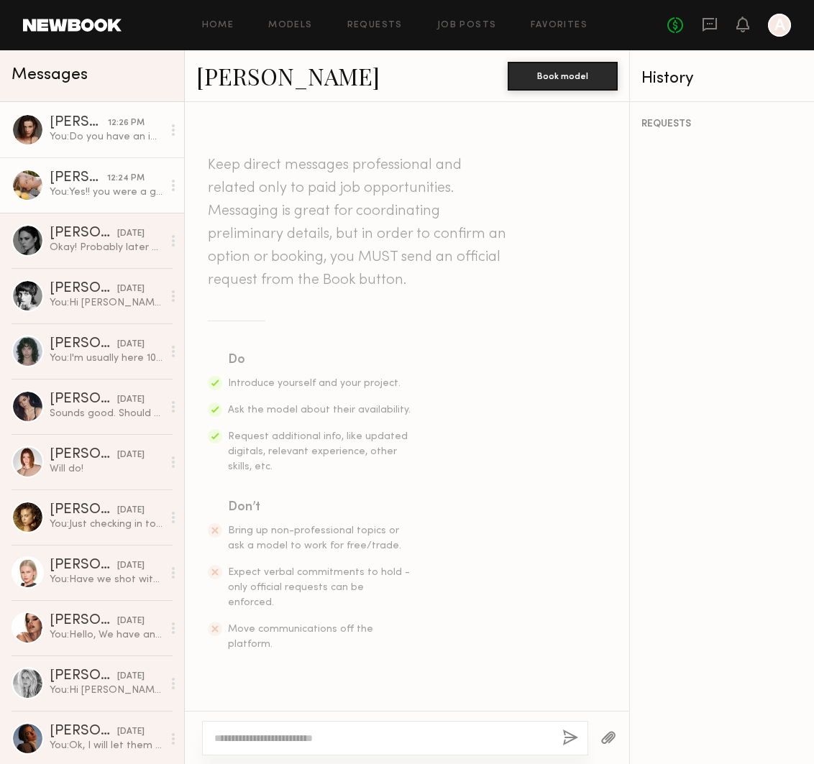
scroll to position [584, 0]
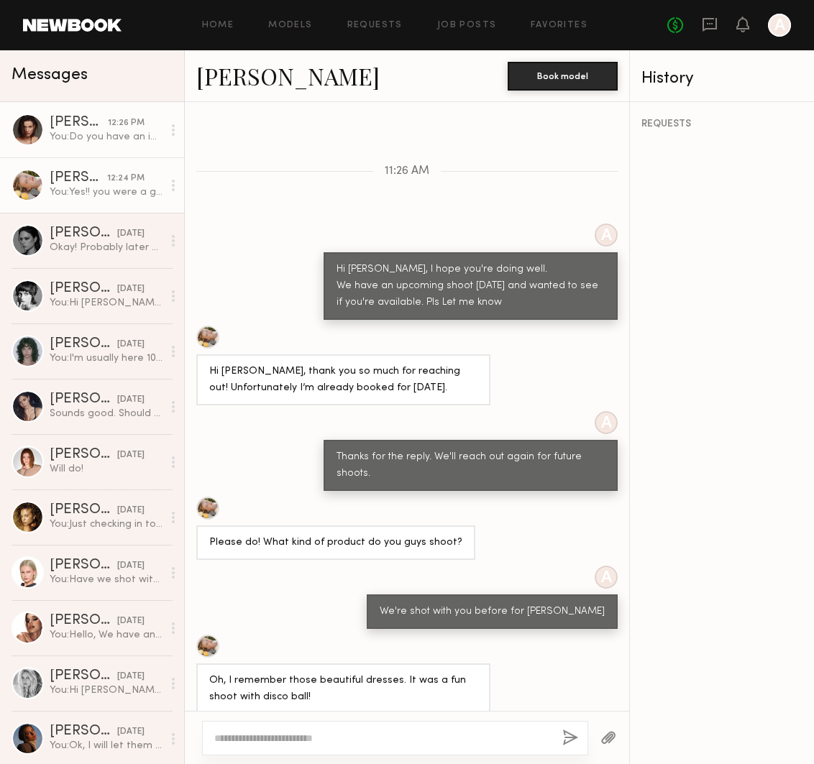
click at [105, 106] on link "[PERSON_NAME] 12:26 PM You: Do you have an ig page you can share with us?" at bounding box center [92, 129] width 184 height 55
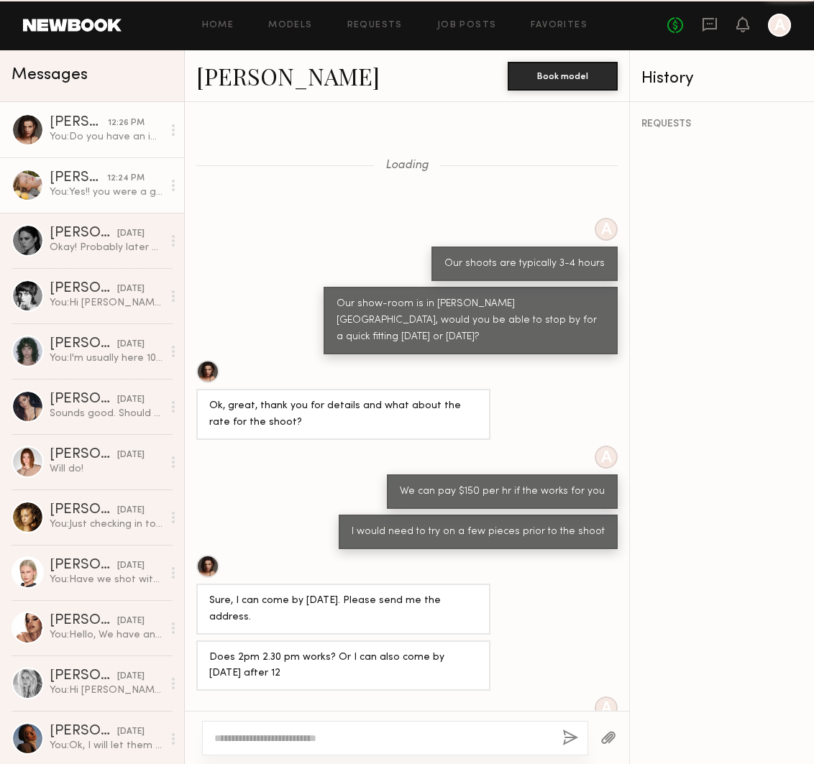
scroll to position [217, 0]
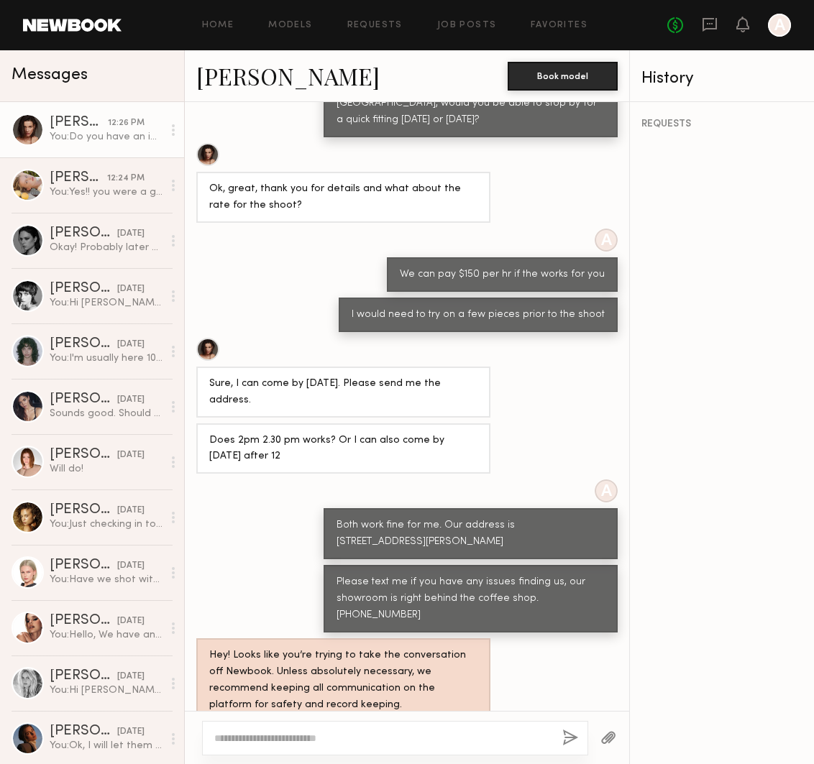
click at [101, 141] on div "You: Do you have an ig page you can share with us?" at bounding box center [106, 137] width 113 height 14
click at [774, 17] on div at bounding box center [779, 25] width 23 height 23
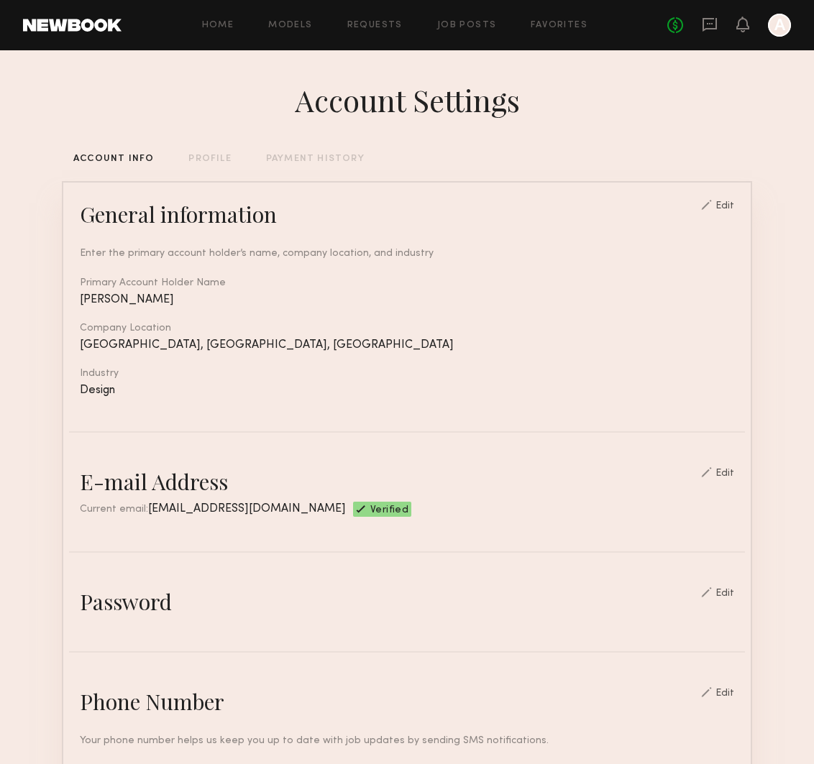
drag, startPoint x: 183, startPoint y: 77, endPoint x: 330, endPoint y: 208, distance: 197.1
click at [183, 77] on div "Account Settings ACCOUNT INFO PROFILE PAYMENT HISTORY General information Edit …" at bounding box center [407, 705] width 690 height 1311
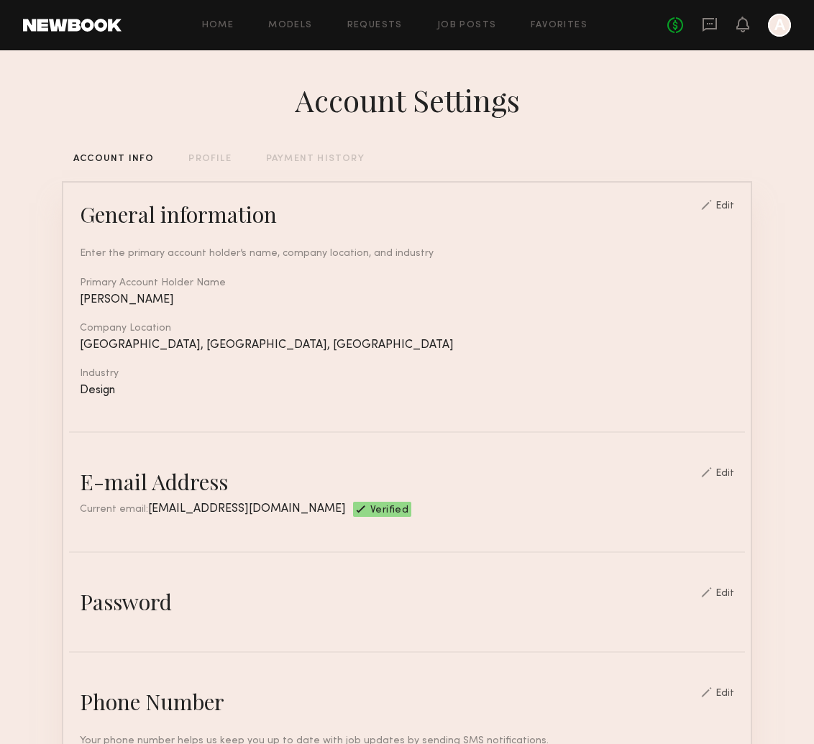
drag, startPoint x: 573, startPoint y: 80, endPoint x: 597, endPoint y: 19, distance: 65.8
click at [573, 79] on div "Account Settings ACCOUNT INFO PROFILE PAYMENT HISTORY General information Edit …" at bounding box center [407, 705] width 690 height 1311
click at [704, 25] on icon at bounding box center [709, 25] width 14 height 14
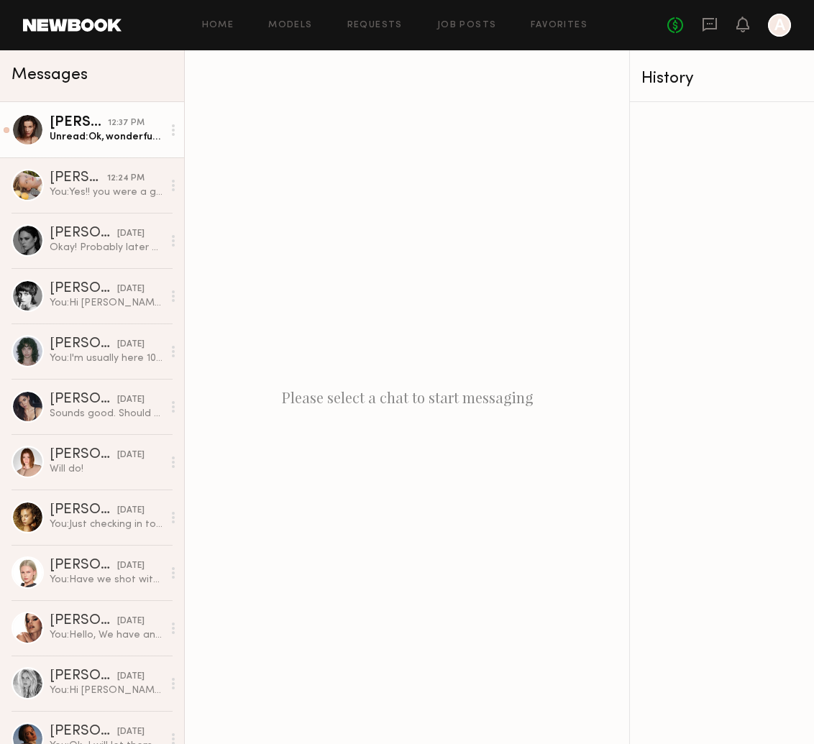
click at [104, 130] on div "Unread: Ok, wonderful. I’ll stop by today:) looking forward to meeting you in p…" at bounding box center [106, 137] width 113 height 14
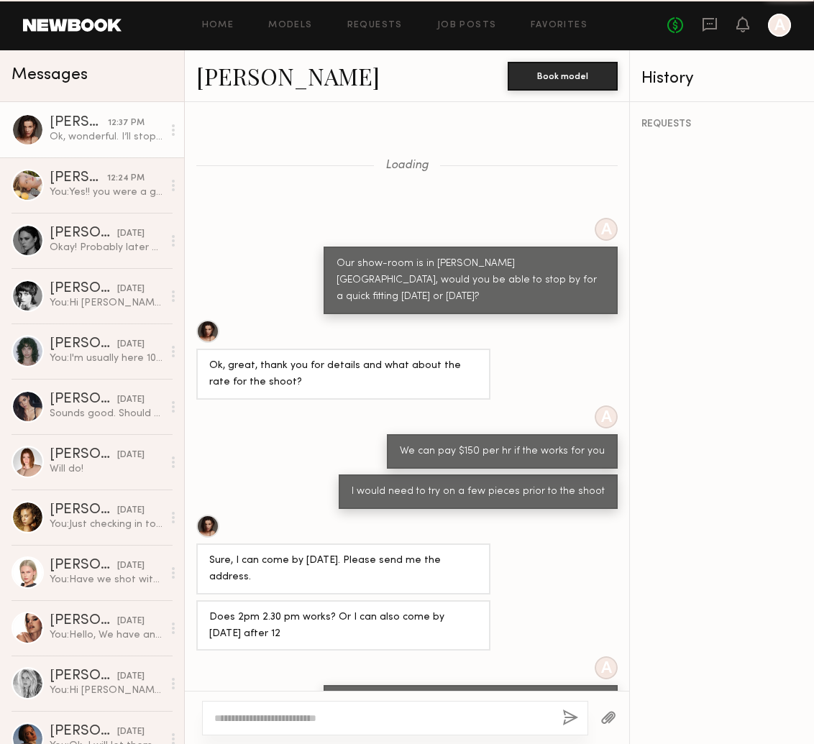
scroll to position [253, 0]
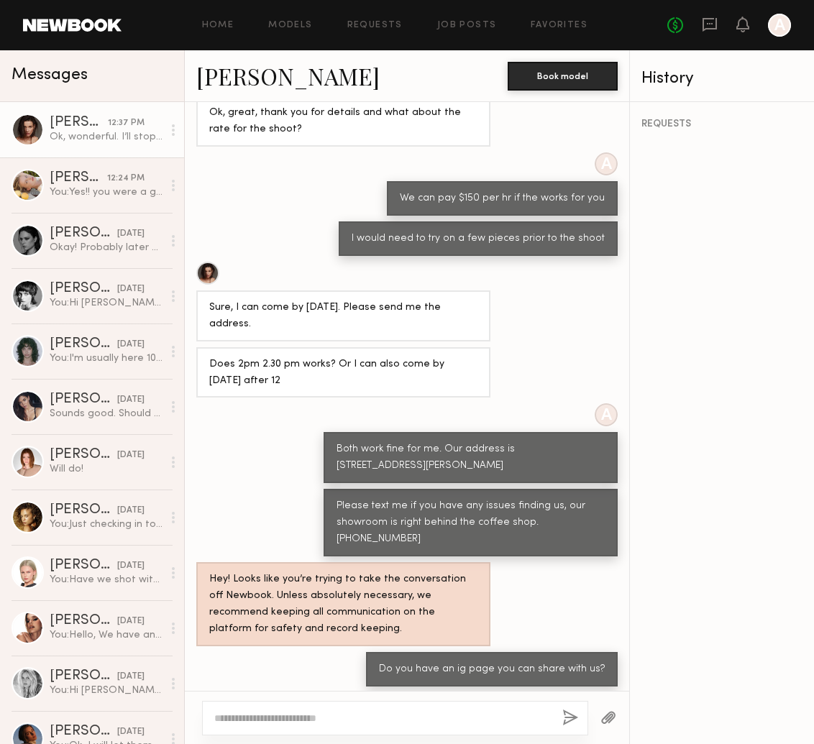
click at [285, 715] on textarea at bounding box center [382, 718] width 336 height 14
type textarea "*"
click at [211, 722] on div "**********" at bounding box center [395, 718] width 386 height 35
click at [215, 717] on textarea "**********" at bounding box center [382, 718] width 336 height 14
type textarea "**********"
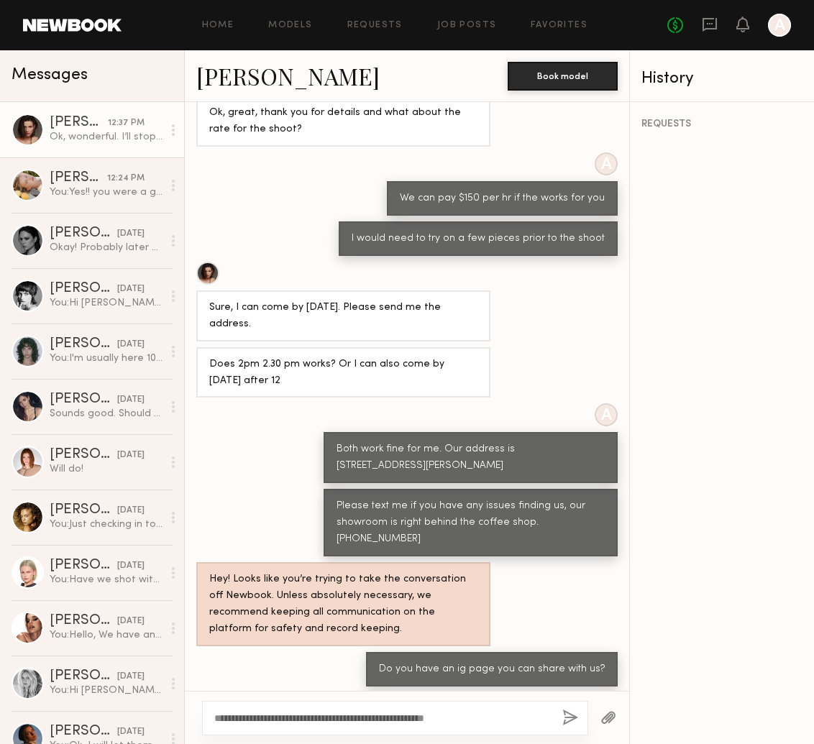
click at [569, 717] on button "button" at bounding box center [570, 719] width 16 height 18
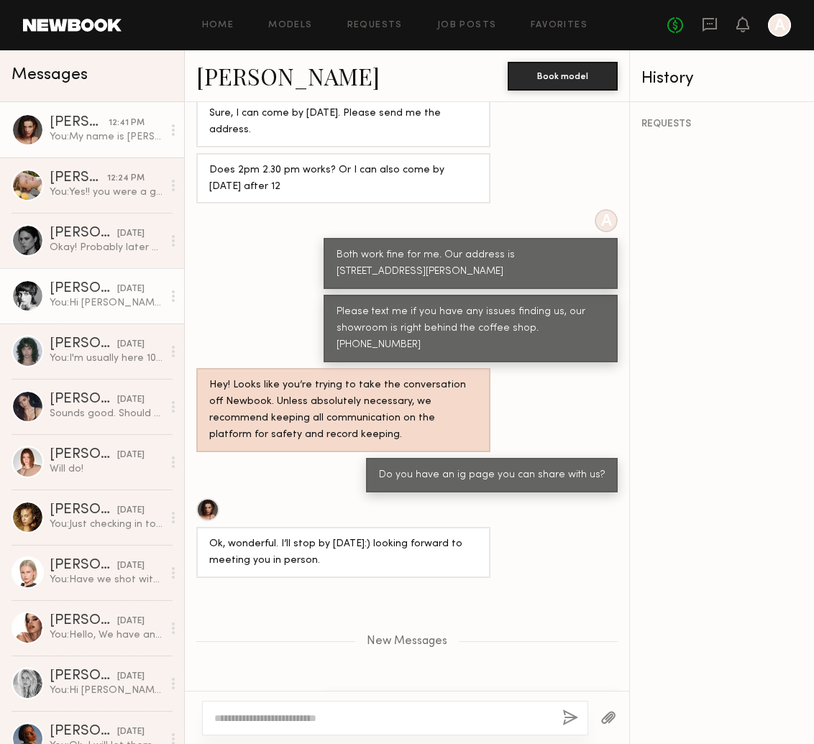
scroll to position [534, 0]
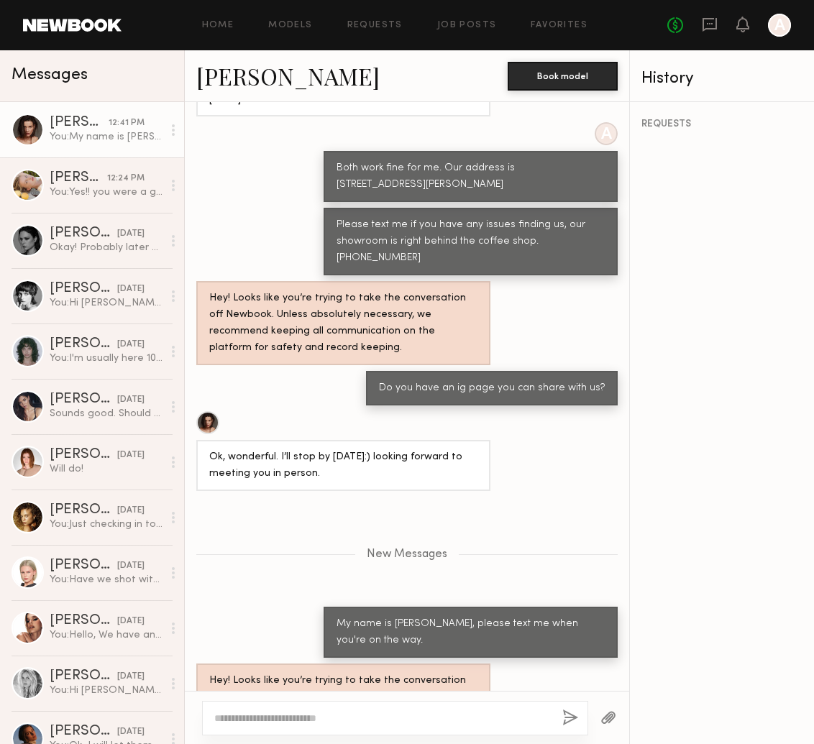
click at [89, 122] on div "Kristina S." at bounding box center [79, 123] width 59 height 14
click at [24, 130] on div at bounding box center [28, 130] width 32 height 32
click at [31, 131] on div at bounding box center [28, 130] width 32 height 32
click at [285, 67] on link "Kristina S." at bounding box center [287, 75] width 183 height 31
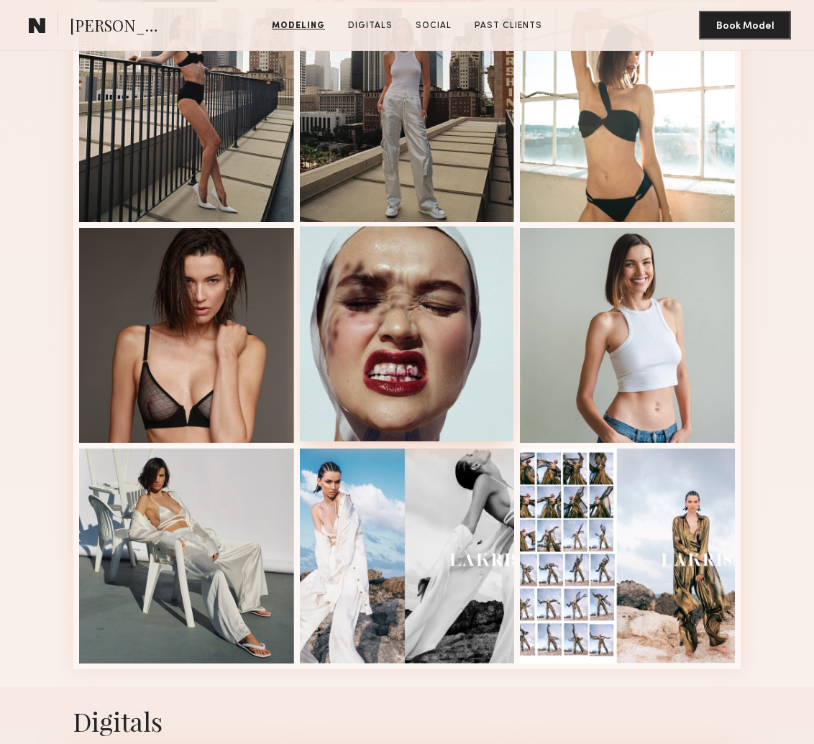
scroll to position [630, 0]
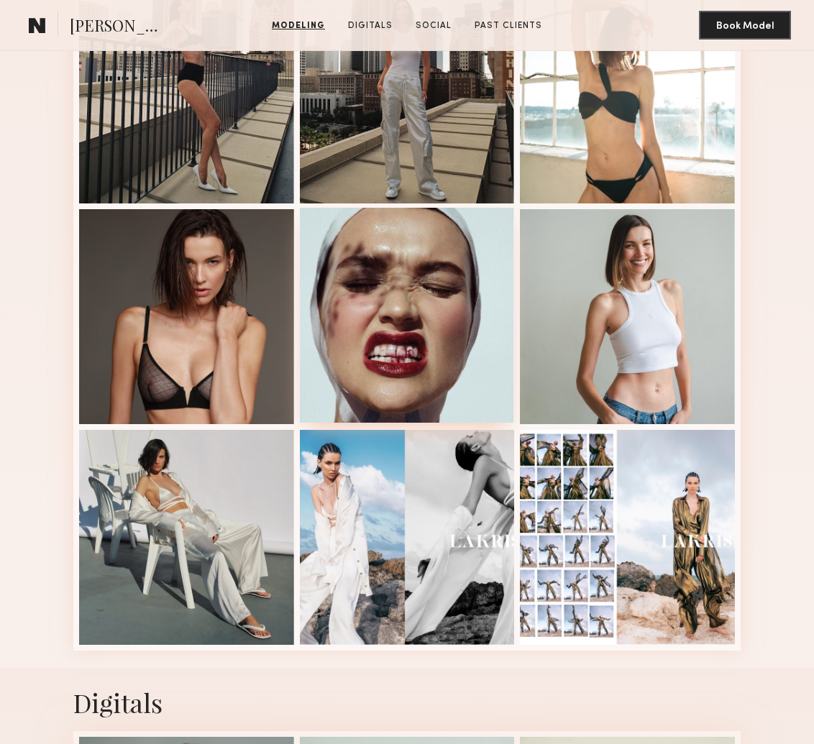
click at [424, 330] on div at bounding box center [407, 315] width 215 height 215
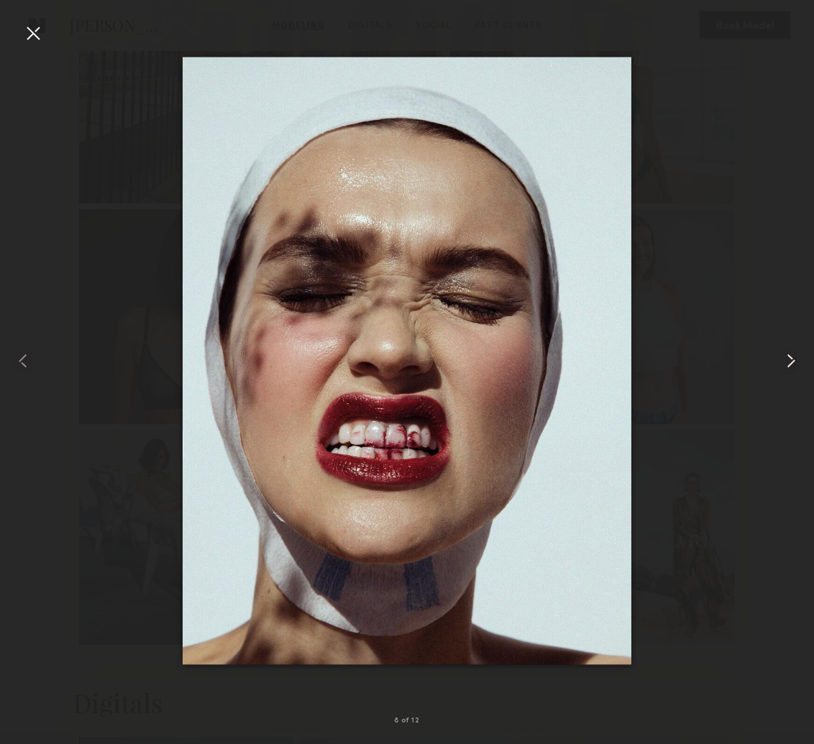
click at [789, 359] on common-icon at bounding box center [790, 360] width 23 height 23
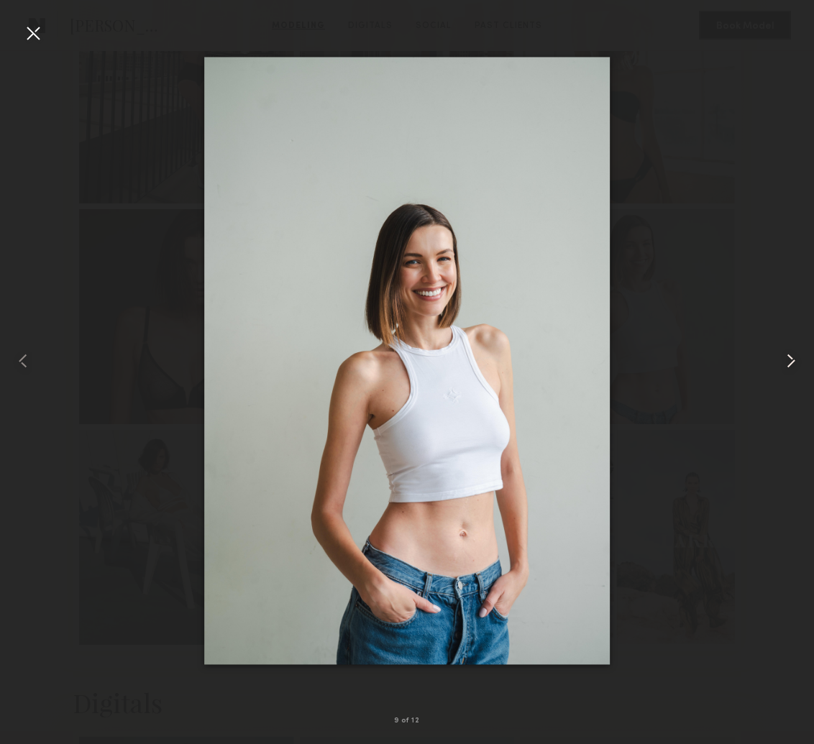
click at [789, 359] on common-icon at bounding box center [790, 360] width 23 height 23
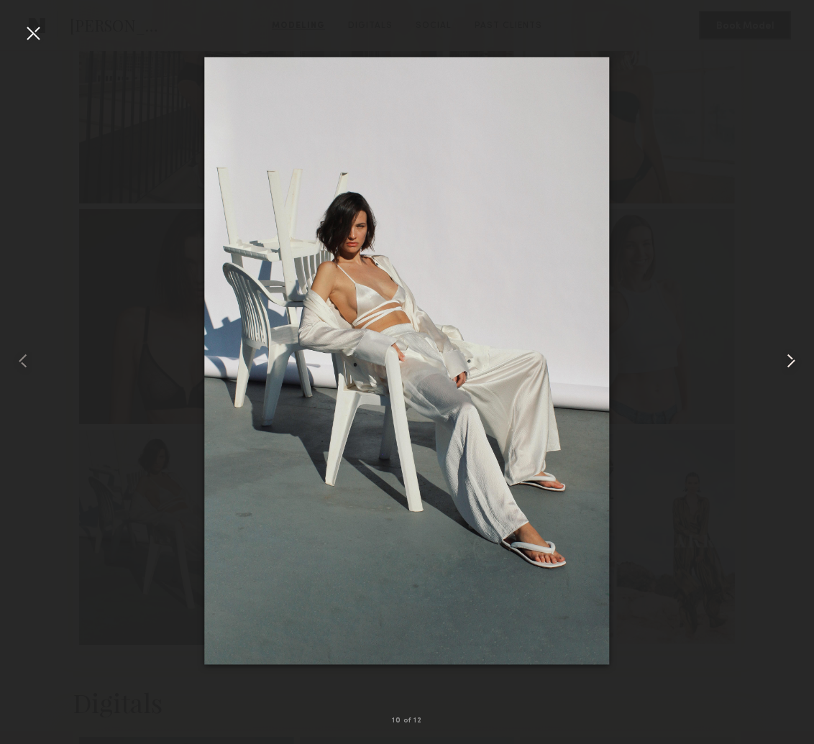
click at [789, 359] on common-icon at bounding box center [790, 360] width 23 height 23
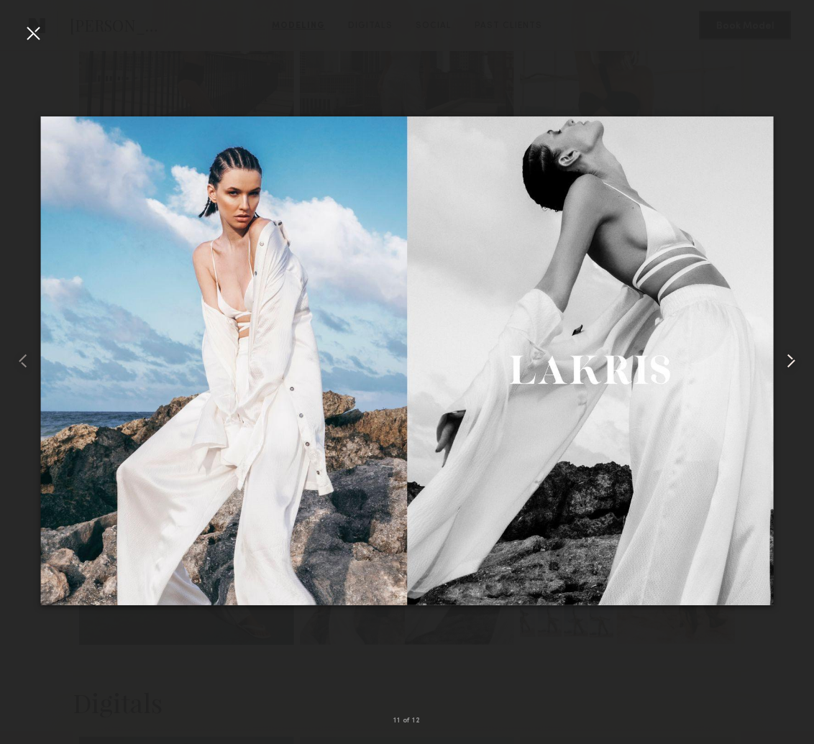
click at [789, 359] on common-icon at bounding box center [790, 360] width 23 height 23
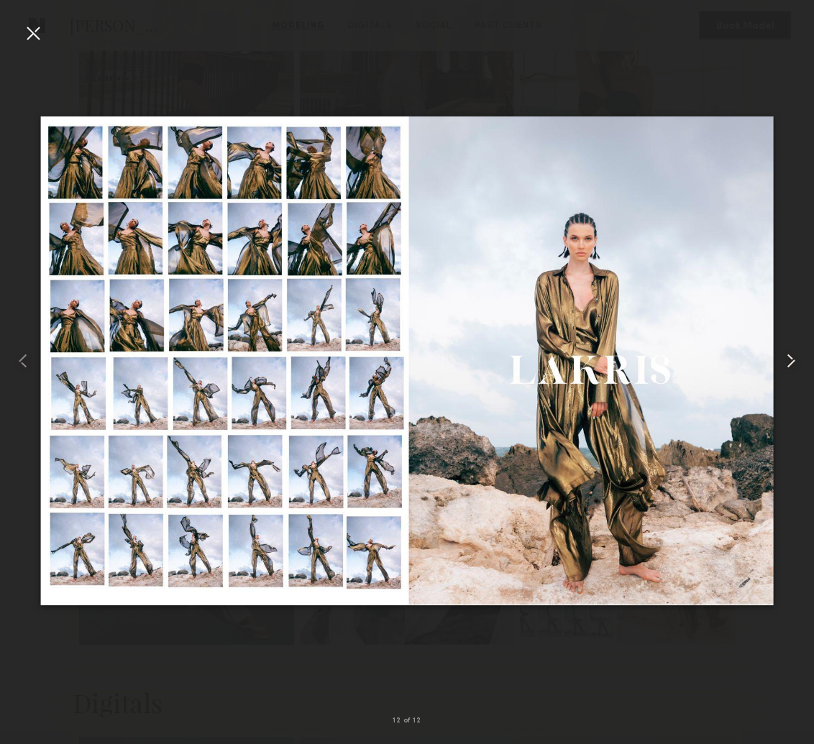
click at [789, 359] on common-icon at bounding box center [790, 360] width 23 height 23
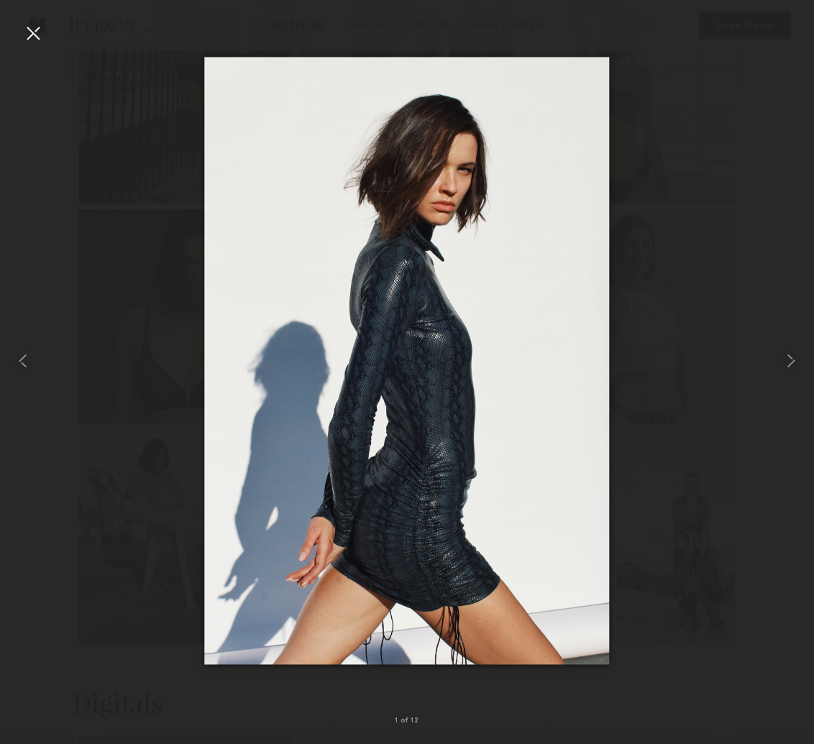
click at [37, 29] on div at bounding box center [33, 33] width 23 height 23
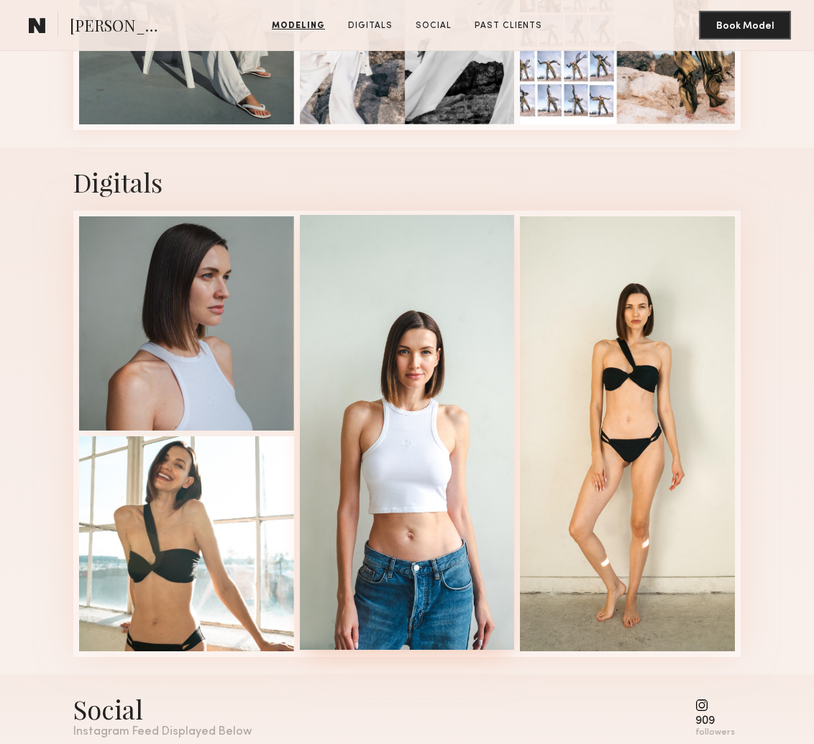
scroll to position [1153, 0]
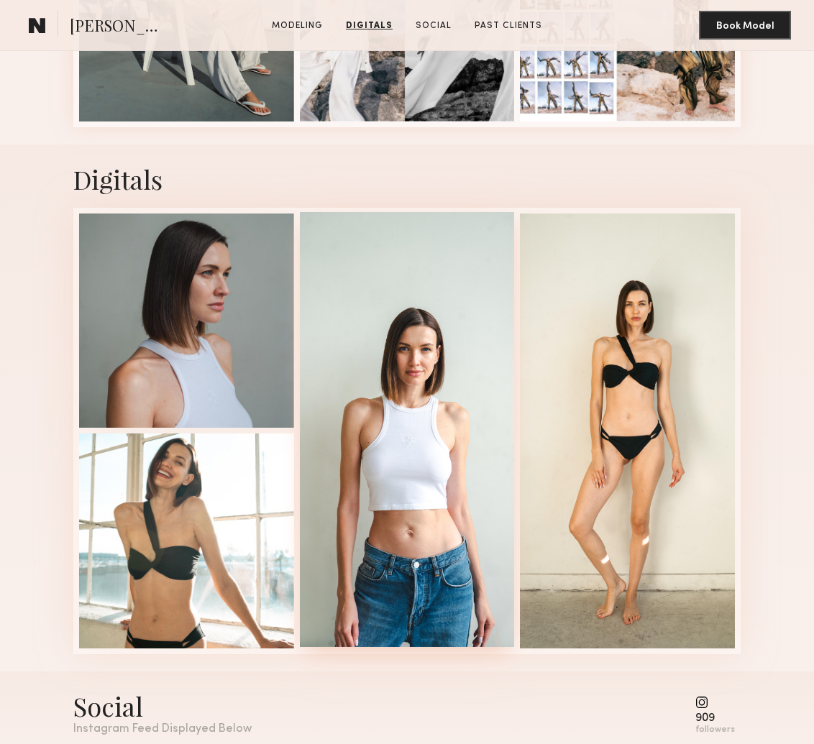
click at [420, 344] on div at bounding box center [407, 429] width 215 height 435
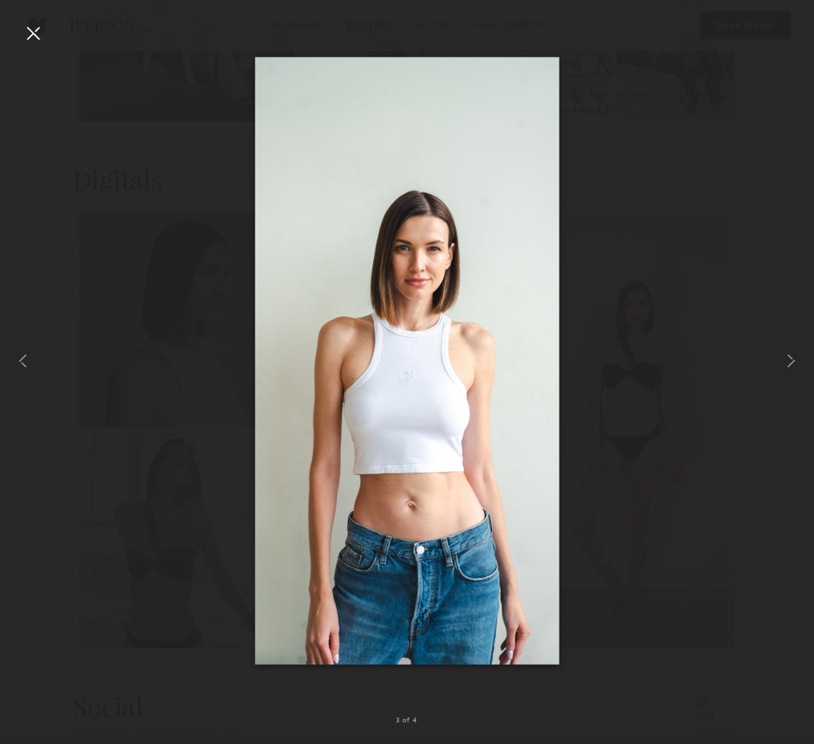
click at [35, 38] on div at bounding box center [33, 33] width 23 height 23
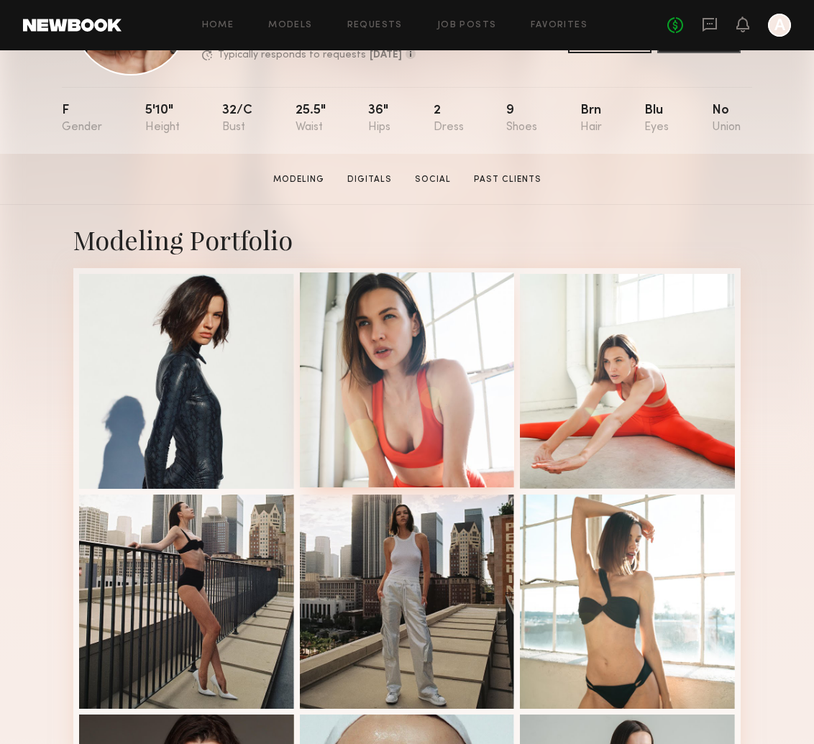
scroll to position [132, 0]
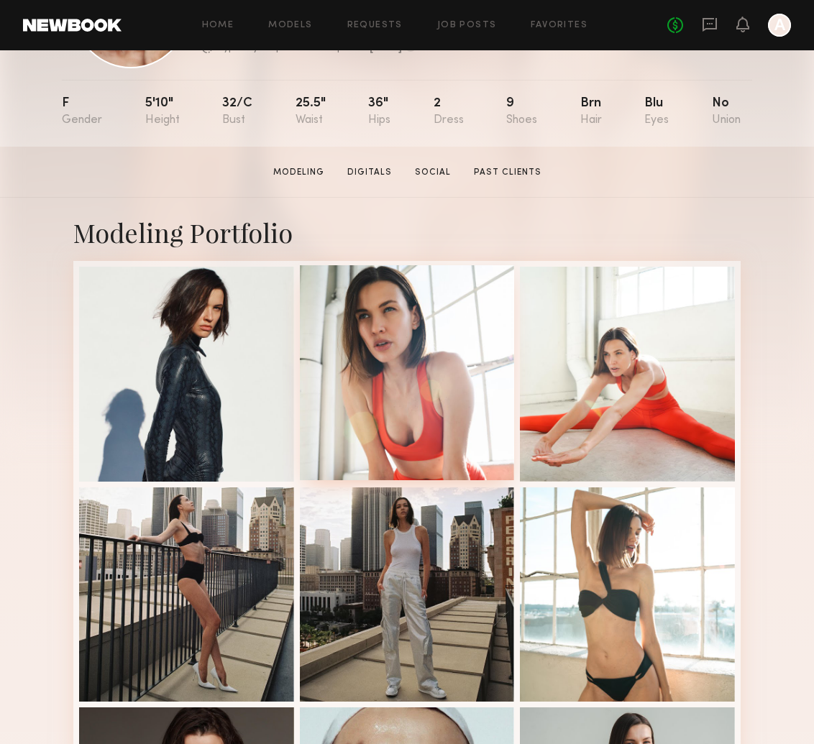
click at [384, 297] on div at bounding box center [407, 372] width 215 height 215
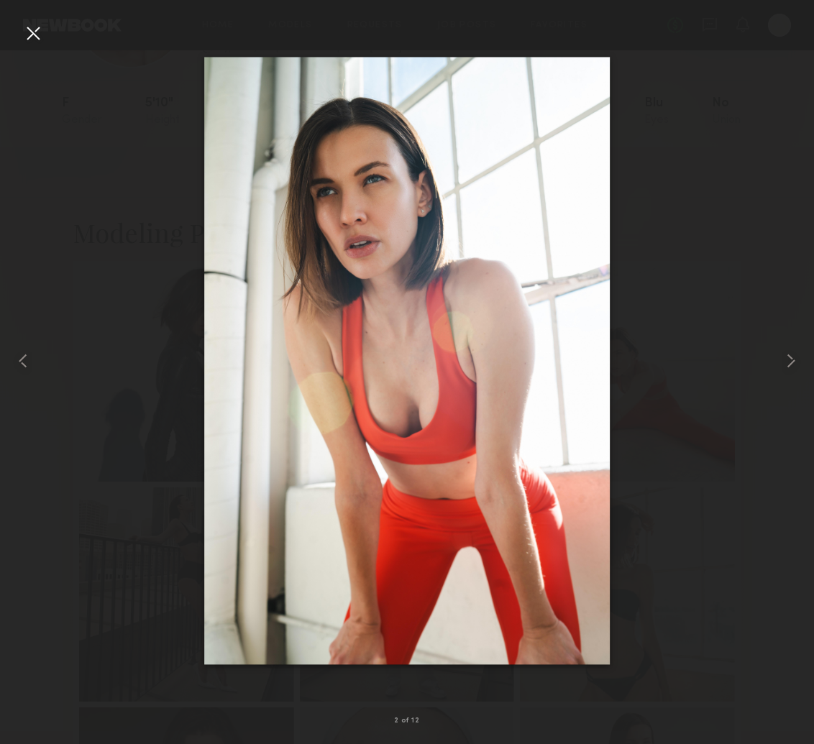
click at [26, 31] on div at bounding box center [33, 33] width 23 height 23
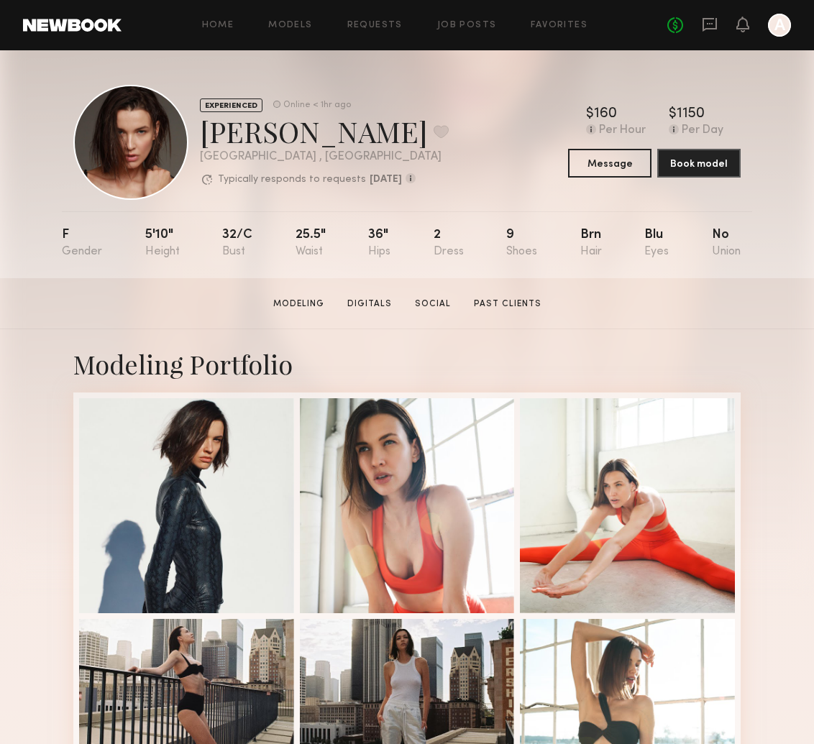
scroll to position [0, 0]
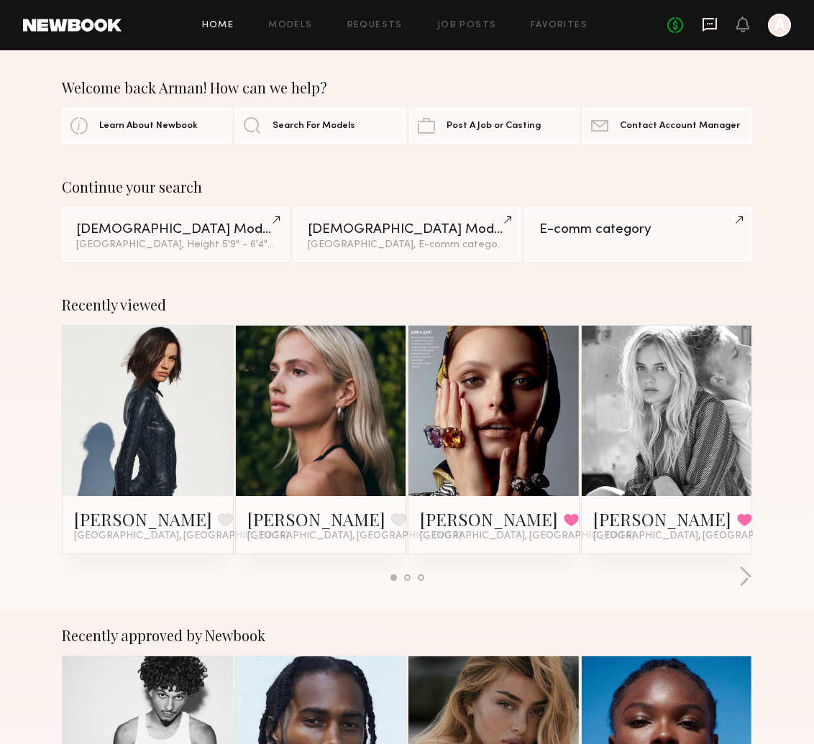
click at [708, 23] on icon at bounding box center [710, 23] width 6 height 1
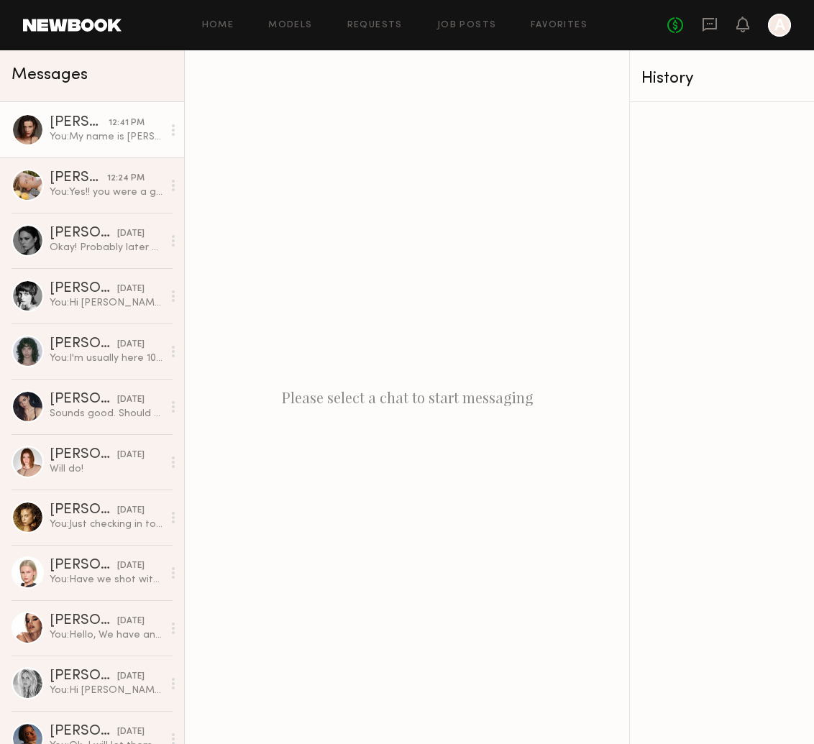
drag, startPoint x: 60, startPoint y: 145, endPoint x: 110, endPoint y: 143, distance: 50.4
click at [61, 145] on link "[PERSON_NAME] 12:41 PM You: My name is [PERSON_NAME], please text me when you'r…" at bounding box center [92, 129] width 184 height 55
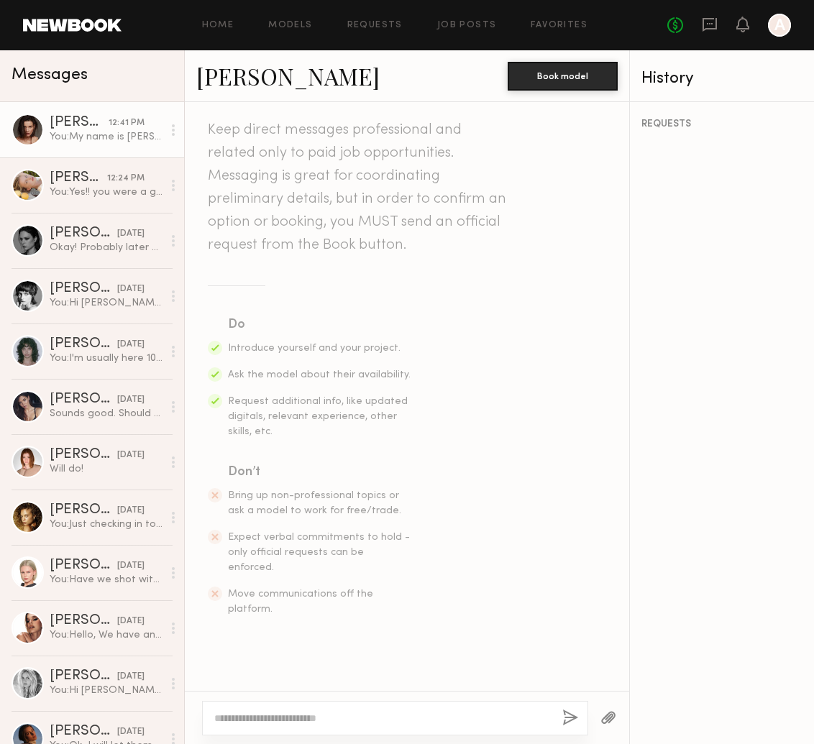
scroll to position [982, 0]
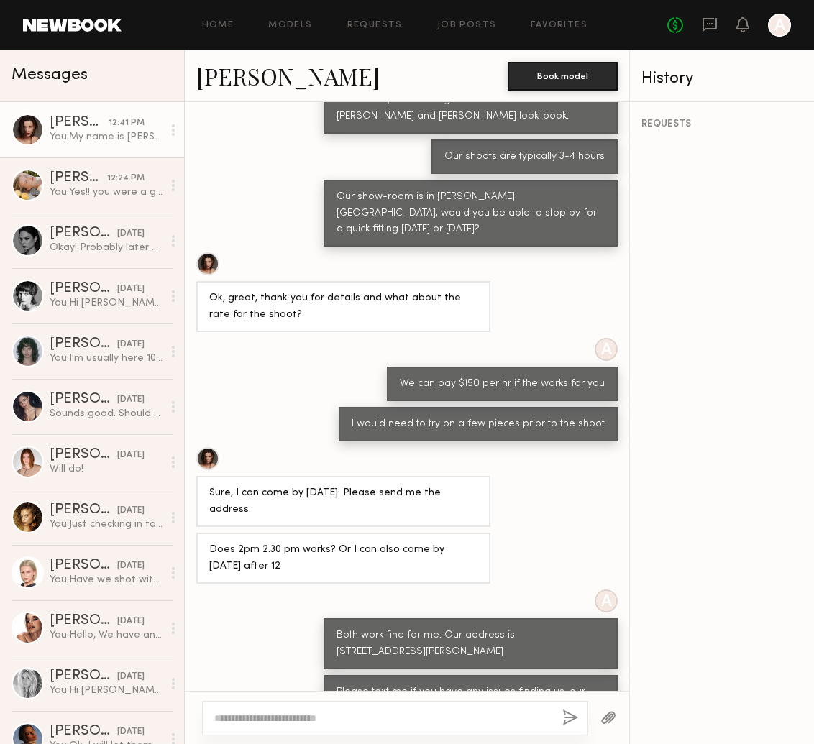
click at [147, 132] on div "You: My name is Shushan, please text me when you're on the way." at bounding box center [106, 137] width 113 height 14
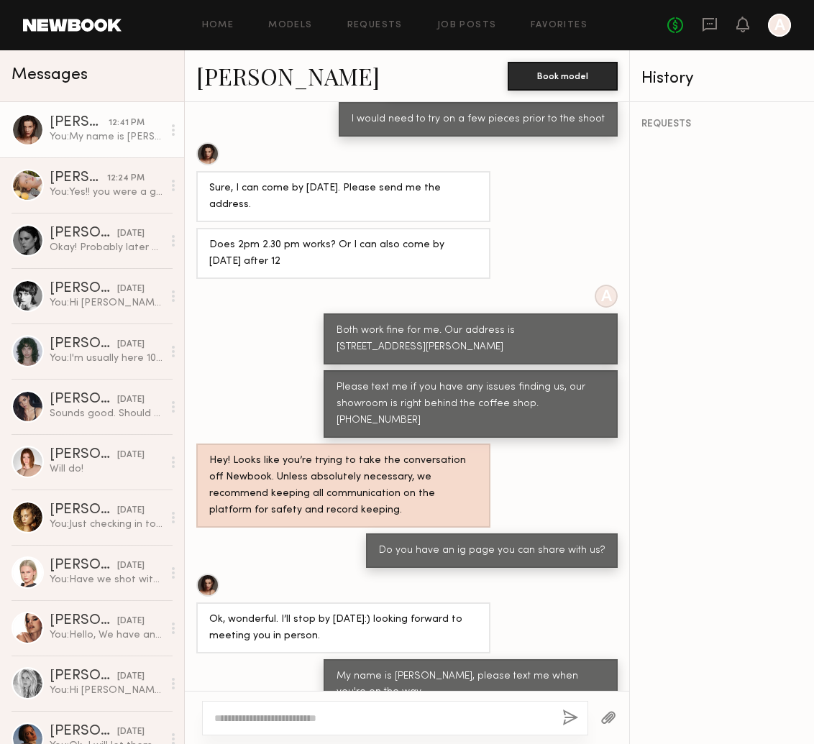
scroll to position [0, 0]
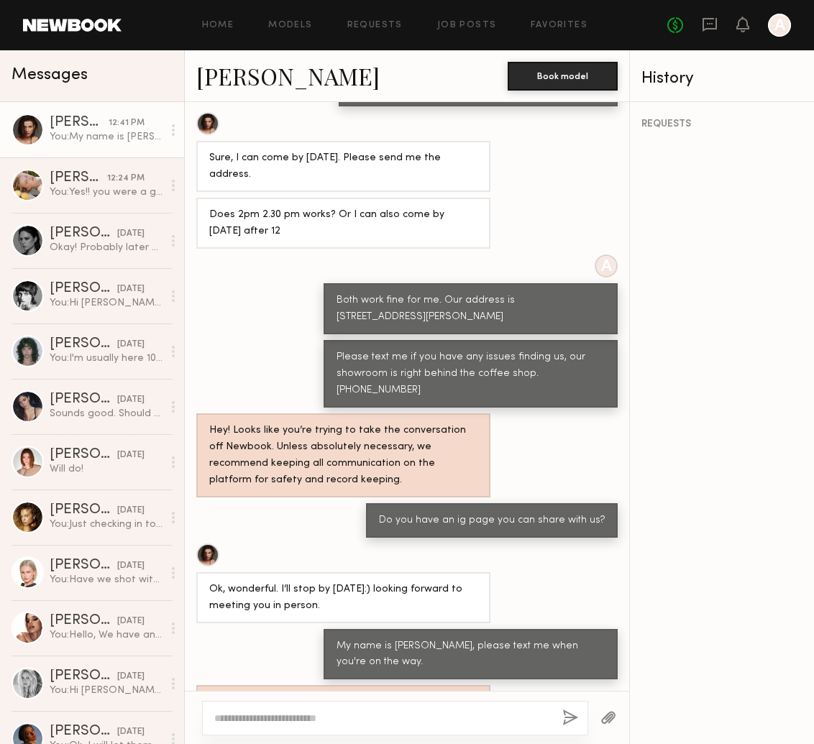
scroll to position [623, 0]
